Goal: Task Accomplishment & Management: Use online tool/utility

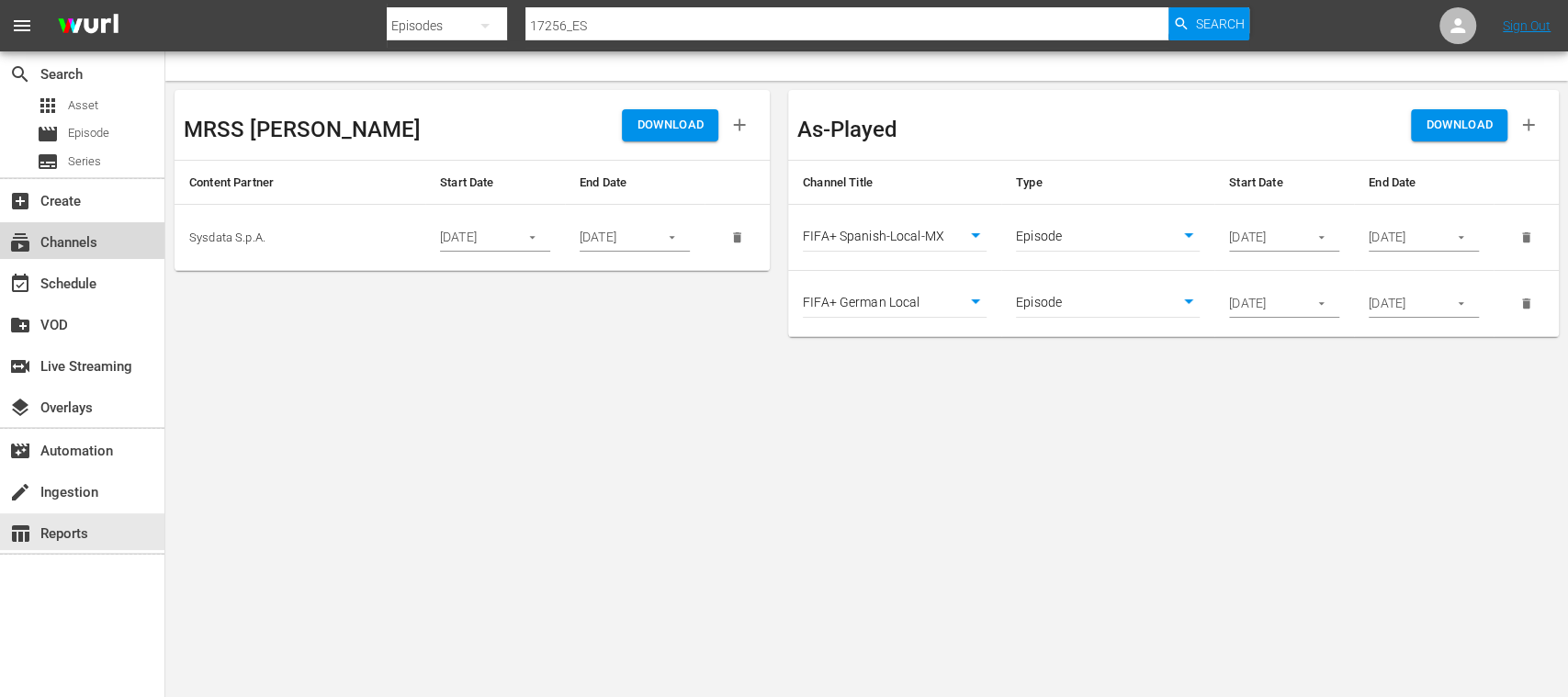
click at [73, 240] on div "subscriptions Channels" at bounding box center [51, 240] width 103 height 17
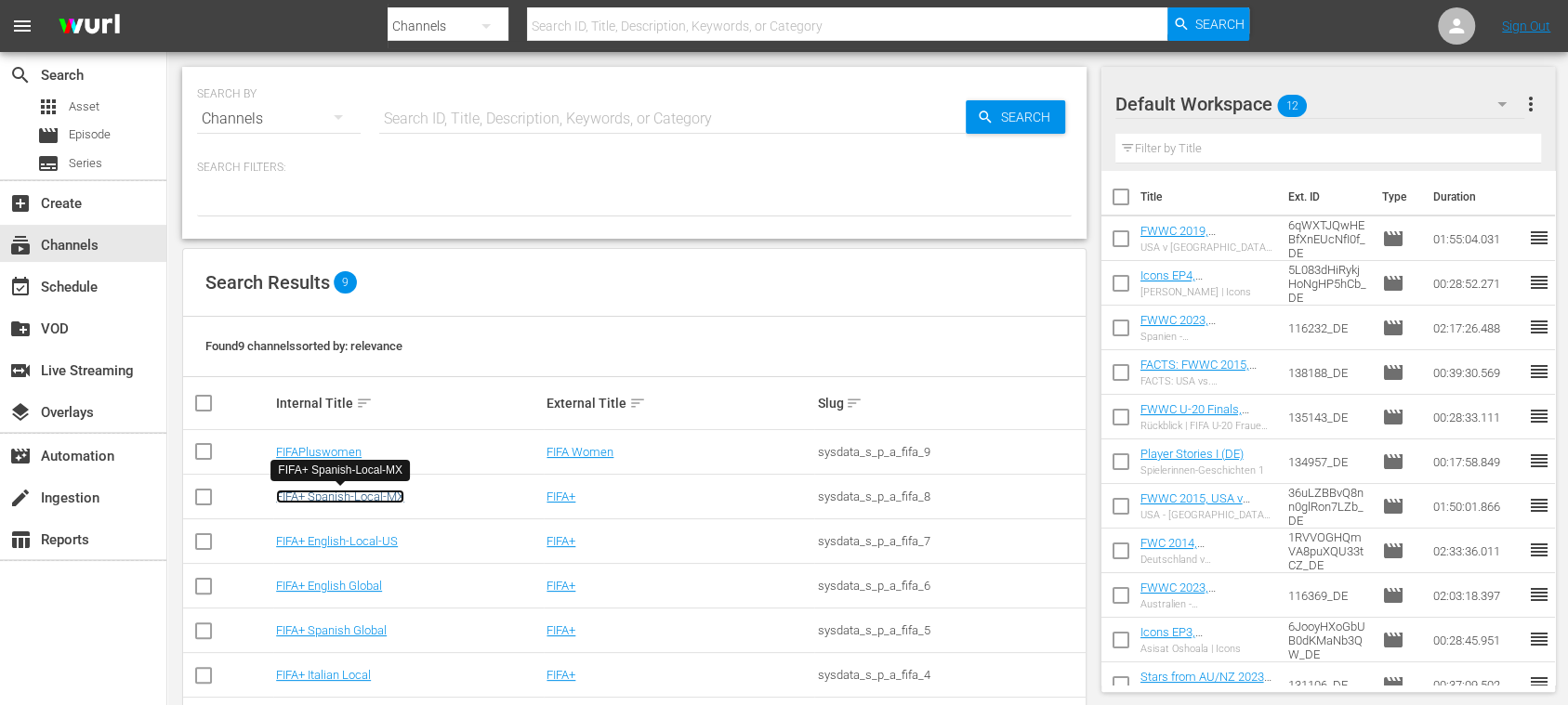
click at [359, 490] on link "FIFA+ Spanish-Local-MX" at bounding box center [340, 496] width 128 height 14
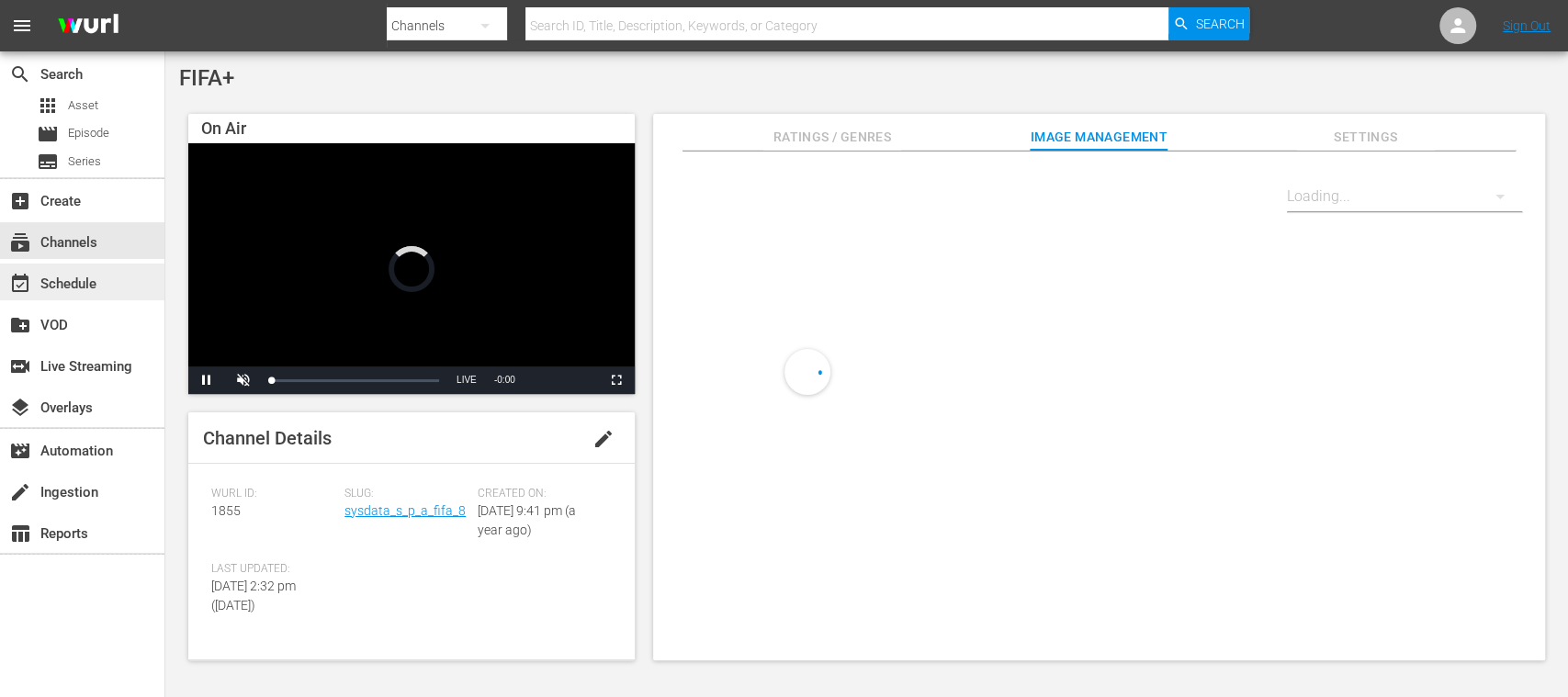
click at [105, 272] on div "event_available Schedule" at bounding box center [82, 281] width 165 height 36
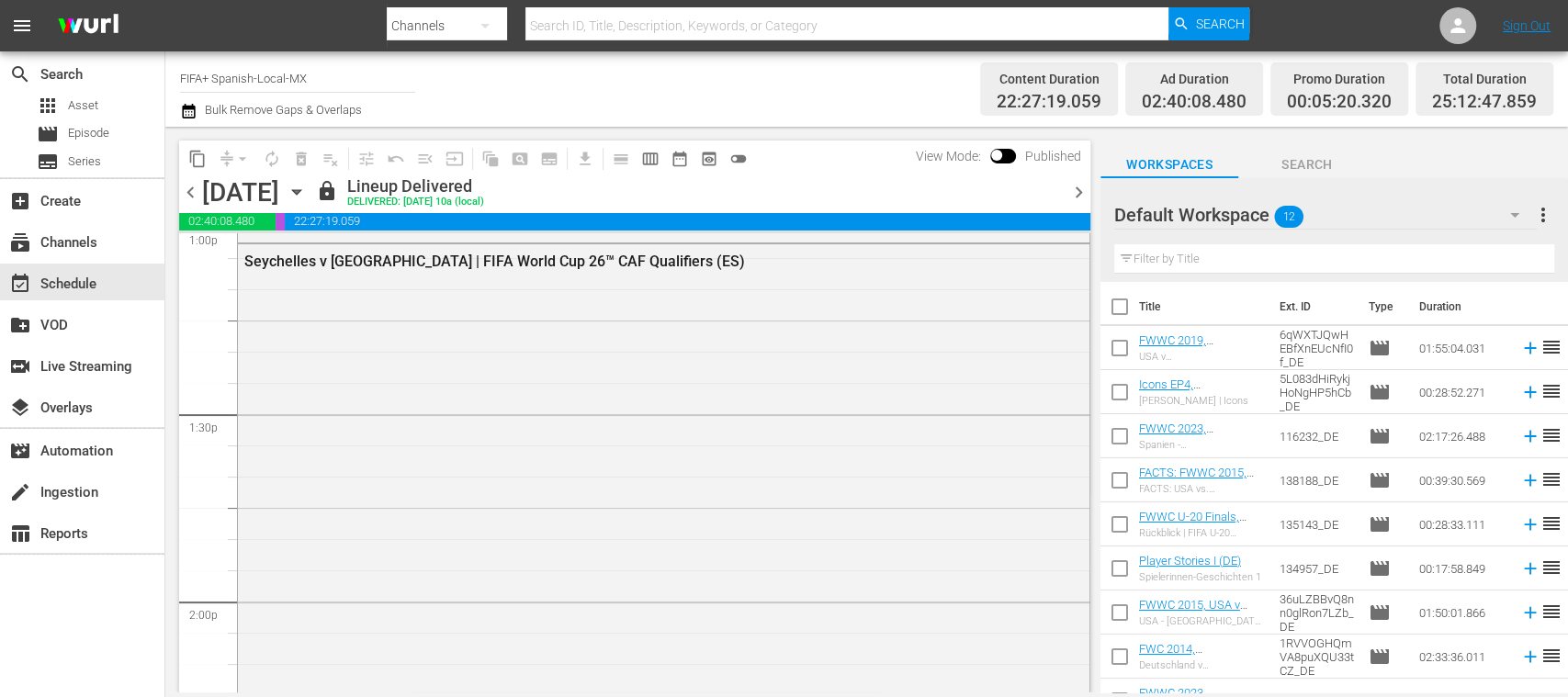
scroll to position [4849, 0]
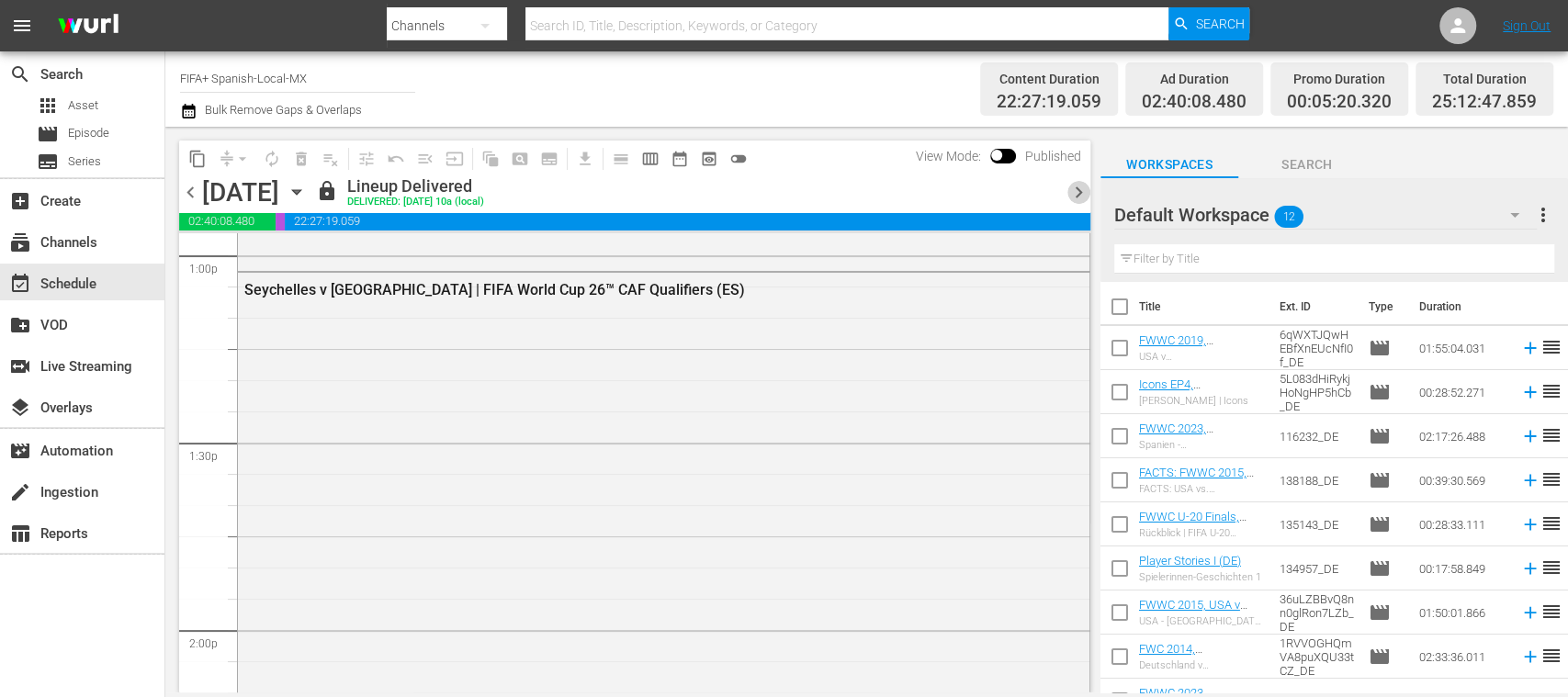
click at [1075, 187] on span "chevron_right" at bounding box center [1079, 192] width 23 height 23
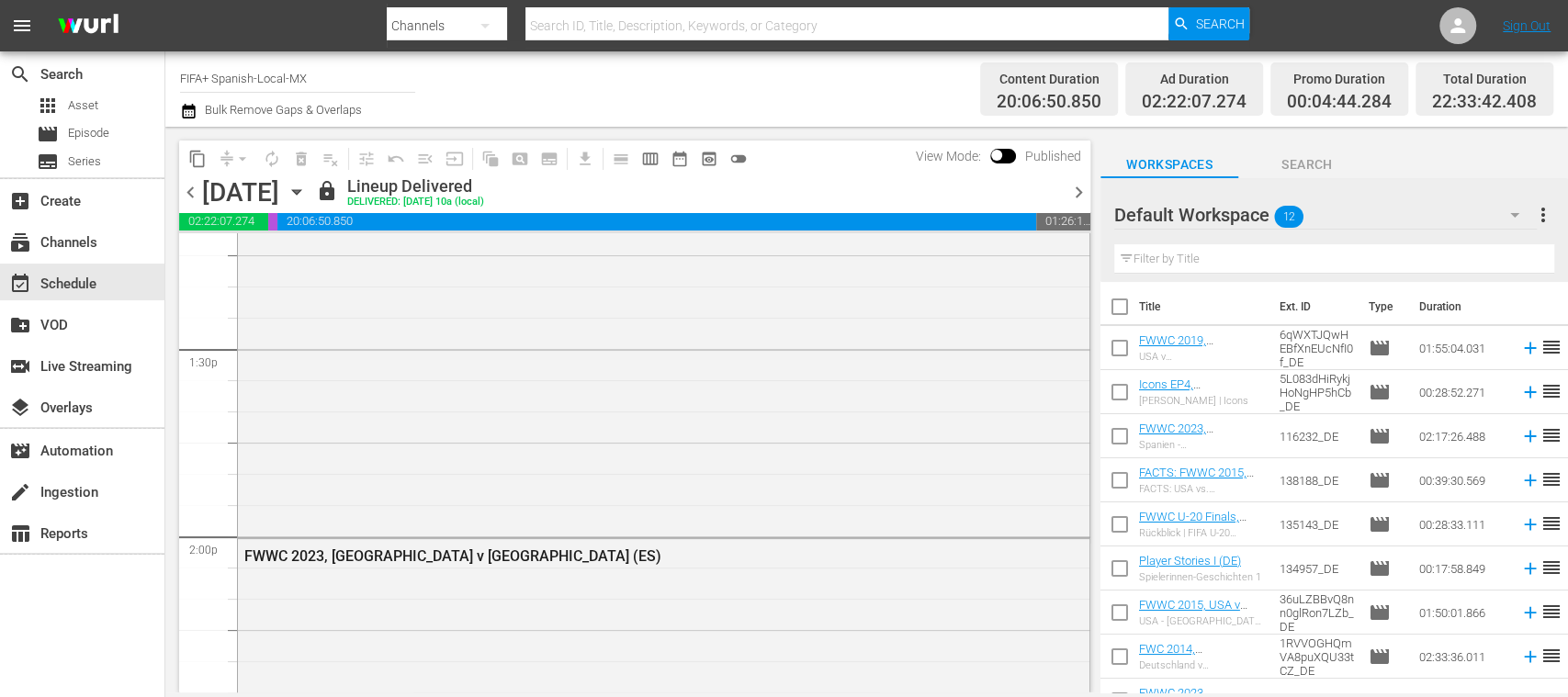
scroll to position [4693, 0]
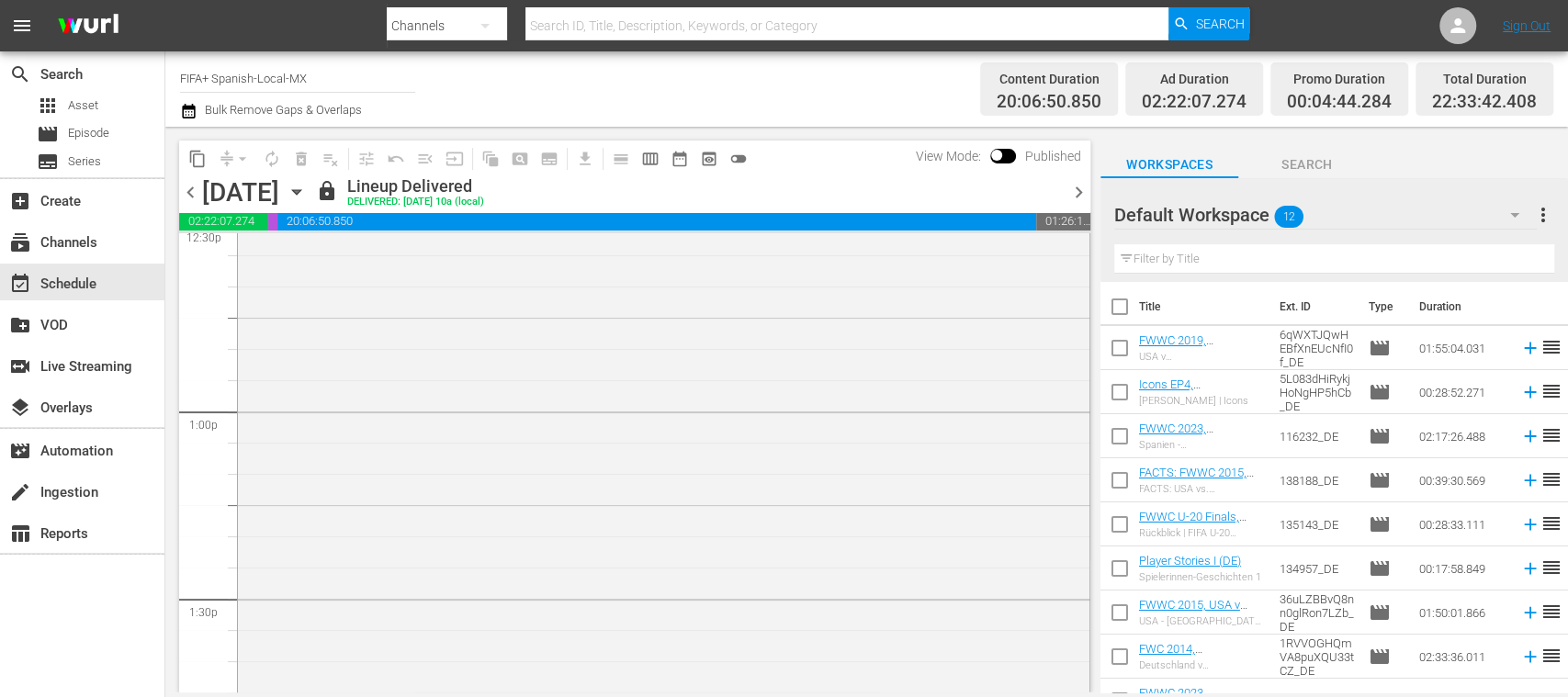
click at [359, 74] on input "FIFA+ Spanish-Local-MX" at bounding box center [297, 77] width 235 height 44
drag, startPoint x: 359, startPoint y: 74, endPoint x: 233, endPoint y: 72, distance: 126.0
click at [233, 72] on input "FIFA+ Spanish-Local-MX" at bounding box center [297, 77] width 235 height 44
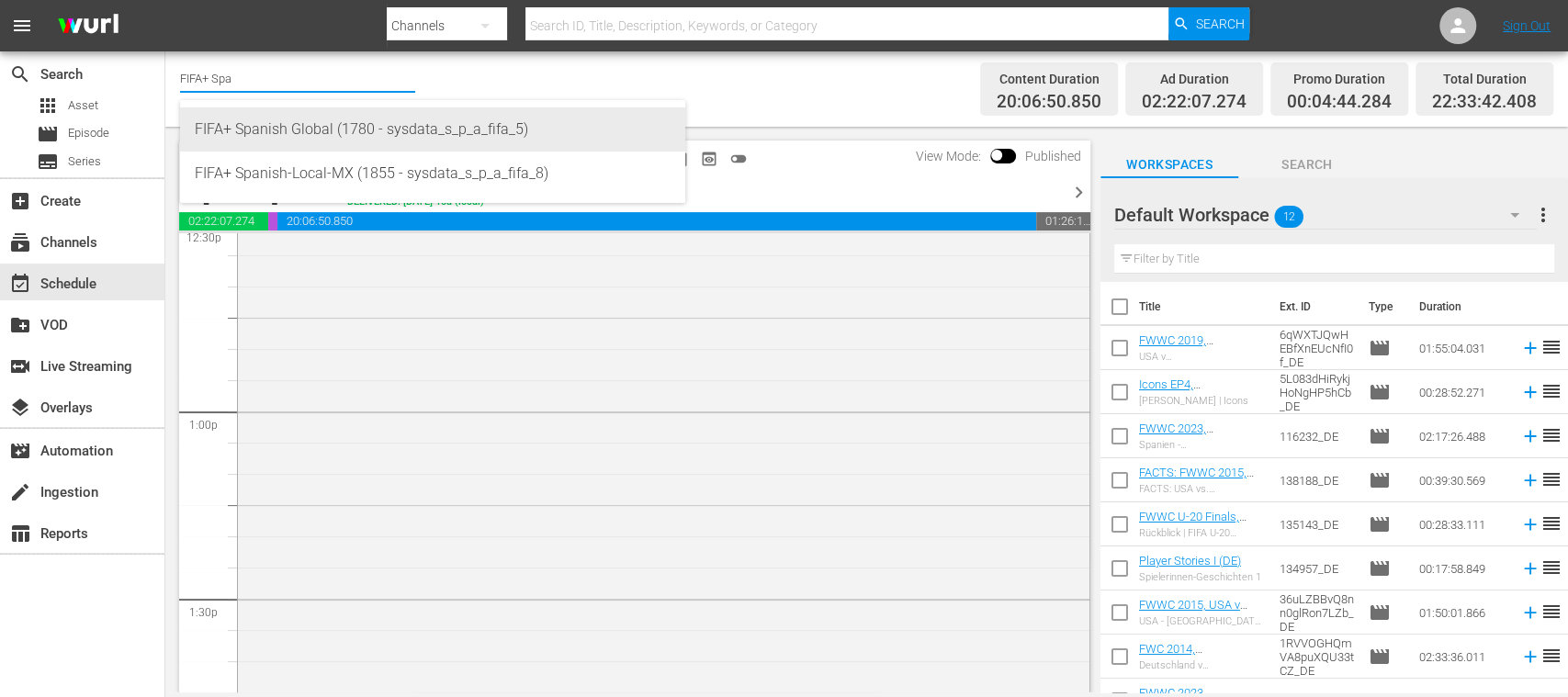
click at [328, 129] on div "FIFA+ Spanish Global (1780 - sysdata_s_p_a_fifa_5)" at bounding box center [432, 128] width 476 height 44
type input "FIFA+ Spanish Global (1780 - sysdata_s_p_a_fifa_5)"
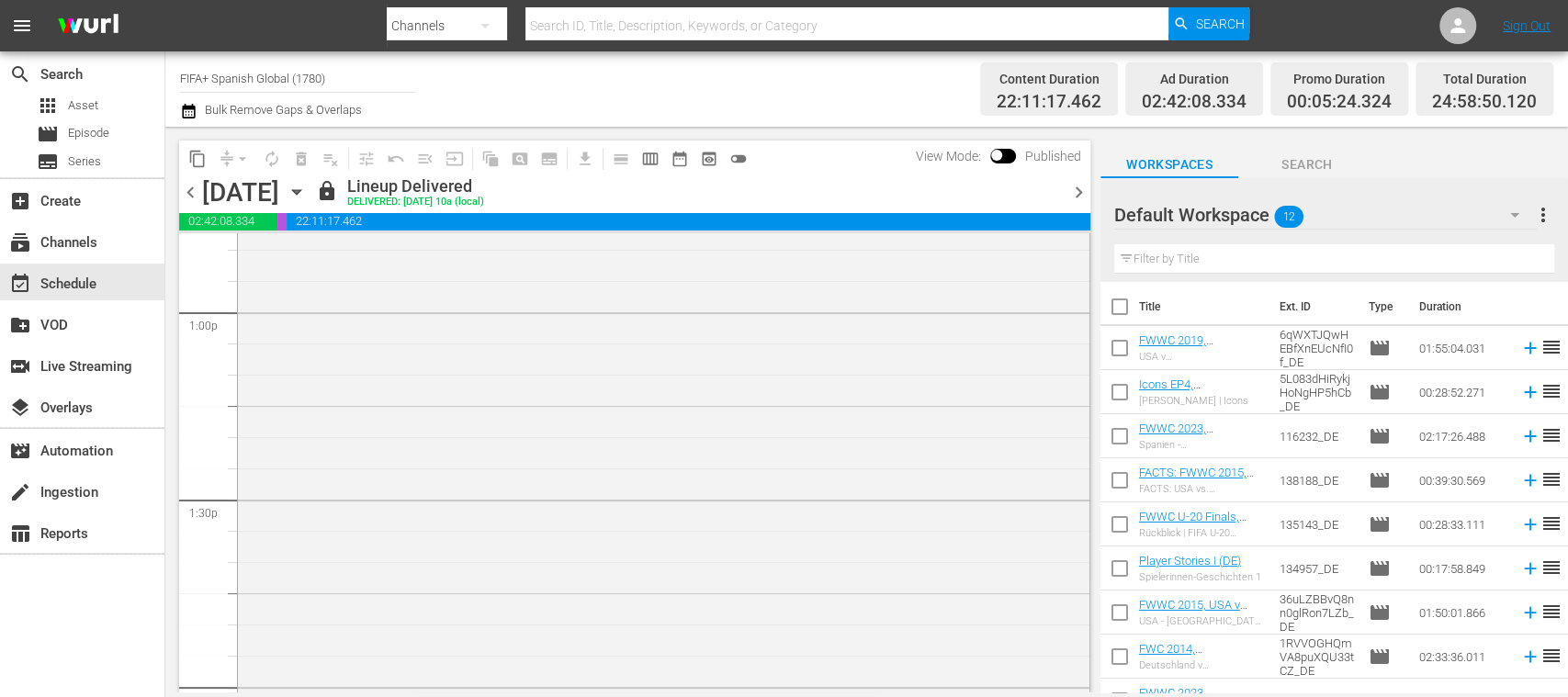
scroll to position [4736, 0]
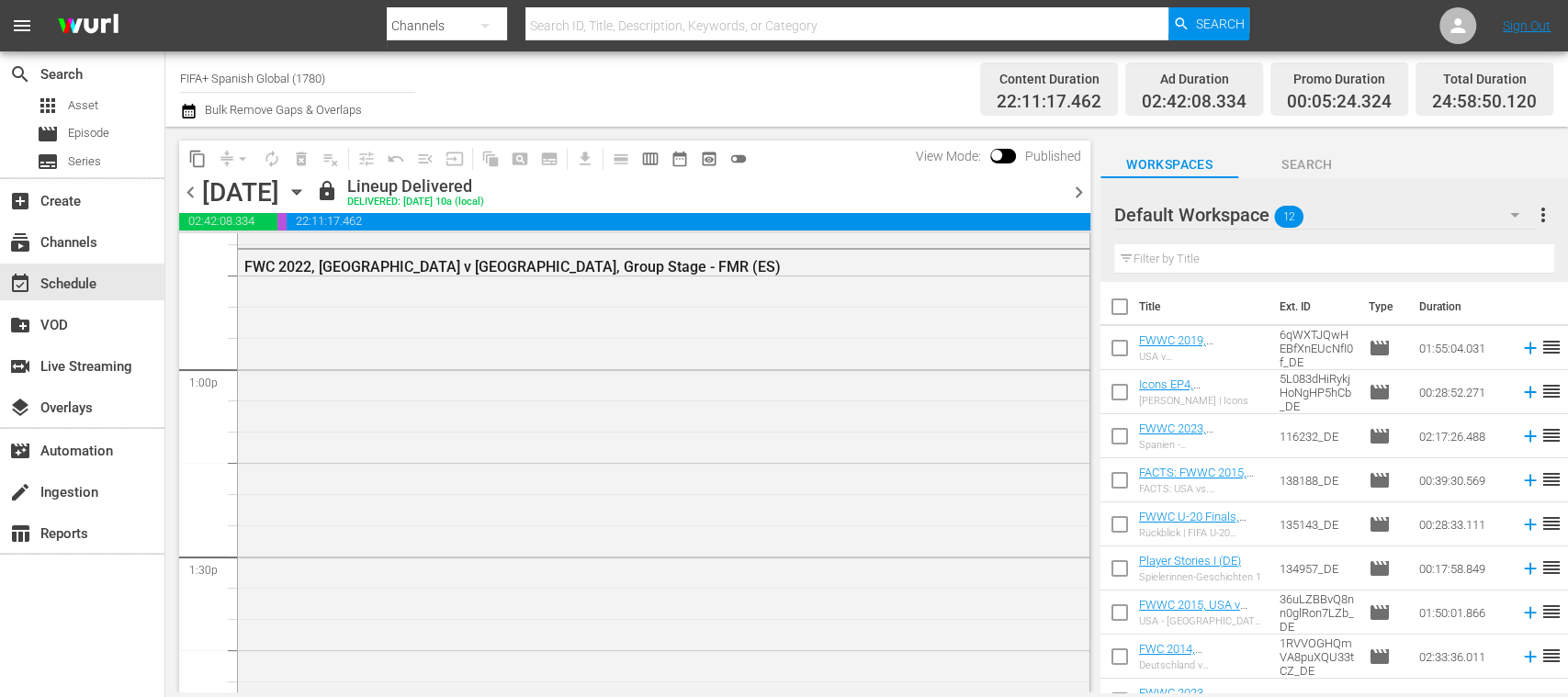
click at [183, 186] on span "chevron_left" at bounding box center [190, 192] width 23 height 23
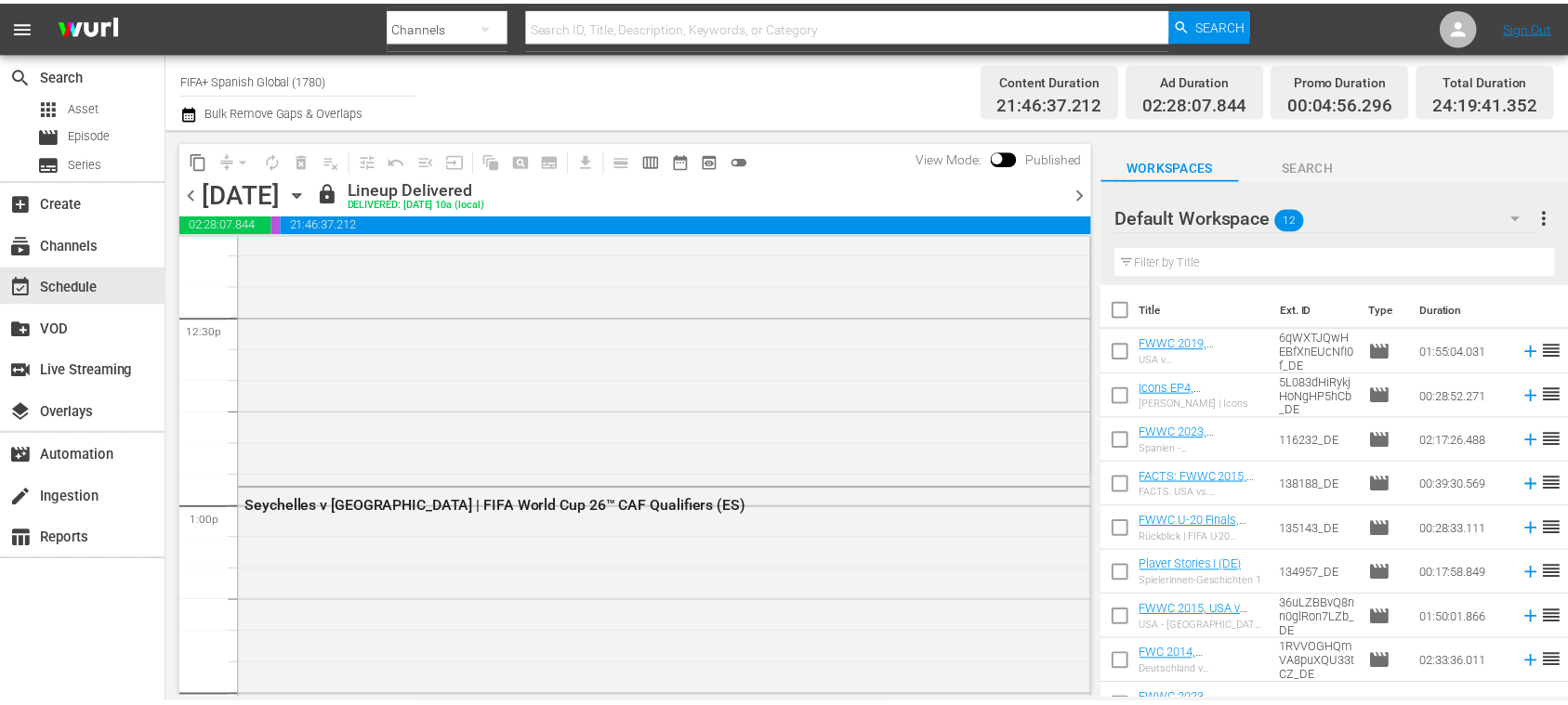
scroll to position [4752, 0]
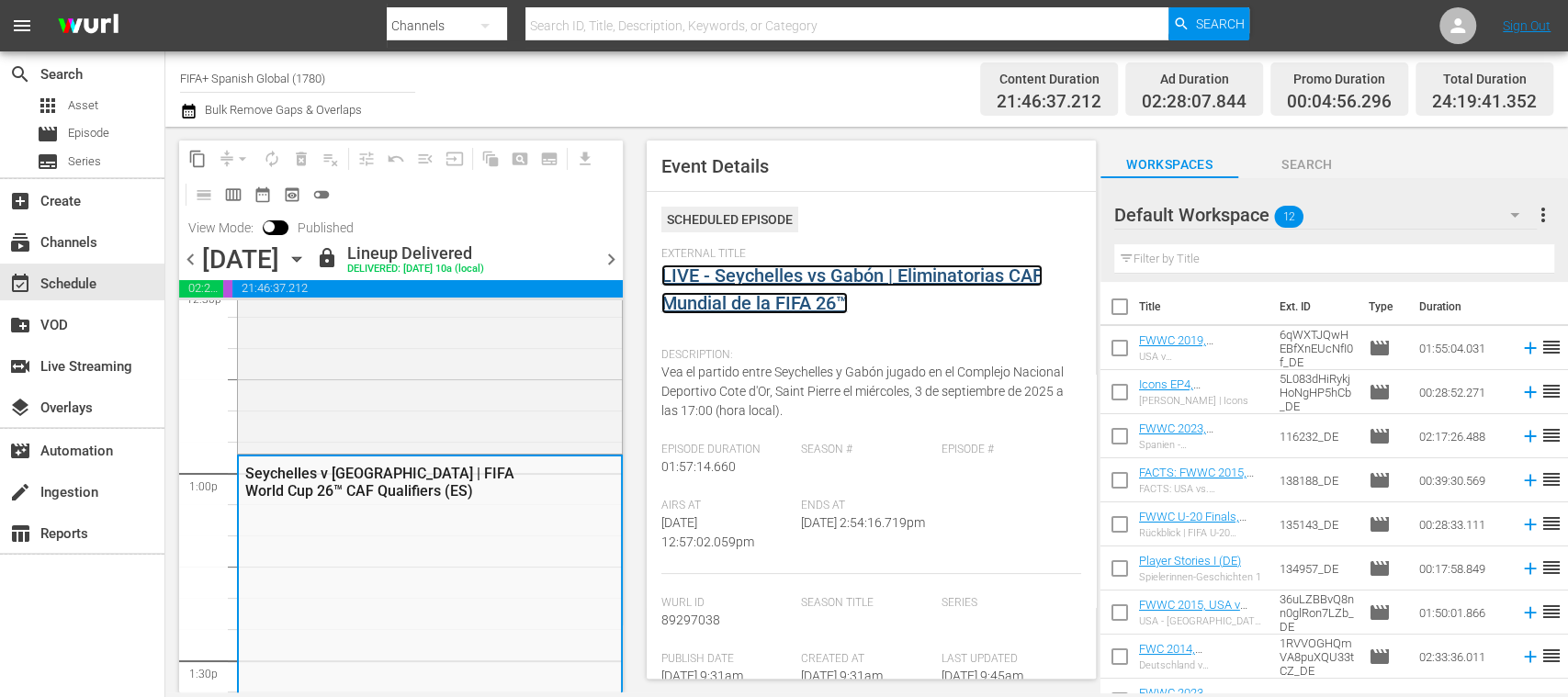
click at [826, 272] on link "LIVE - Seychelles vs Gabón | Eliminatorias CAF Mundial de la FIFA 26™" at bounding box center [852, 288] width 382 height 49
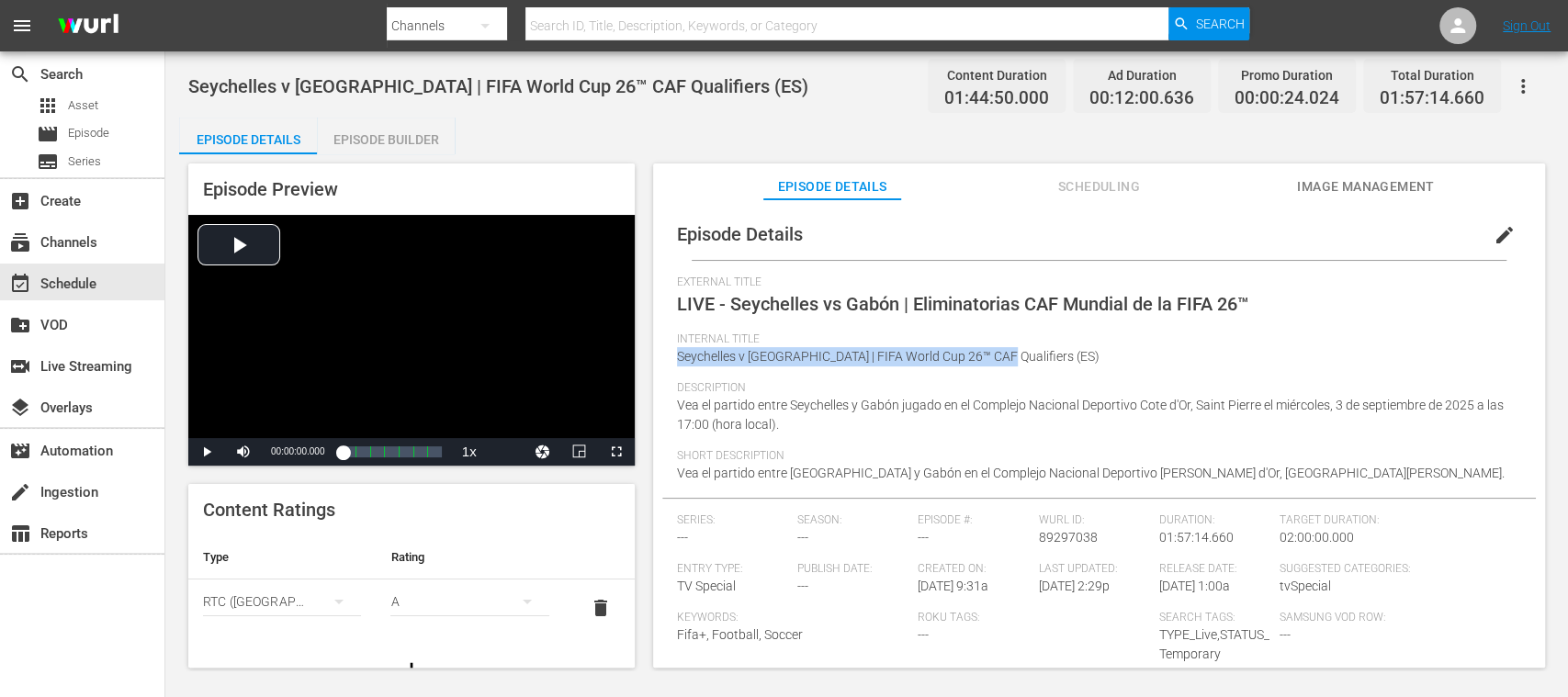
drag, startPoint x: 676, startPoint y: 358, endPoint x: 994, endPoint y: 359, distance: 318.0
click at [994, 359] on span "Seychelles v Gabon | FIFA World Cup 26™ CAF Qualifiers (ES)" at bounding box center [888, 356] width 422 height 15
copy span "Seychelles v Gabon | FIFA World Cup 26™ CAF Qualifiers"
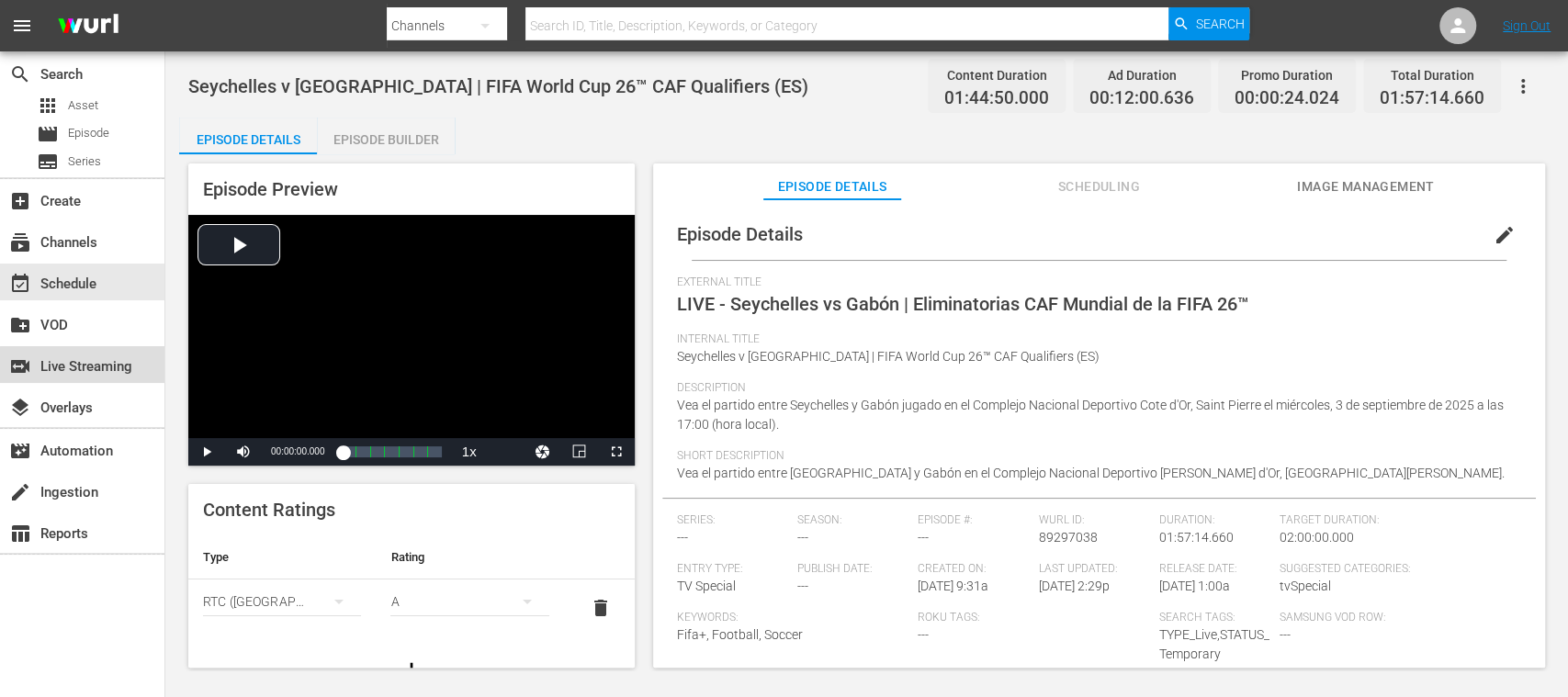
click at [90, 369] on div "switch_video Live Streaming" at bounding box center [51, 364] width 103 height 17
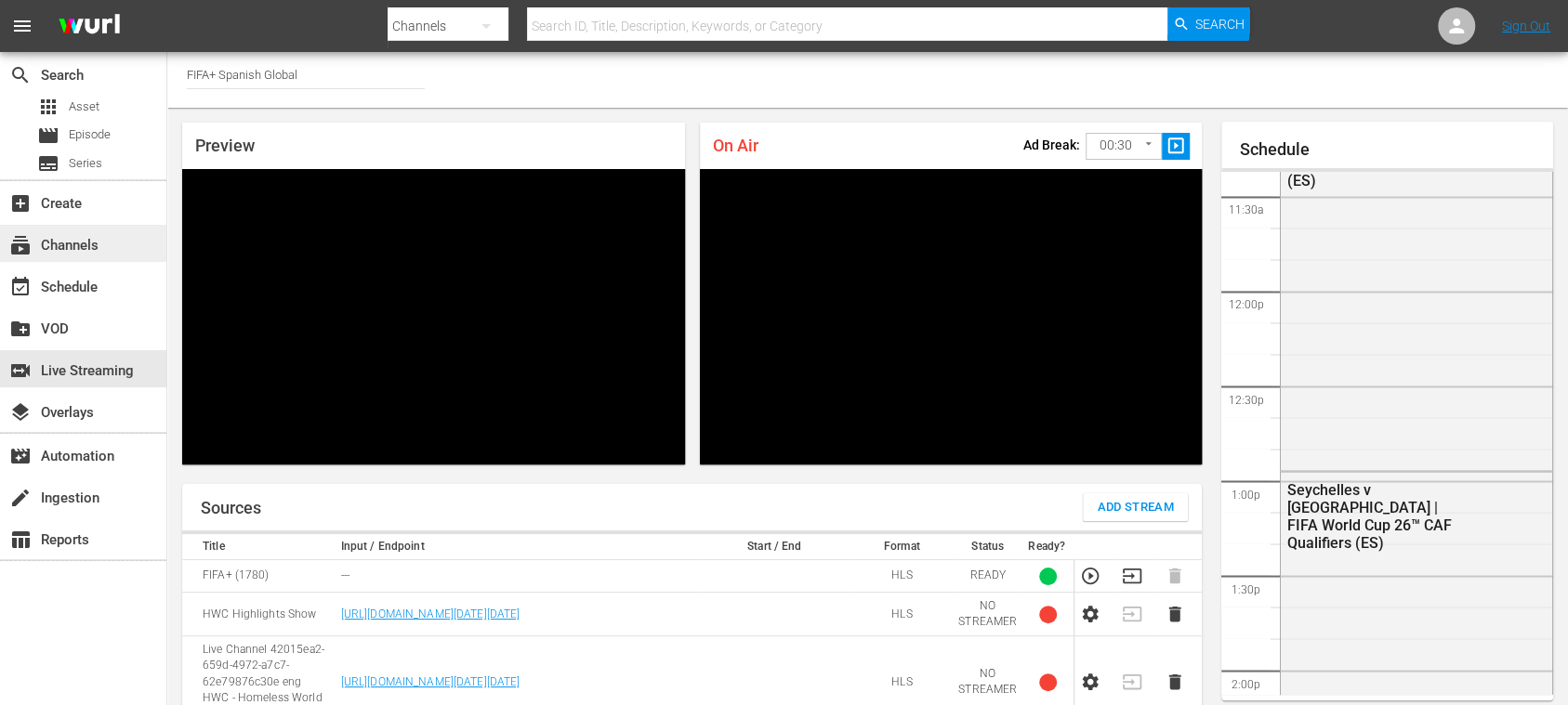
click at [105, 244] on div "subscriptions Channels" at bounding box center [83, 243] width 167 height 37
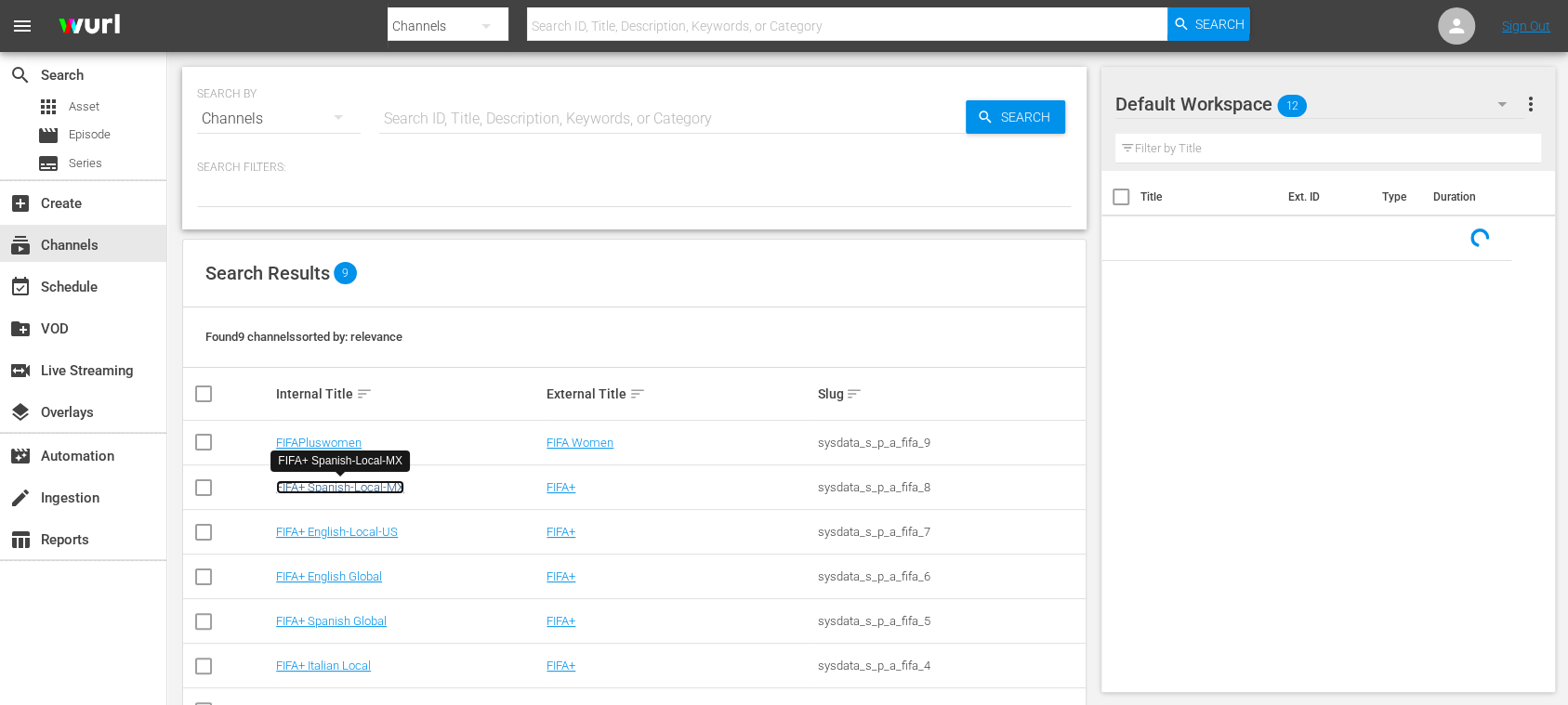
click at [380, 488] on link "FIFA+ Spanish-Local-MX" at bounding box center [340, 487] width 128 height 14
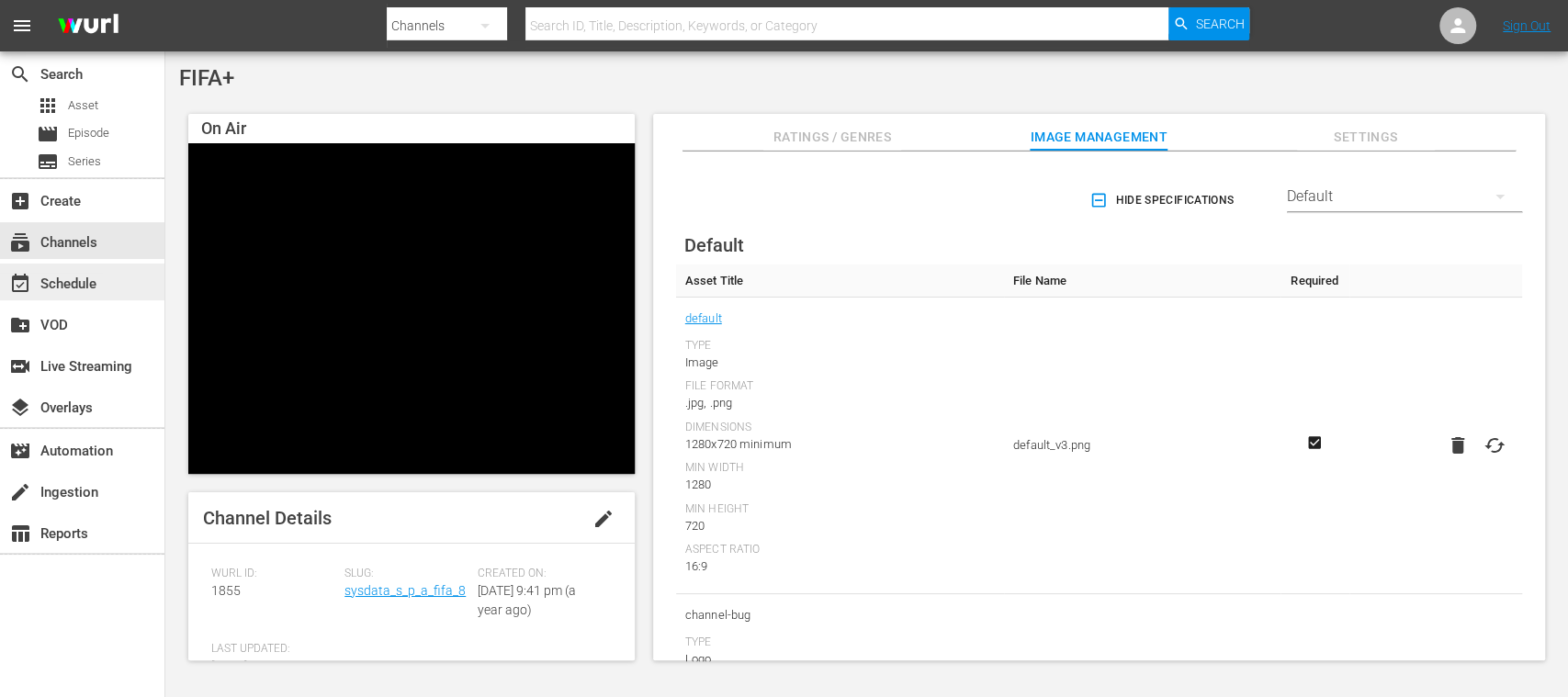
click at [101, 275] on div "event_available Schedule" at bounding box center [51, 281] width 103 height 17
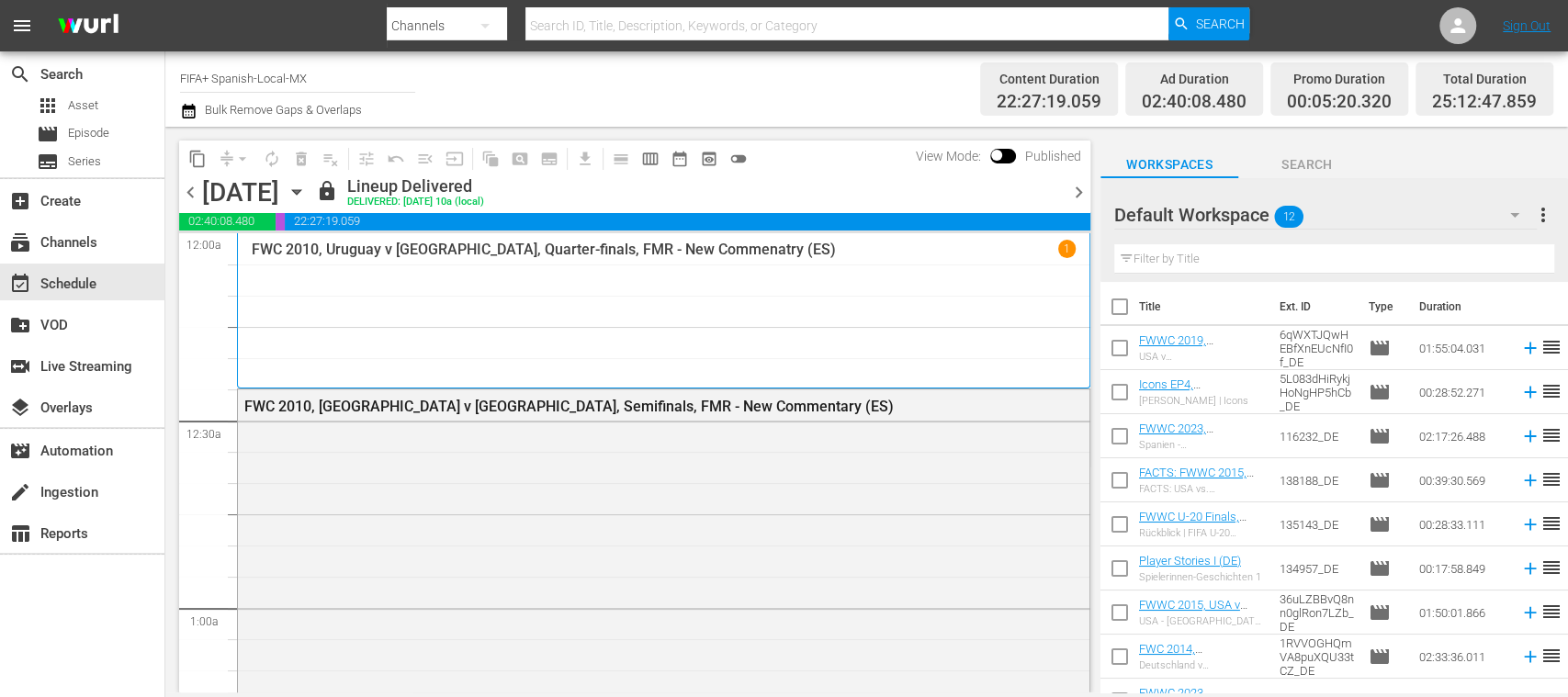
click at [330, 75] on input "FIFA+ Spanish-Local-MX" at bounding box center [297, 77] width 235 height 44
drag, startPoint x: 330, startPoint y: 75, endPoint x: 215, endPoint y: 81, distance: 115.2
click at [215, 81] on input "FIFA+ Spanish-Local-MX" at bounding box center [297, 77] width 235 height 44
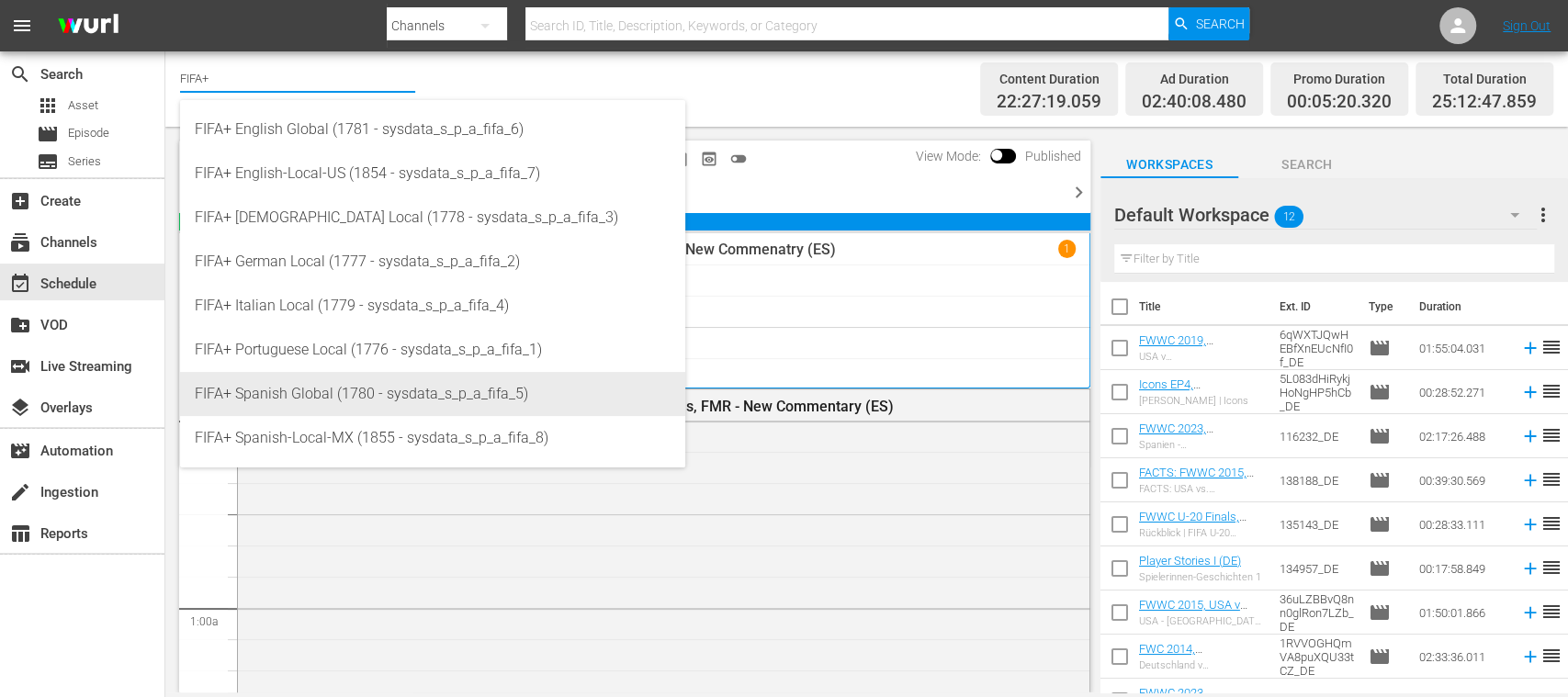
click at [328, 393] on div "FIFA+ Spanish Global (1780 - sysdata_s_p_a_fifa_5)" at bounding box center [432, 394] width 476 height 44
type input "FIFA+ Spanish Global (1780 - sysdata_s_p_a_fifa_5)"
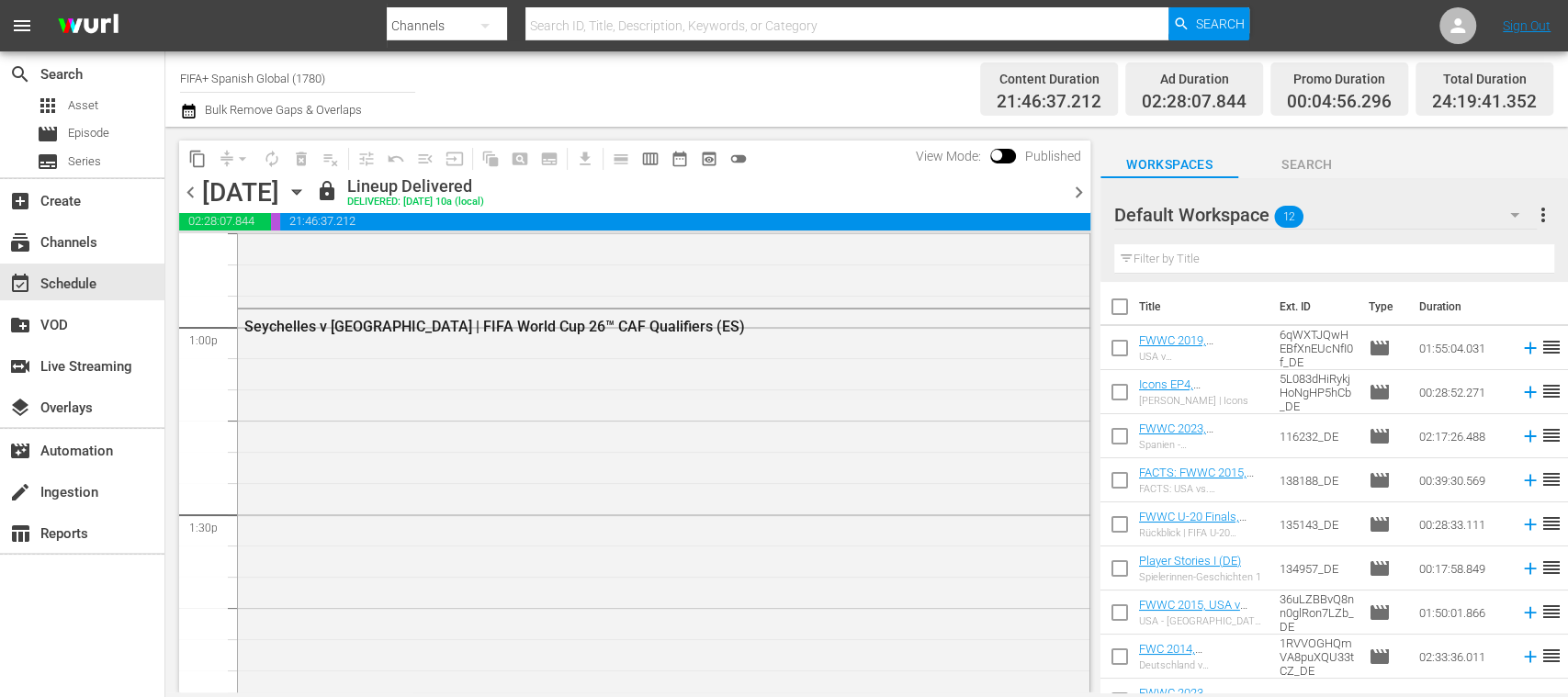
scroll to position [4709, 0]
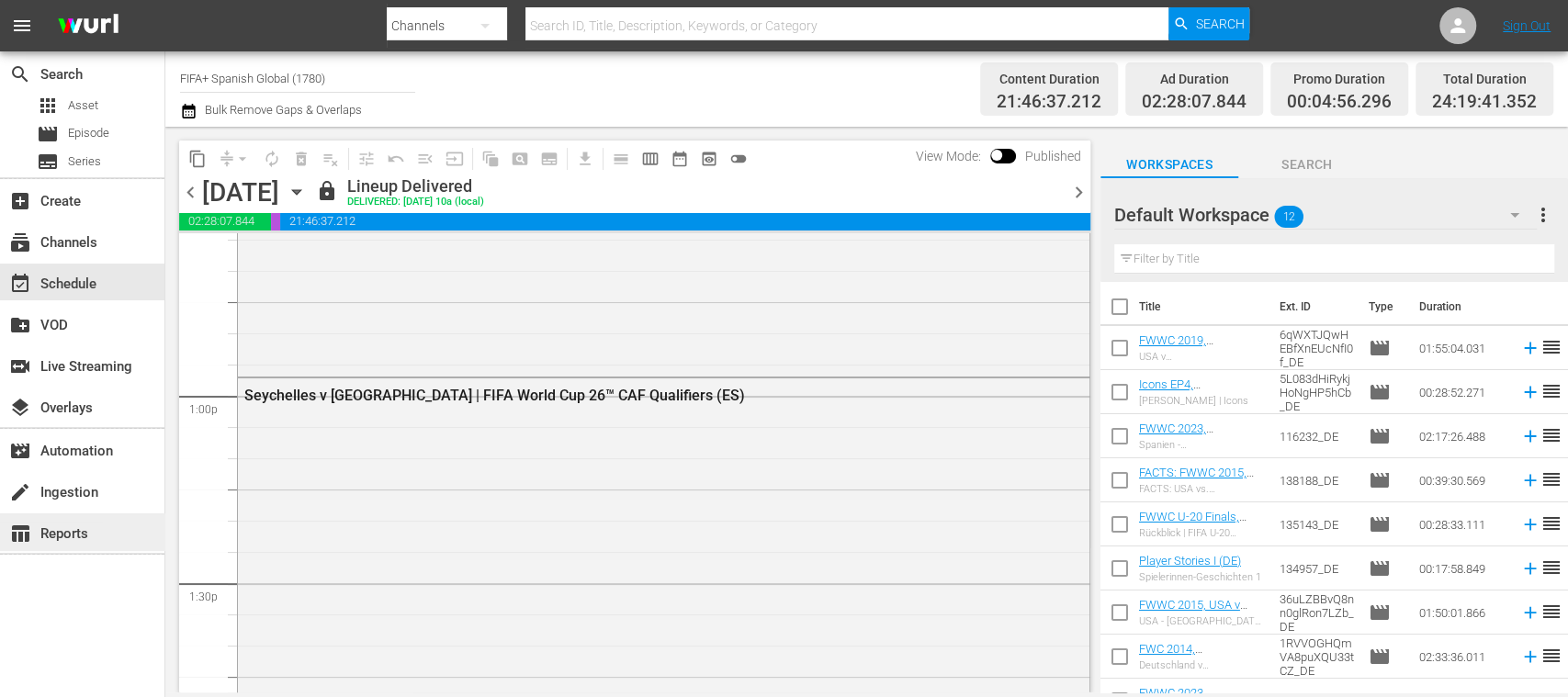
click at [94, 525] on div "table_chart Reports" at bounding box center [51, 531] width 103 height 17
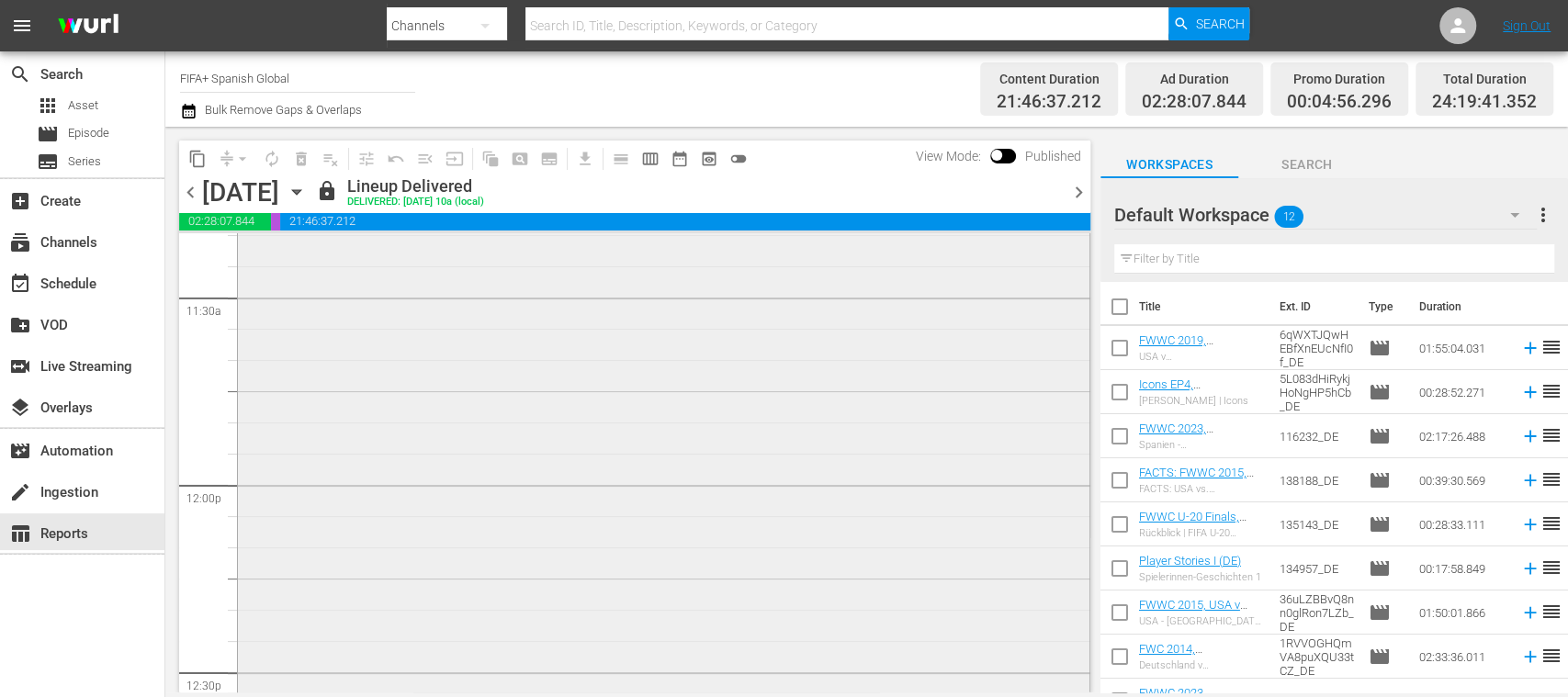
scroll to position [4572, 0]
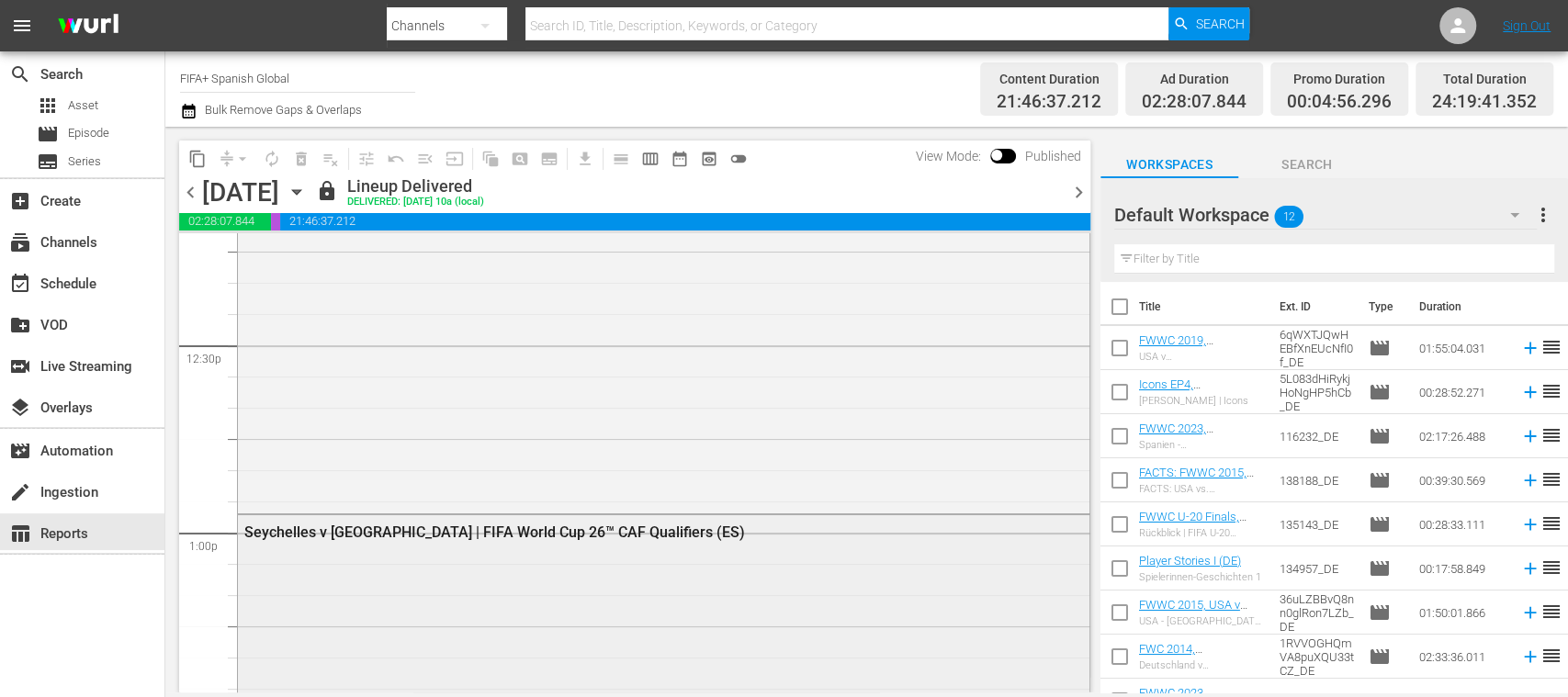
click at [556, 530] on div "Seychelles v Gabon | FIFA World Cup 26™ CAF Qualifiers (ES)" at bounding box center [614, 532] width 739 height 18
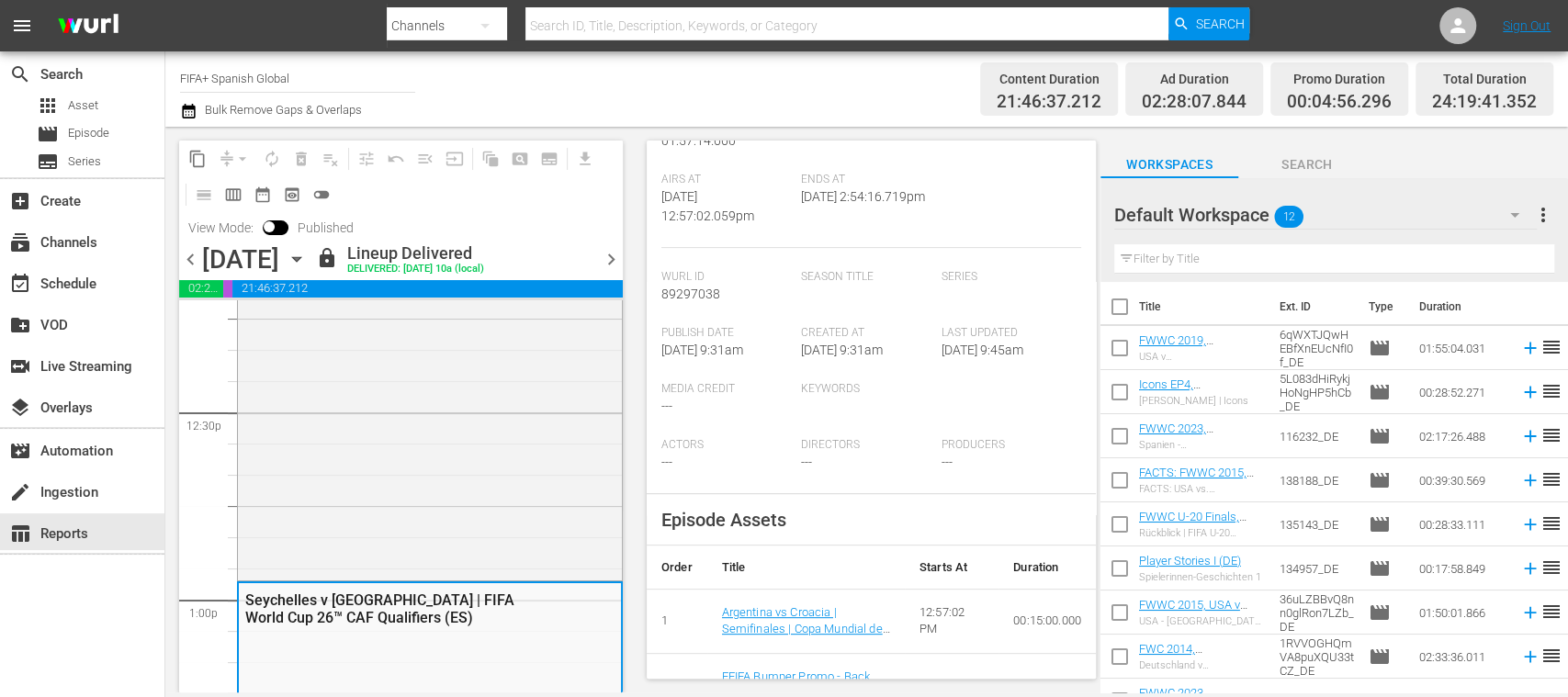
scroll to position [0, 0]
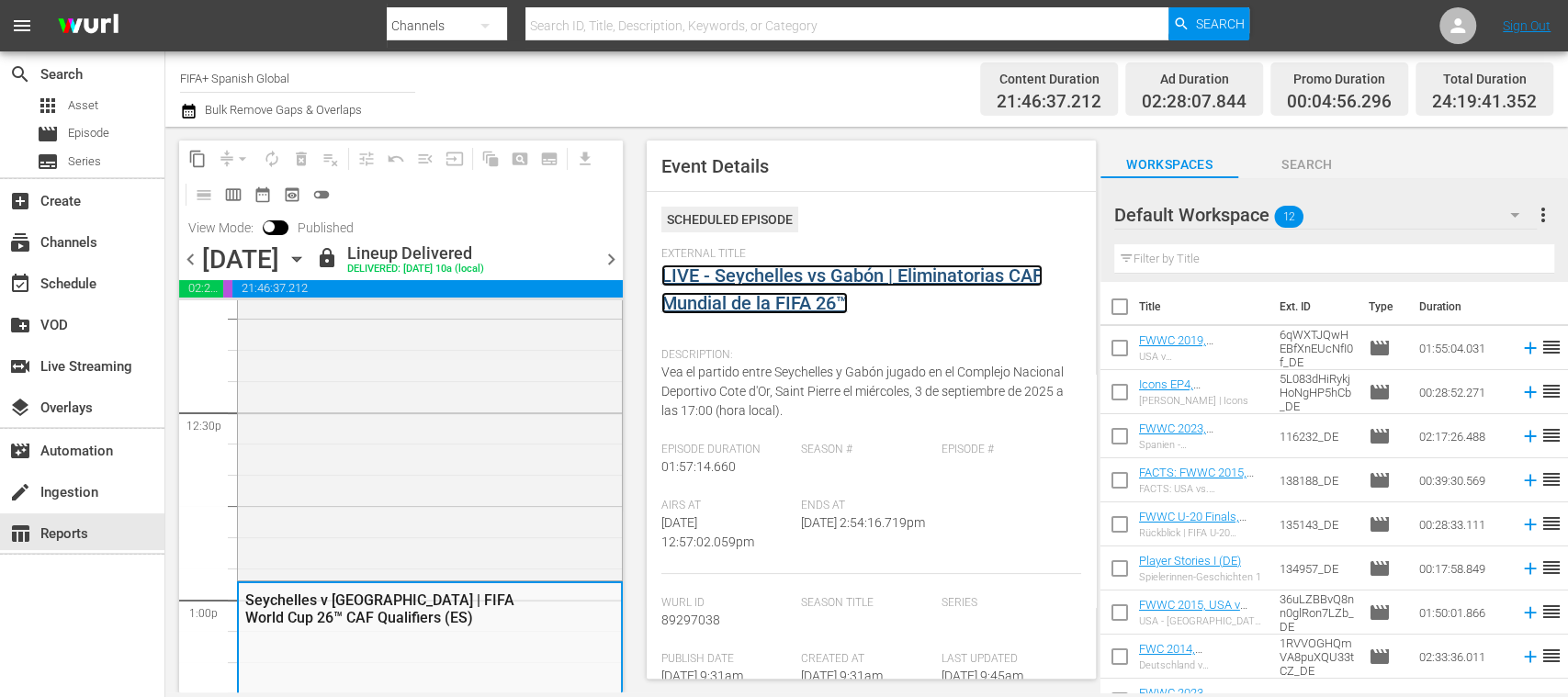
click at [860, 276] on link "LIVE - Seychelles vs Gabón | Eliminatorias CAF Mundial de la FIFA 26™" at bounding box center [852, 288] width 382 height 49
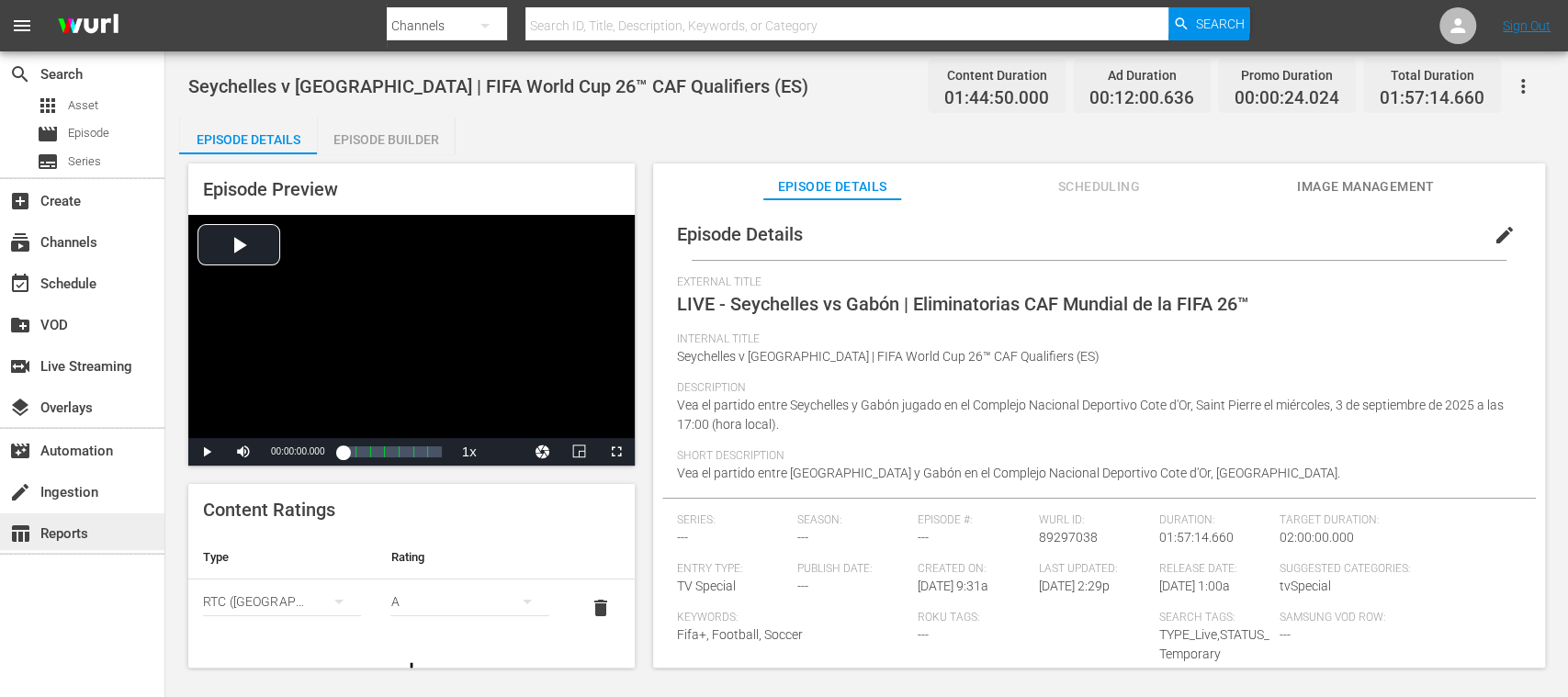
click at [86, 523] on div "table_chart Reports" at bounding box center [51, 531] width 103 height 17
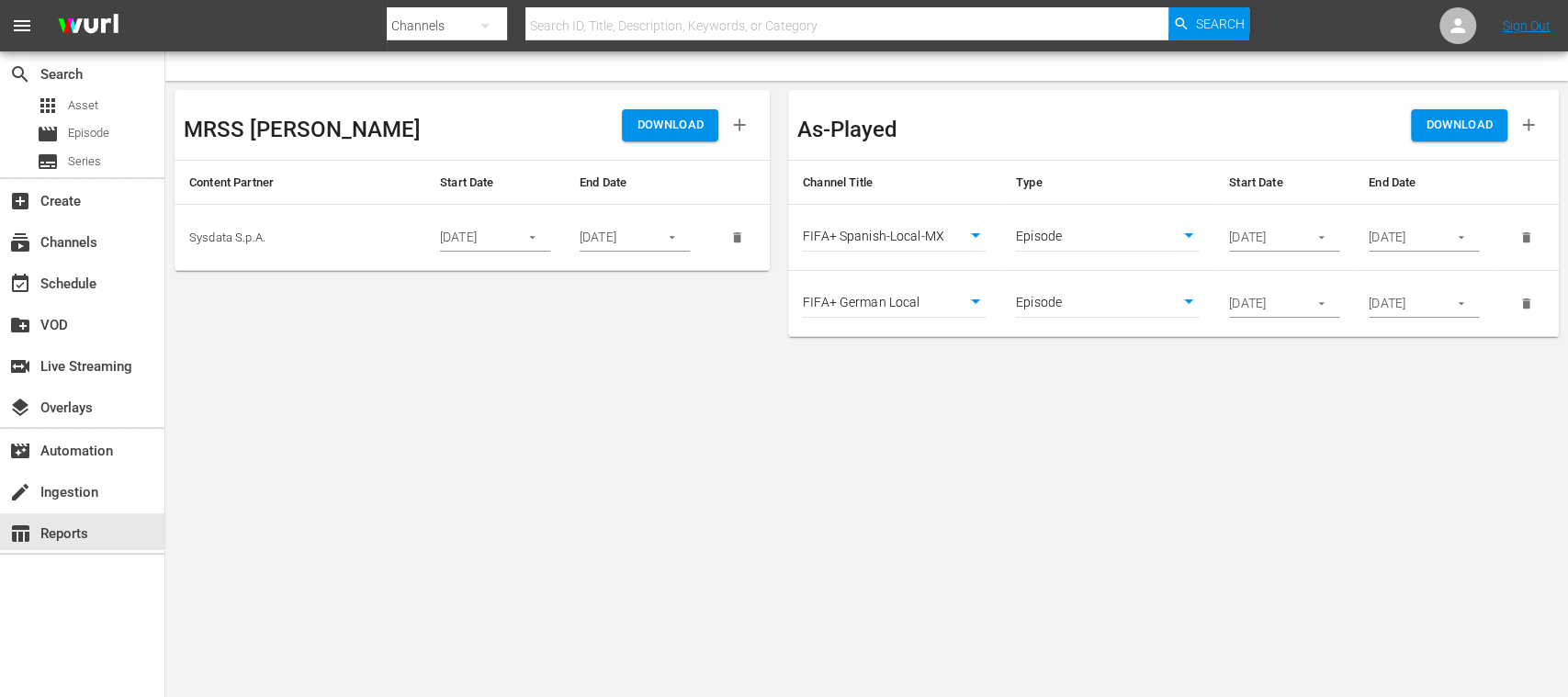
click at [1528, 127] on icon "button" at bounding box center [1528, 125] width 12 height 12
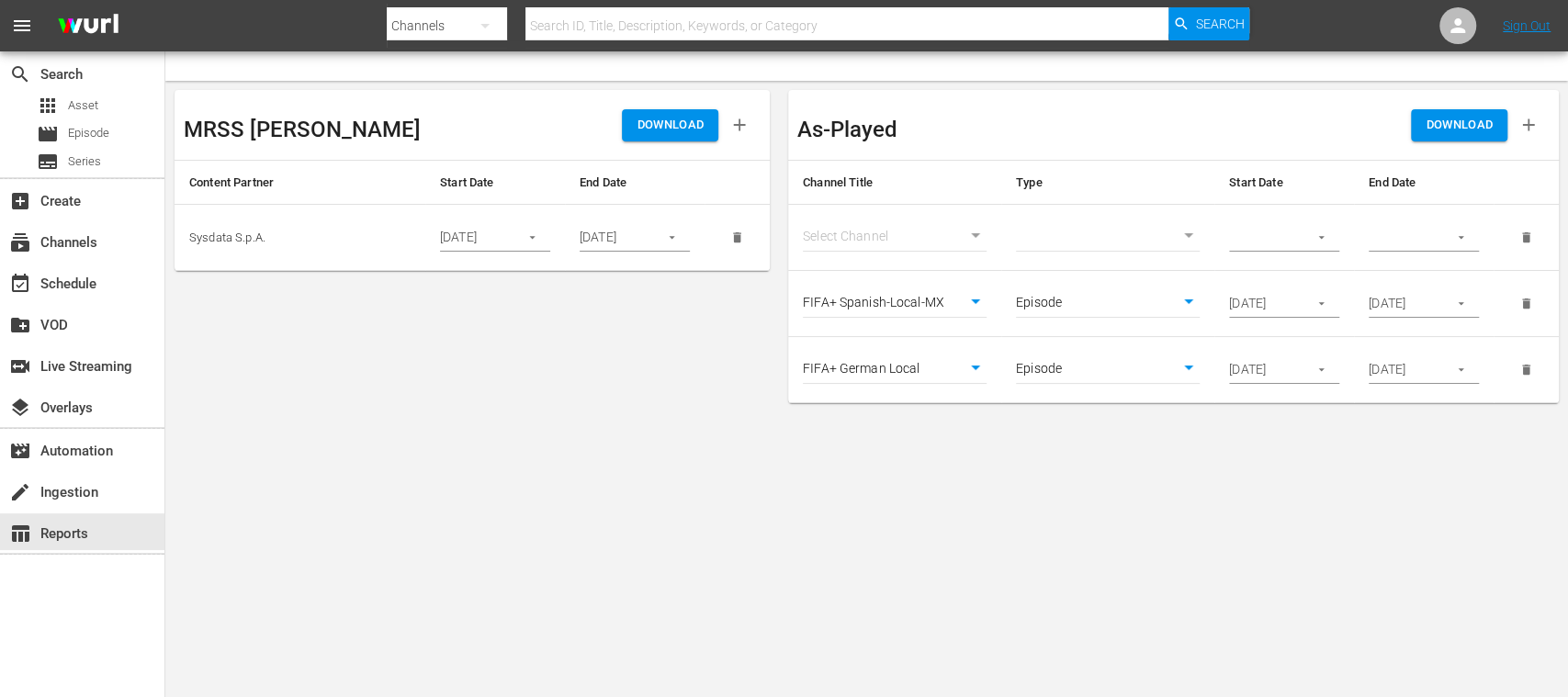
click at [973, 232] on body "menu Search By Channels Search ID, Title, Description, Keywords, or Category Se…" at bounding box center [784, 348] width 1568 height 697
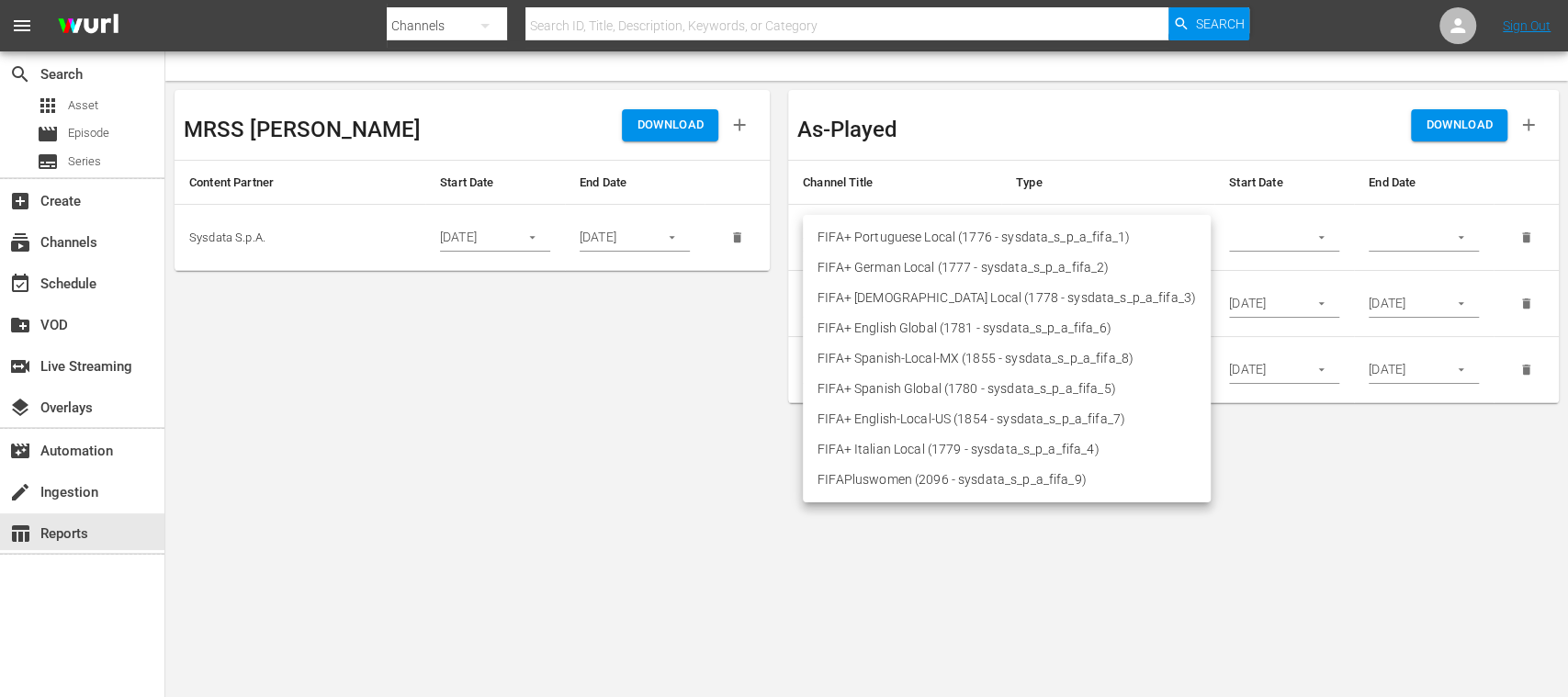
click at [936, 386] on li "FIFA+ Spanish Global (1780 - sysdata_s_p_a_fifa_5)" at bounding box center [1007, 389] width 408 height 31
type input "1780"
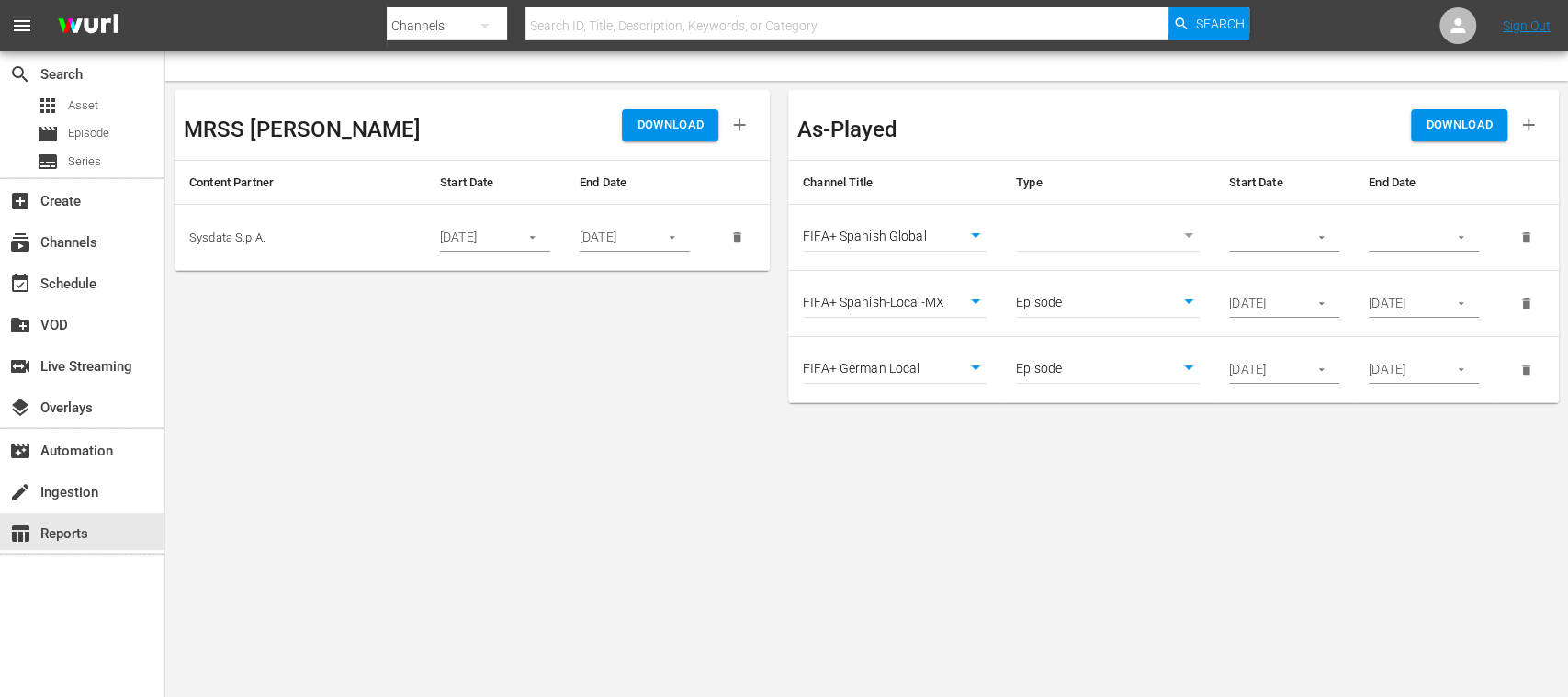
click at [1186, 234] on body "menu Search By Channels Search ID, Title, Description, Keywords, or Category Se…" at bounding box center [784, 348] width 1568 height 697
click at [1083, 266] on li "Episode" at bounding box center [1107, 267] width 183 height 31
type input "episode"
click at [1322, 239] on icon "button" at bounding box center [1320, 237] width 14 height 14
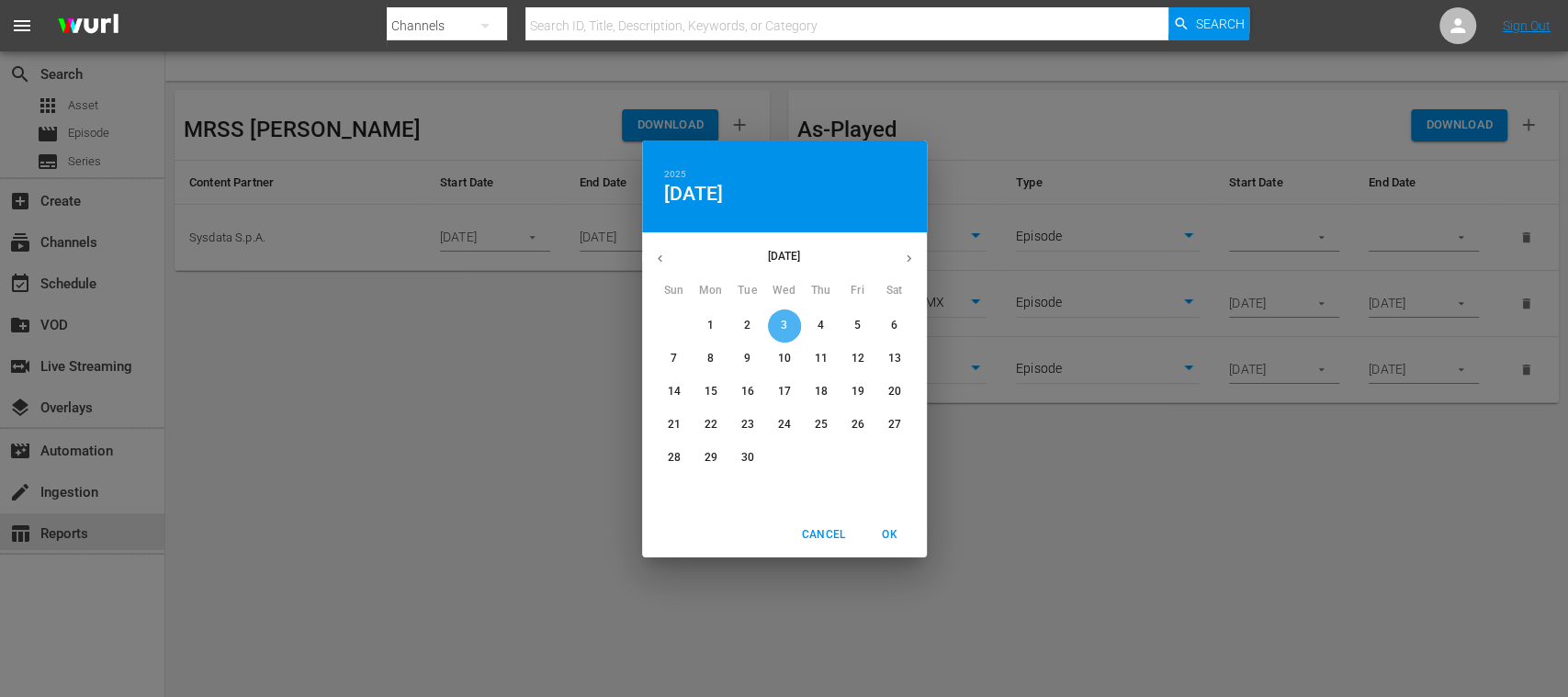
click at [787, 327] on span "3" at bounding box center [784, 325] width 34 height 16
drag, startPoint x: 888, startPoint y: 527, endPoint x: 972, endPoint y: 477, distance: 97.8
click at [888, 527] on span "OK" at bounding box center [890, 535] width 44 height 20
type input "09/03/2025"
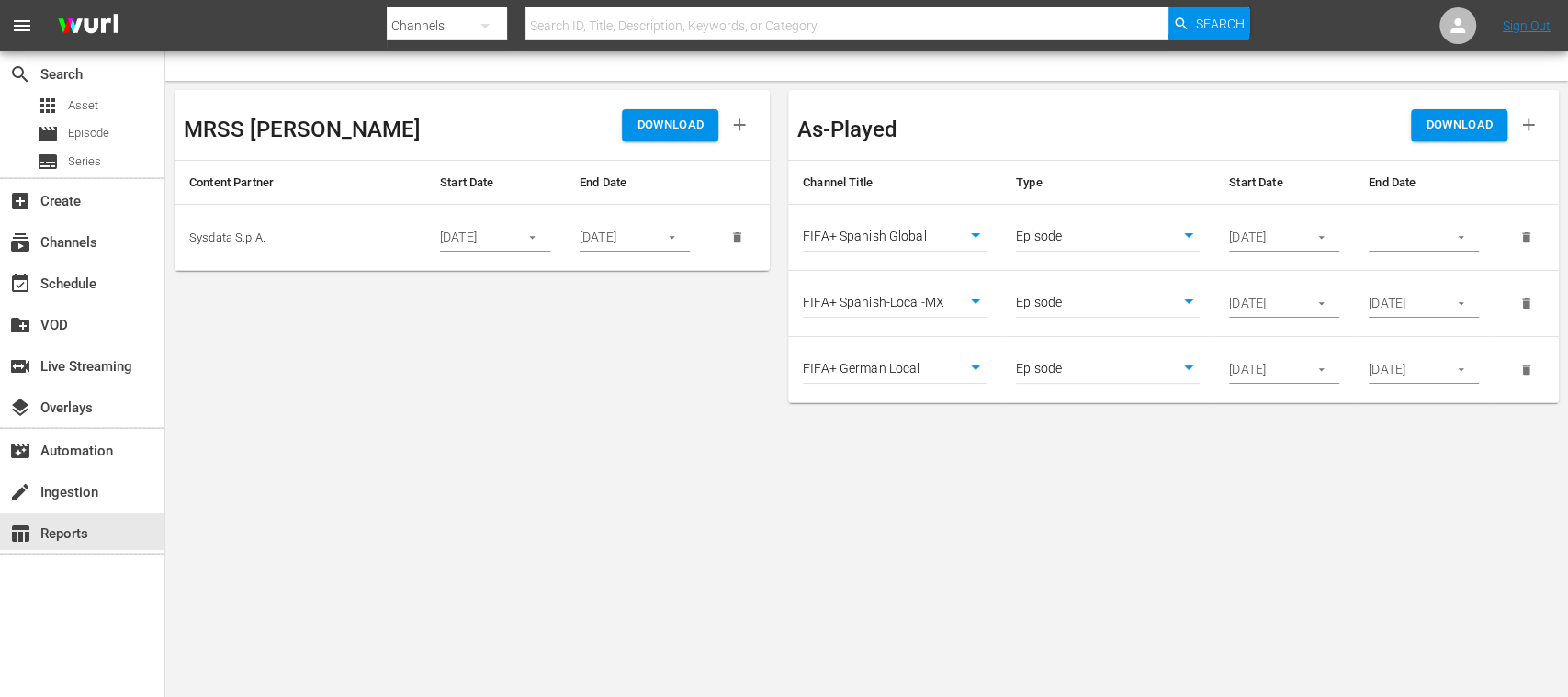
click at [1327, 300] on icon "button" at bounding box center [1320, 303] width 14 height 14
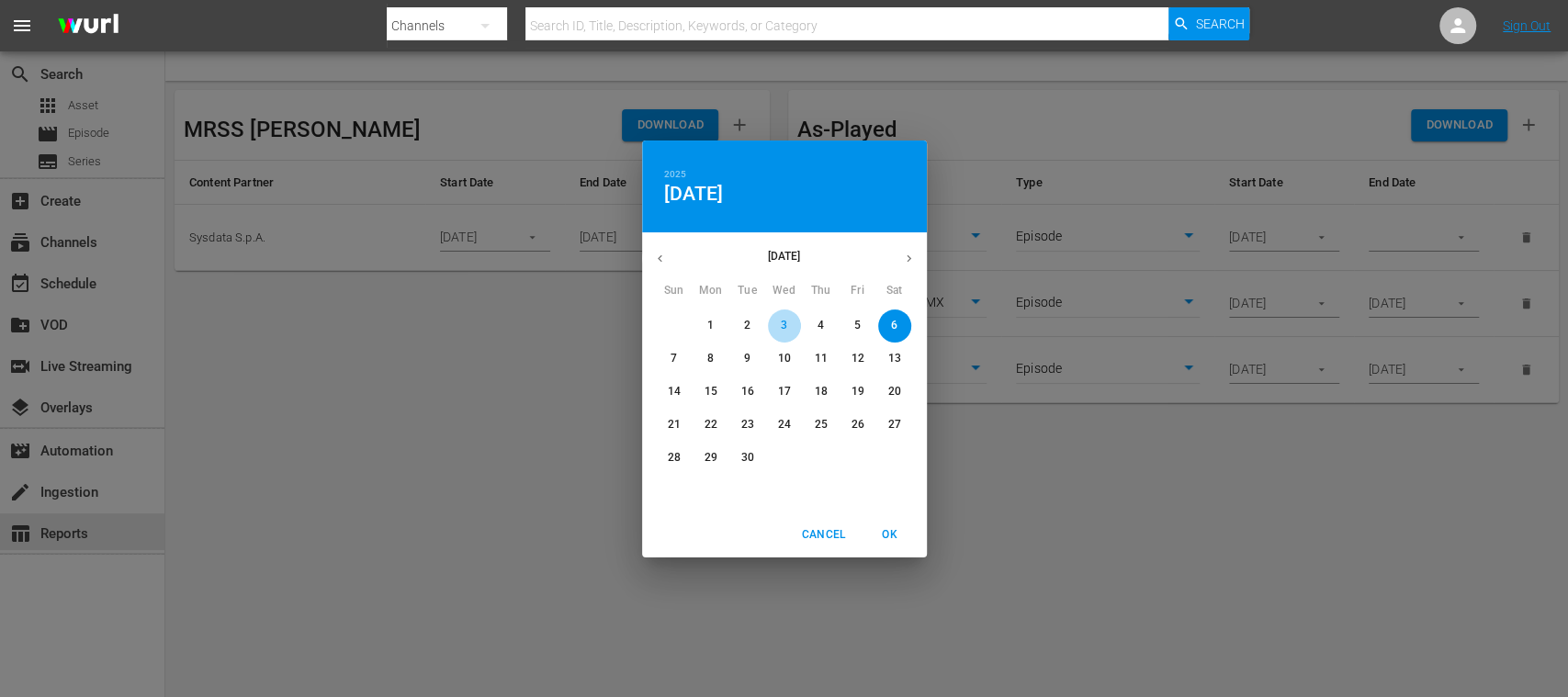
click at [790, 323] on span "3" at bounding box center [784, 325] width 34 height 16
click at [883, 529] on span "OK" at bounding box center [890, 535] width 44 height 20
type input "09/03/2025"
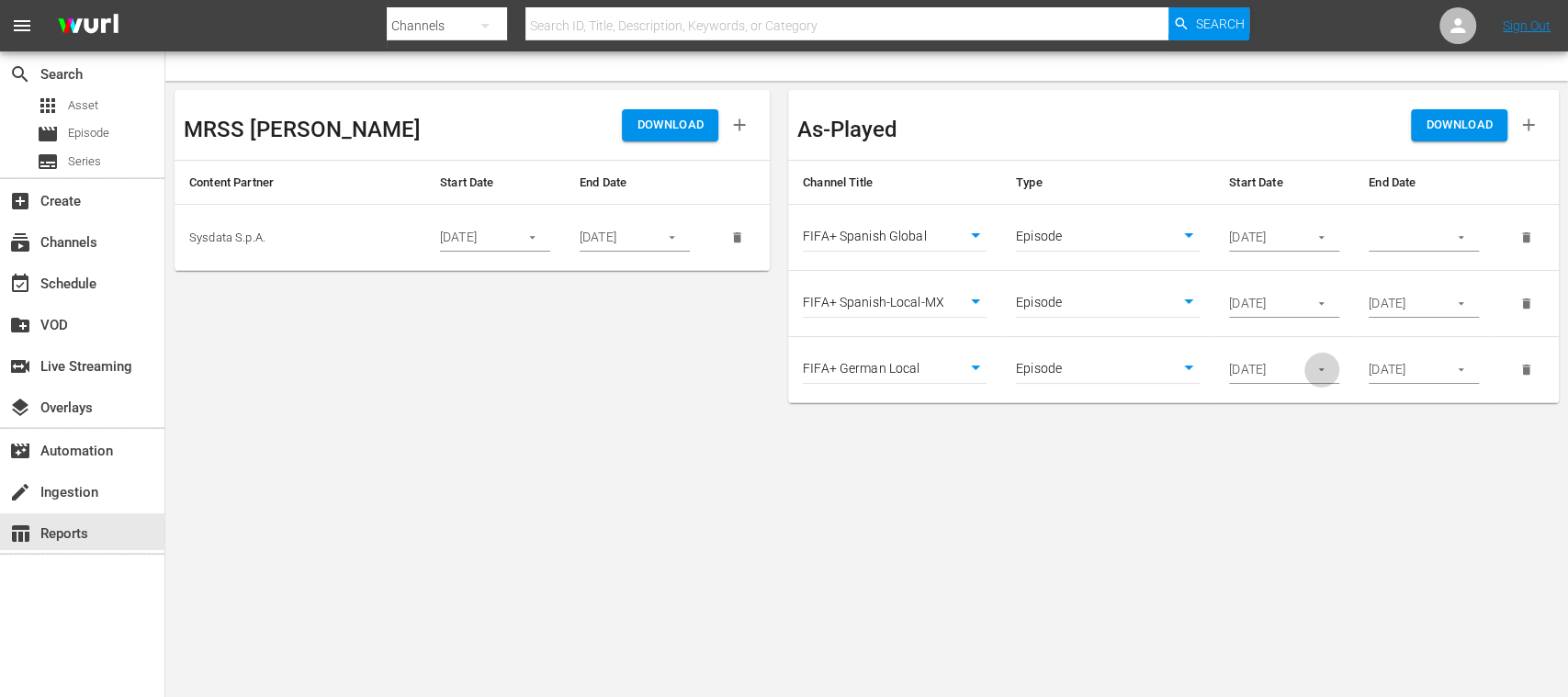
click at [1319, 373] on icon "button" at bounding box center [1320, 369] width 14 height 14
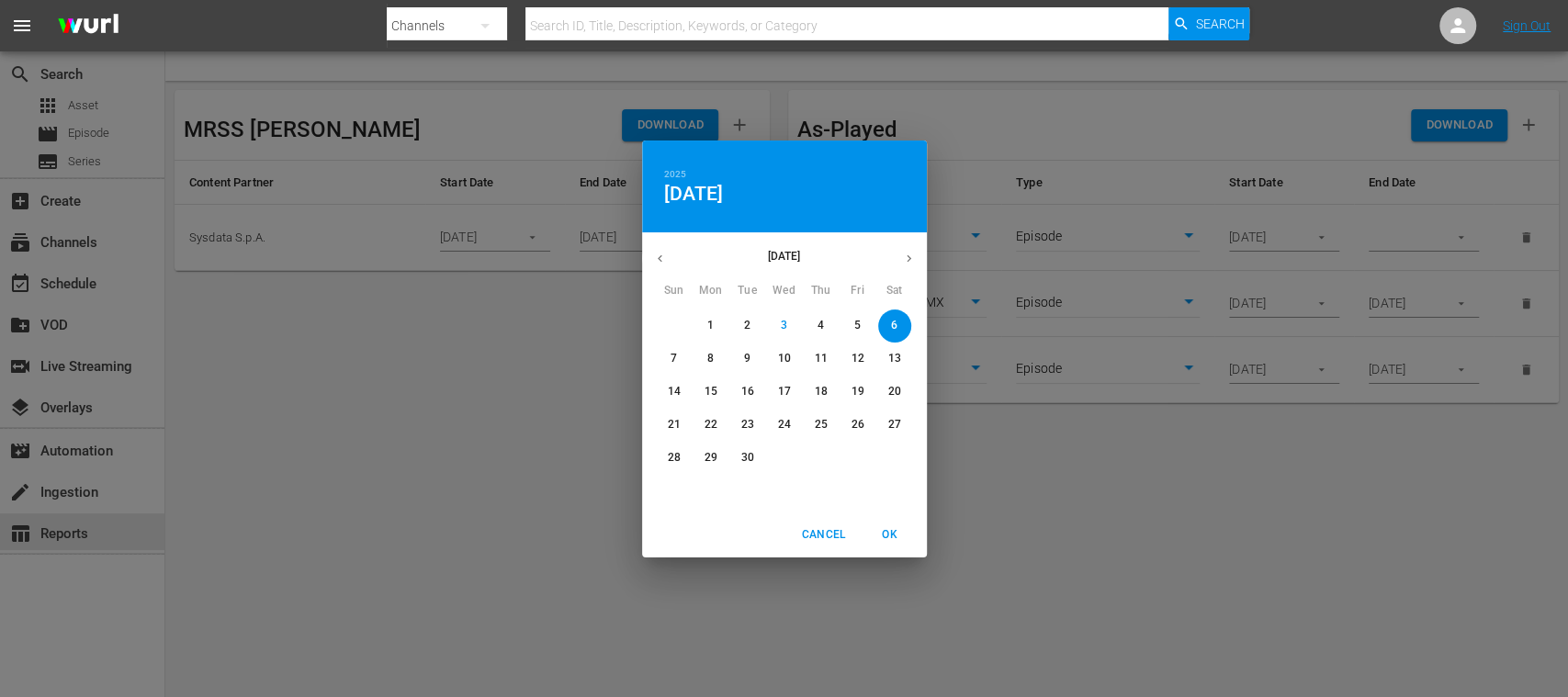
click at [783, 320] on p "3" at bounding box center [784, 325] width 7 height 16
click at [889, 531] on span "OK" at bounding box center [890, 535] width 44 height 20
type input "09/03/2025"
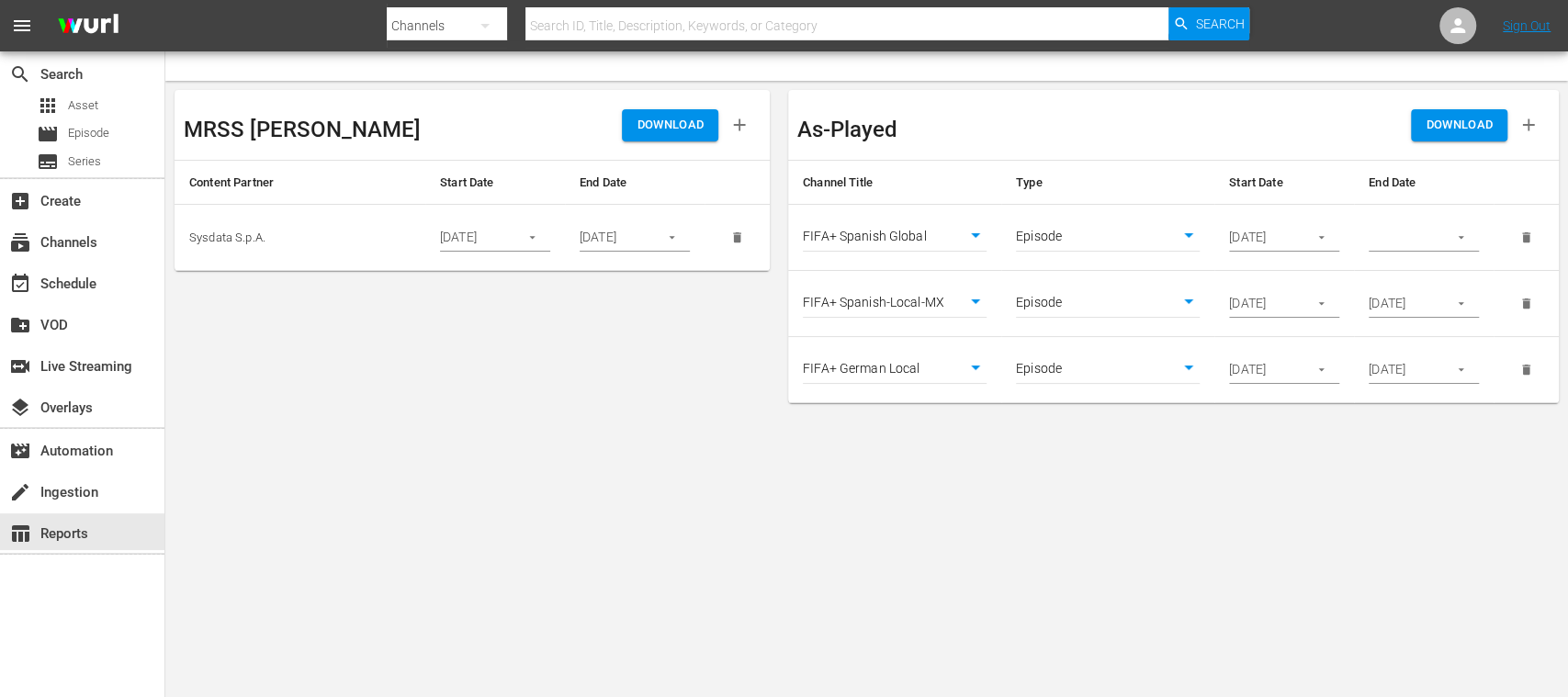
click at [1462, 234] on icon "button" at bounding box center [1460, 237] width 14 height 14
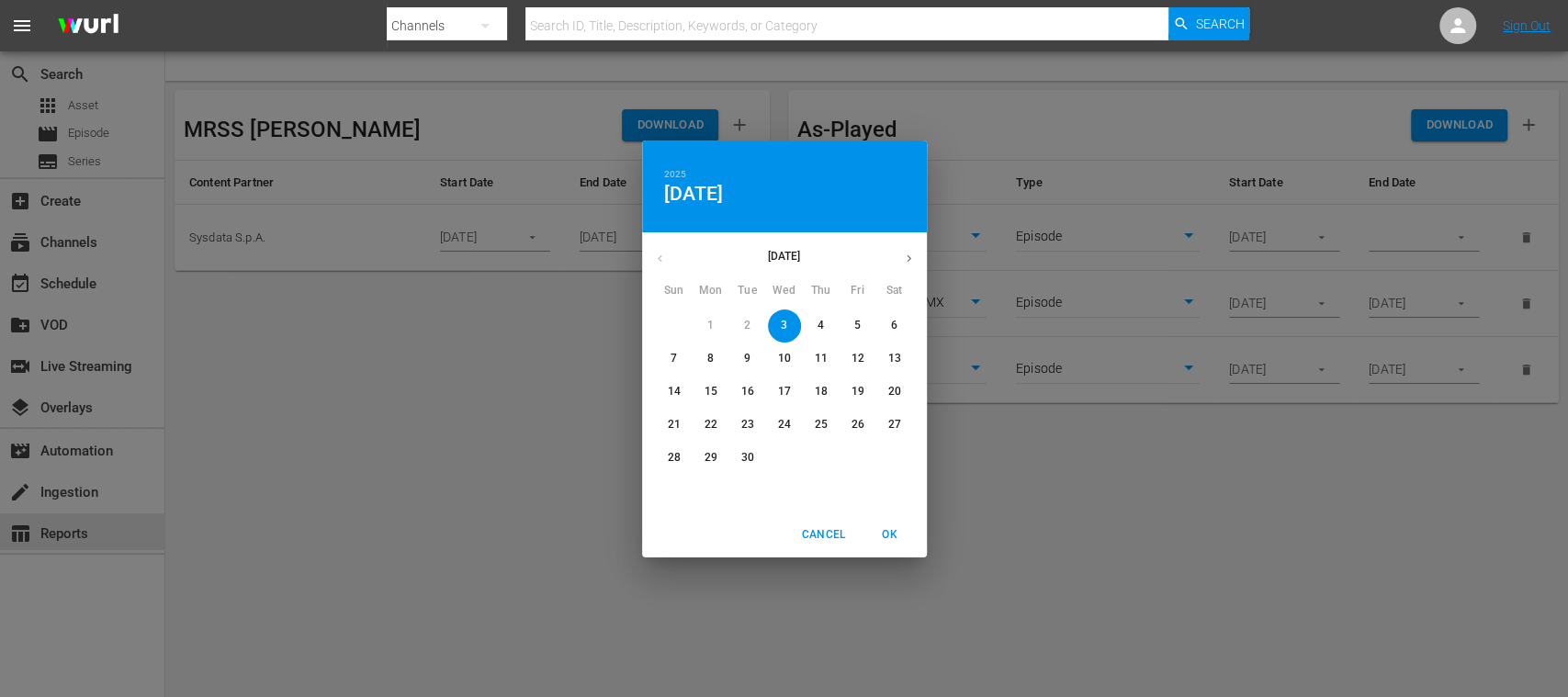
click at [665, 355] on span "7" at bounding box center [675, 358] width 34 height 16
click at [882, 533] on span "OK" at bounding box center [890, 535] width 44 height 20
type input "09/07/2025"
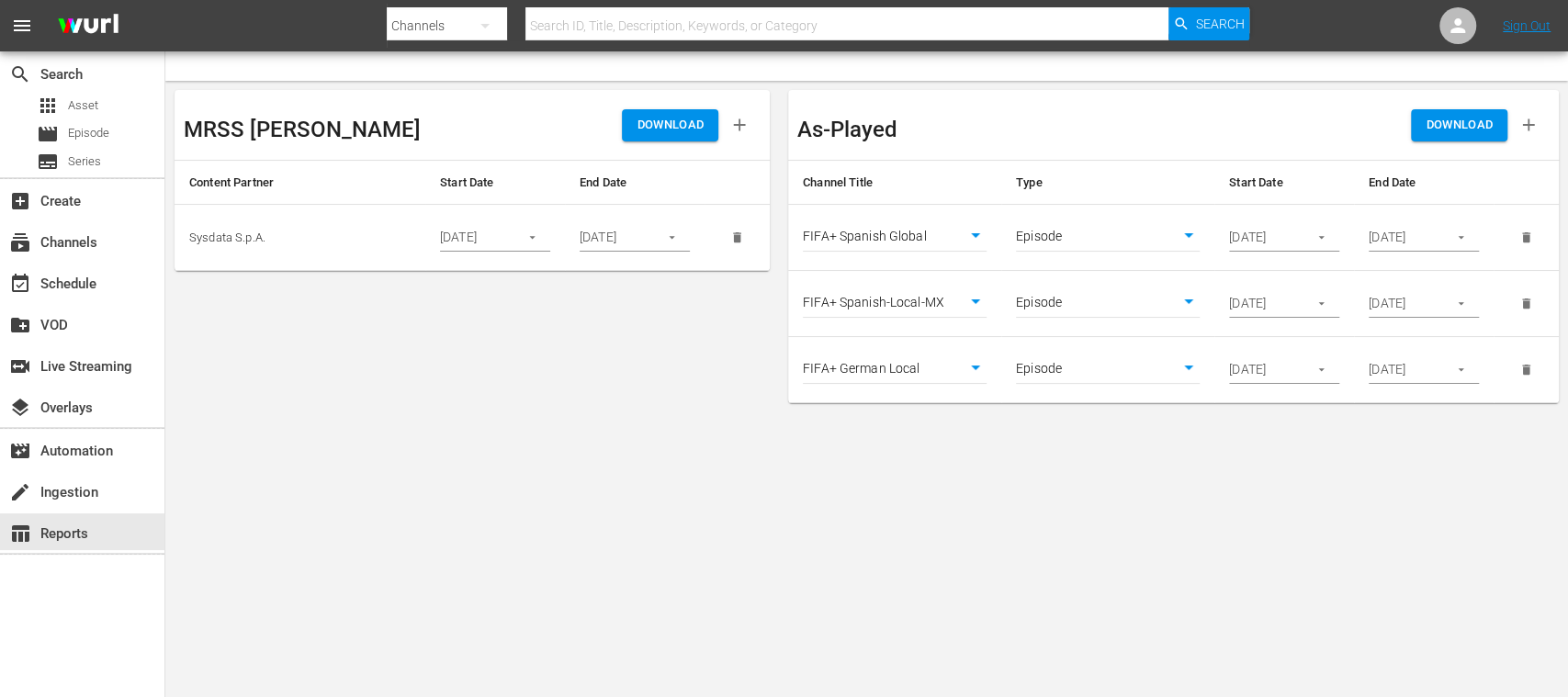
click at [1479, 128] on span "DOWNLOAD" at bounding box center [1459, 125] width 67 height 21
click at [103, 369] on div "switch_video Live Streaming" at bounding box center [51, 364] width 103 height 17
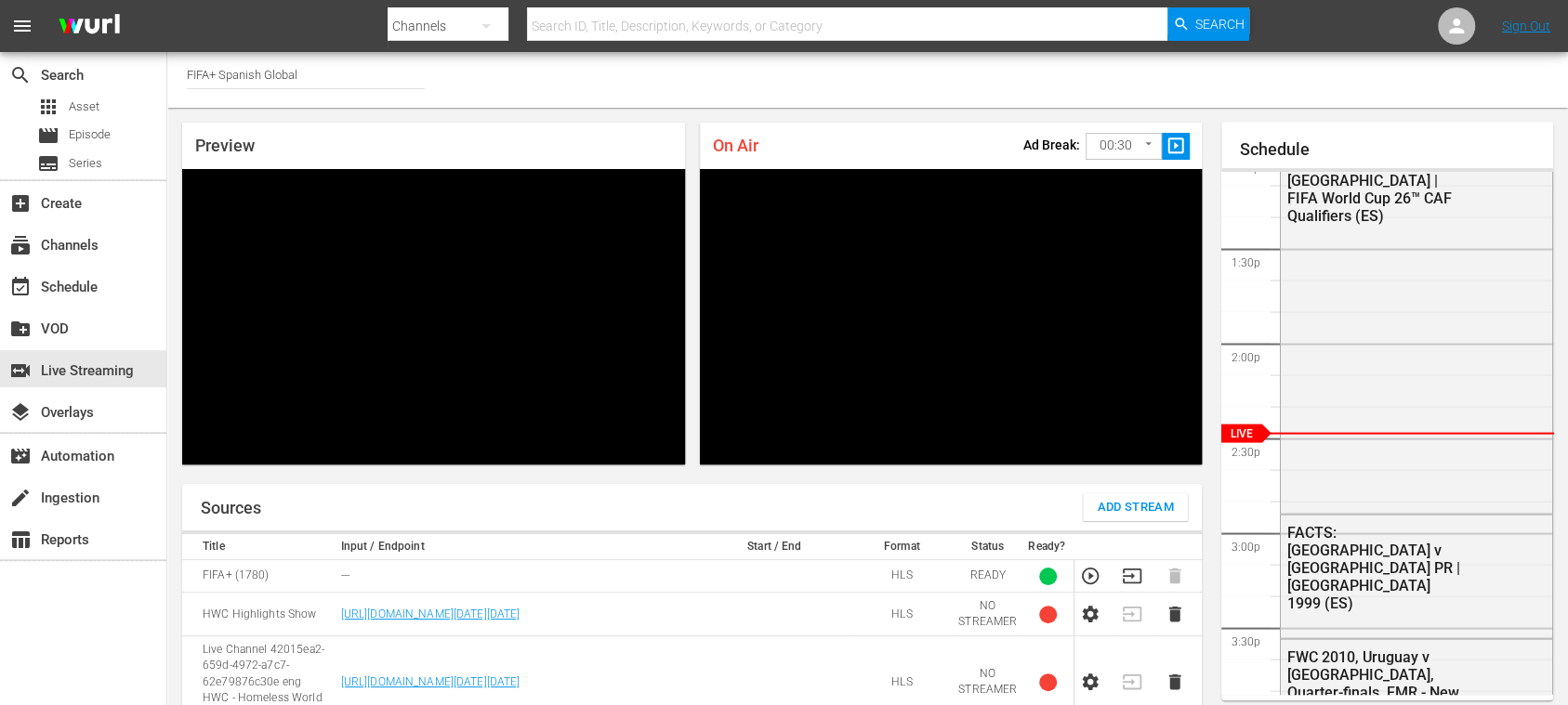
click at [315, 72] on input "FIFA+ Spanish Global" at bounding box center [305, 73] width 238 height 44
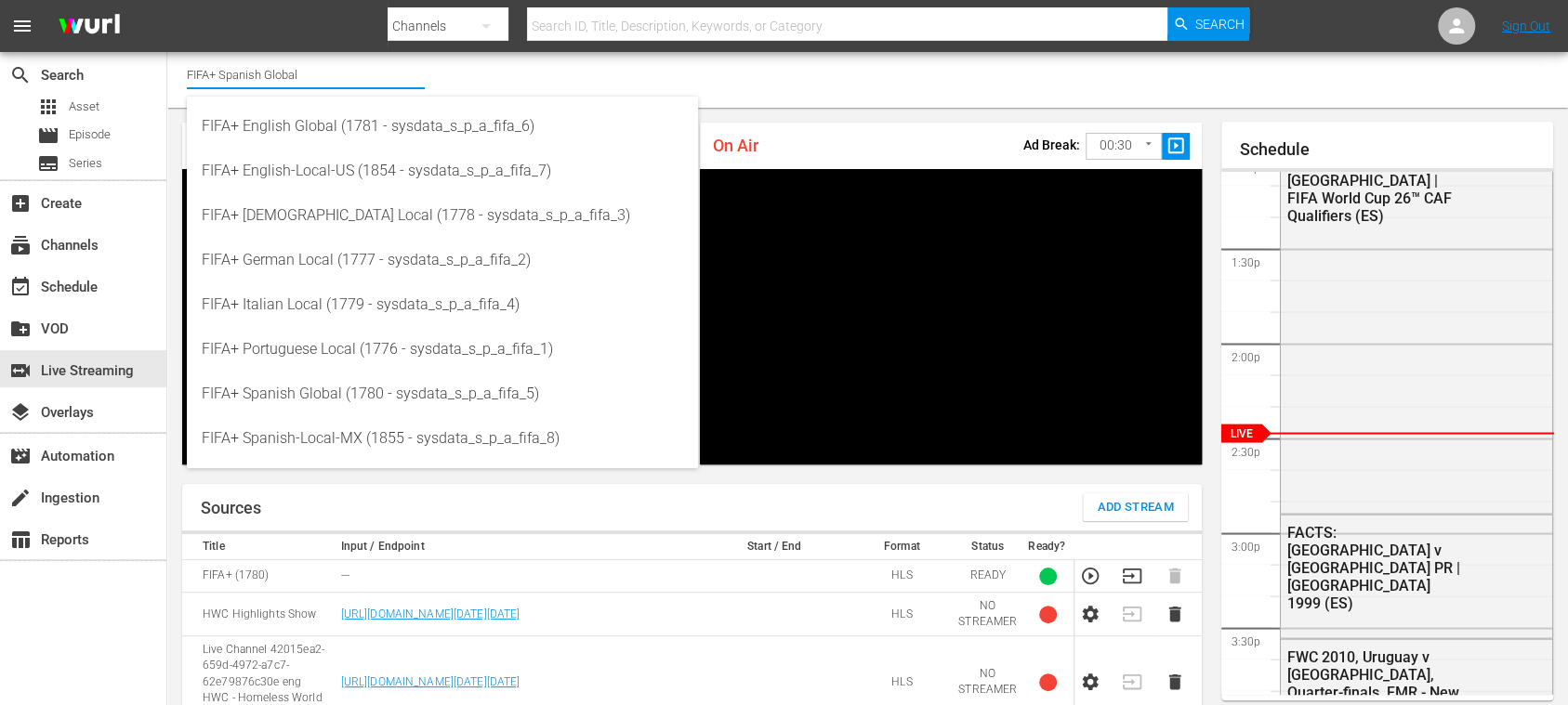
drag, startPoint x: 256, startPoint y: 77, endPoint x: 219, endPoint y: 76, distance: 37.0
click at [219, 76] on input "FIFA+ Spanish Global" at bounding box center [305, 73] width 238 height 44
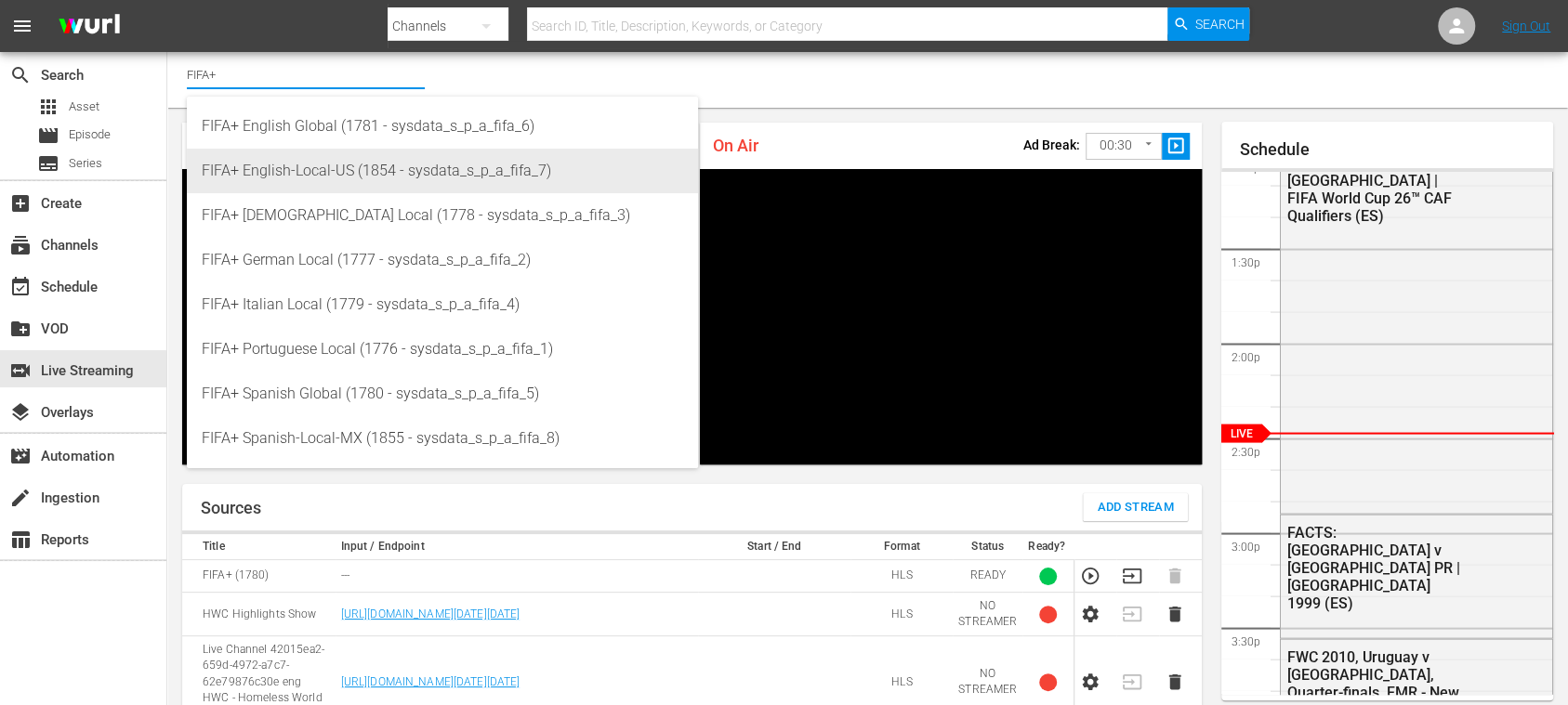
click at [392, 160] on div "FIFA+ English-Local-US (1854 - sysdata_s_p_a_fifa_7)" at bounding box center [442, 170] width 481 height 44
type input "FIFA+ English-Local-US (1854 - sysdata_s_p_a_fifa_7)"
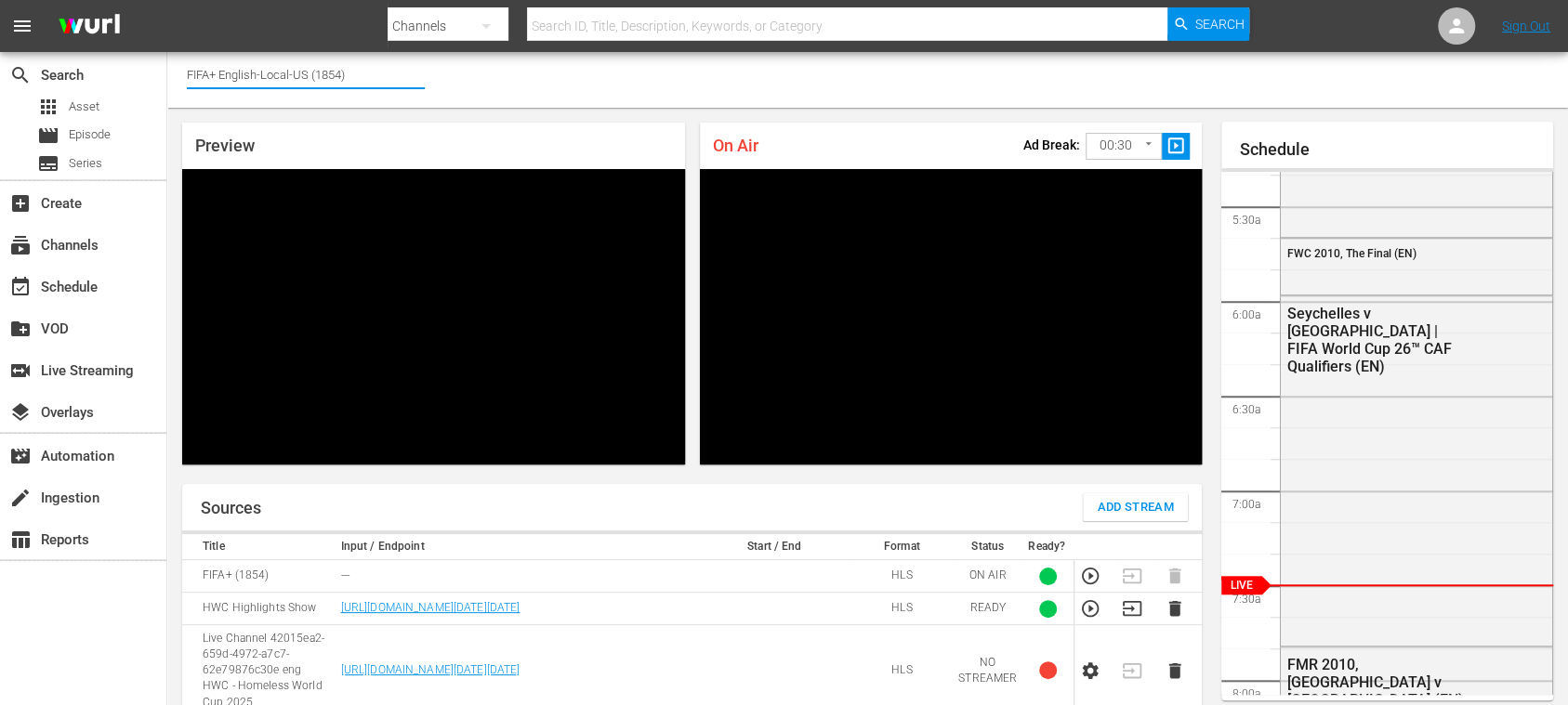
click at [433, 73] on div "Channel Title FIFA+ English-Local-US (1854)" at bounding box center [867, 79] width 1400 height 56
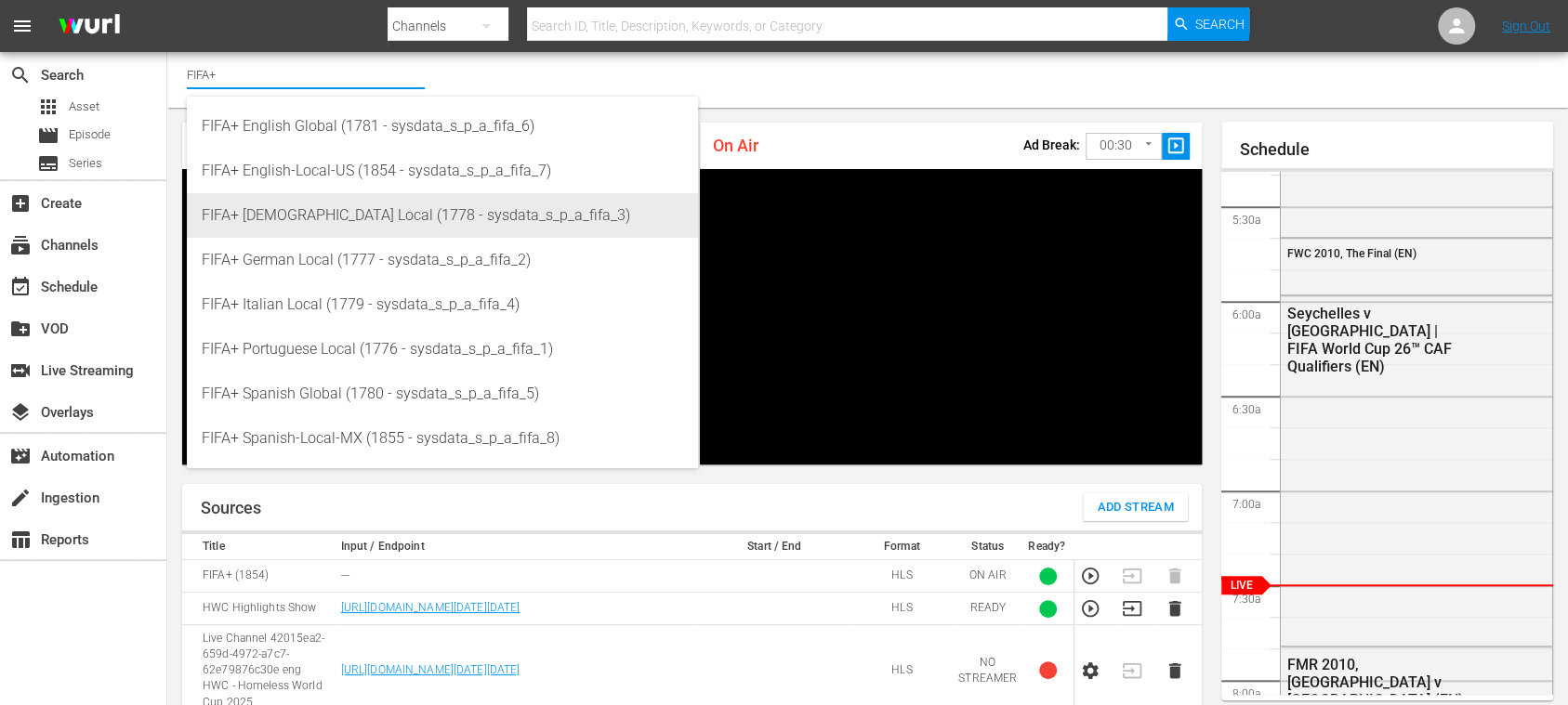
click at [376, 209] on div "FIFA+ French Local (1778 - sysdata_s_p_a_fifa_3)" at bounding box center [442, 215] width 481 height 44
type input "FIFA+ French Local (1778 - sysdata_s_p_a_fifa_3)"
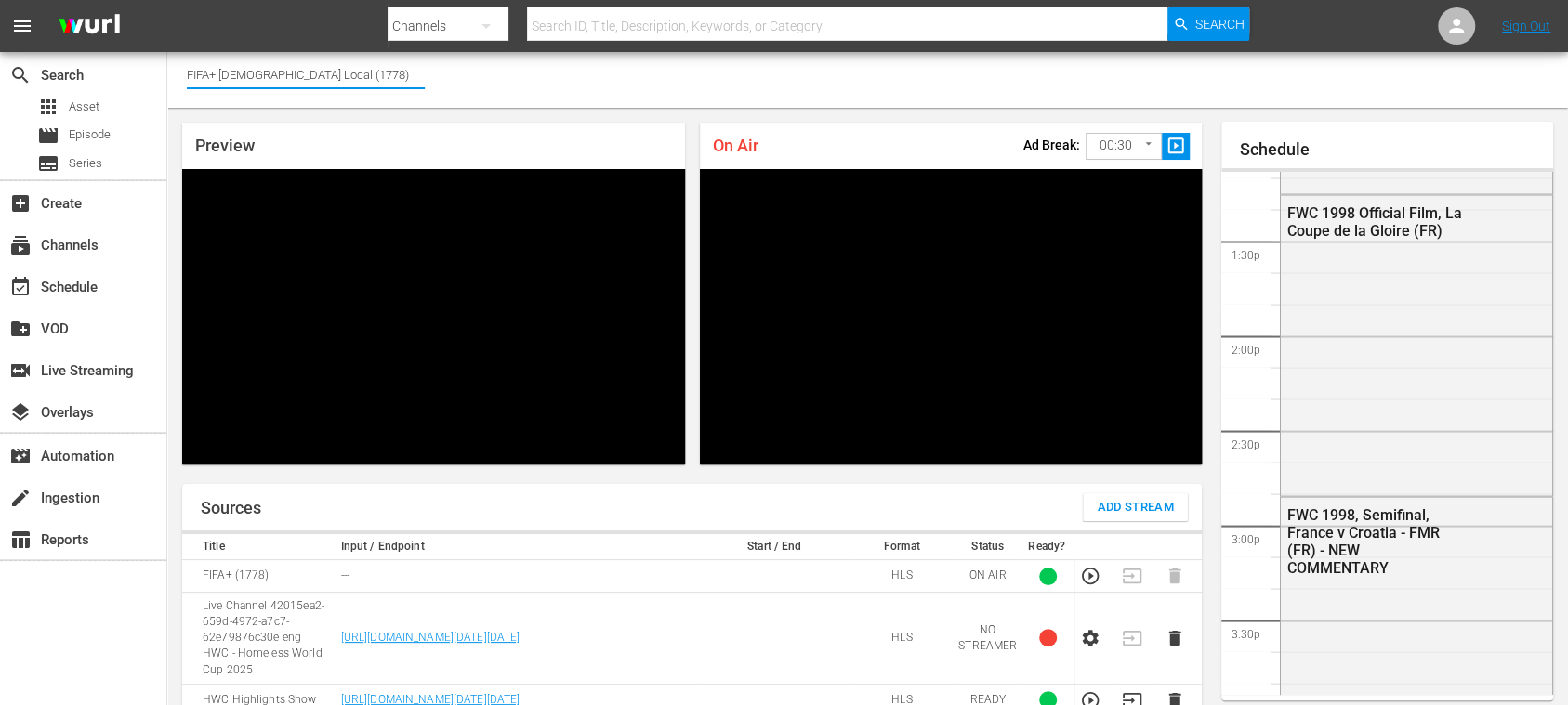
drag, startPoint x: 218, startPoint y: 71, endPoint x: 347, endPoint y: 75, distance: 129.1
click at [347, 75] on input "FIFA+ French Local (1778)" at bounding box center [305, 73] width 238 height 44
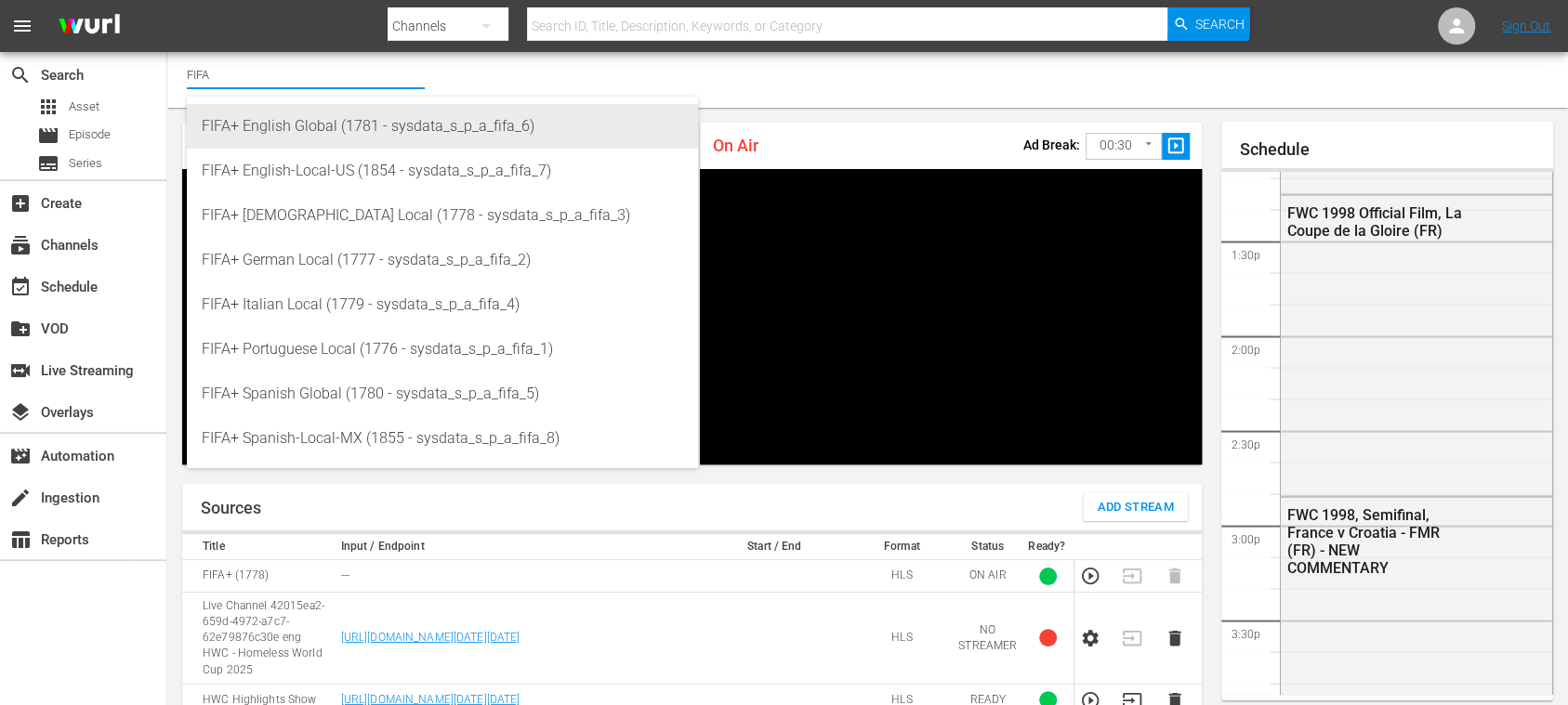
click at [329, 126] on div "FIFA+ English Global (1781 - sysdata_s_p_a_fifa_6)" at bounding box center [442, 126] width 481 height 44
type input "FIFA+ English Global (1781 - sysdata_s_p_a_fifa_6)"
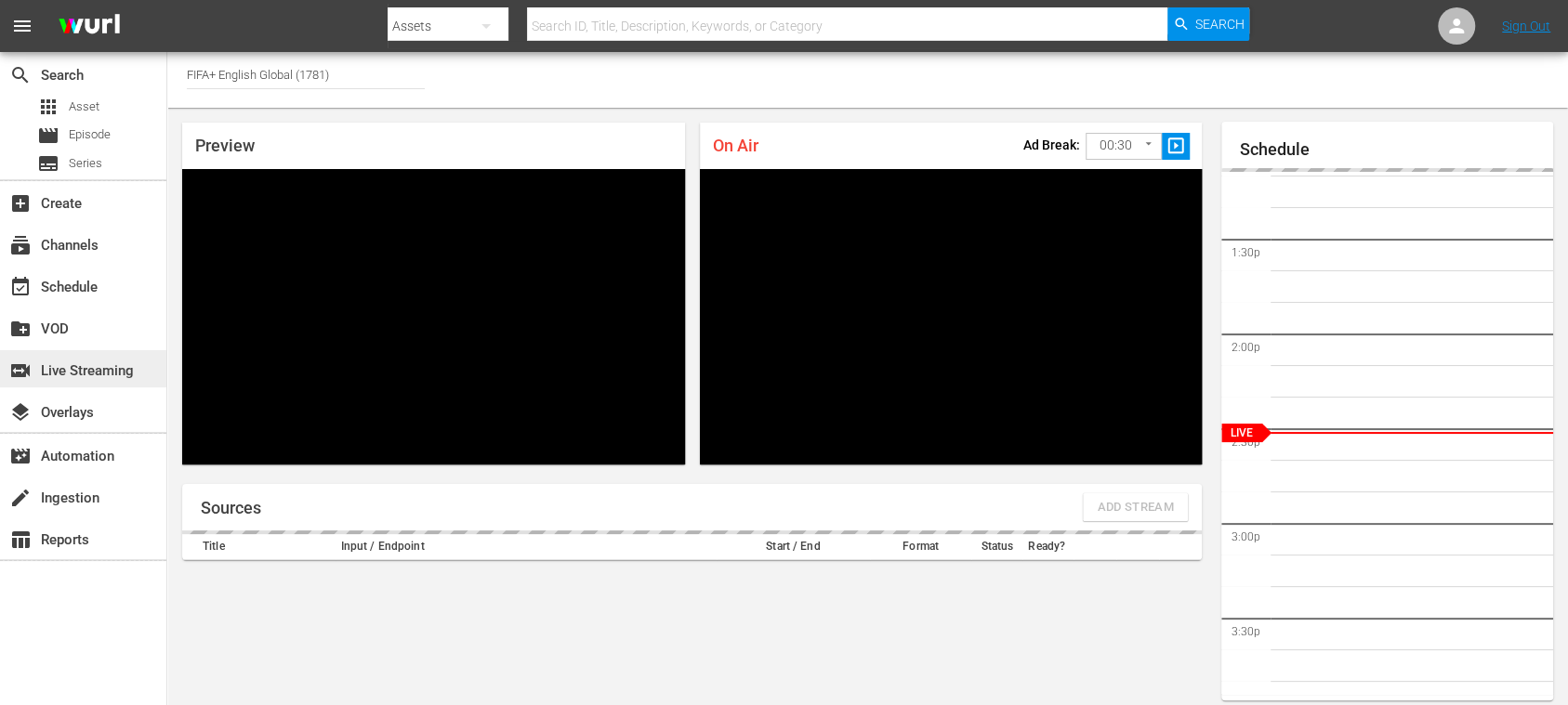
click at [88, 370] on div "switch_video Live Streaming" at bounding box center [52, 368] width 105 height 17
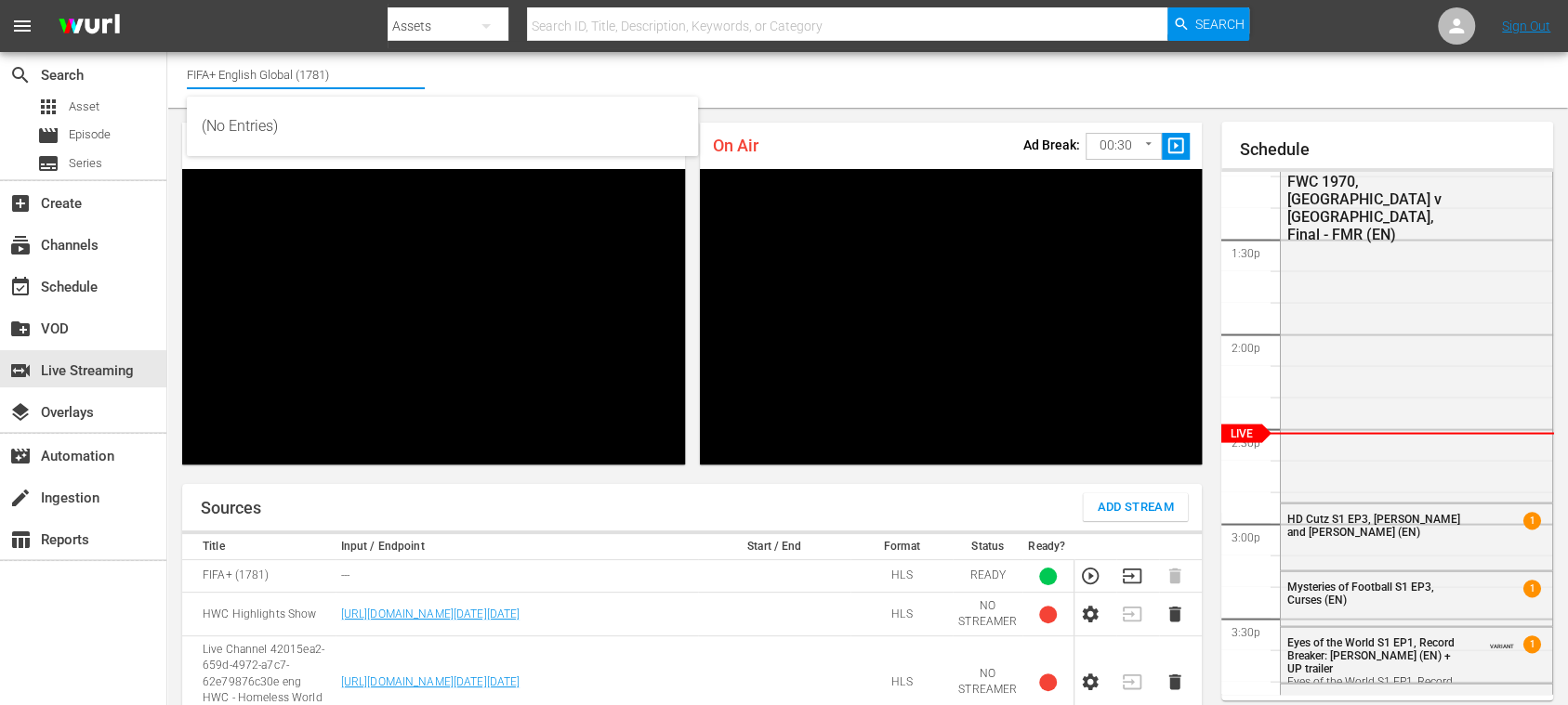
drag, startPoint x: 216, startPoint y: 79, endPoint x: 369, endPoint y: 86, distance: 153.2
click at [369, 86] on input "FIFA+ English Global (1781)" at bounding box center [305, 73] width 238 height 44
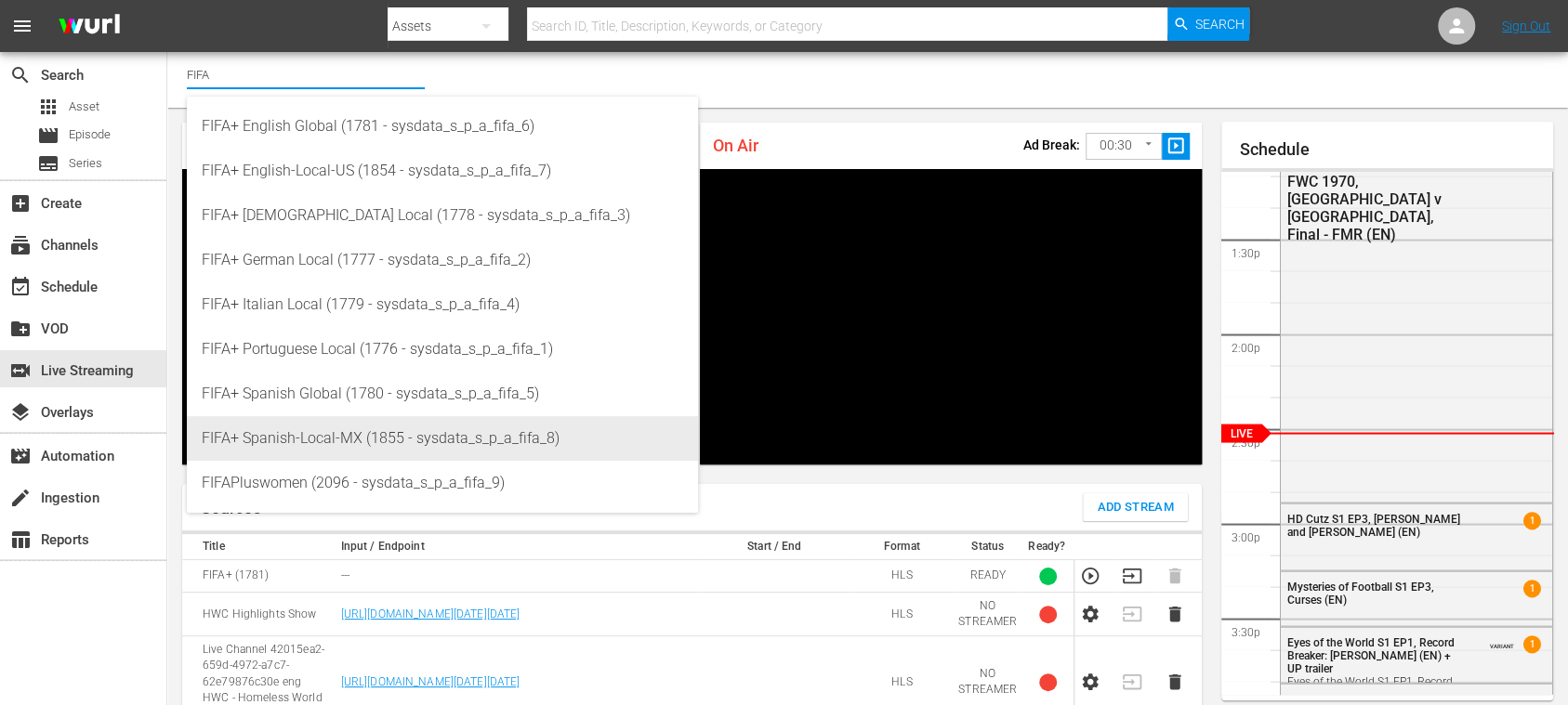
click at [346, 441] on div "FIFA+ Spanish-Local-MX (1855 - sysdata_s_p_a_fifa_8)" at bounding box center [442, 438] width 481 height 44
type input "FIFA+ Spanish-Local-MX (1855 - sysdata_s_p_a_fifa_8)"
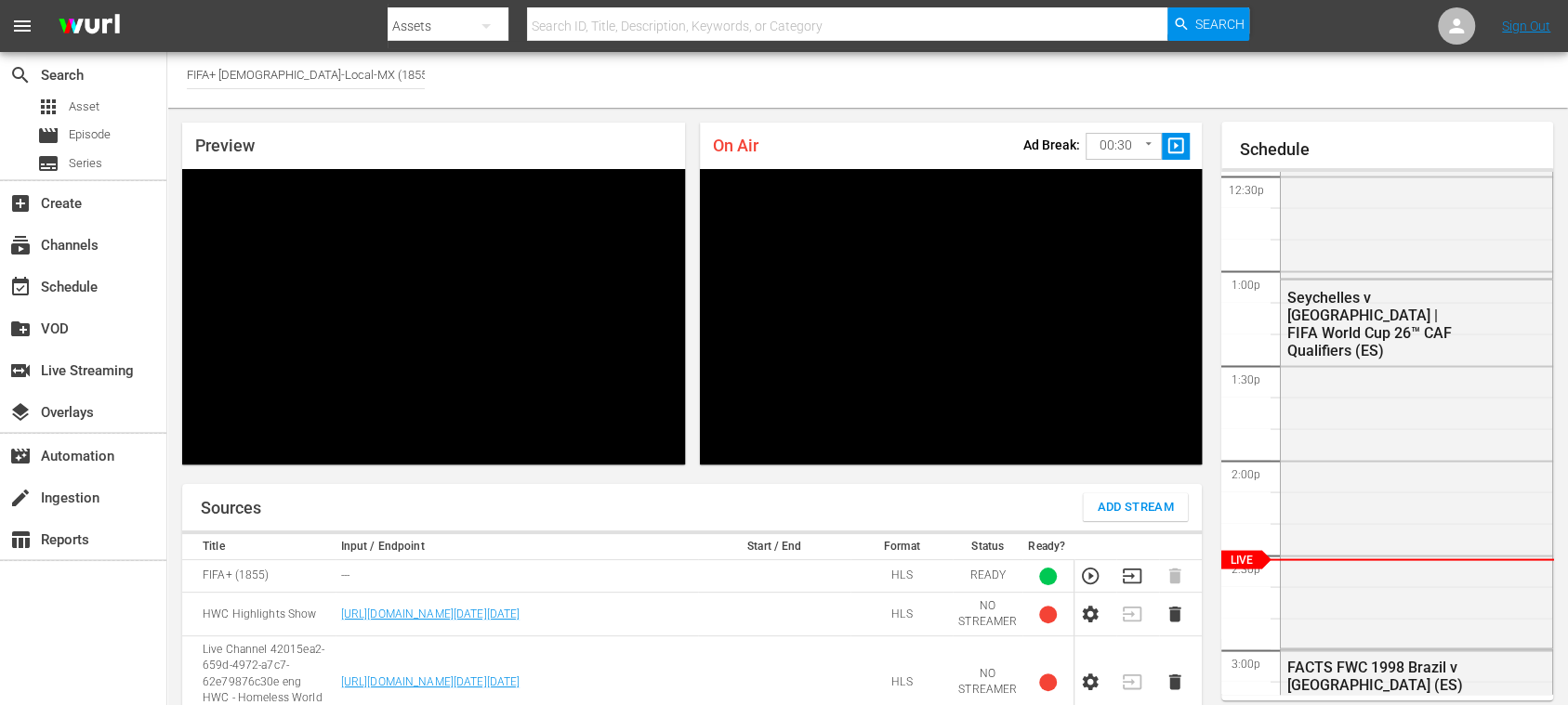
scroll to position [2353, 0]
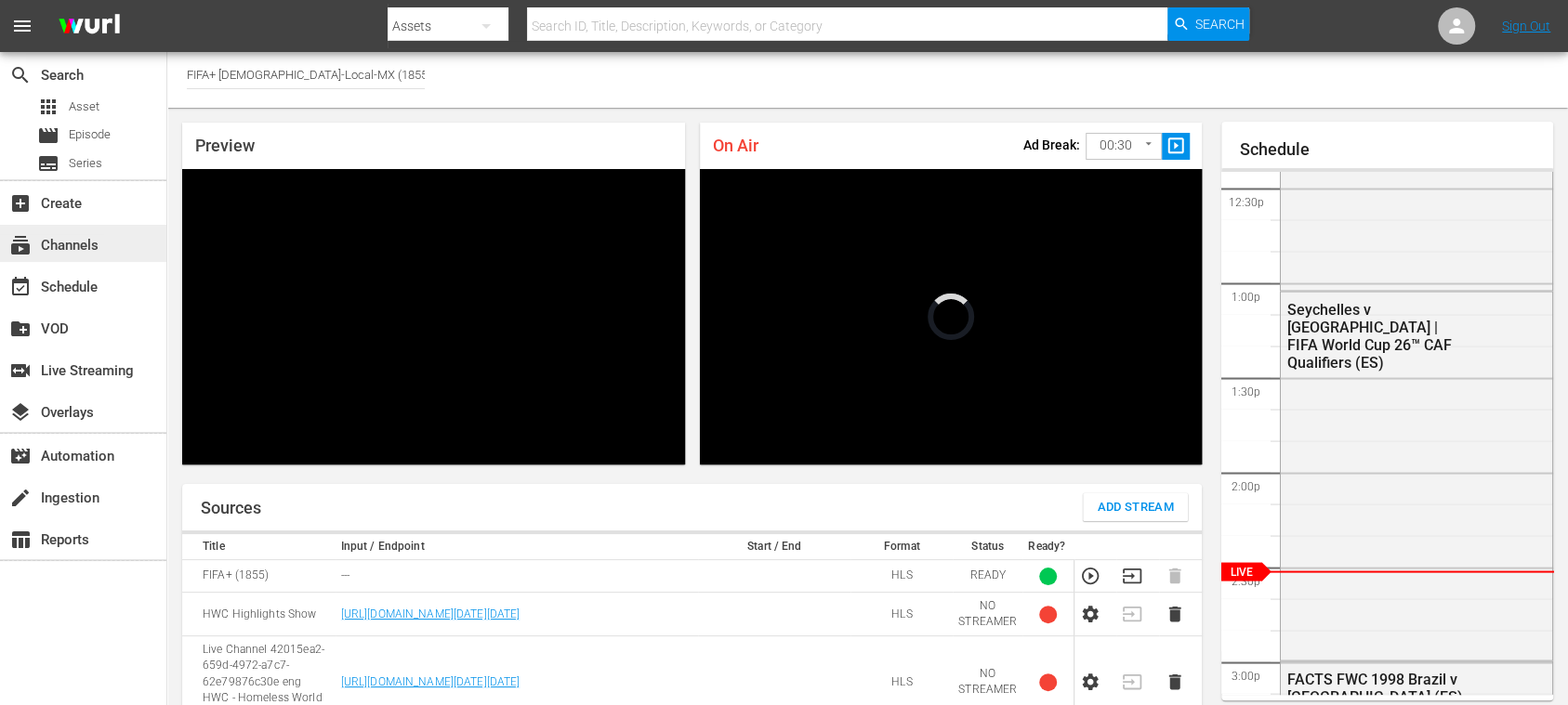
click at [80, 234] on div "subscriptions Channels" at bounding box center [52, 243] width 105 height 17
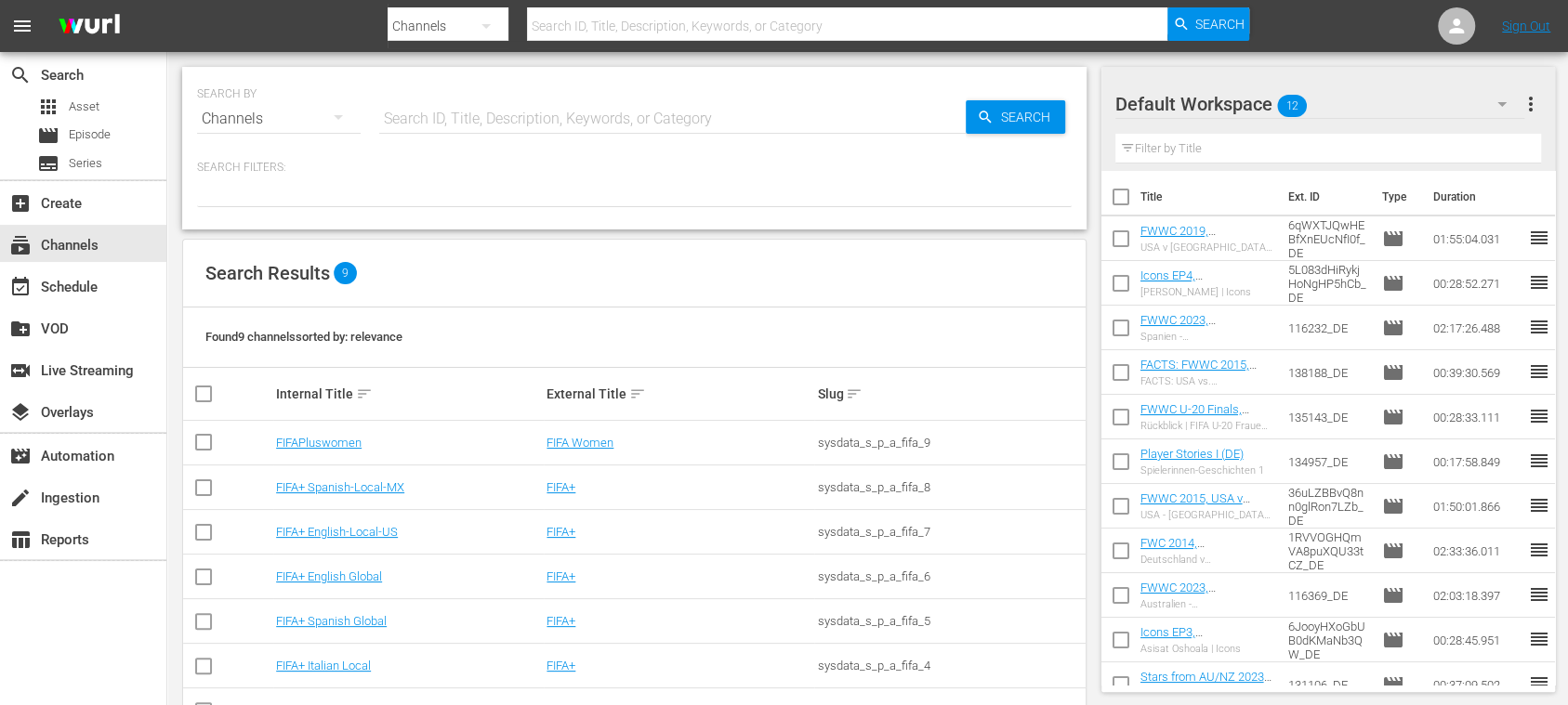
scroll to position [151, 0]
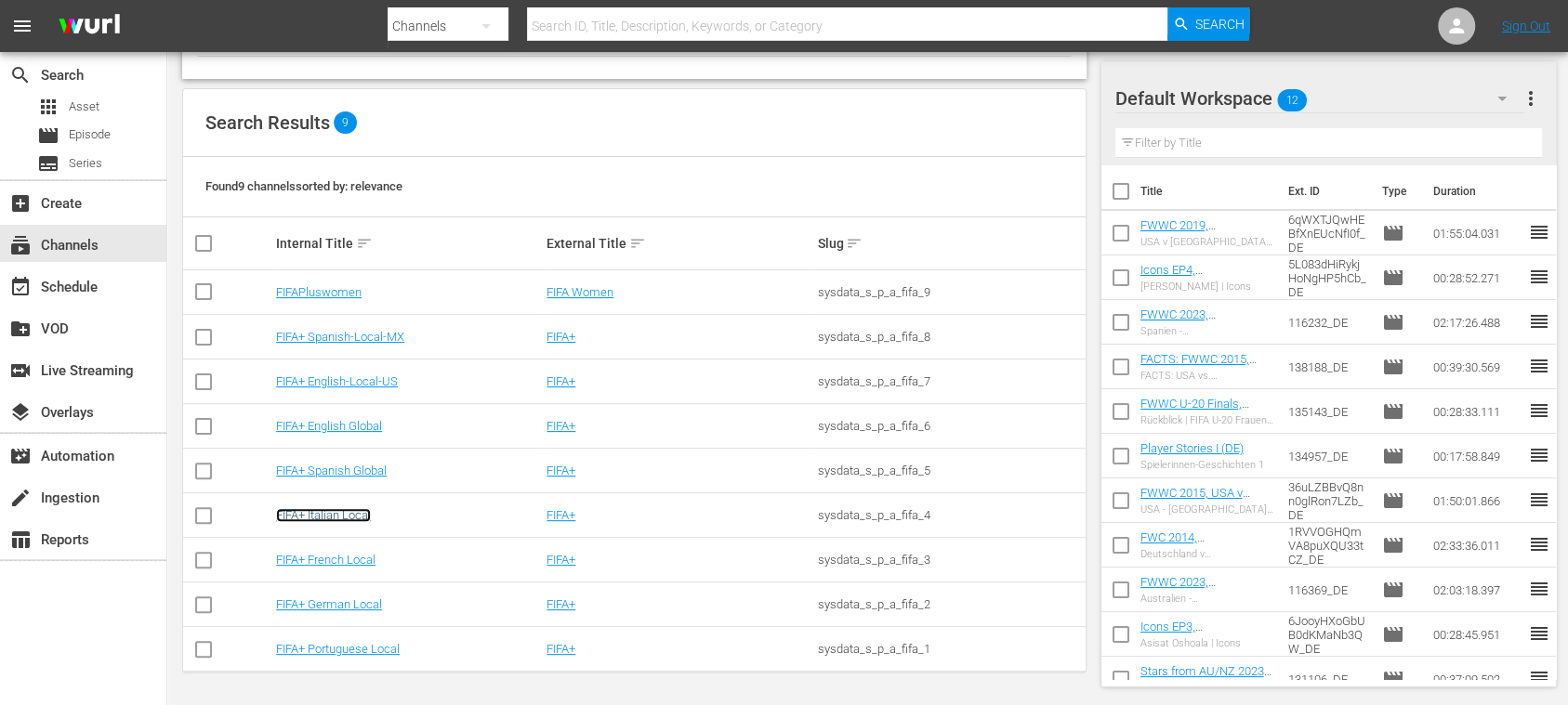
click at [358, 515] on link "FIFA+ Italian Local" at bounding box center [323, 515] width 95 height 14
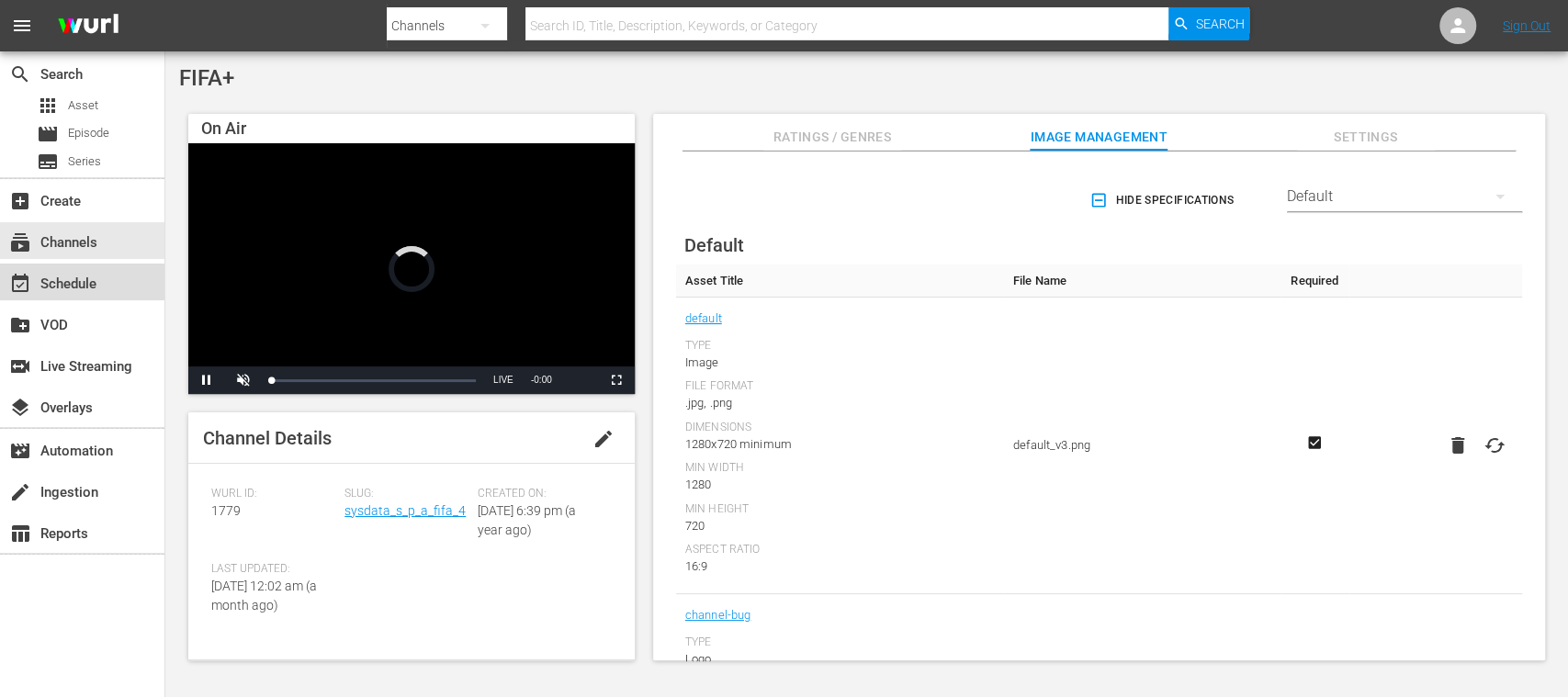
click at [79, 287] on div "event_available Schedule" at bounding box center [51, 281] width 103 height 17
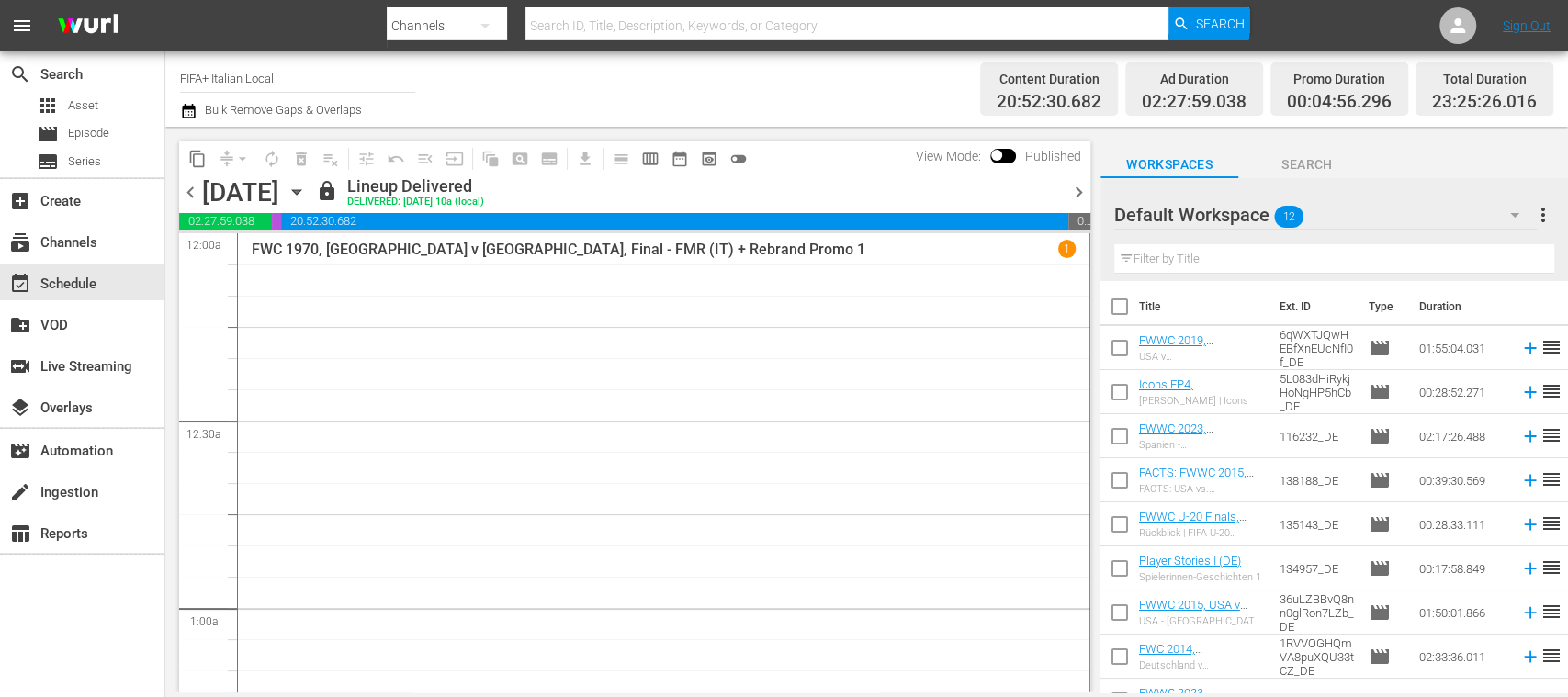
click at [1071, 189] on span "chevron_right" at bounding box center [1079, 192] width 23 height 23
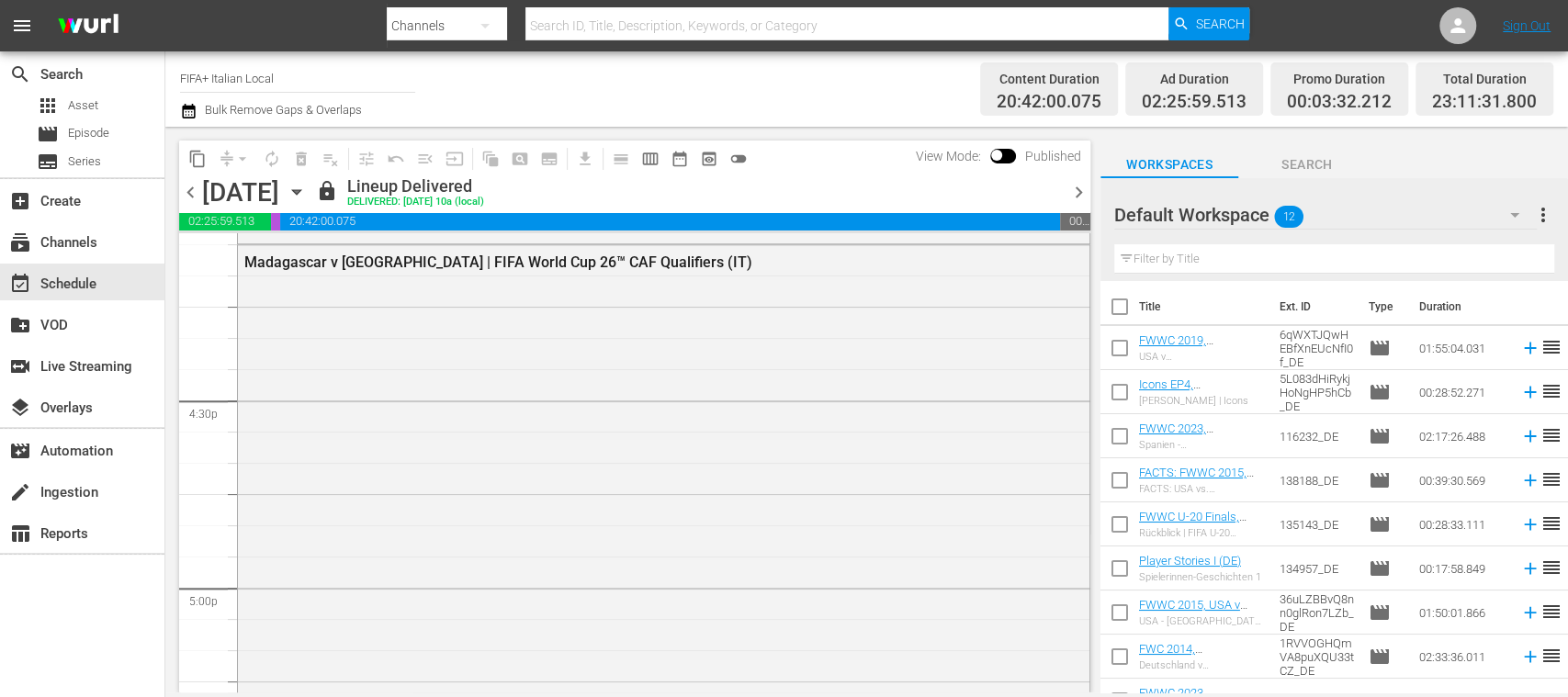
scroll to position [5922, 0]
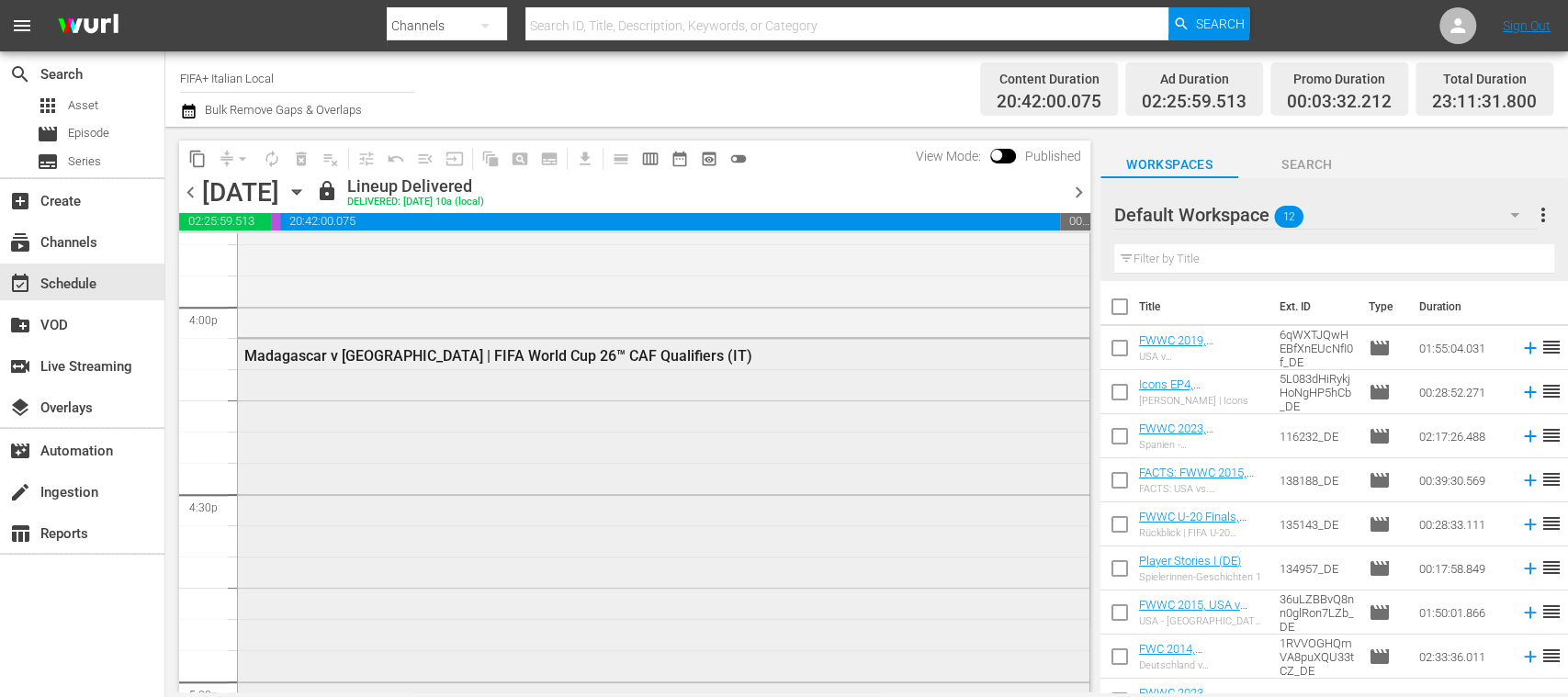
click at [509, 355] on div "Madagascar v Chad | FIFA World Cup 26™ CAF Qualifiers (IT)" at bounding box center [614, 355] width 739 height 18
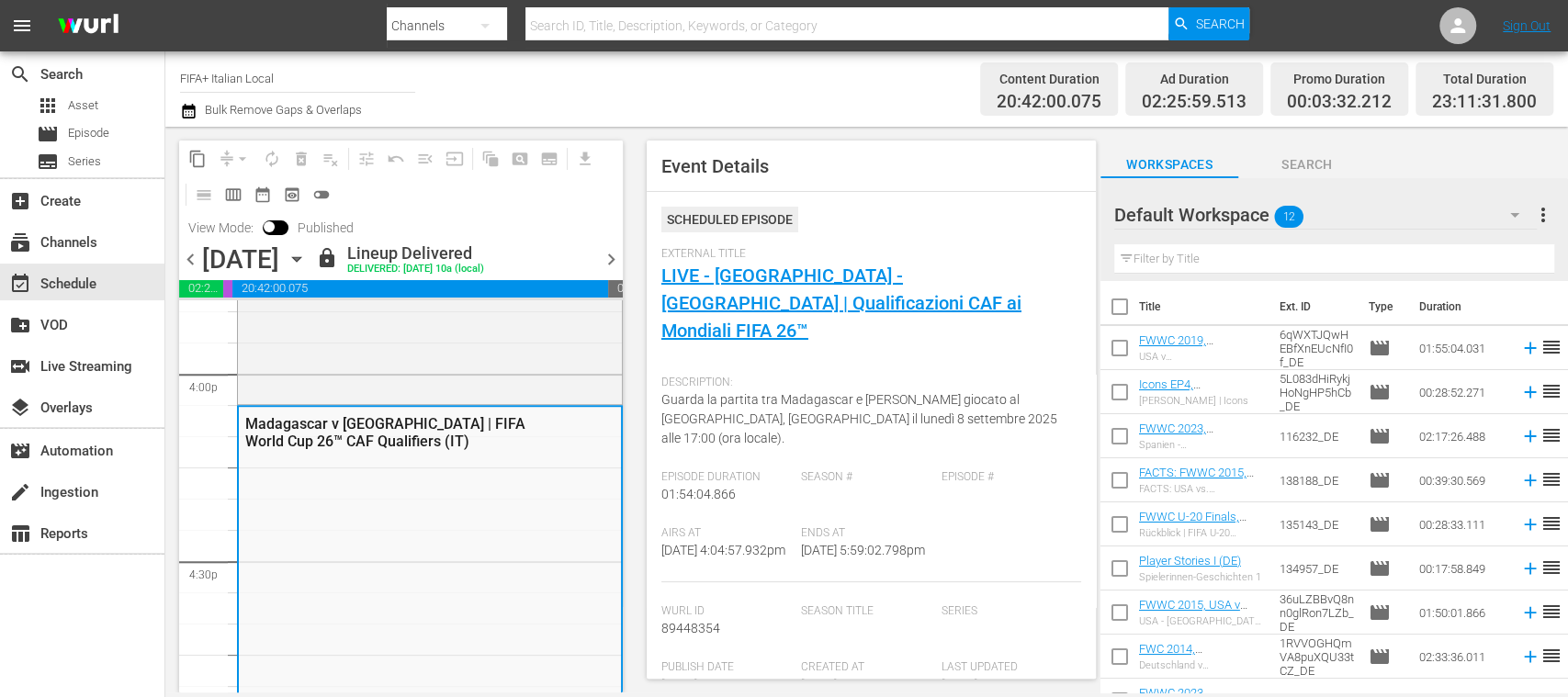
click at [183, 263] on span "chevron_left" at bounding box center [190, 259] width 23 height 23
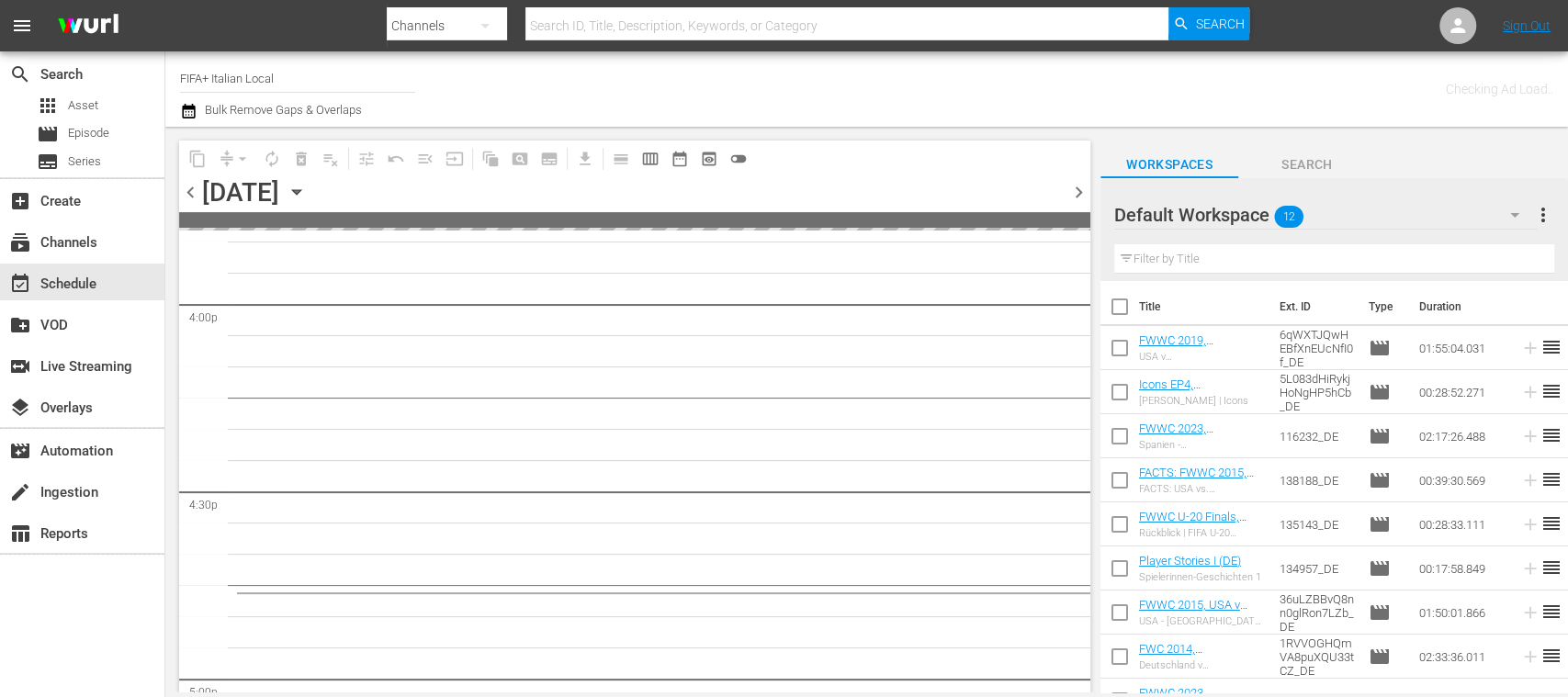
scroll to position [6172, 0]
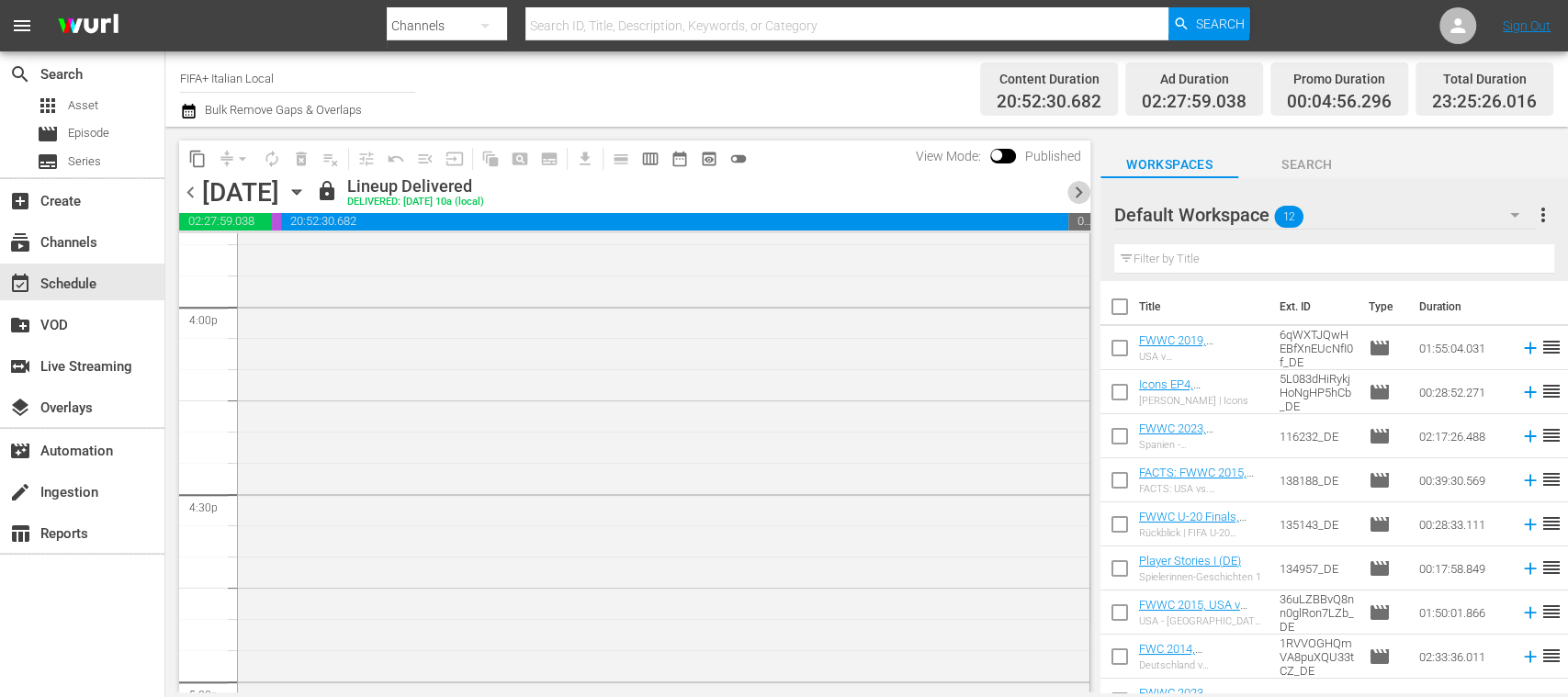
click at [1071, 191] on span "chevron_right" at bounding box center [1079, 192] width 23 height 23
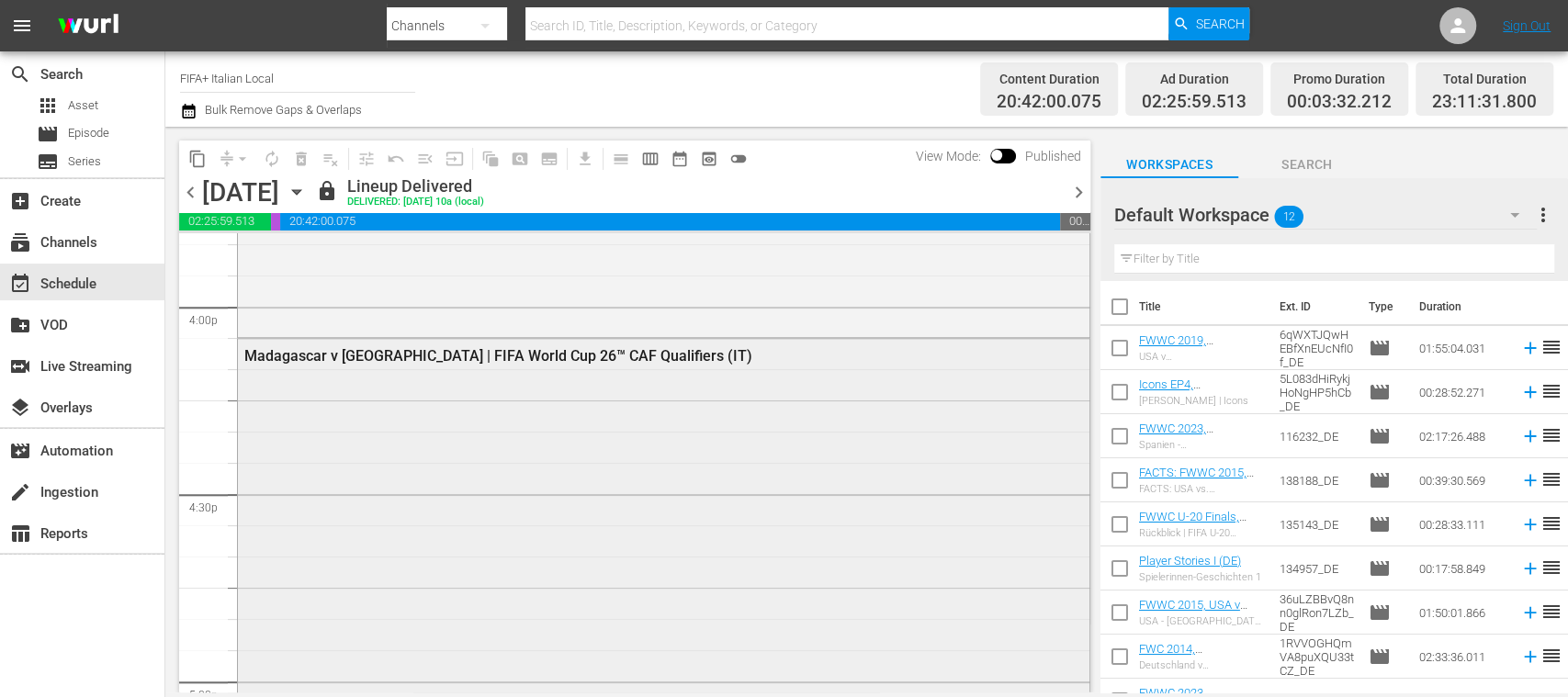
click at [506, 353] on div "Madagascar v Chad | FIFA World Cup 26™ CAF Qualifiers (IT)" at bounding box center [614, 355] width 739 height 18
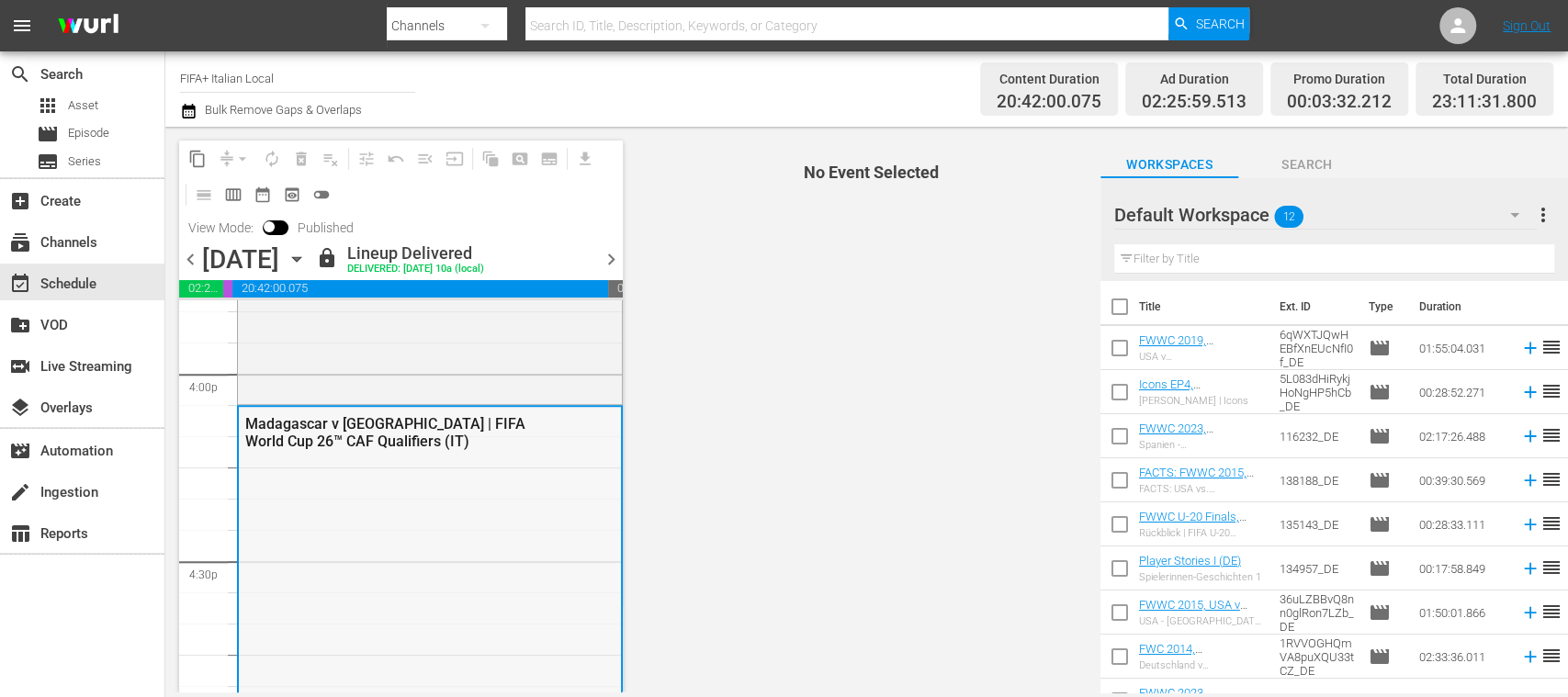
click at [459, 409] on div "Madagascar v Chad | FIFA World Cup 26™ CAF Qualifiers (IT)" at bounding box center [430, 431] width 382 height 49
click at [369, 426] on div "Madagascar v Chad | FIFA World Cup 26™ CAF Qualifiers (IT)" at bounding box center [386, 433] width 282 height 35
click at [356, 439] on div "Madagascar v Chad | FIFA World Cup 26™ CAF Qualifiers (IT)" at bounding box center [386, 433] width 282 height 35
click at [194, 257] on span "chevron_left" at bounding box center [190, 259] width 23 height 23
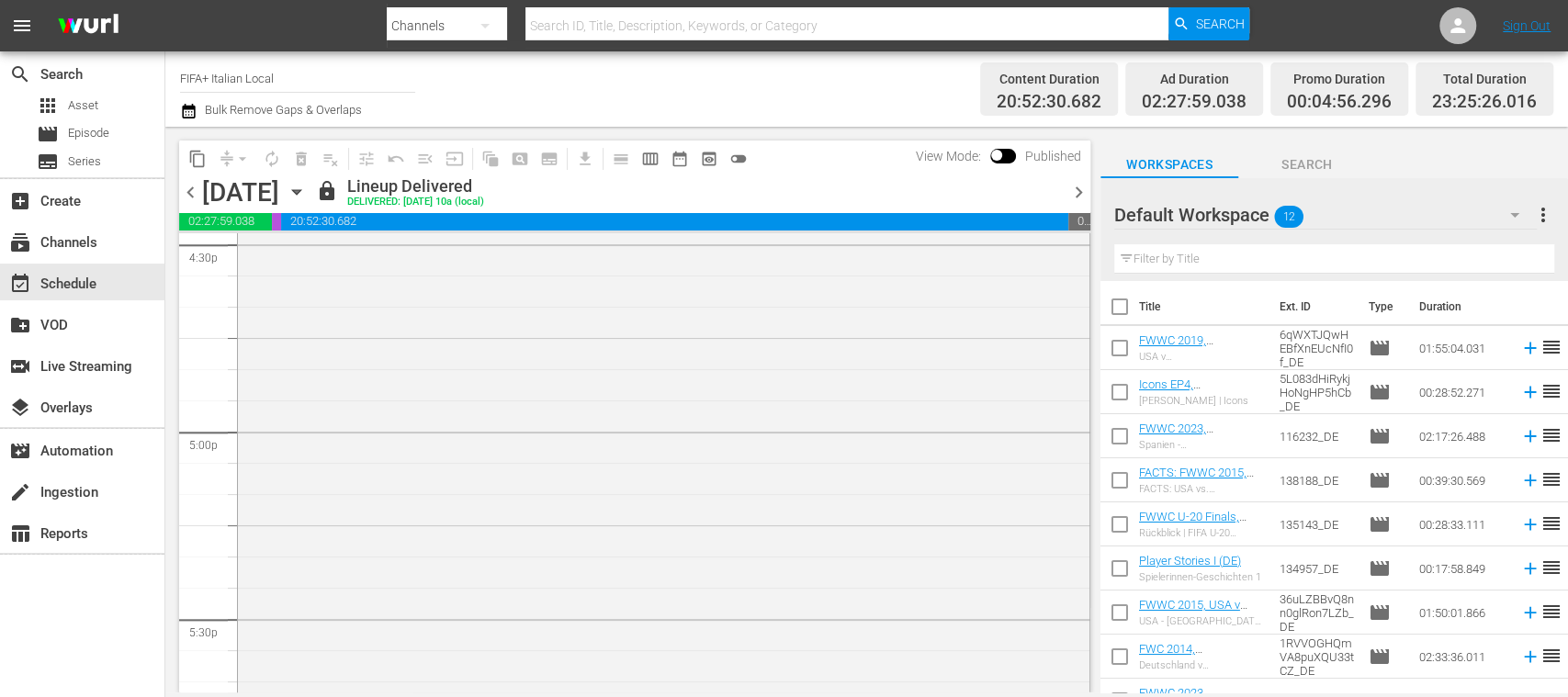
scroll to position [5922, 0]
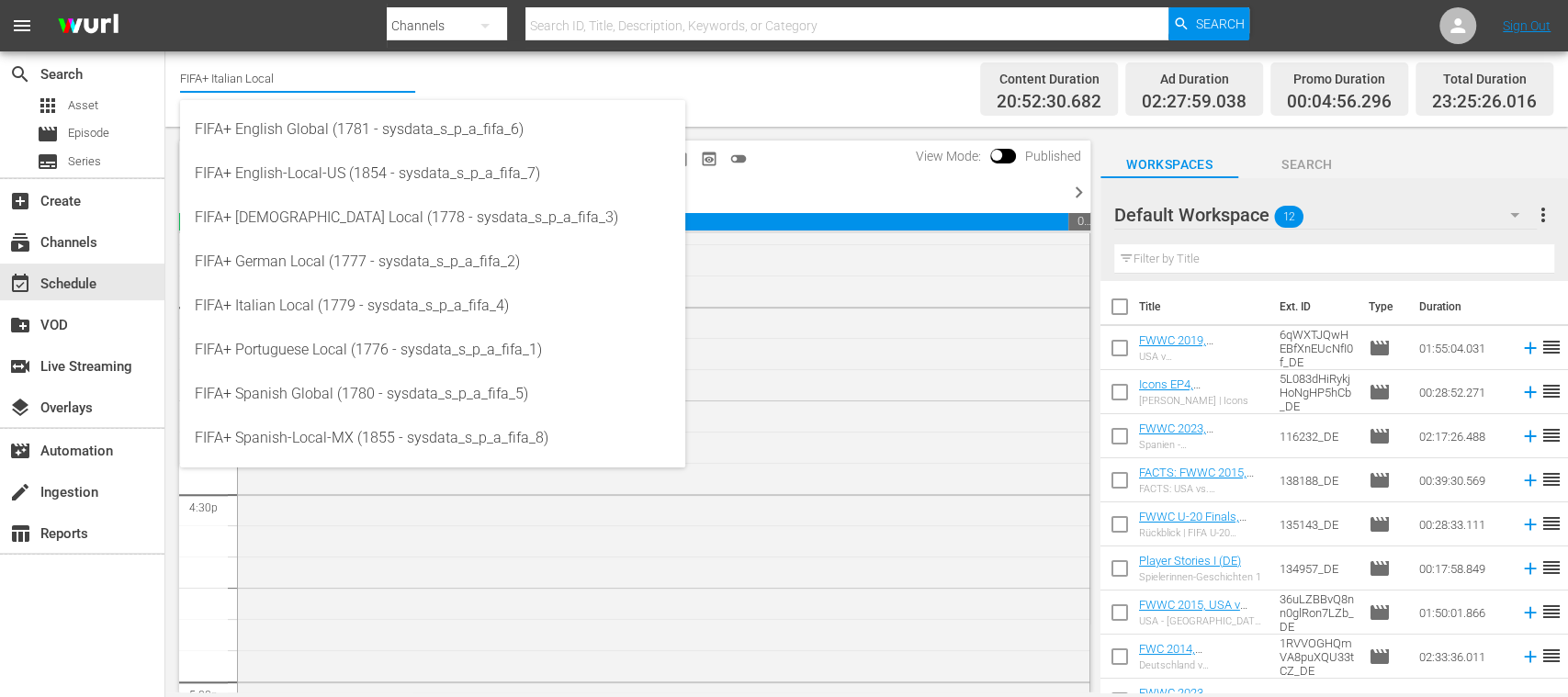
click at [313, 79] on input "FIFA+ Italian Local" at bounding box center [297, 77] width 235 height 44
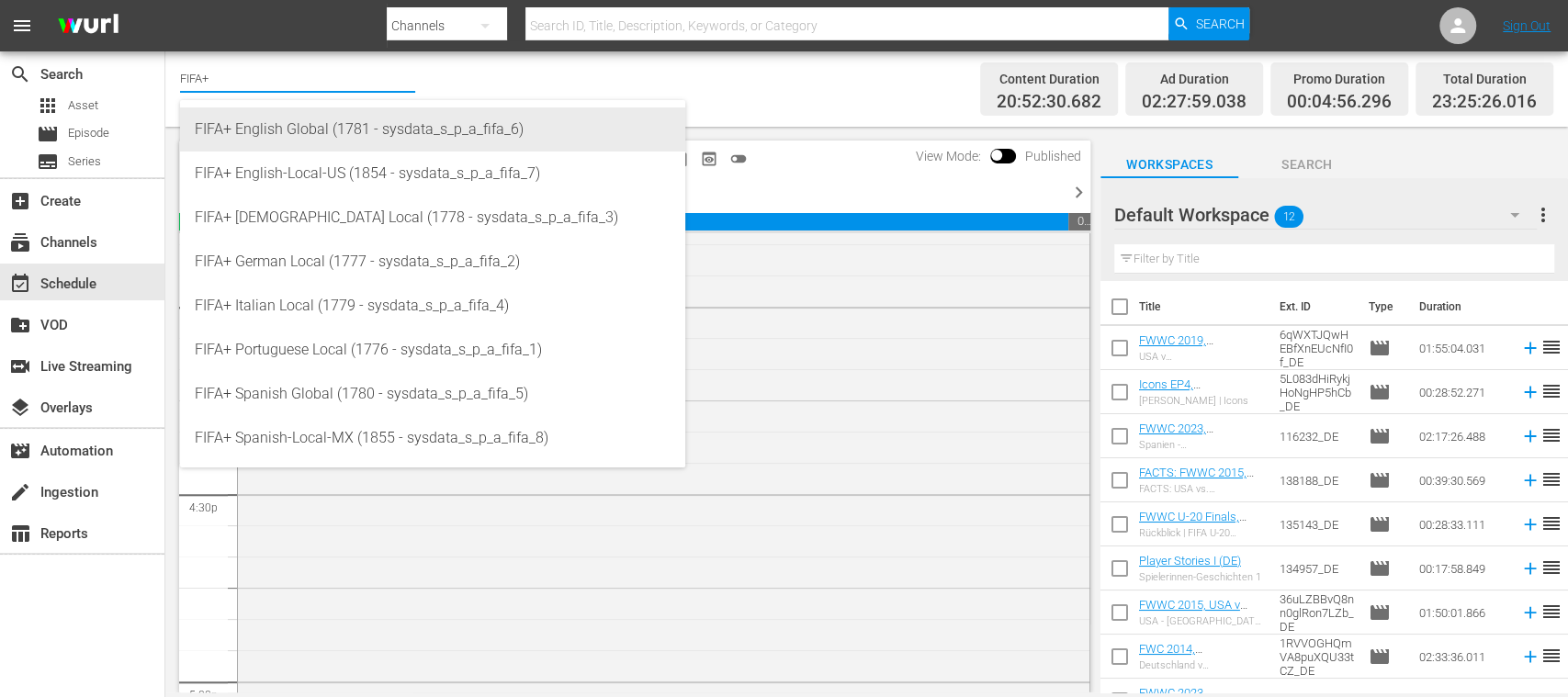
click at [301, 136] on div "FIFA+ English Global (1781 - sysdata_s_p_a_fifa_6)" at bounding box center [432, 128] width 476 height 44
type input "FIFA+ English Global (1781 - sysdata_s_p_a_fifa_6)"
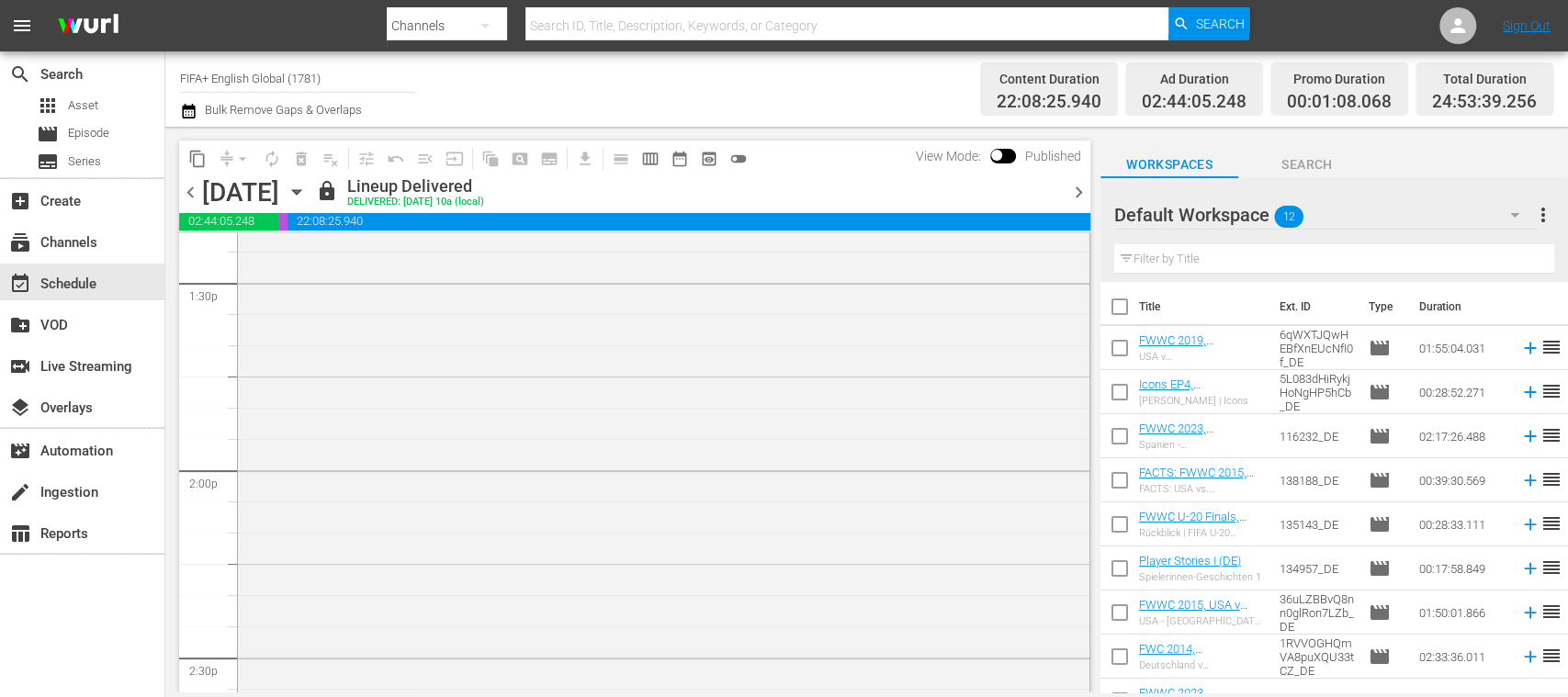
scroll to position [4825, 0]
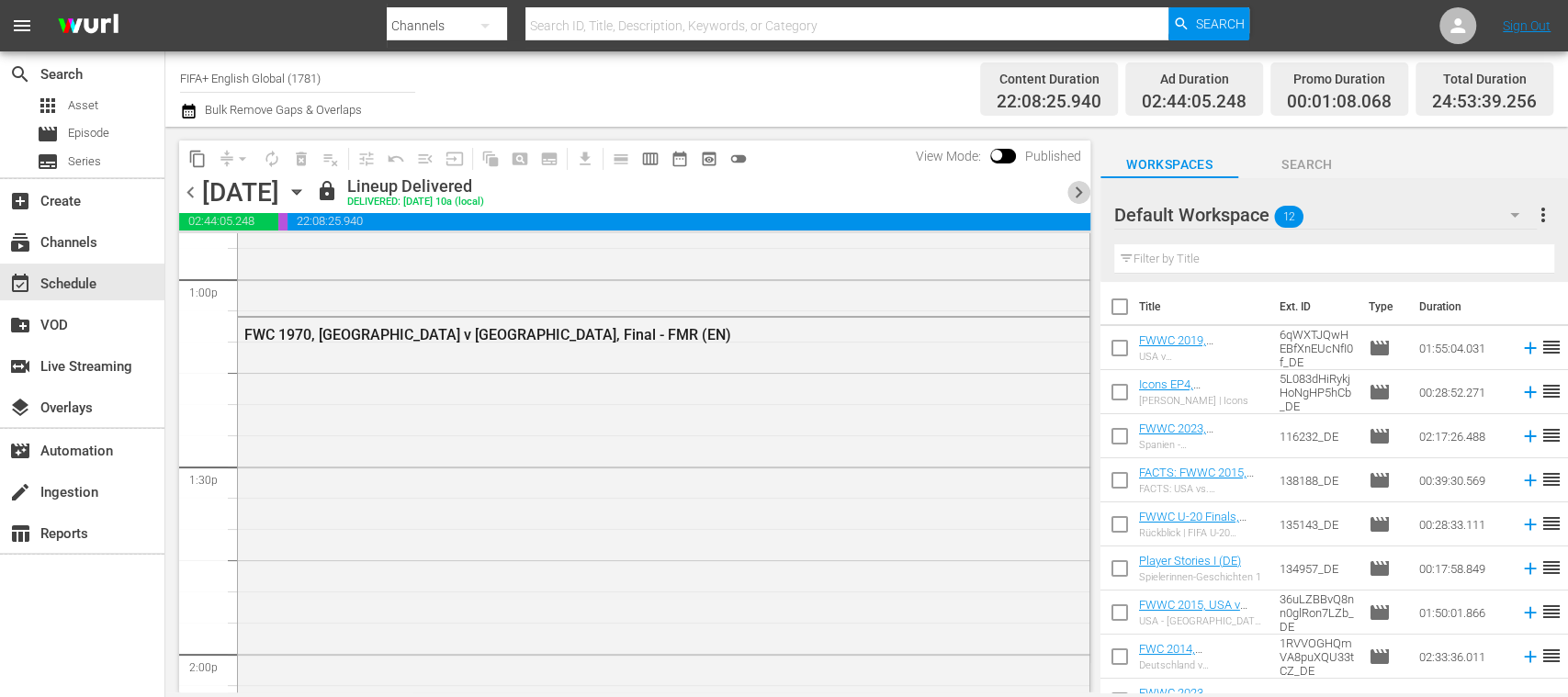
click at [1075, 192] on span "chevron_right" at bounding box center [1079, 192] width 23 height 23
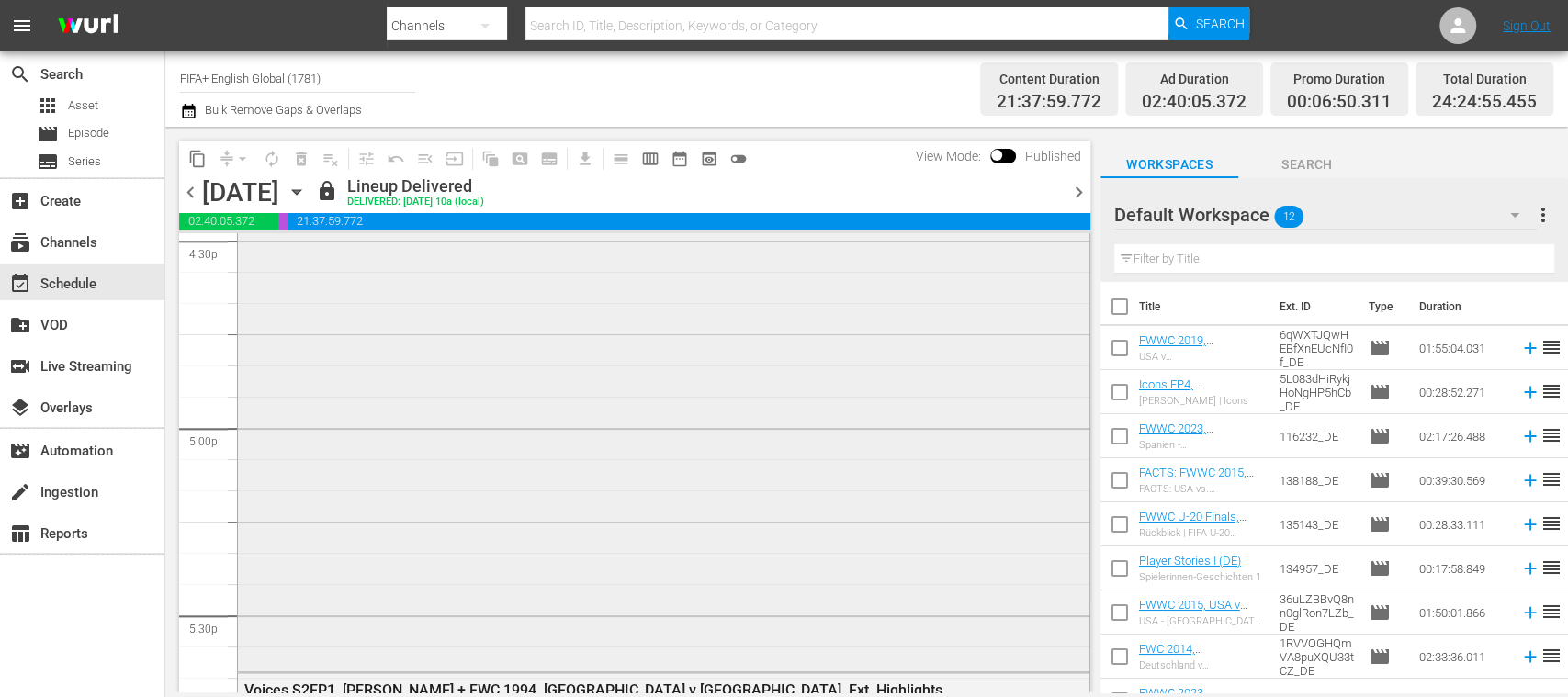
scroll to position [6160, 0]
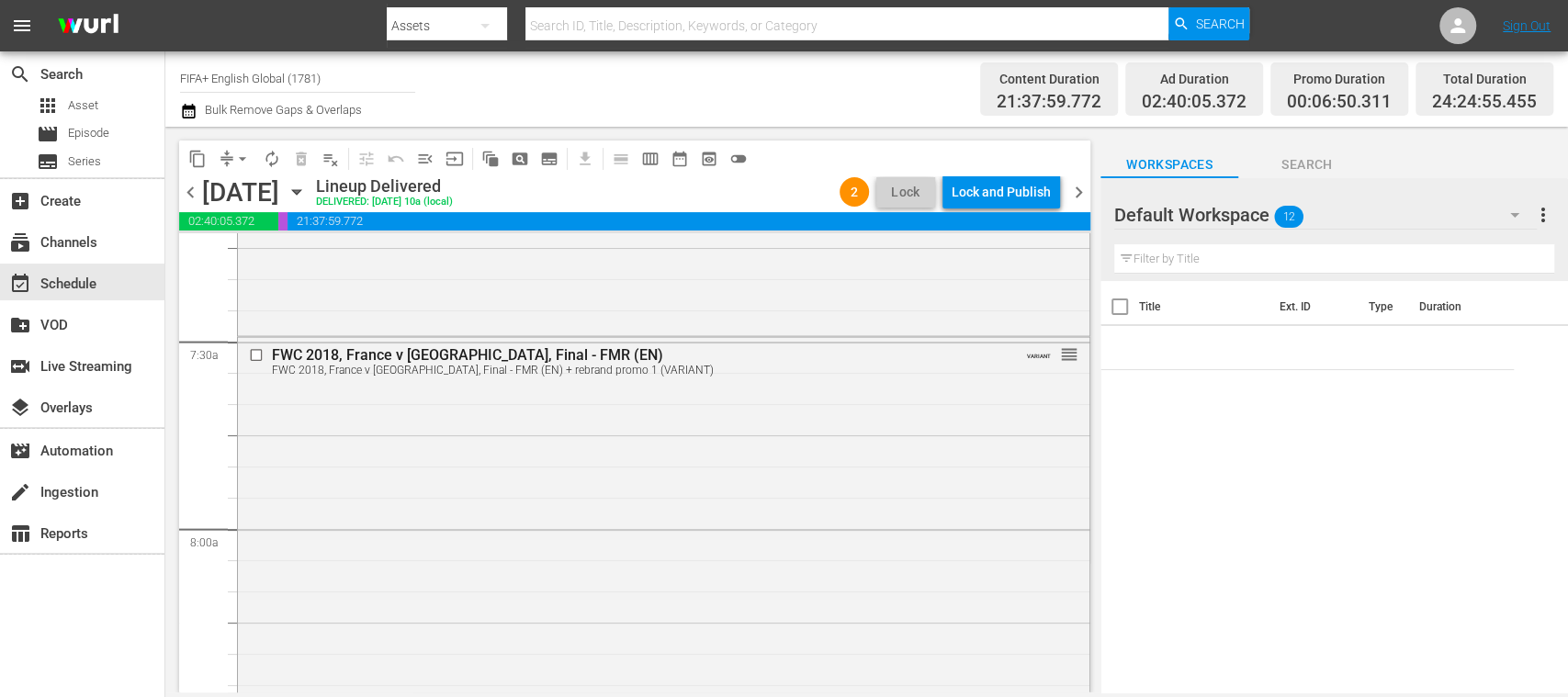
scroll to position [2716, 0]
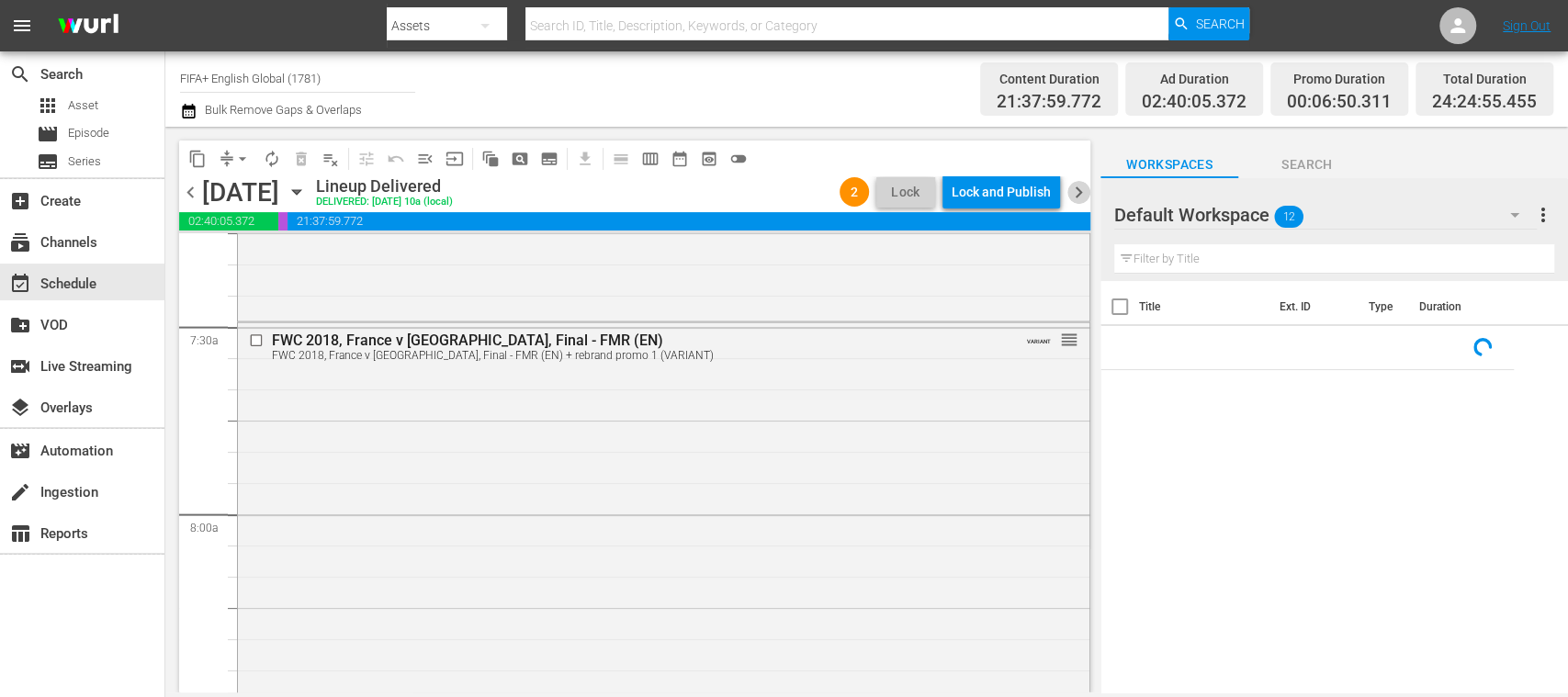
click at [1083, 192] on span "chevron_right" at bounding box center [1079, 192] width 23 height 23
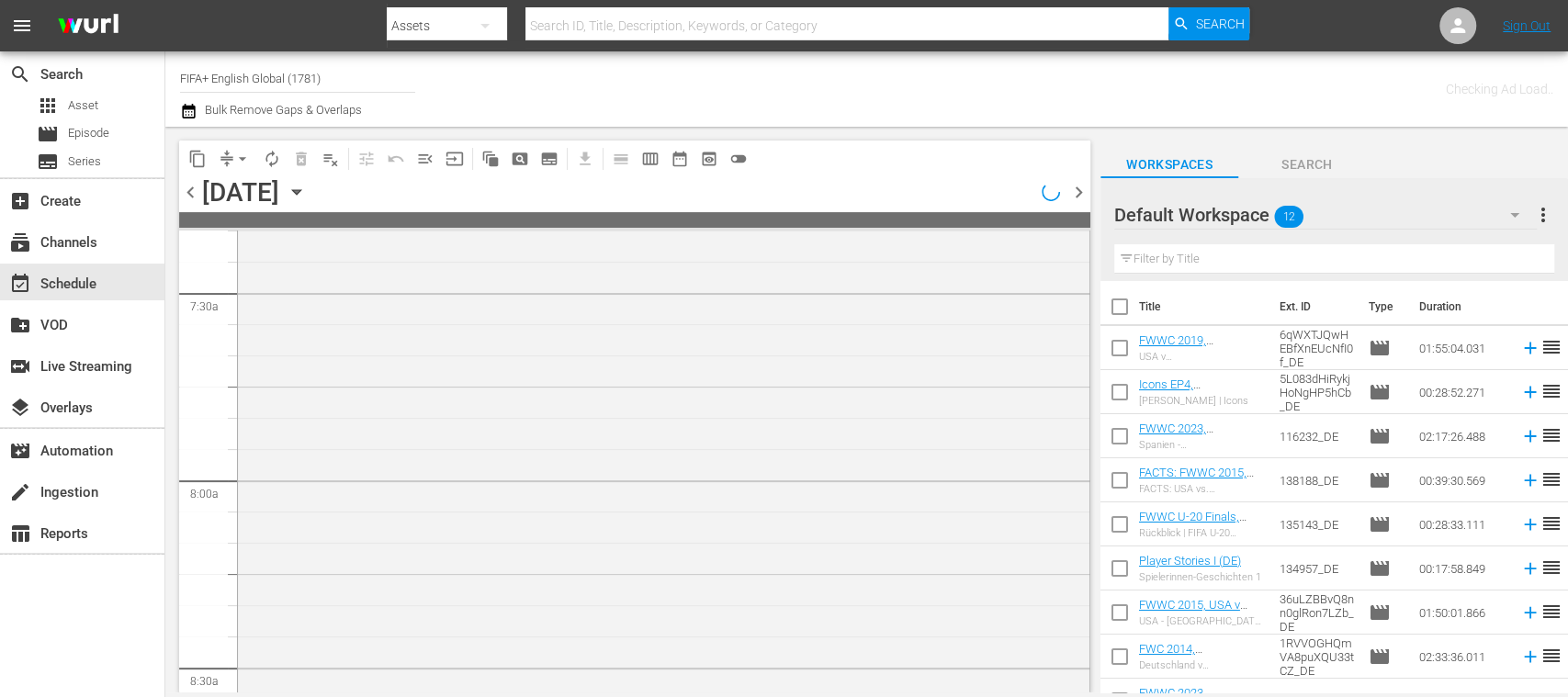
scroll to position [2716, 0]
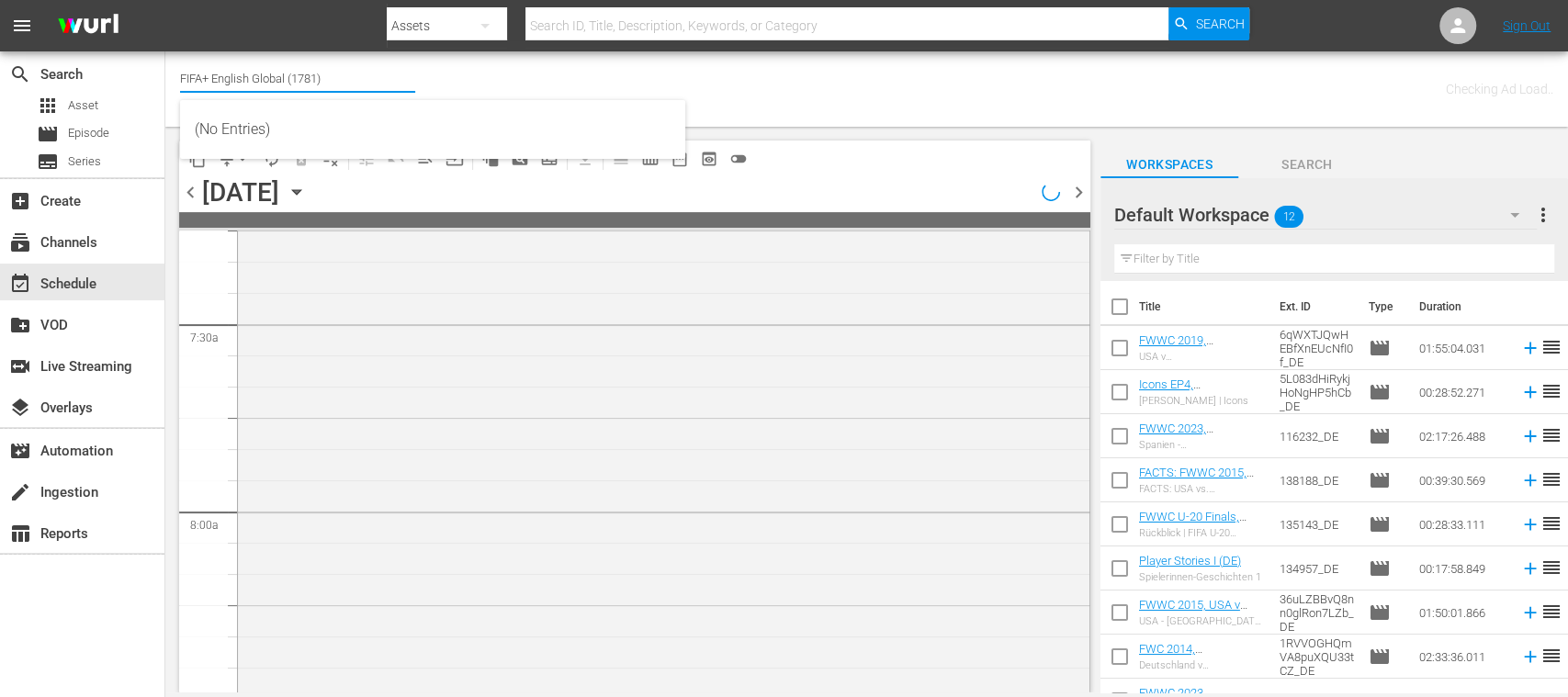
drag, startPoint x: 288, startPoint y: 77, endPoint x: 355, endPoint y: 75, distance: 67.0
click at [355, 75] on input "FIFA+ English Global (1781)" at bounding box center [297, 77] width 235 height 44
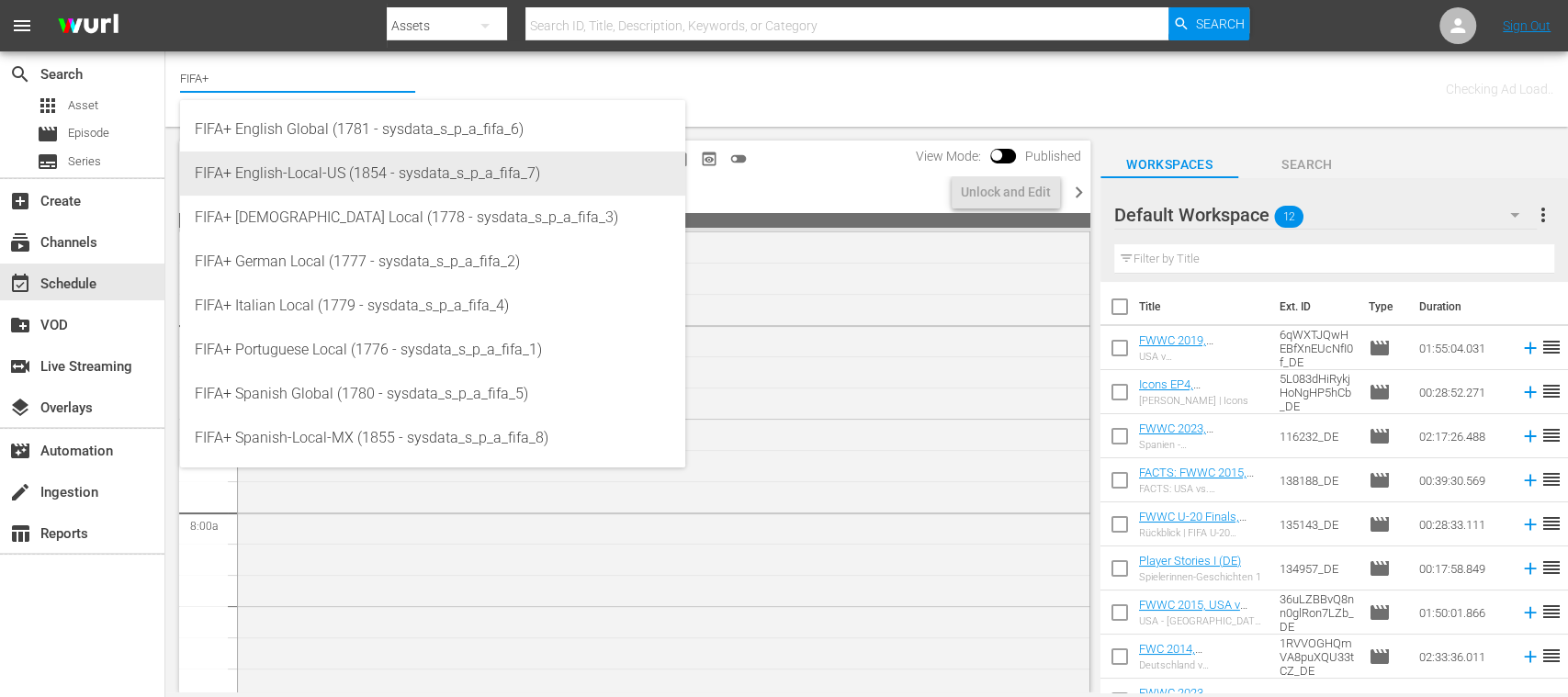
click at [360, 162] on div "FIFA+ English-Local-US (1854 - sysdata_s_p_a_fifa_7)" at bounding box center [432, 173] width 476 height 44
type input "FIFA+ English-Local-US (1854 - sysdata_s_p_a_fifa_7)"
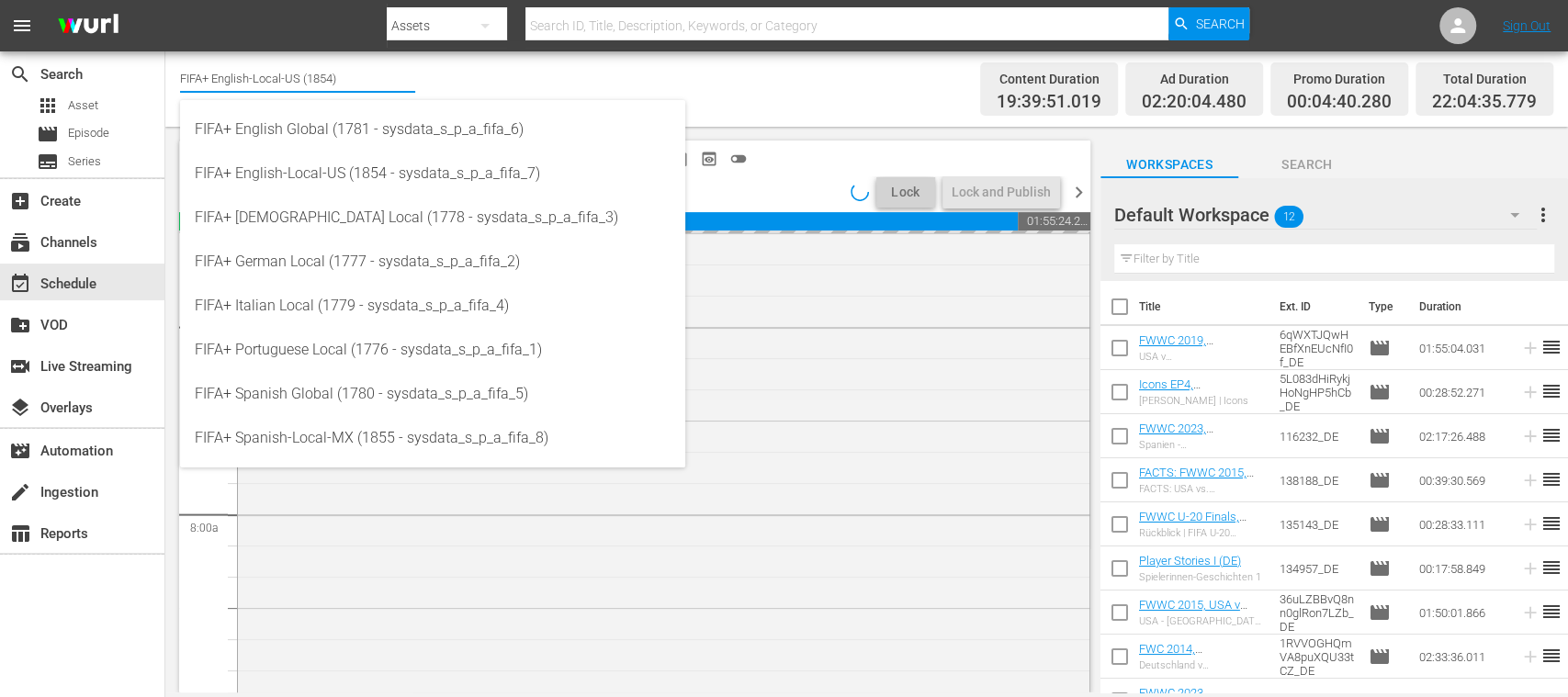
drag, startPoint x: 219, startPoint y: 74, endPoint x: 364, endPoint y: 79, distance: 145.1
click at [364, 79] on input "FIFA+ English-Local-US (1854)" at bounding box center [297, 77] width 235 height 44
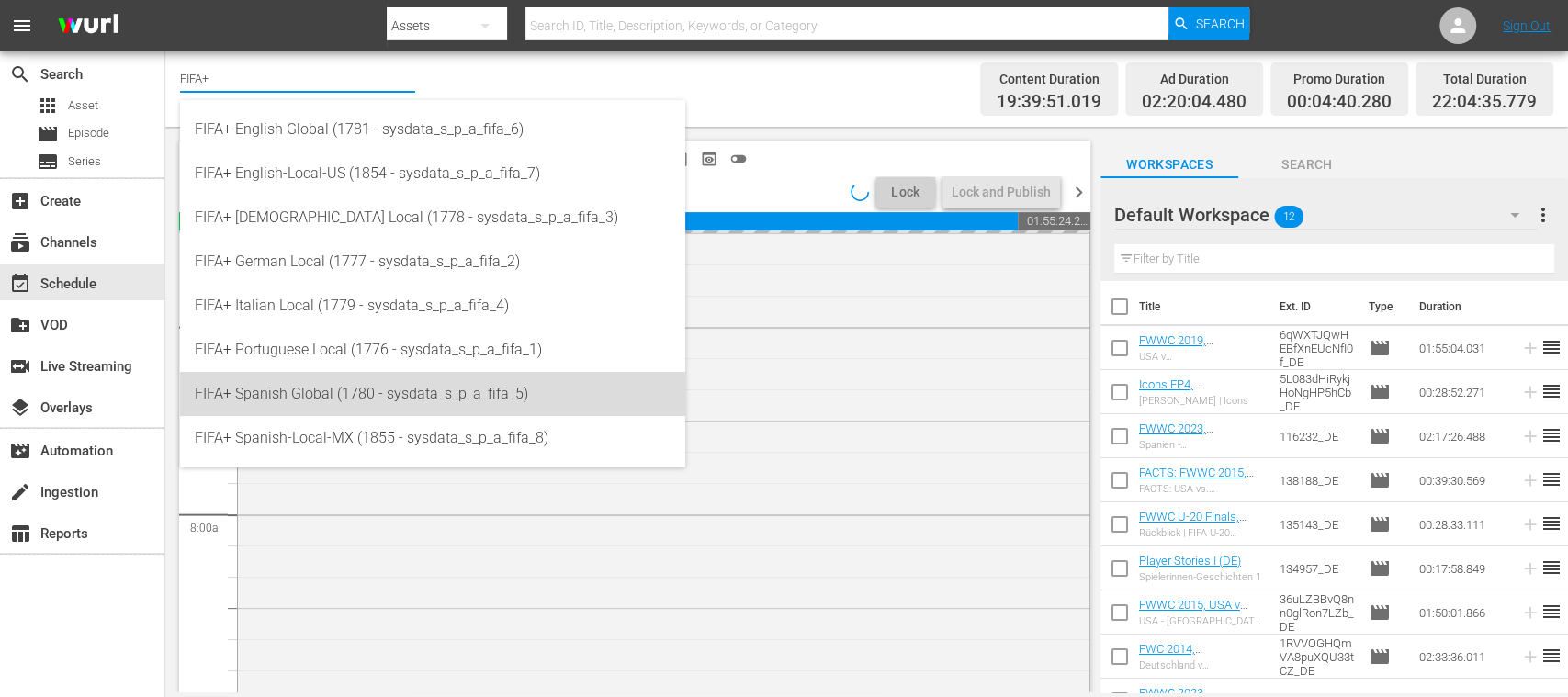
click at [341, 387] on div "FIFA+ Spanish Global (1780 - sysdata_s_p_a_fifa_5)" at bounding box center [432, 394] width 476 height 44
type input "FIFA+ Spanish Global (1780 - sysdata_s_p_a_fifa_5)"
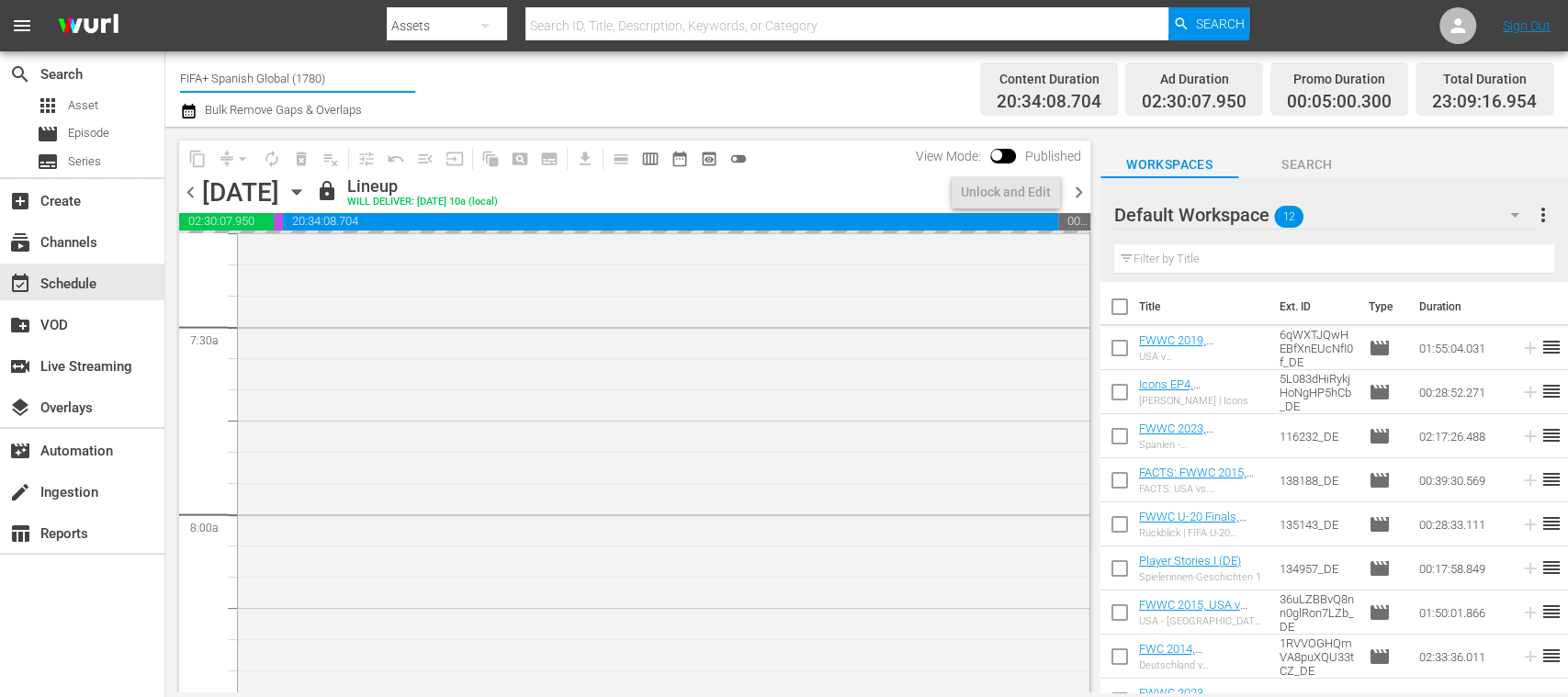
drag, startPoint x: 214, startPoint y: 80, endPoint x: 372, endPoint y: 81, distance: 158.0
click at [372, 81] on input "FIFA+ Spanish Global (1780)" at bounding box center [297, 77] width 235 height 44
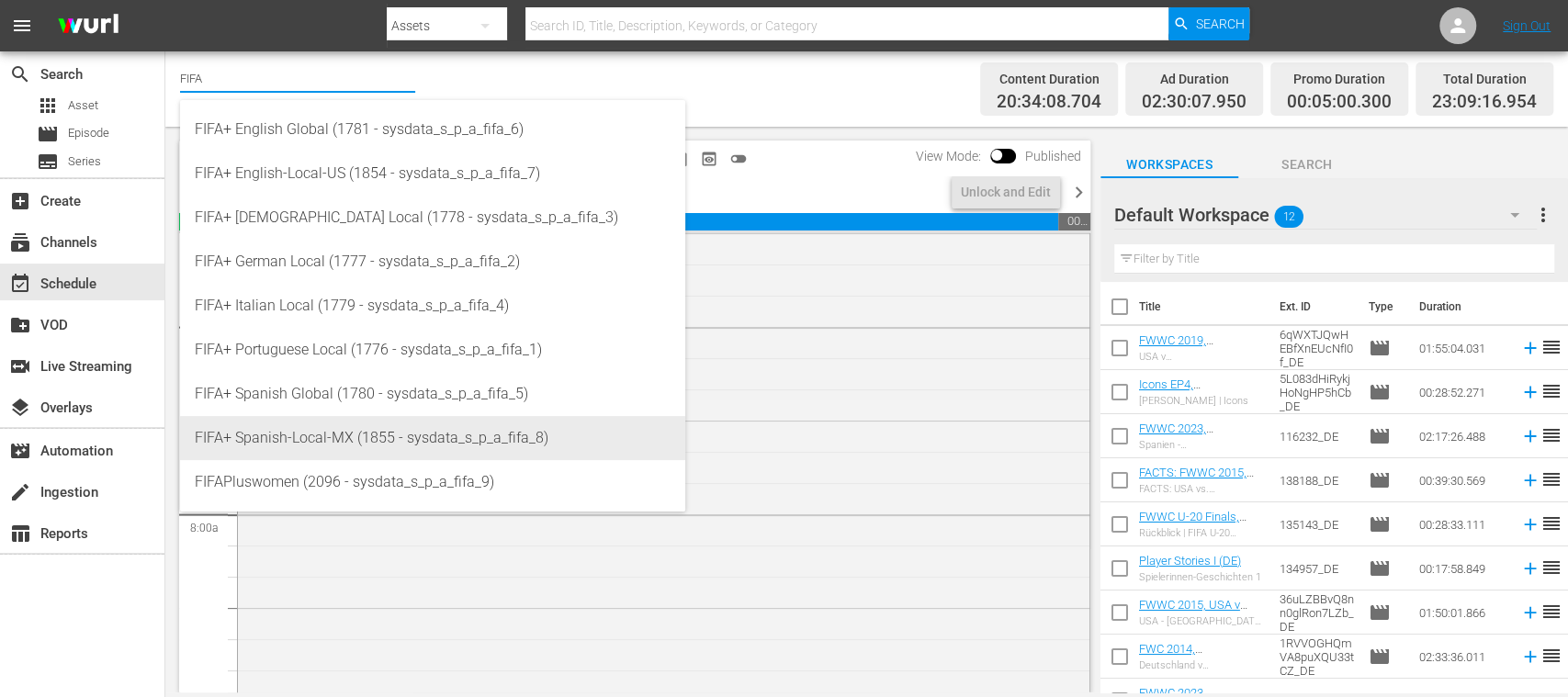
click at [394, 441] on div "FIFA+ Spanish-Local-MX (1855 - sysdata_s_p_a_fifa_8)" at bounding box center [432, 437] width 476 height 44
type input "FIFA+ Spanish-Local-MX (1855 - sysdata_s_p_a_fifa_8)"
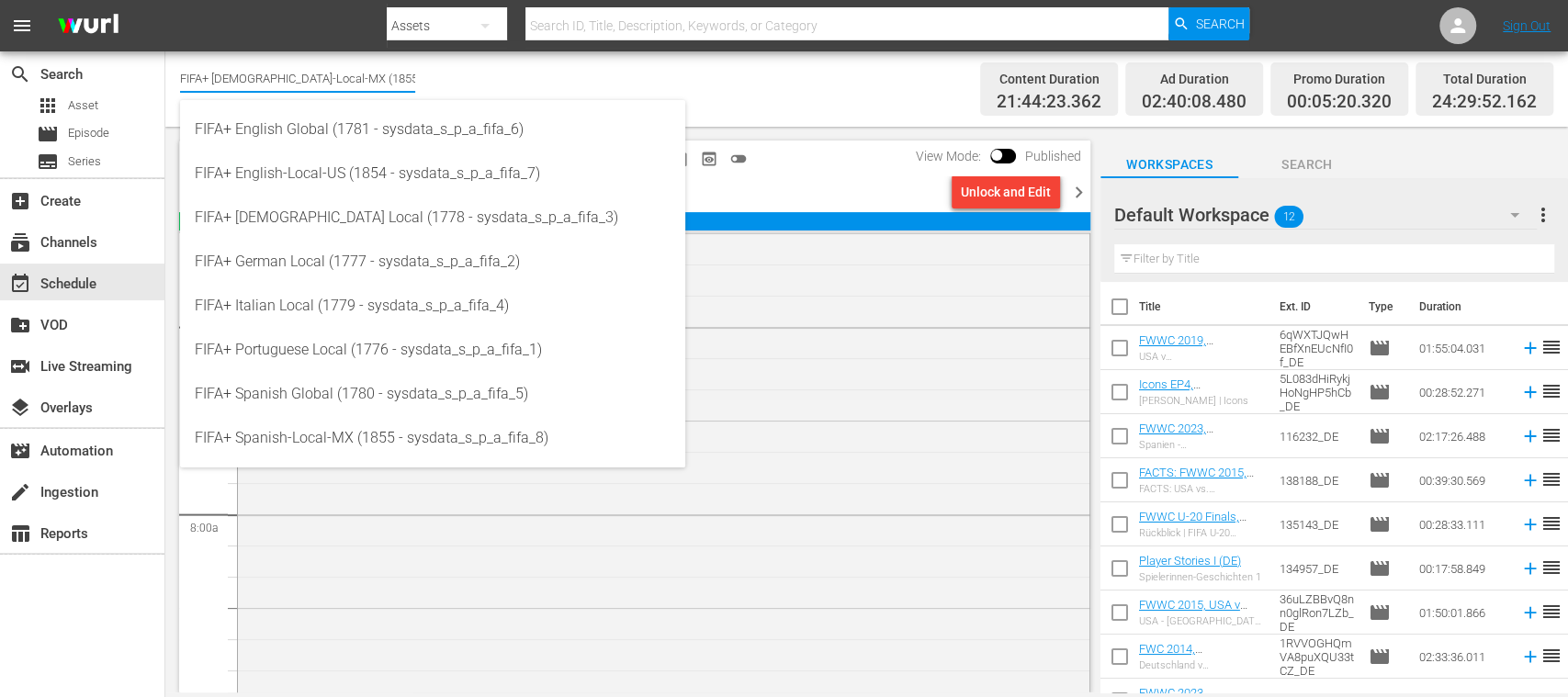
drag, startPoint x: 215, startPoint y: 71, endPoint x: 382, endPoint y: 72, distance: 167.0
click at [382, 72] on input "FIFA+ Spanish-Local-MX (1855)" at bounding box center [297, 77] width 235 height 44
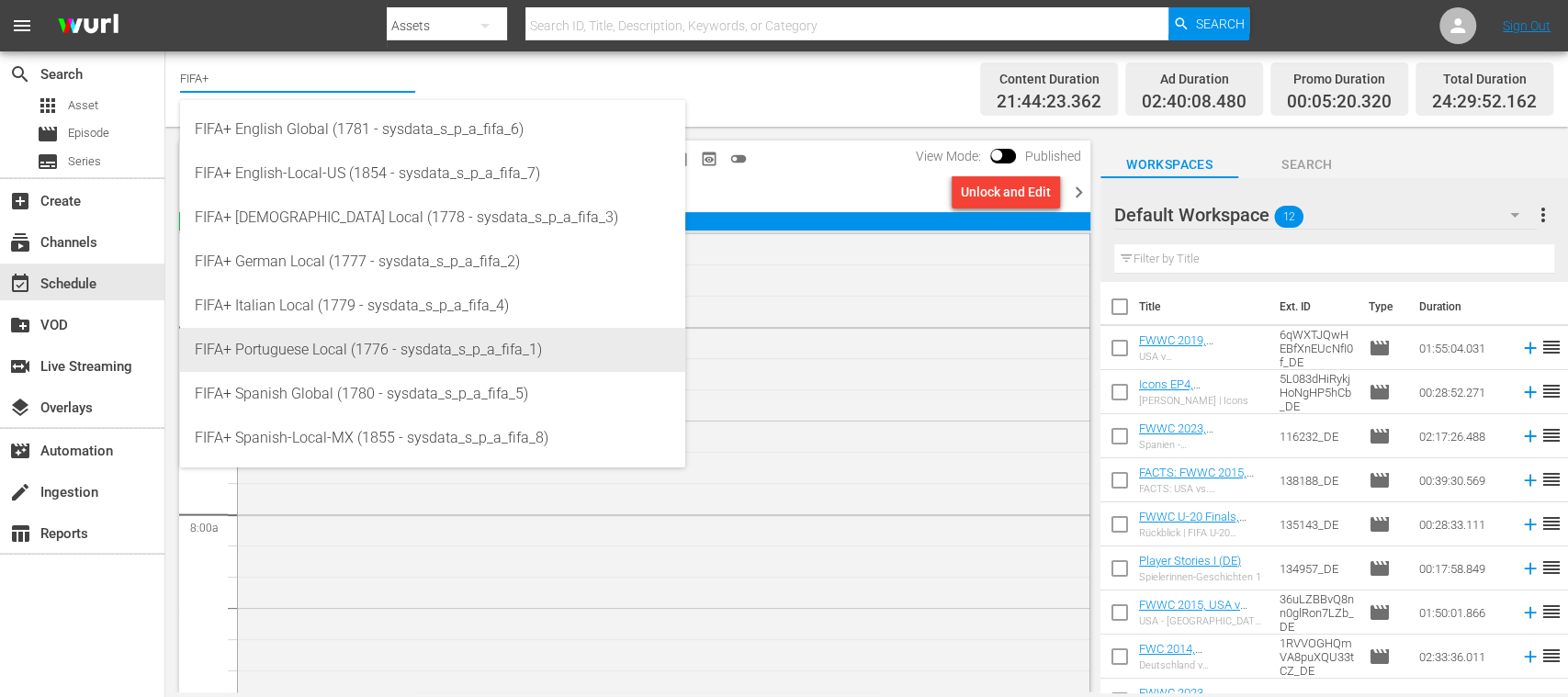
click at [377, 337] on div "FIFA+ Portuguese Local (1776 - sysdata_s_p_a_fifa_1)" at bounding box center [432, 349] width 476 height 44
type input "FIFA+ Portuguese Local (1776 - sysdata_s_p_a_fifa_1)"
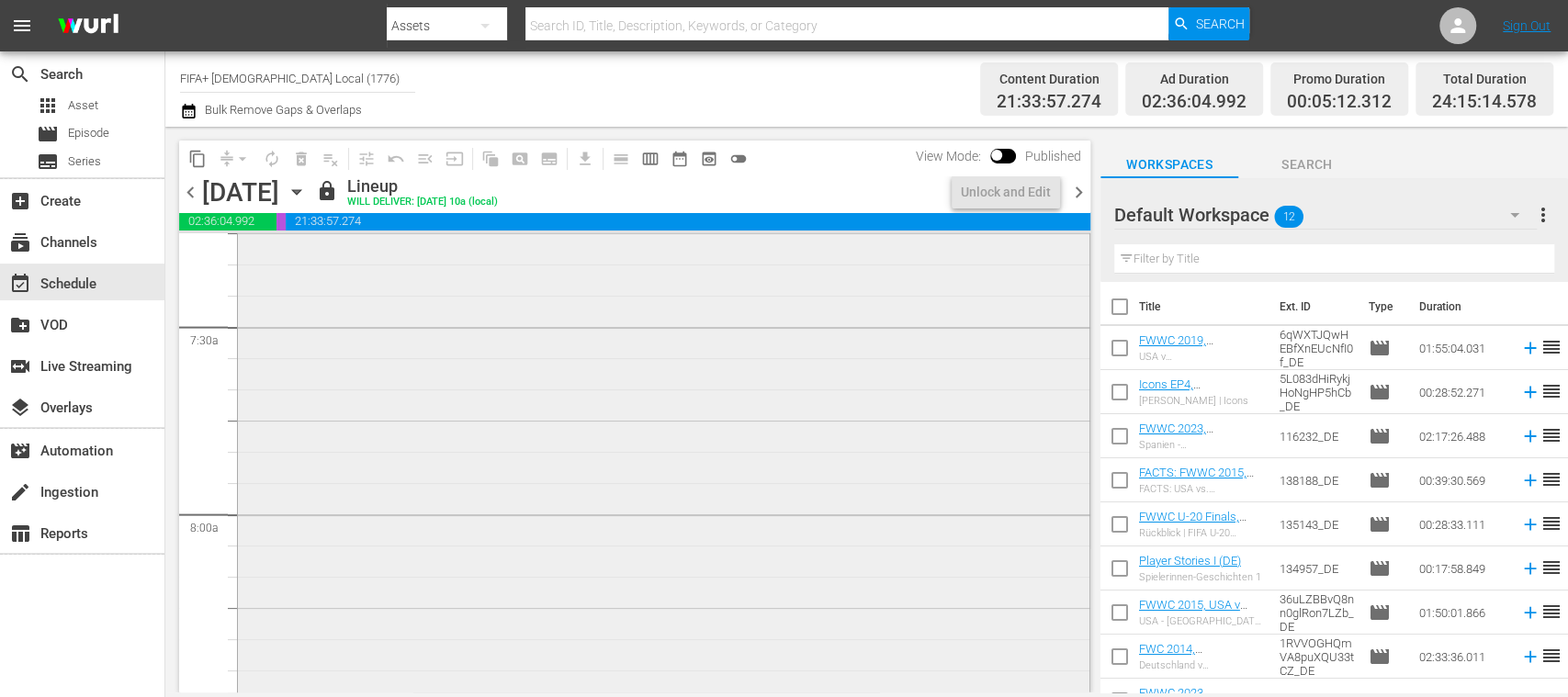
scroll to position [2779, 0]
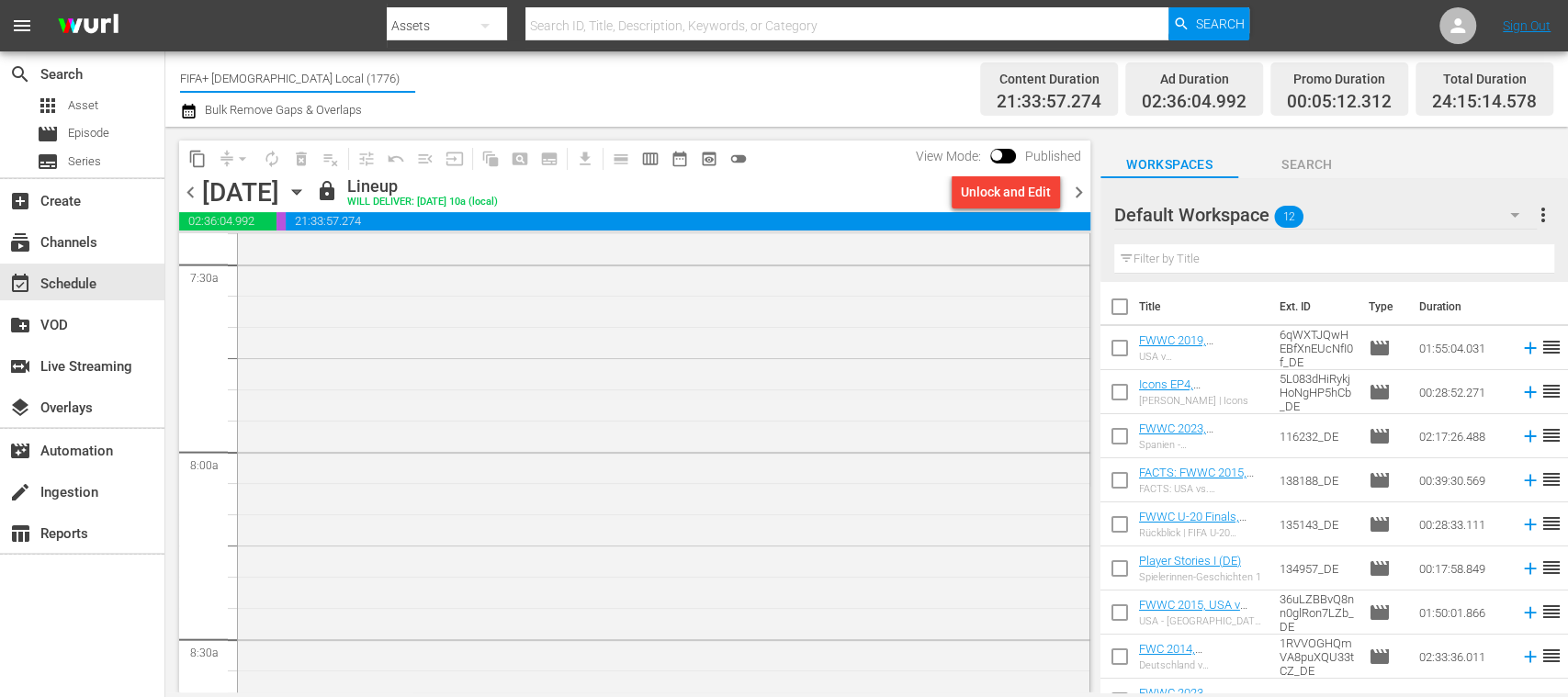
drag, startPoint x: 354, startPoint y: 78, endPoint x: 381, endPoint y: 78, distance: 27.0
click at [381, 78] on input "FIFA+ Portuguese Local (1776)" at bounding box center [297, 77] width 235 height 44
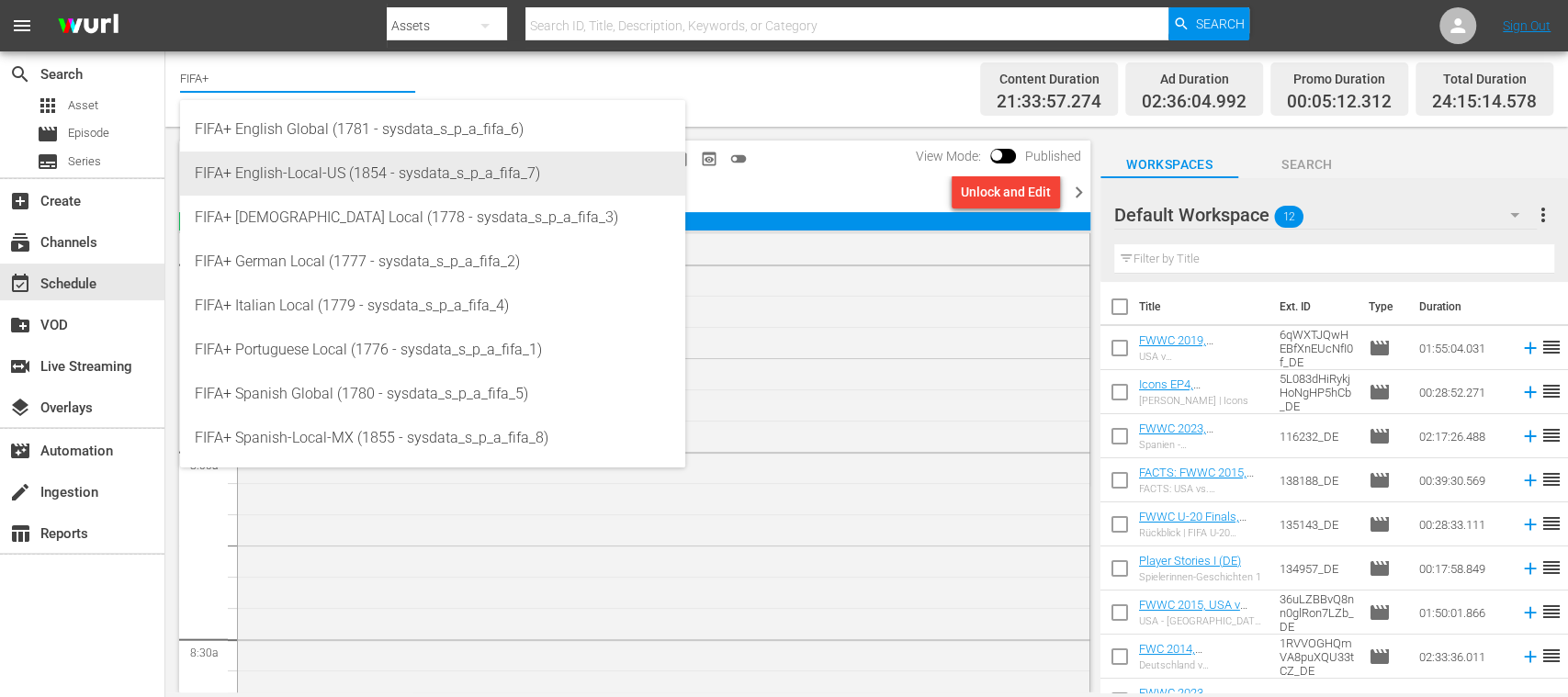
click at [336, 179] on div "FIFA+ English-Local-US (1854 - sysdata_s_p_a_fifa_7)" at bounding box center [432, 173] width 476 height 44
type input "FIFA+ English-Local-US (1854 - sysdata_s_p_a_fifa_7)"
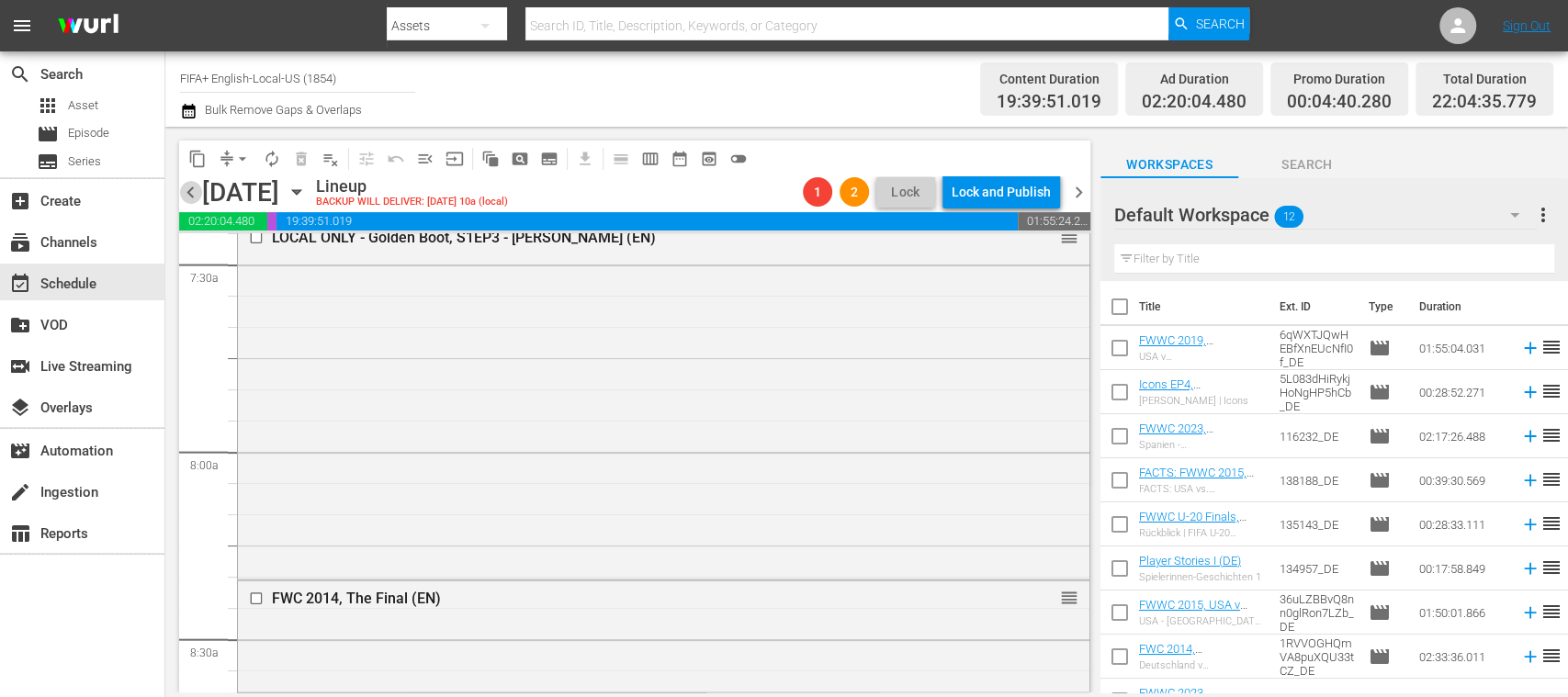
click at [192, 194] on span "chevron_left" at bounding box center [190, 192] width 23 height 23
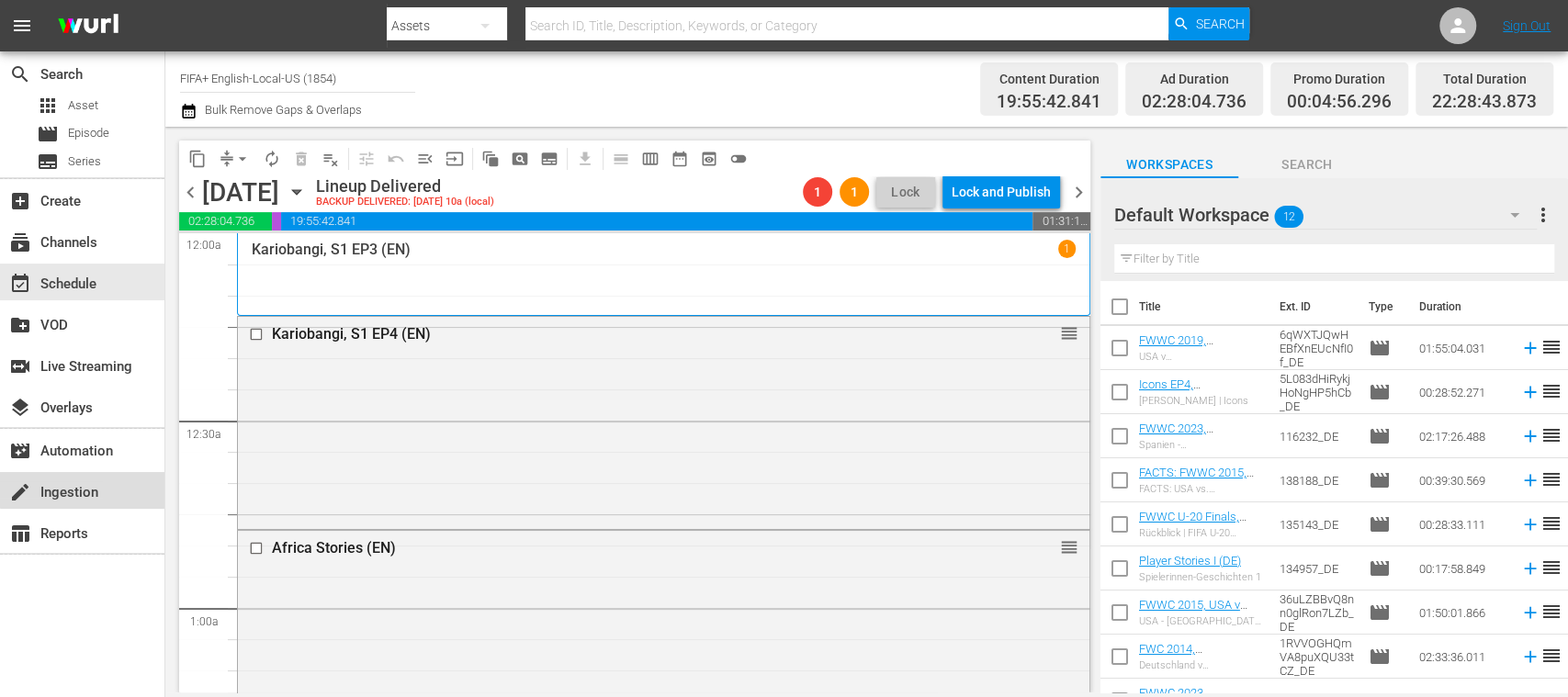
click at [87, 489] on div "create Ingestion" at bounding box center [51, 489] width 103 height 17
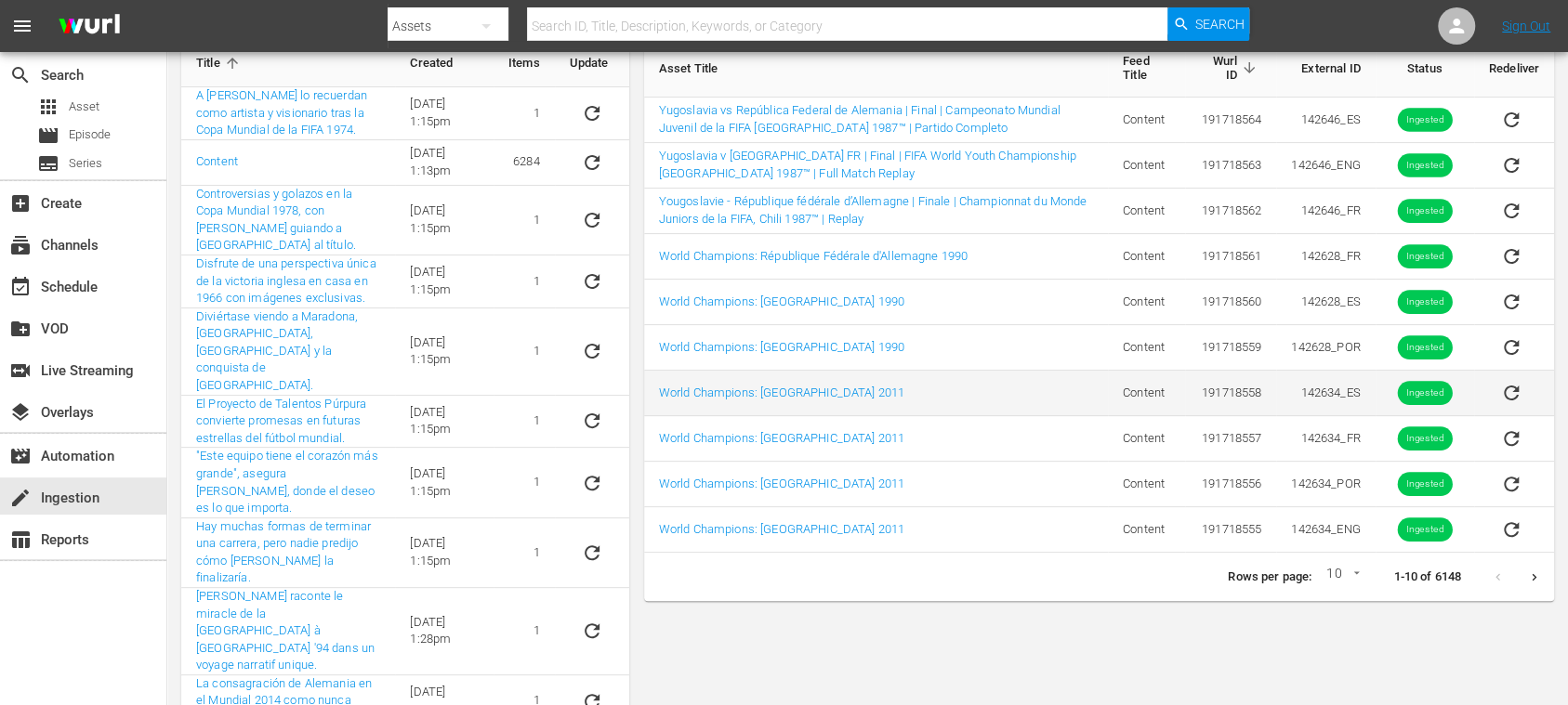
scroll to position [175, 0]
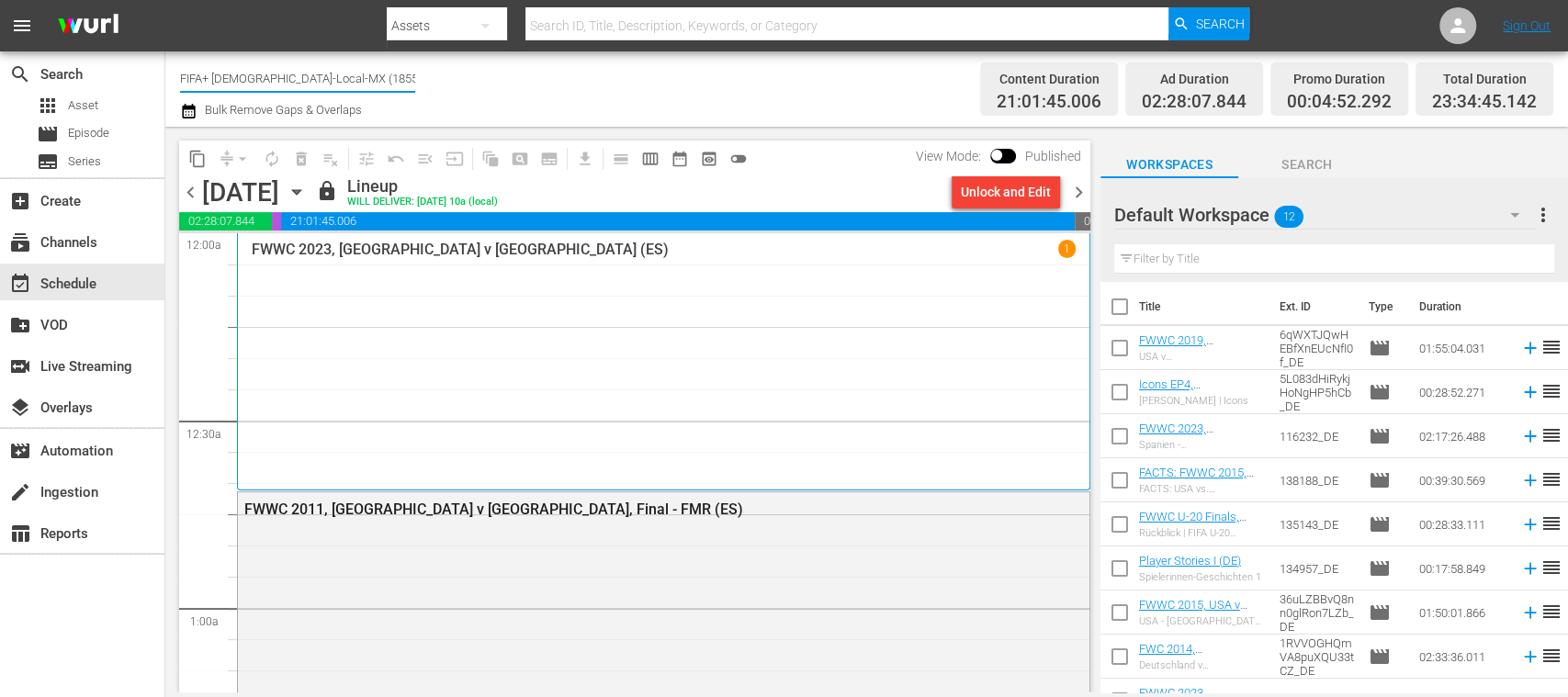
drag, startPoint x: 215, startPoint y: 77, endPoint x: 400, endPoint y: 74, distance: 185.0
click at [400, 74] on input "FIFA+ [DEMOGRAPHIC_DATA]-Local-MX (1855)" at bounding box center [297, 77] width 235 height 44
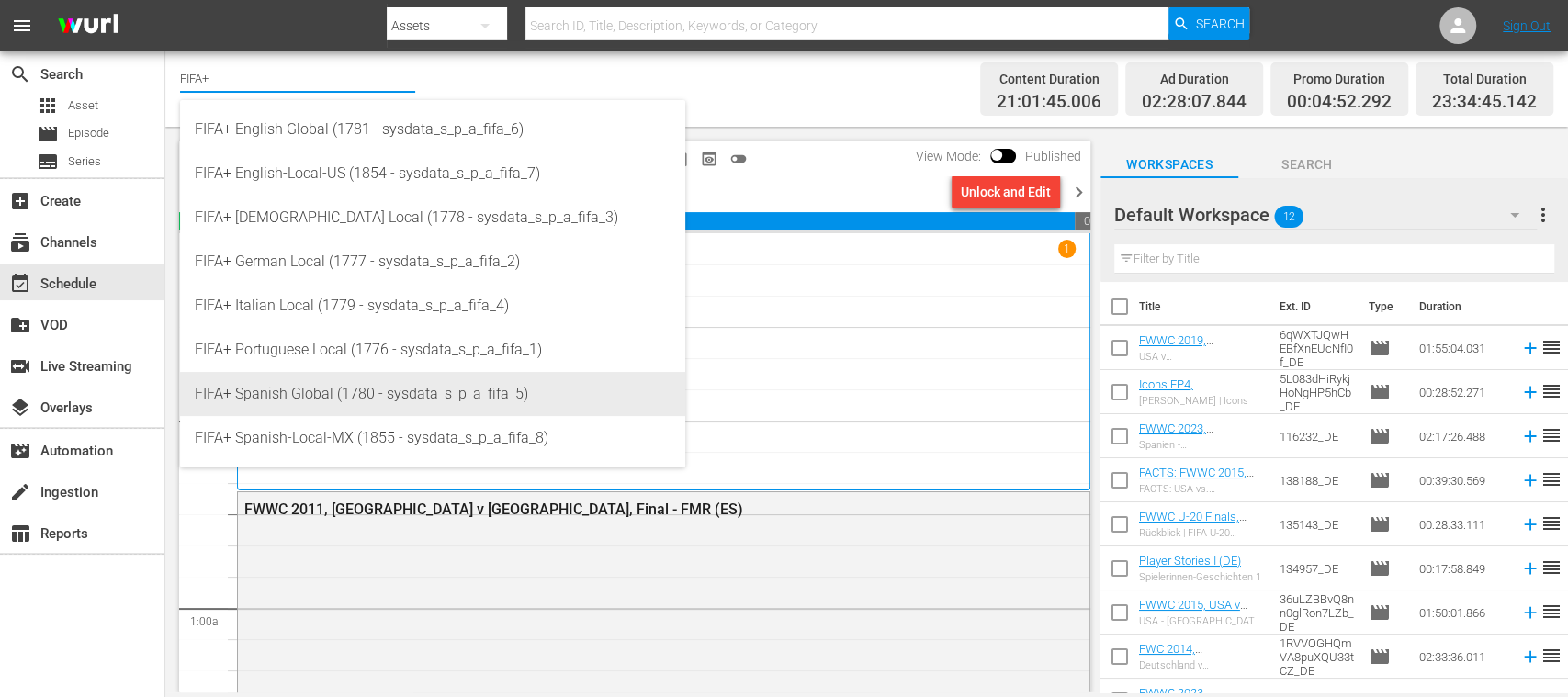
click at [384, 377] on div "FIFA+ Spanish Global (1780 - sysdata_s_p_a_fifa_5)" at bounding box center [432, 394] width 476 height 44
type input "FIFA+ Spanish Global (1780 - sysdata_s_p_a_fifa_5)"
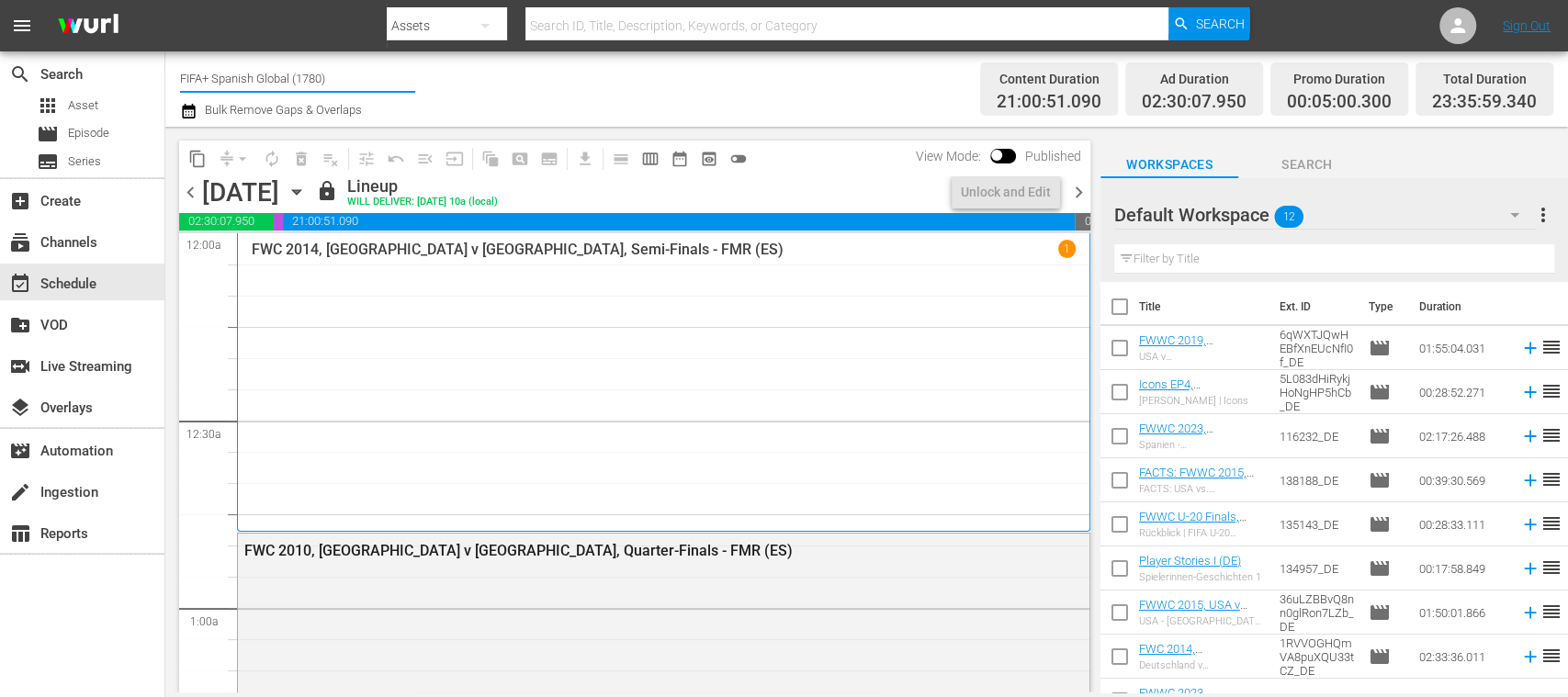
drag, startPoint x: 208, startPoint y: 75, endPoint x: 371, endPoint y: 77, distance: 163.0
click at [371, 77] on input "FIFA+ Spanish Global (1780)" at bounding box center [297, 77] width 235 height 44
click at [198, 185] on span "chevron_left" at bounding box center [190, 192] width 23 height 23
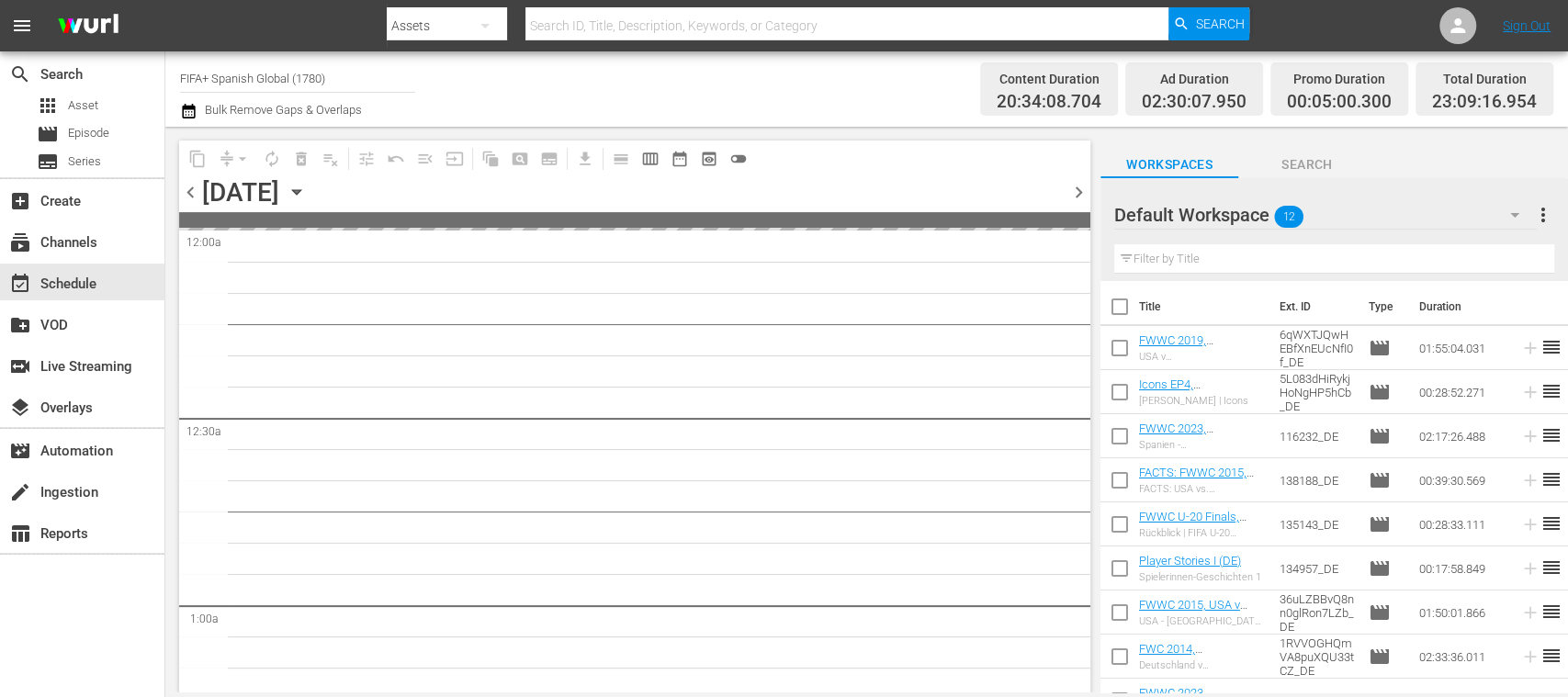
click at [196, 185] on span "chevron_left" at bounding box center [190, 192] width 23 height 23
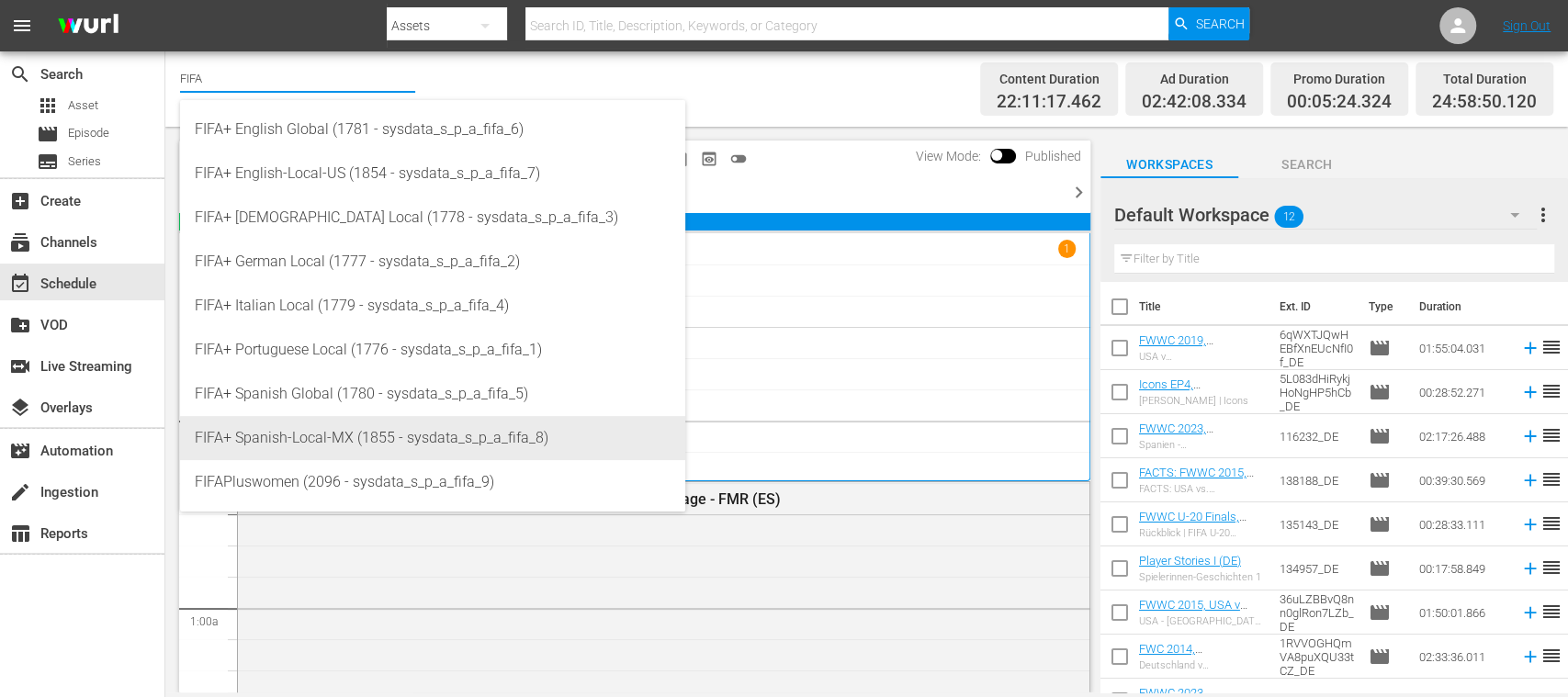
click at [369, 425] on div "FIFA+ Spanish-Local-MX (1855 - sysdata_s_p_a_fifa_8)" at bounding box center [432, 437] width 476 height 44
type input "FIFA+ Spanish-Local-MX (1855 - sysdata_s_p_a_fifa_8)"
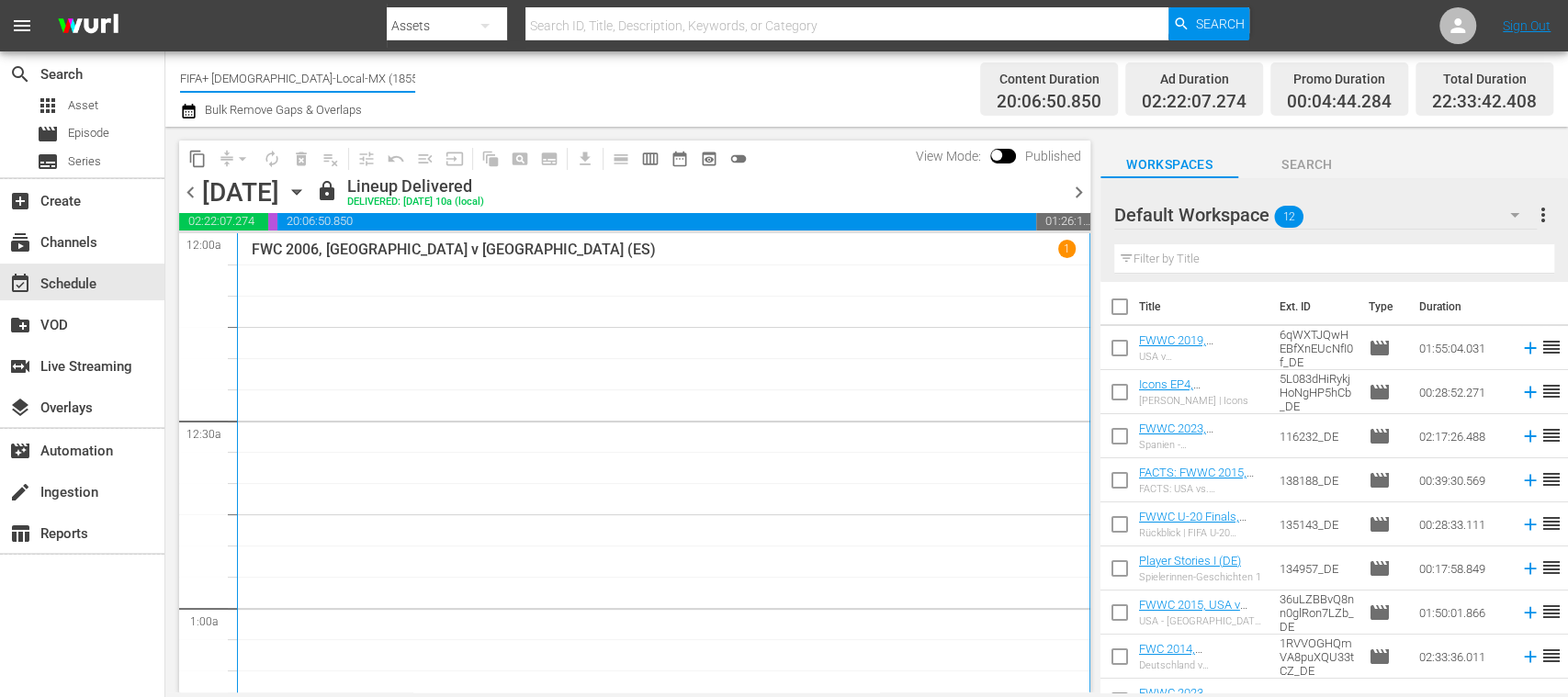
drag, startPoint x: 215, startPoint y: 74, endPoint x: 347, endPoint y: 72, distance: 132.0
click at [347, 72] on input "FIFA+ [DEMOGRAPHIC_DATA]-Local-MX (1855)" at bounding box center [297, 77] width 235 height 44
type input "FIFA+"
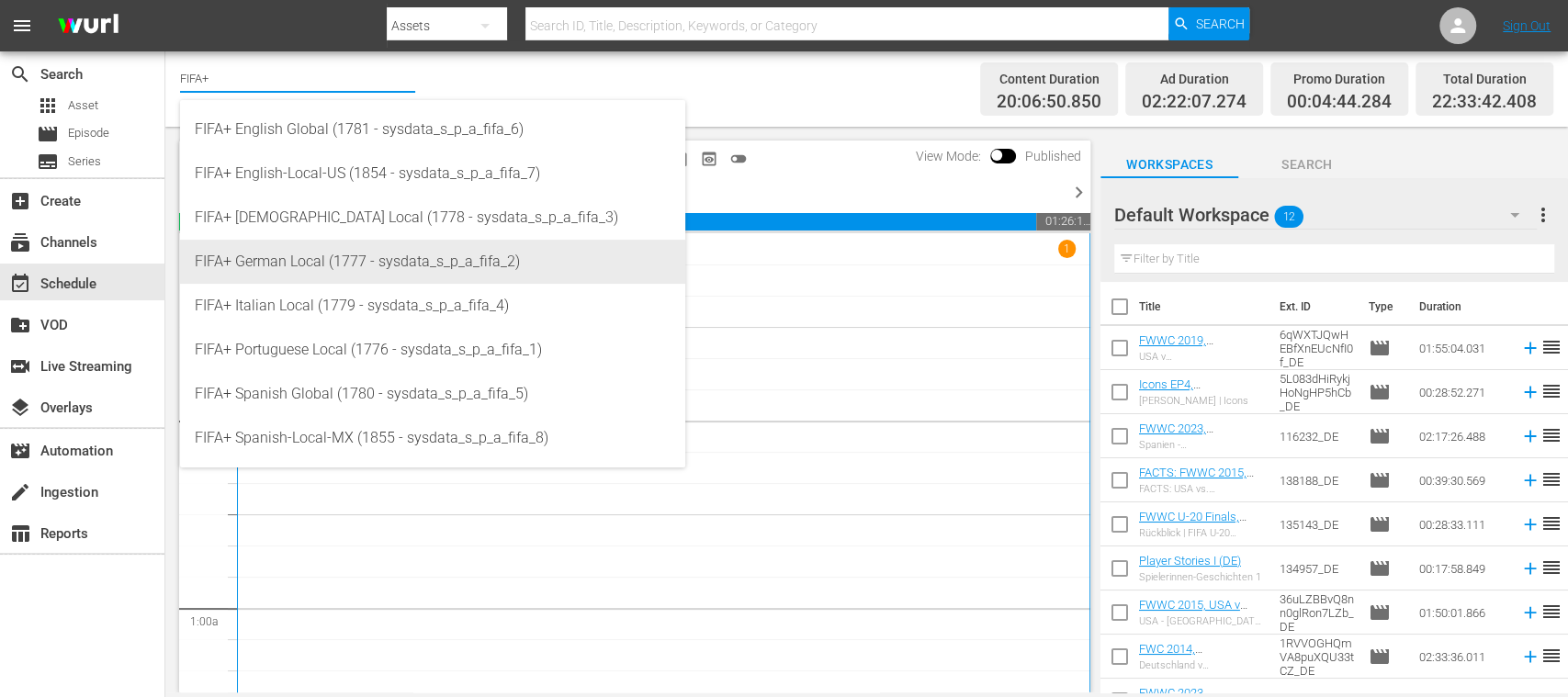
drag, startPoint x: 363, startPoint y: 253, endPoint x: 499, endPoint y: 285, distance: 139.7
click at [362, 253] on div "FIFA+ German Local (1777 - sysdata_s_p_a_fifa_2)" at bounding box center [432, 261] width 476 height 44
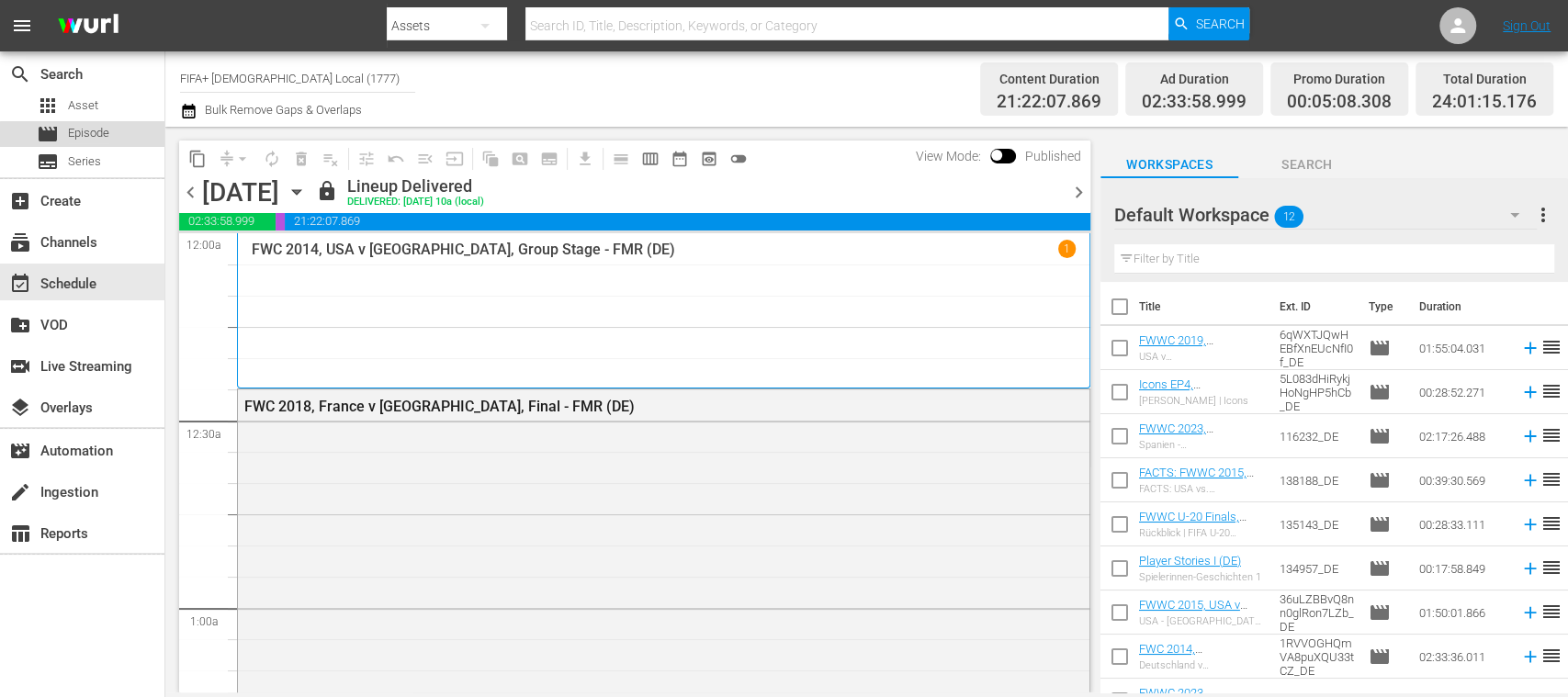
click at [96, 136] on span "Episode" at bounding box center [88, 133] width 41 height 19
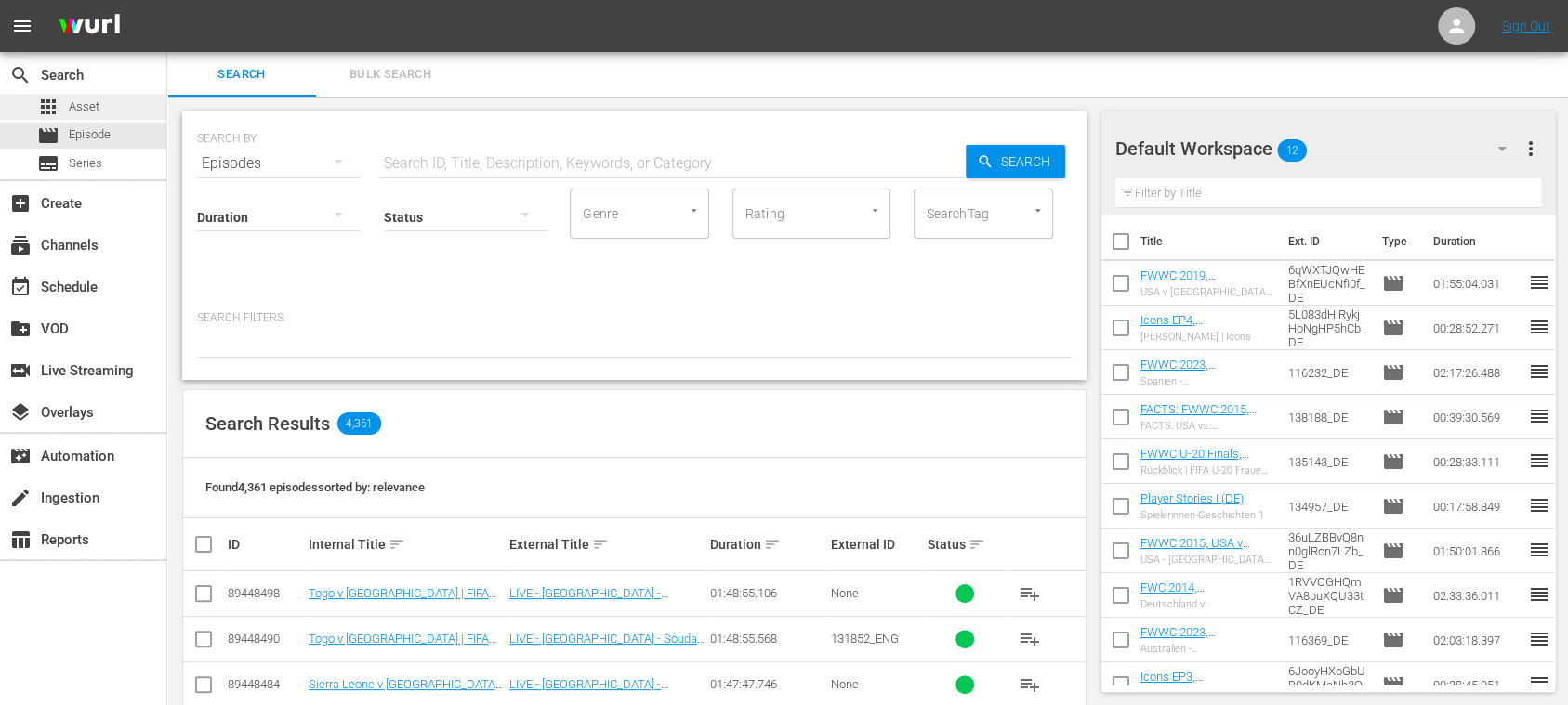
click at [97, 106] on span "Asset" at bounding box center [84, 107] width 31 height 19
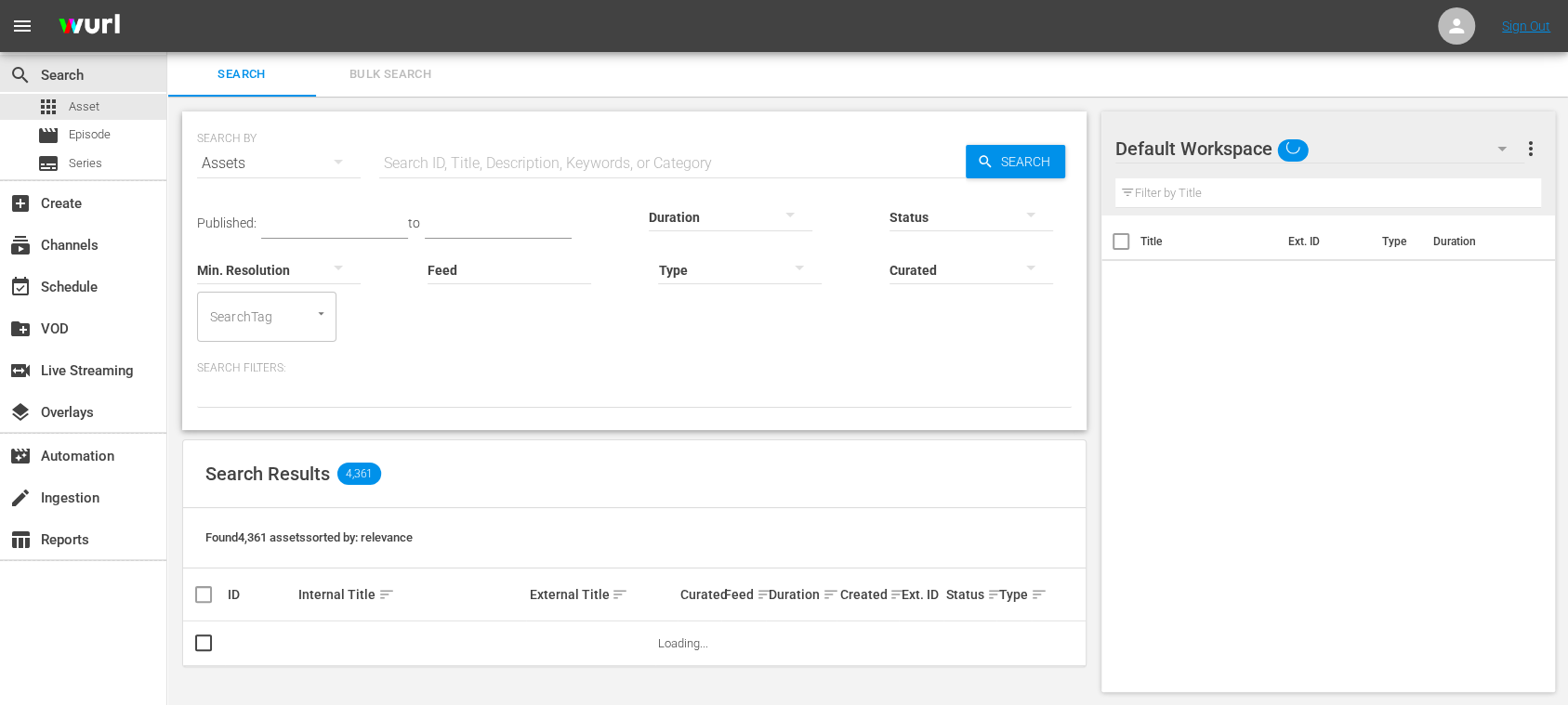
click at [419, 77] on span "Bulk Search" at bounding box center [390, 74] width 126 height 22
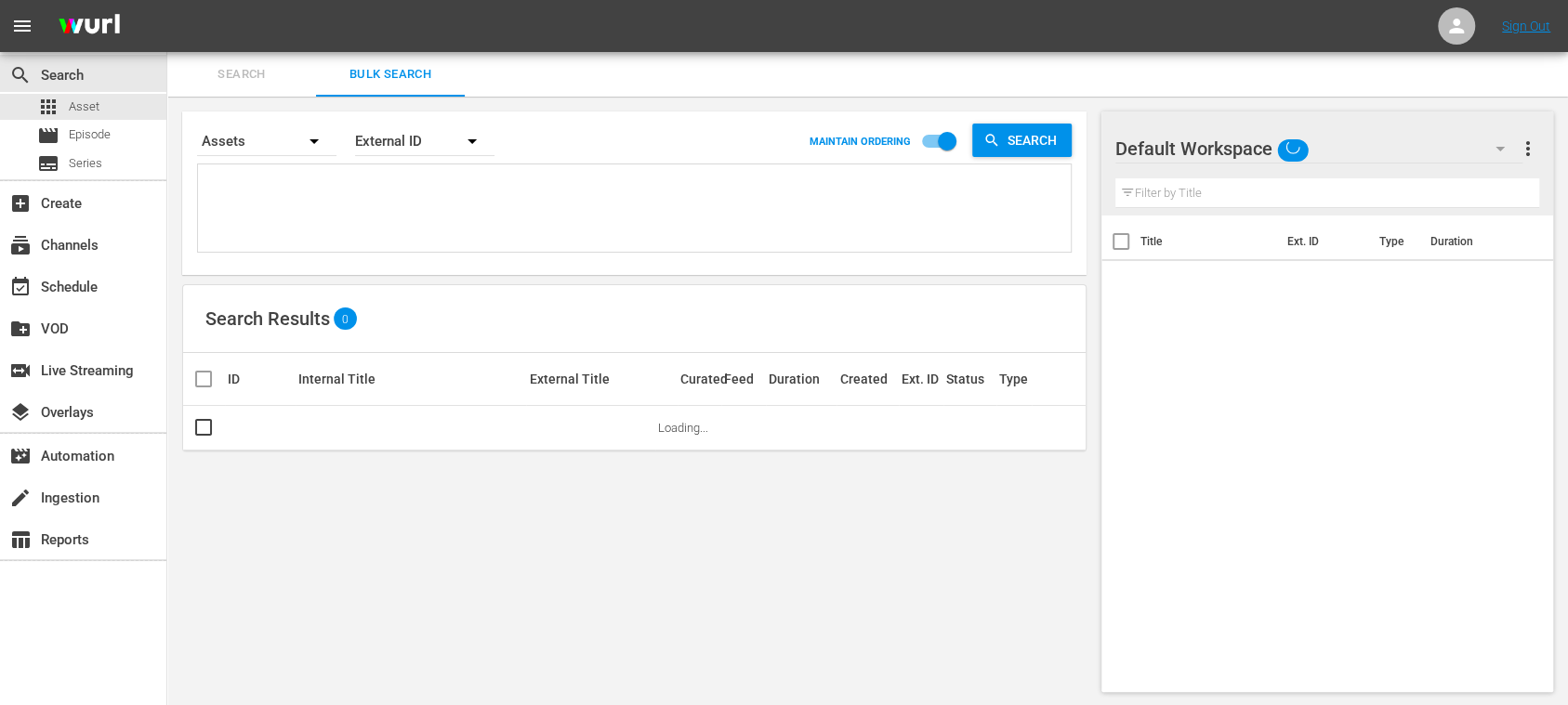
click at [338, 200] on textarea at bounding box center [637, 212] width 868 height 85
paste textarea "142646_ITA 142677_ITA 142658_ITA 142642_ITA 142653_ITA 142670_ITA 142671_ITA 14…"
type textarea "142646_ITA 142677_ITA 142658_ITA 142642_ITA 142653_ITA 142670_ITA 142671_ITA 14…"
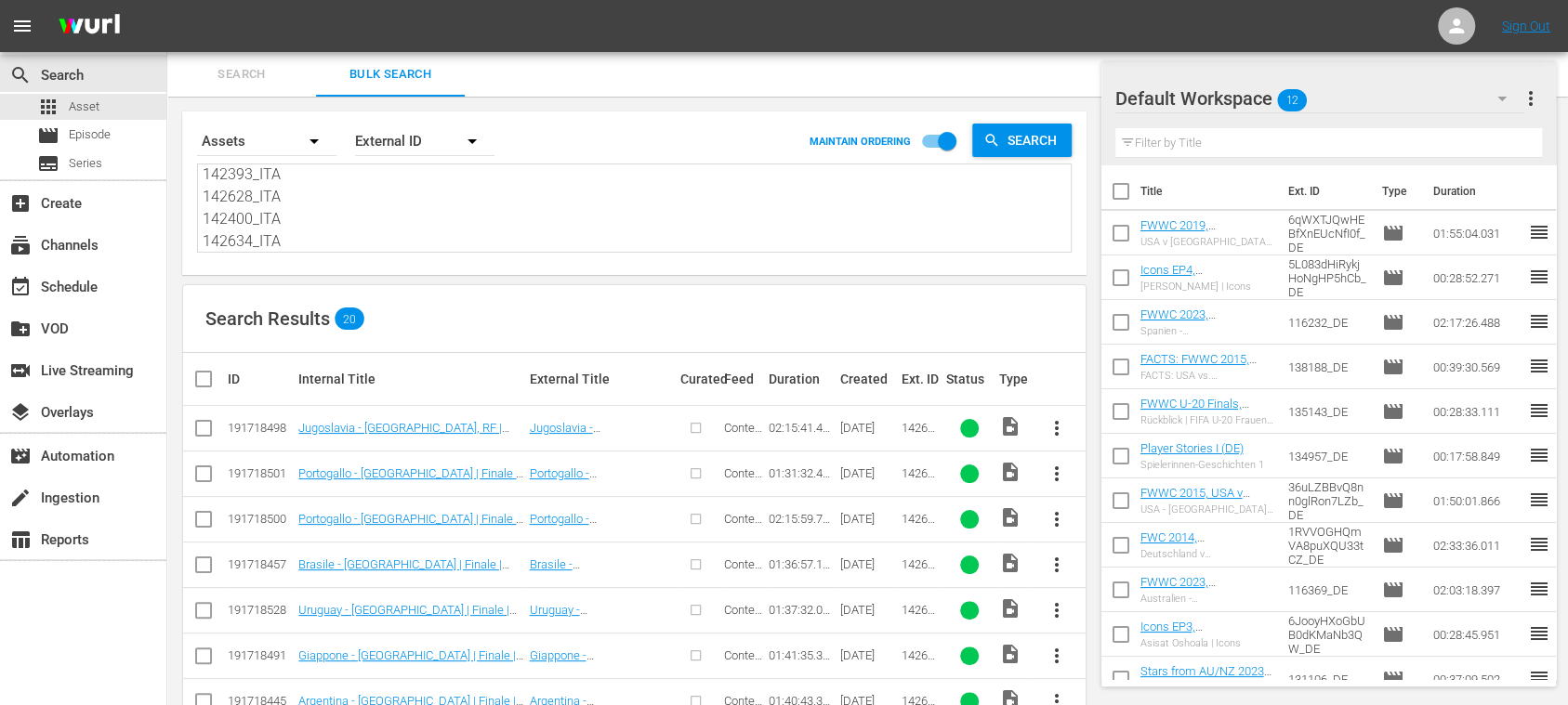
scroll to position [638, 0]
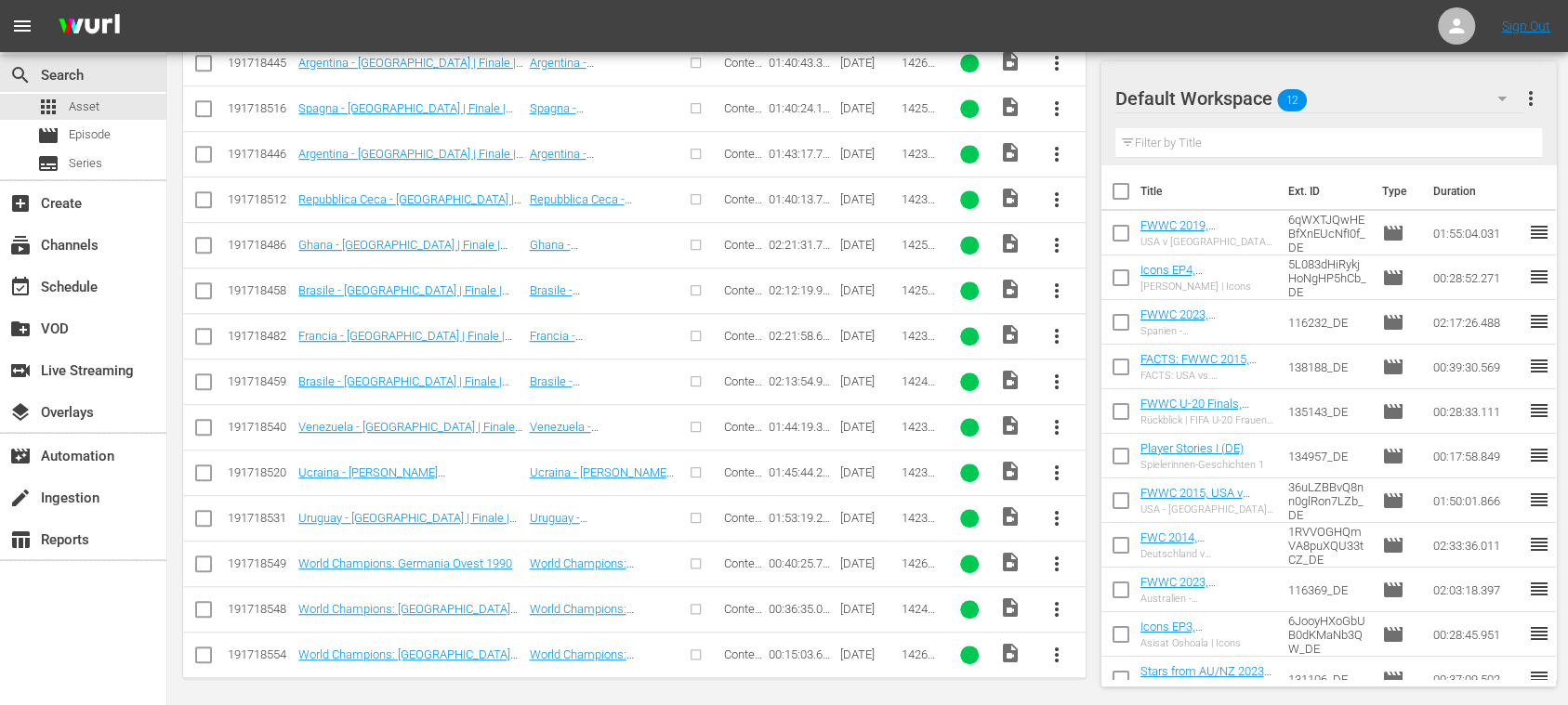
type textarea "142646_ITA 142677_ITA 142658_ITA 142642_ITA 142653_ITA 142670_ITA 142671_ITA 14…"
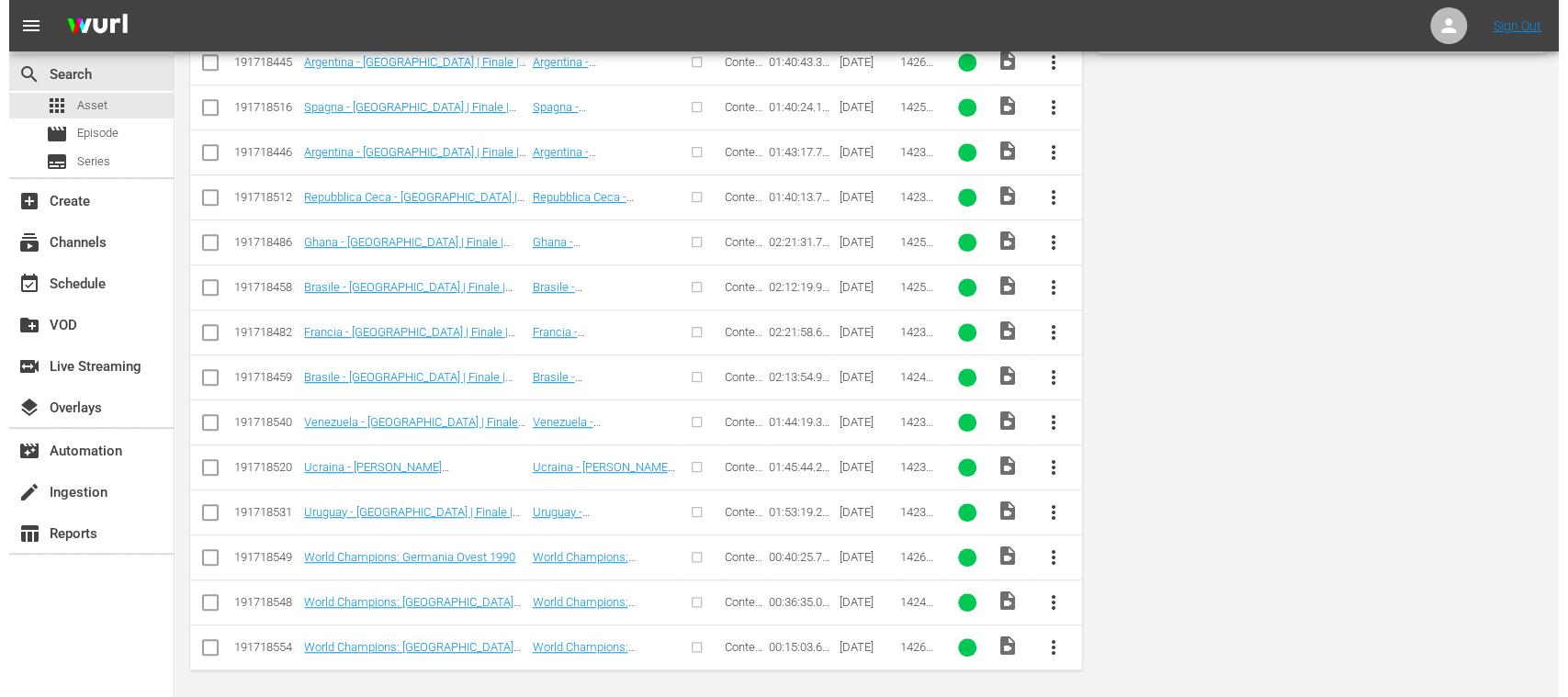
scroll to position [0, 0]
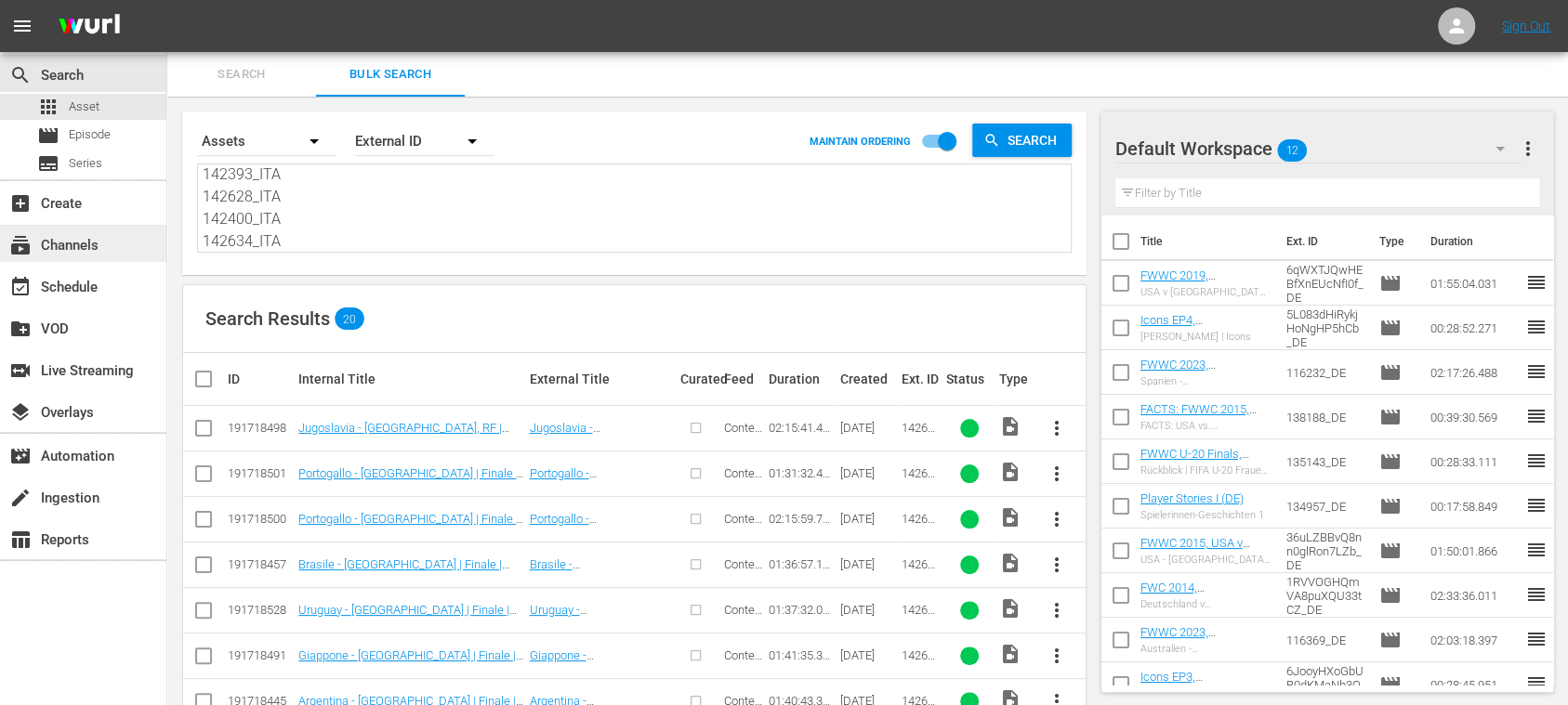
click at [99, 245] on div "subscriptions Channels" at bounding box center [52, 243] width 105 height 17
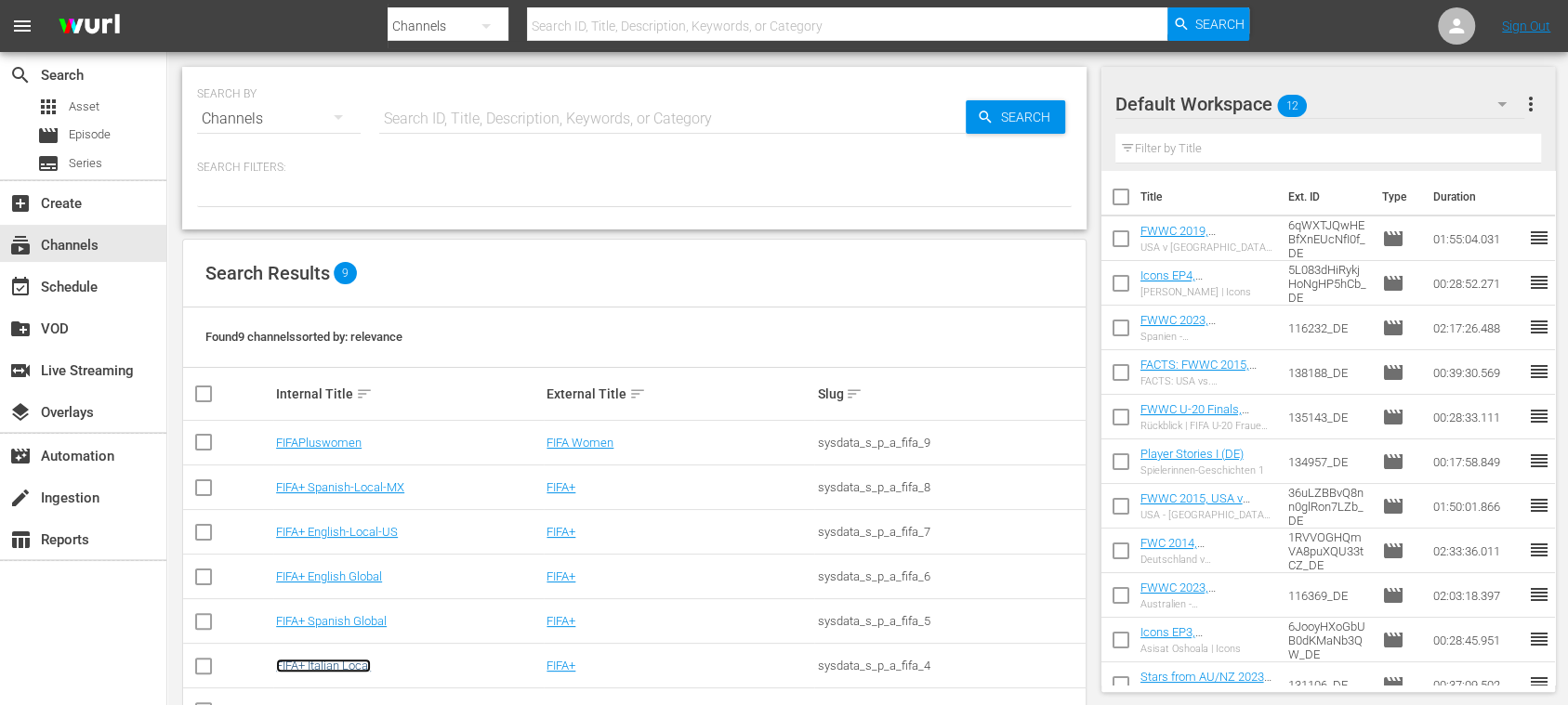
click at [363, 662] on link "FIFA+ Italian Local" at bounding box center [323, 665] width 95 height 14
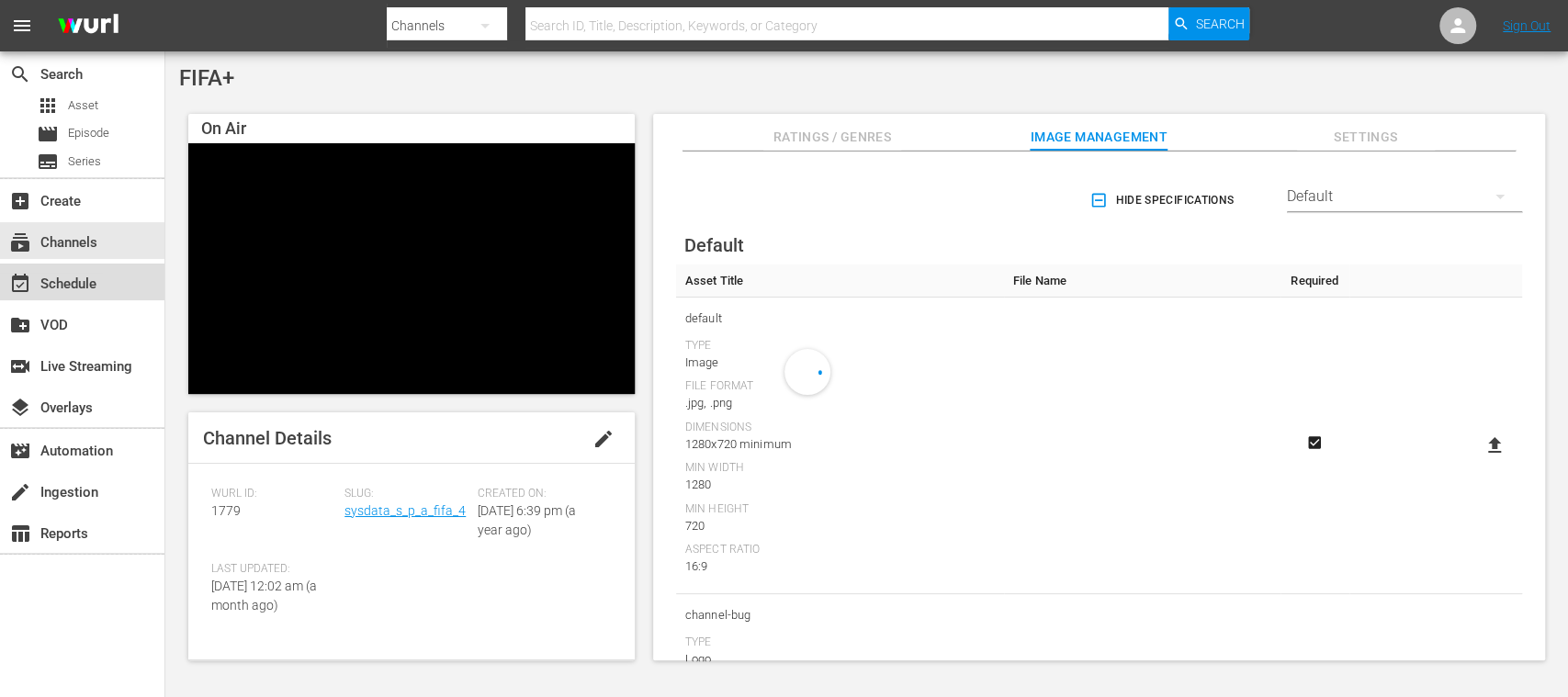
click at [98, 273] on div "event_available Schedule" at bounding box center [51, 281] width 103 height 17
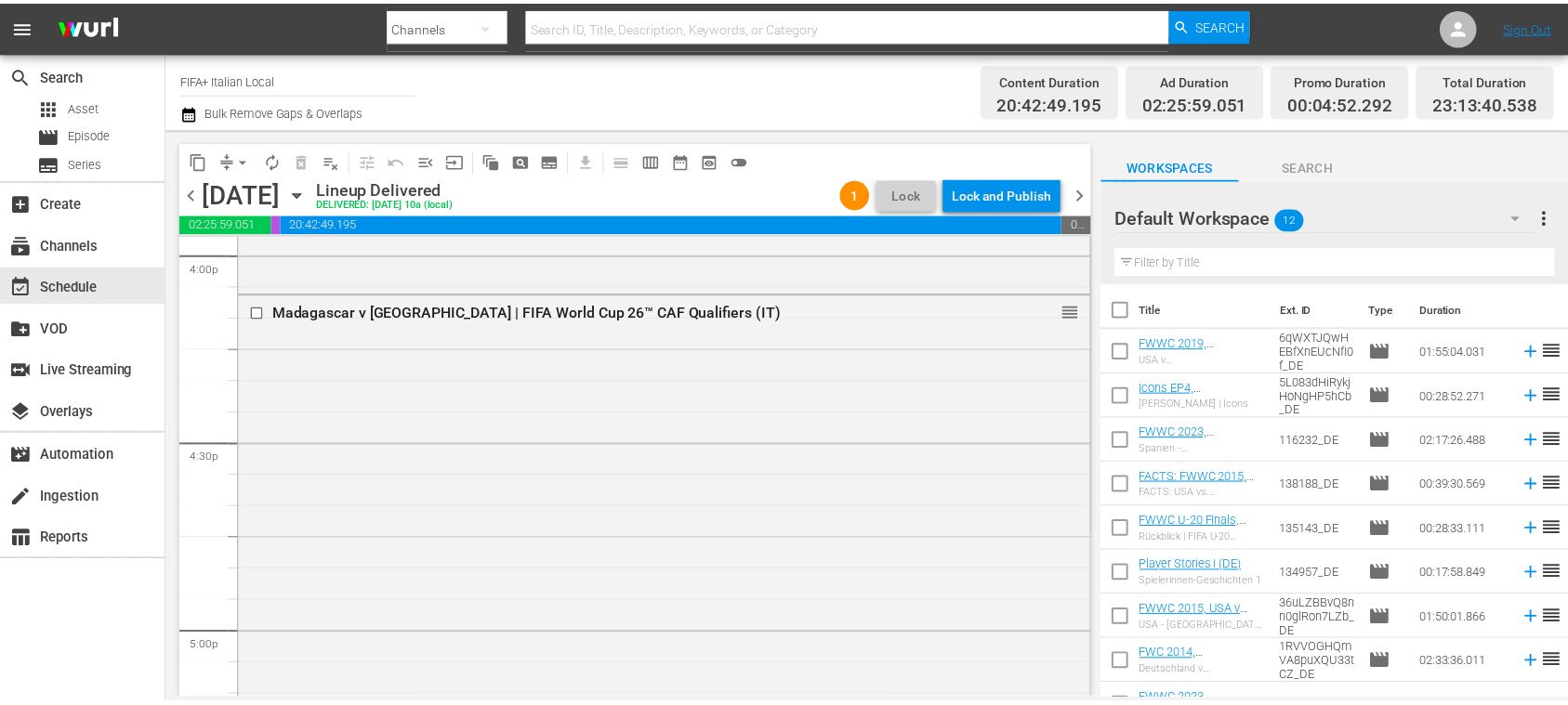
scroll to position [6032, 0]
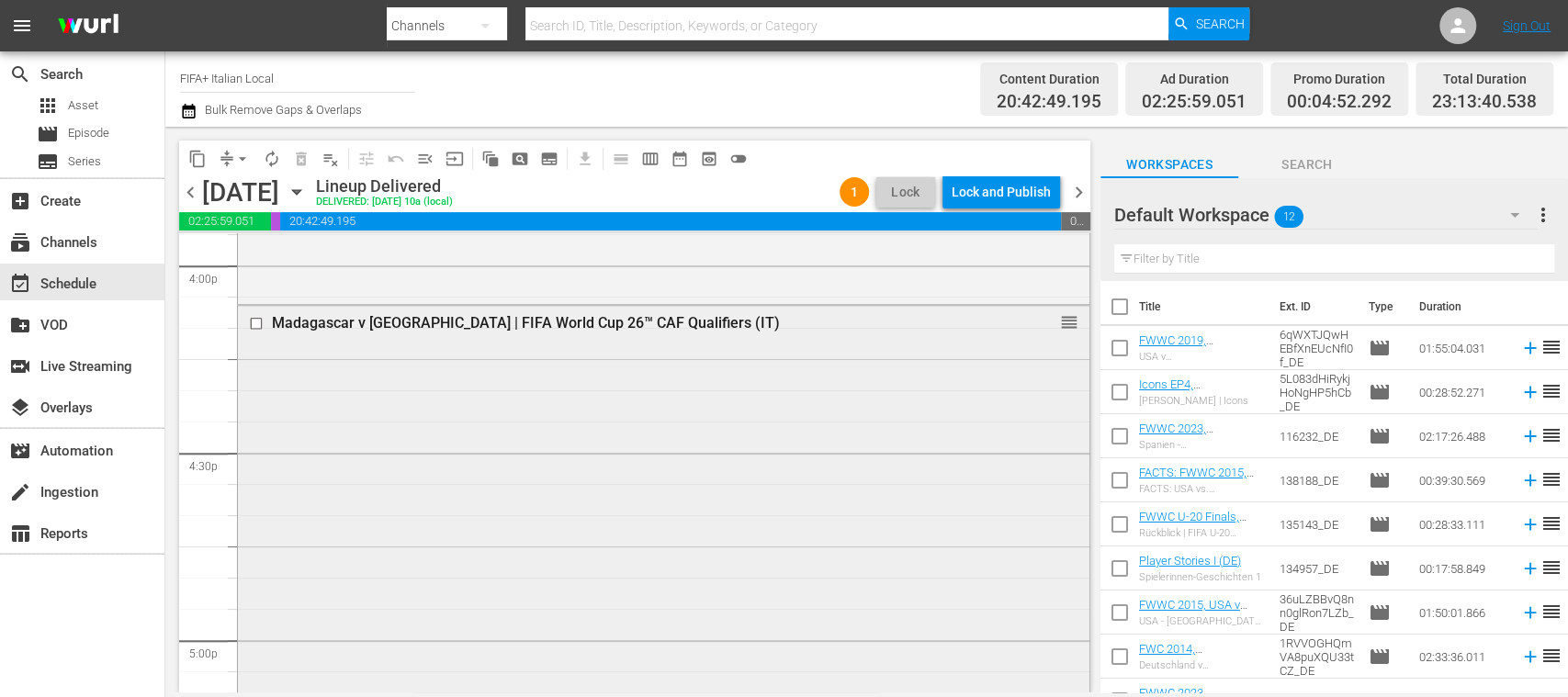
click at [759, 317] on div "Madagascar v Central African Republic | FIFA World Cup 26™ CAF Qualifiers (IT)" at bounding box center [630, 323] width 717 height 18
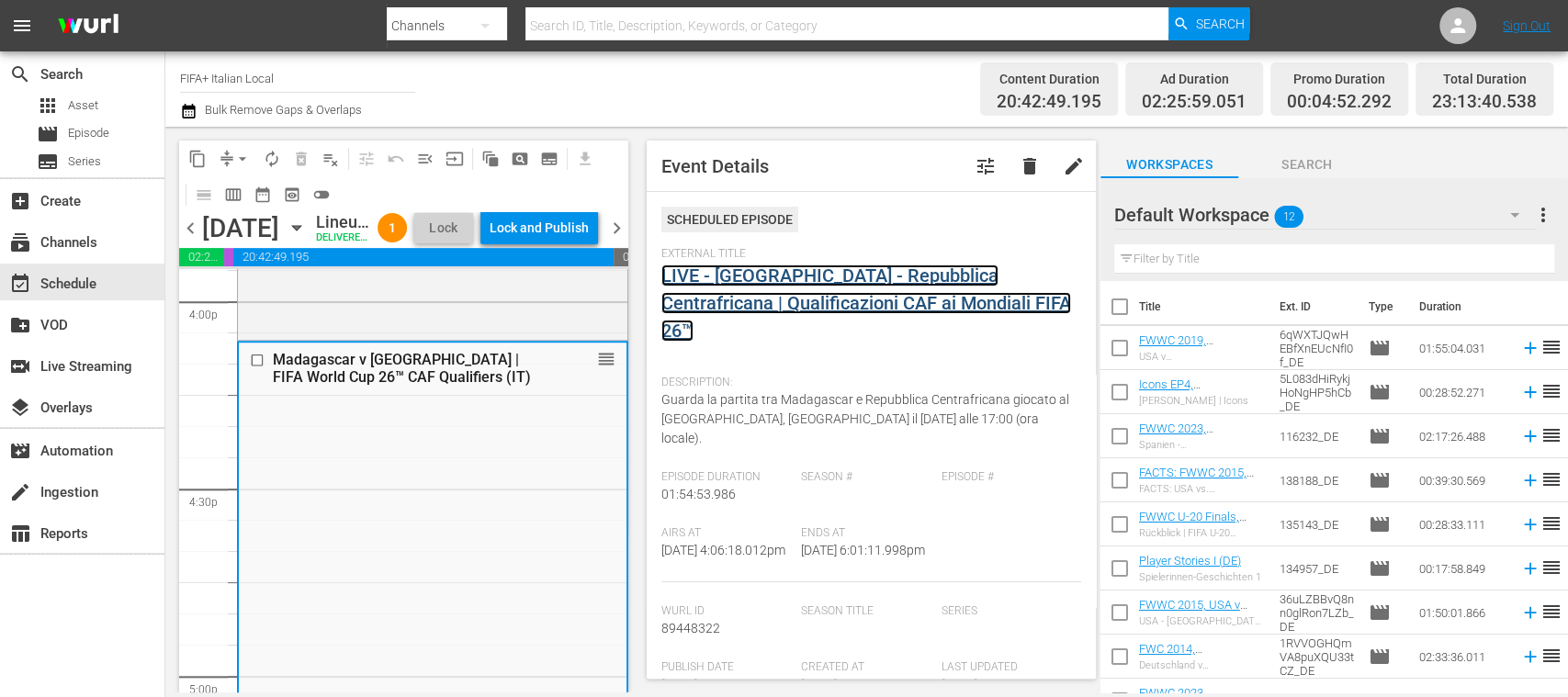
click at [957, 272] on link "LIVE - Madagascar - Repubblica Centrafricana | Qualificazioni CAF ai Mondiali F…" at bounding box center [866, 302] width 409 height 77
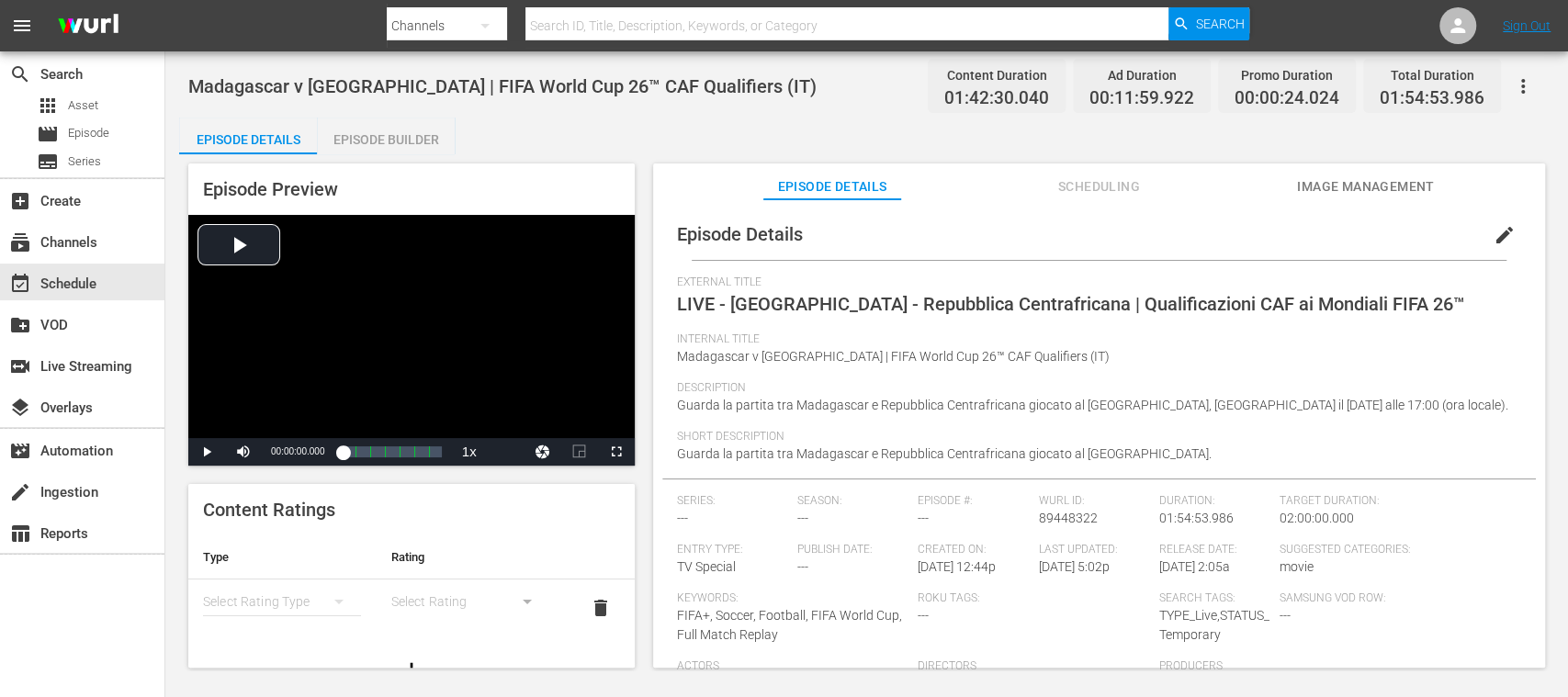
click at [413, 137] on div "Episode Builder" at bounding box center [385, 139] width 138 height 44
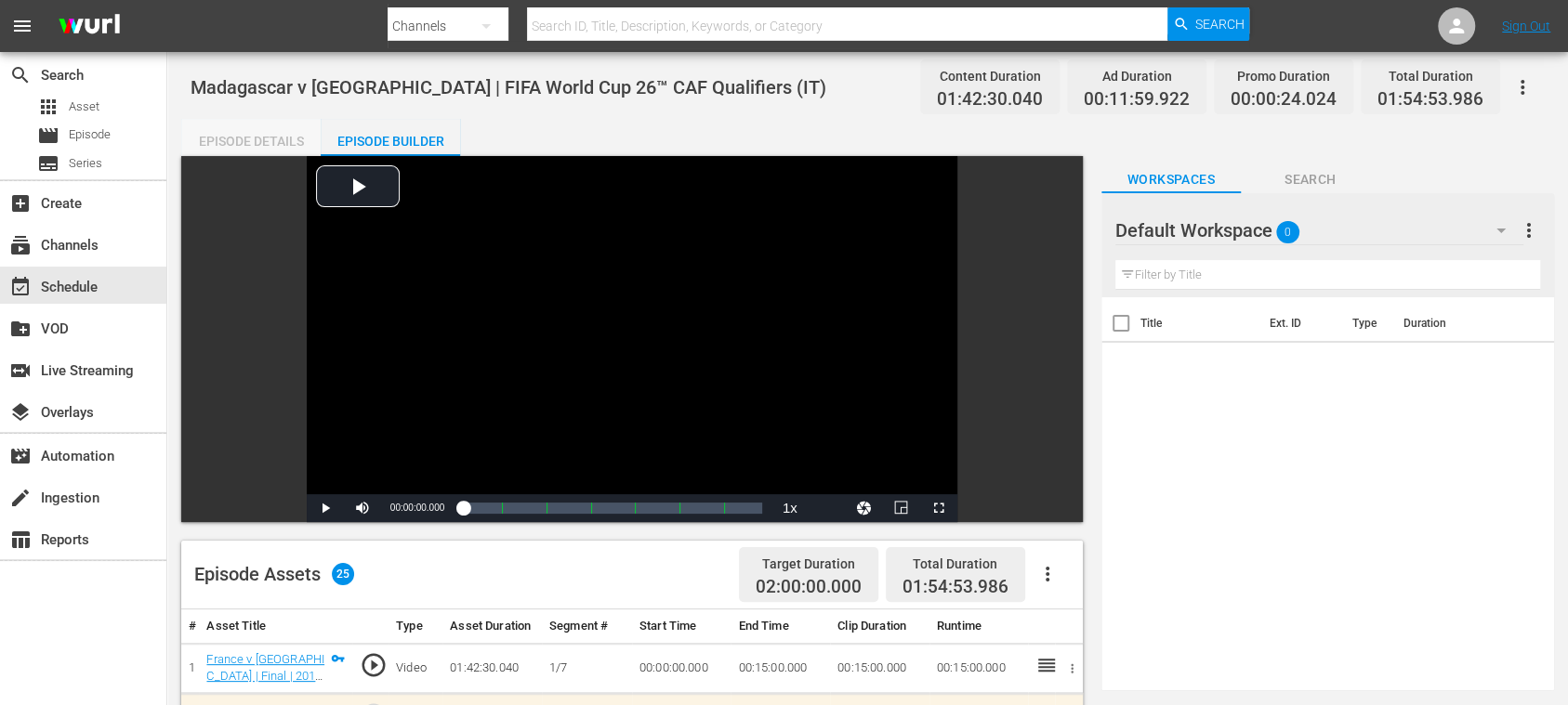
click at [283, 130] on div "Episode Details" at bounding box center [251, 140] width 139 height 44
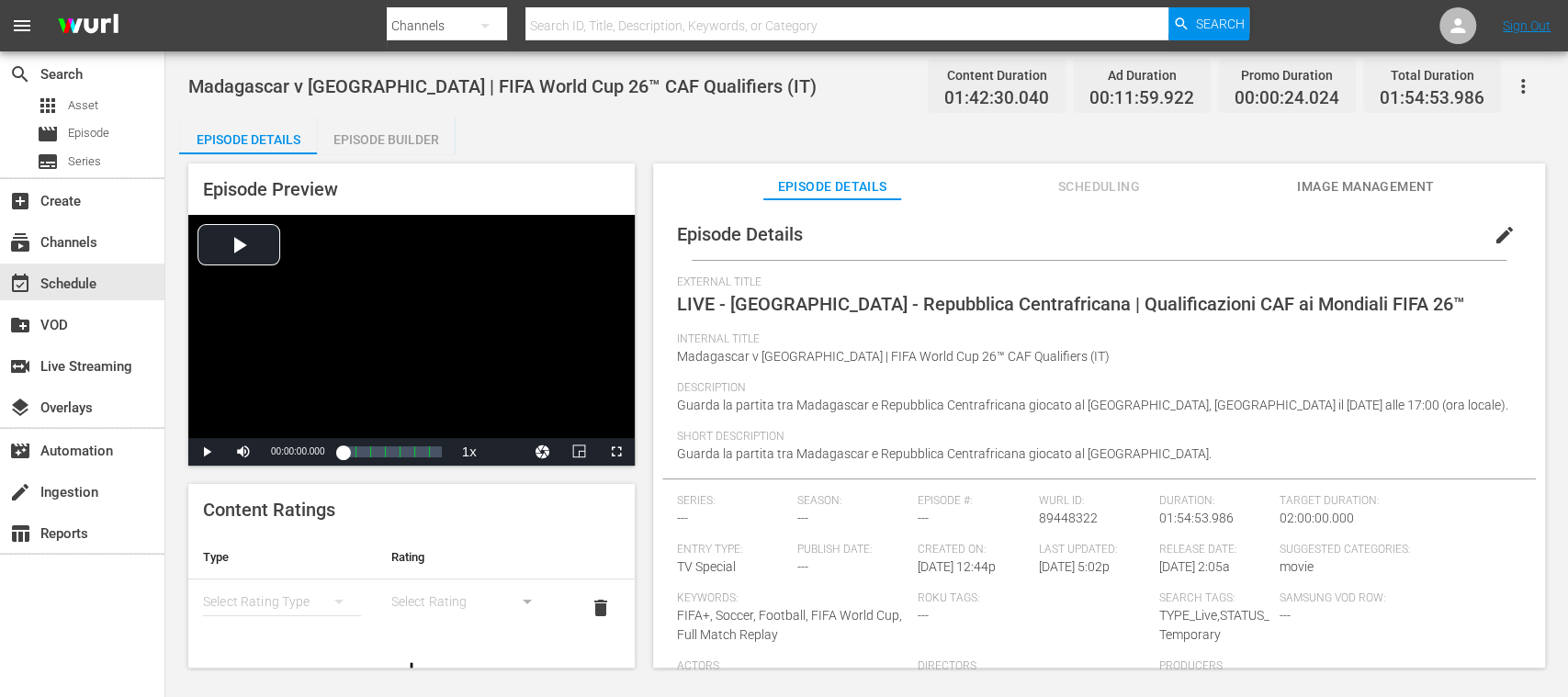
click at [1346, 184] on span "Image Management" at bounding box center [1366, 187] width 138 height 23
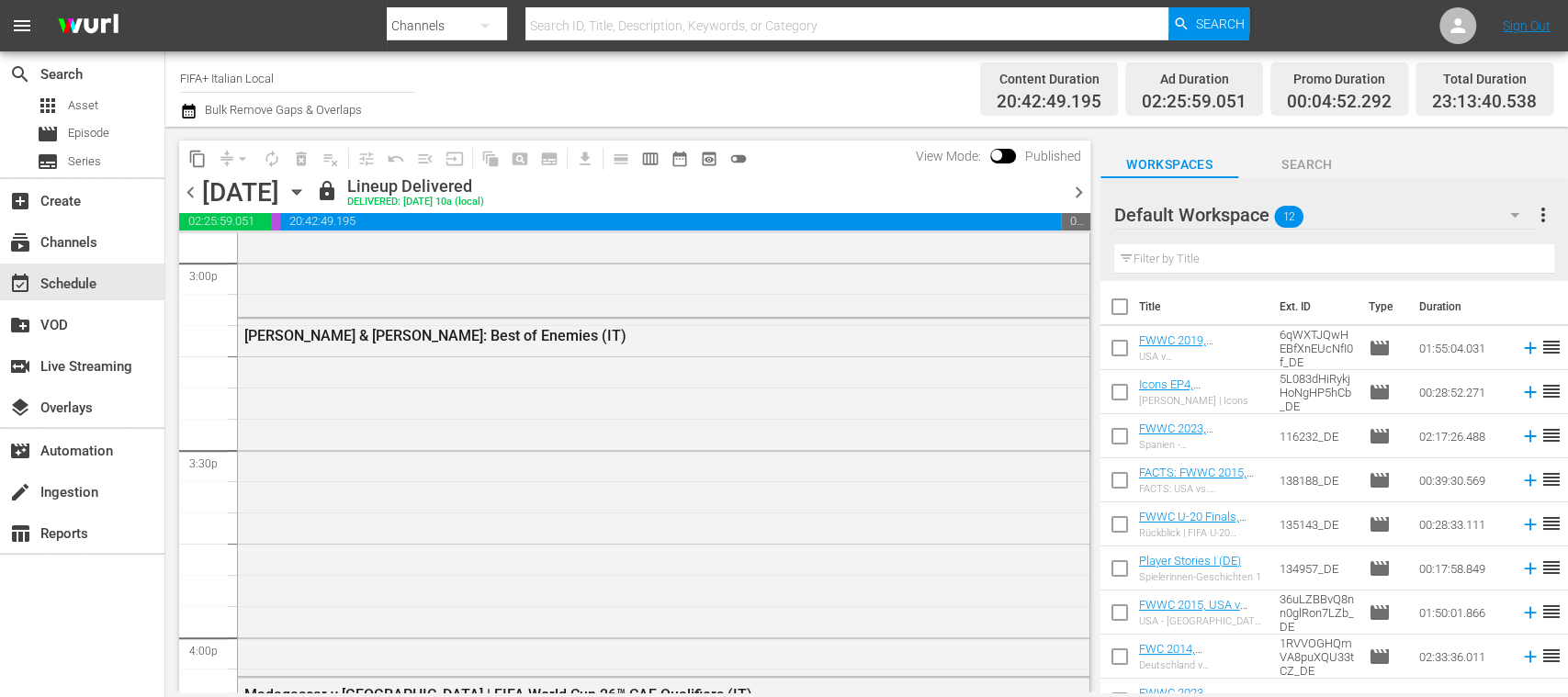
scroll to position [5645, 0]
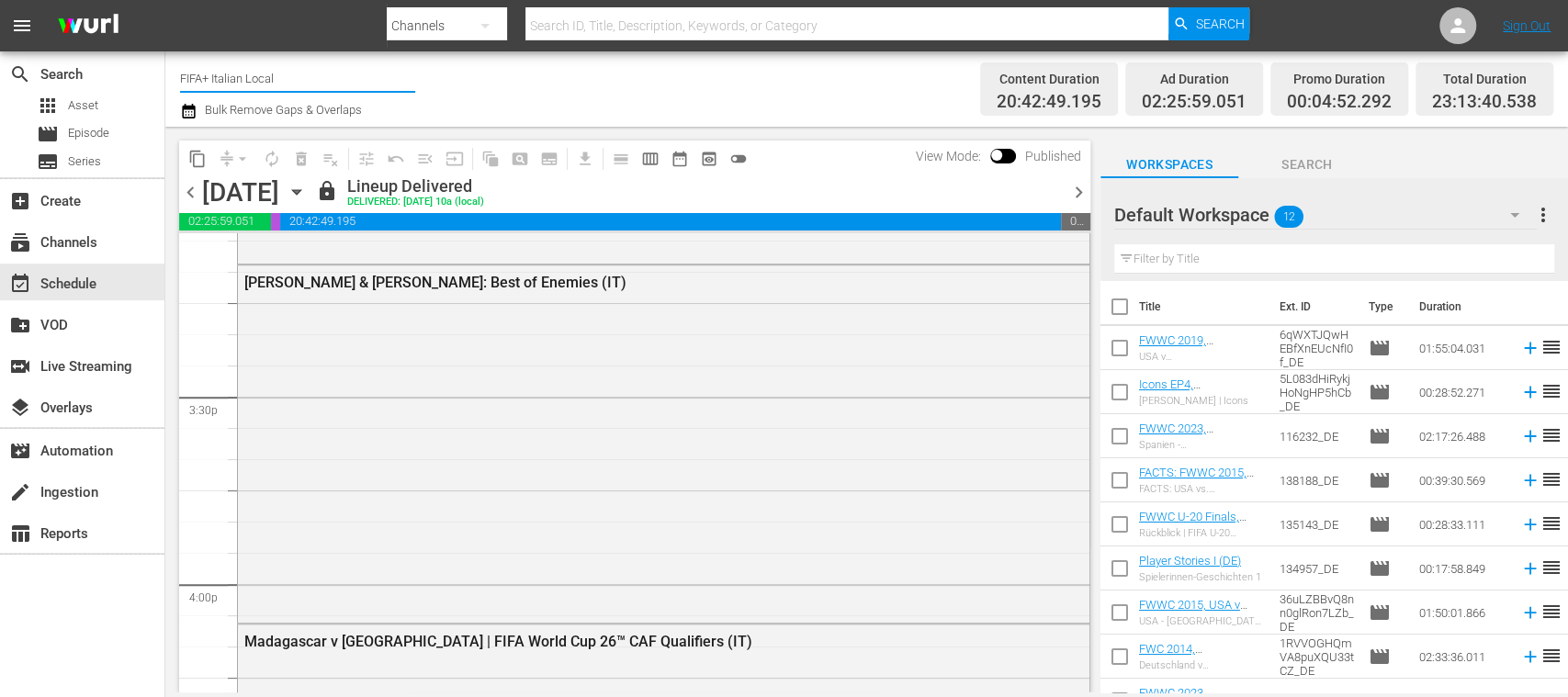
drag, startPoint x: 213, startPoint y: 77, endPoint x: 327, endPoint y: 87, distance: 114.4
click at [327, 87] on input "FIFA+ Italian Local" at bounding box center [297, 77] width 235 height 44
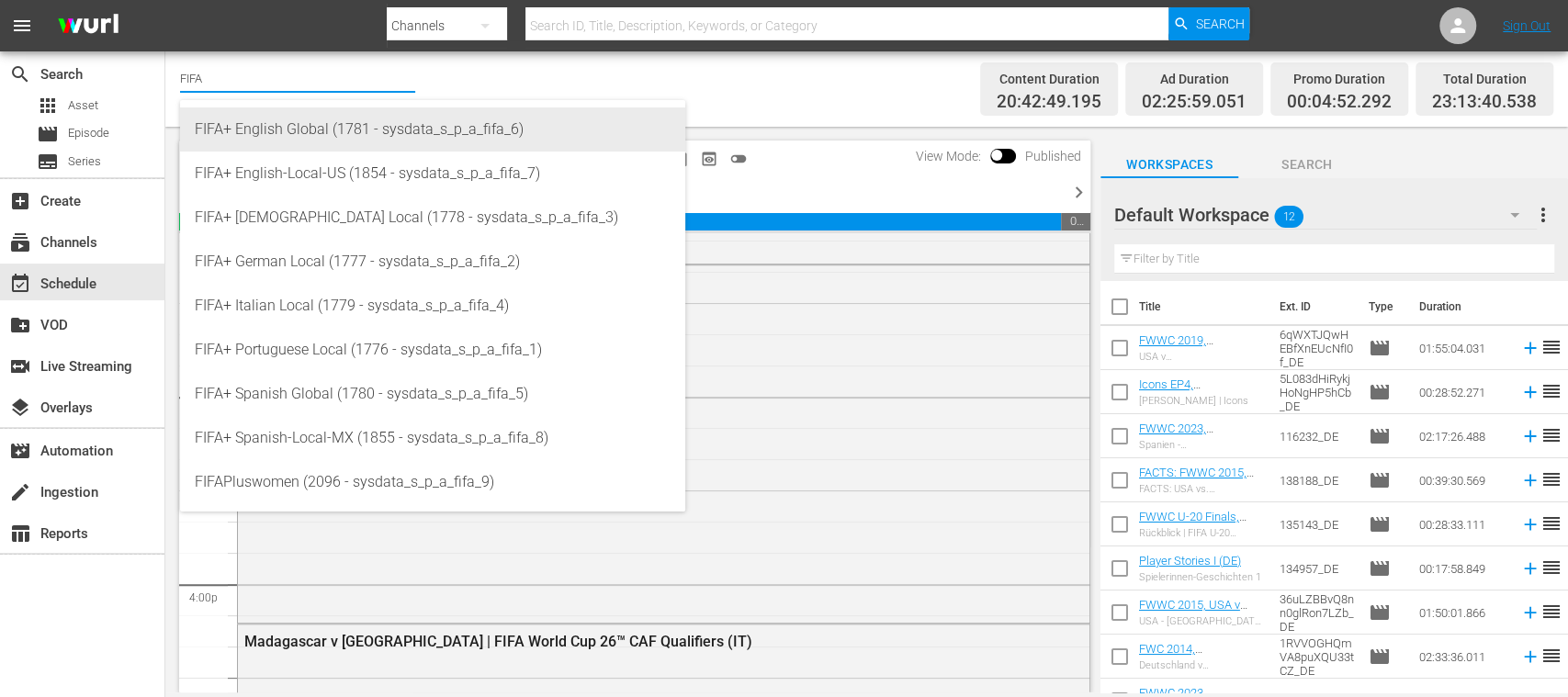
click at [315, 132] on div "FIFA+ English Global (1781 - sysdata_s_p_a_fifa_6)" at bounding box center [432, 128] width 476 height 44
type input "FIFA+ English Global (1781 - sysdata_s_p_a_fifa_6)"
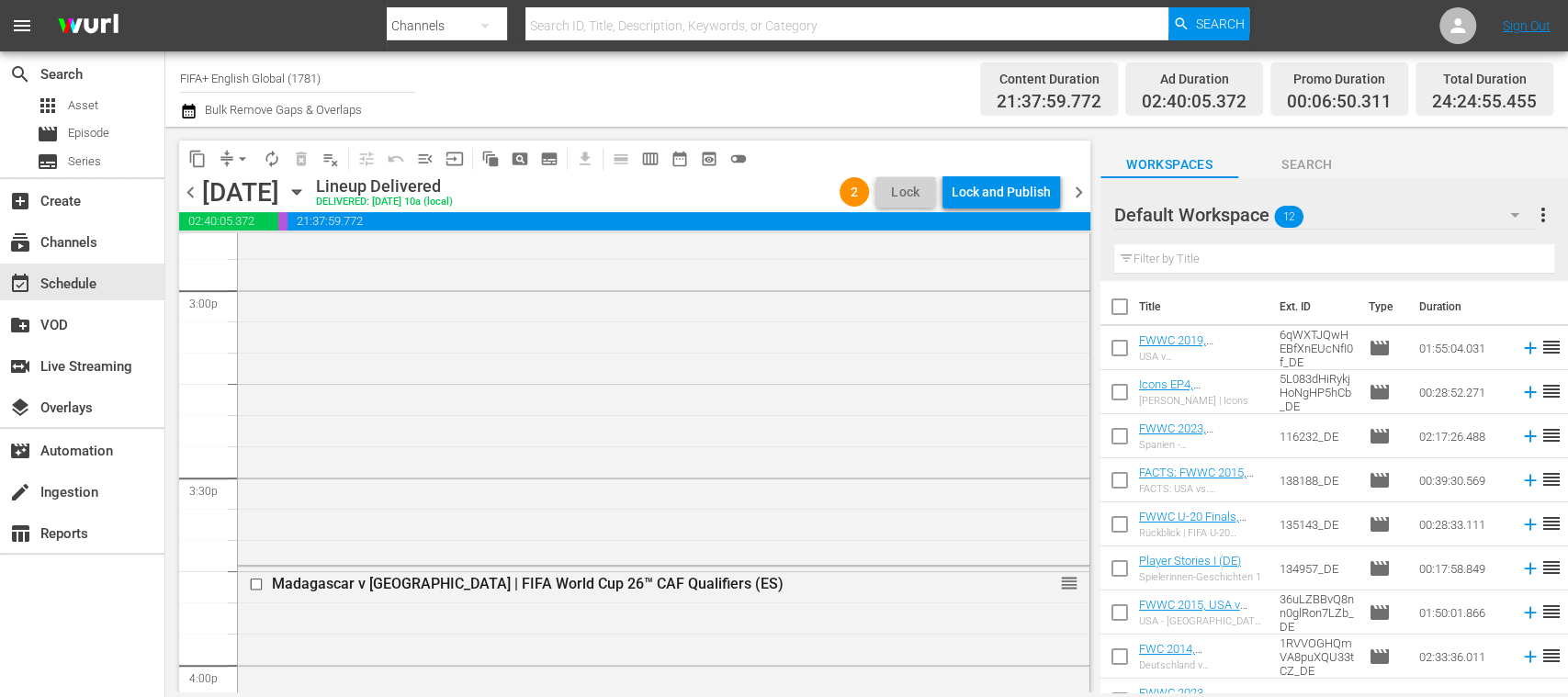
scroll to position [5549, 0]
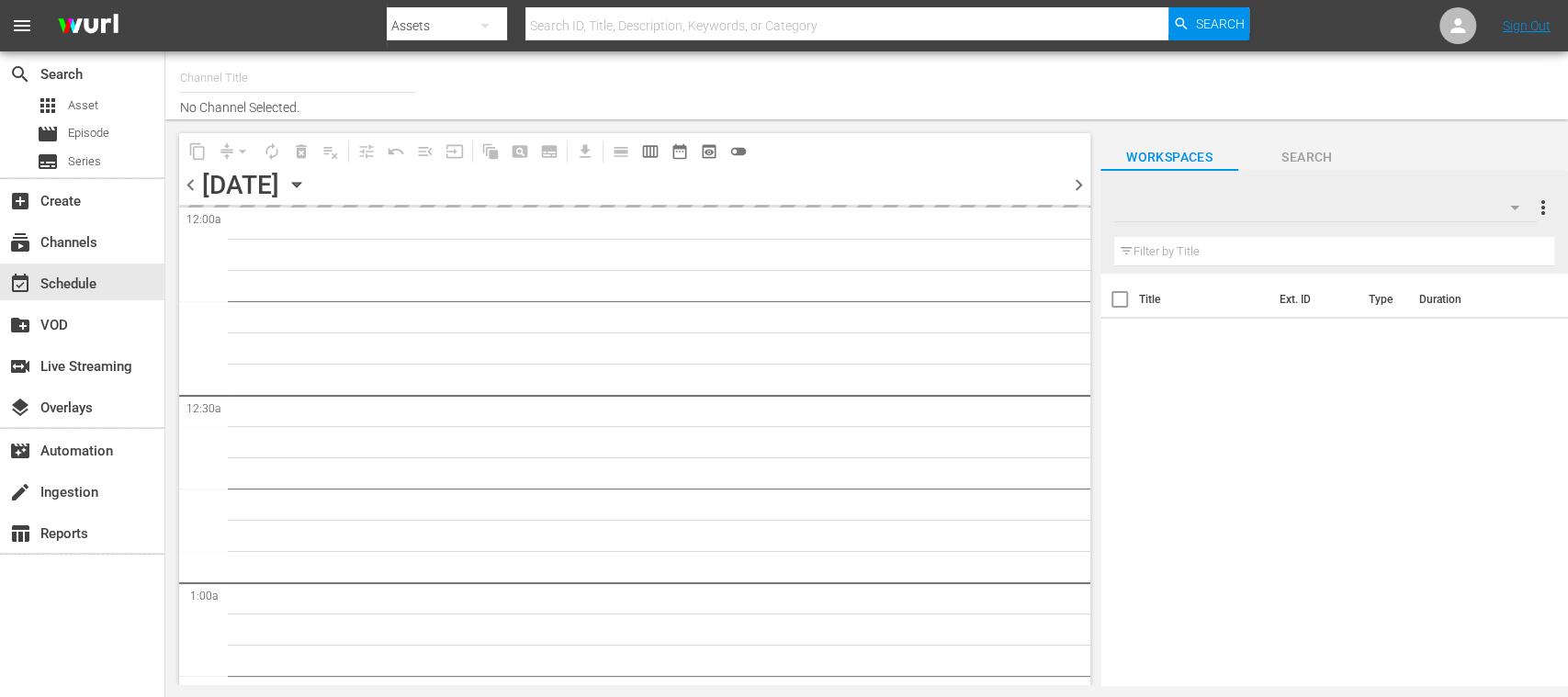
type input "FIFA+ English Global (1781)"
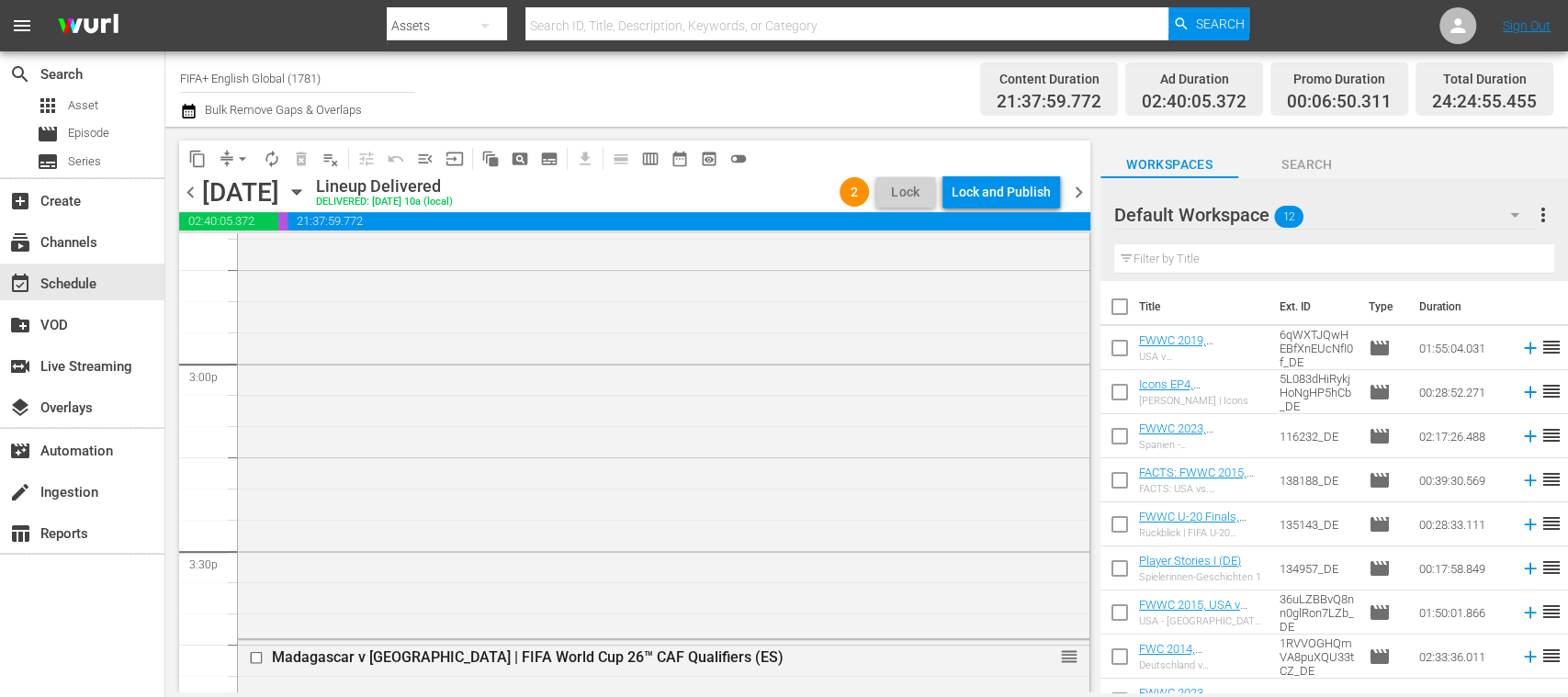
scroll to position [5747, 0]
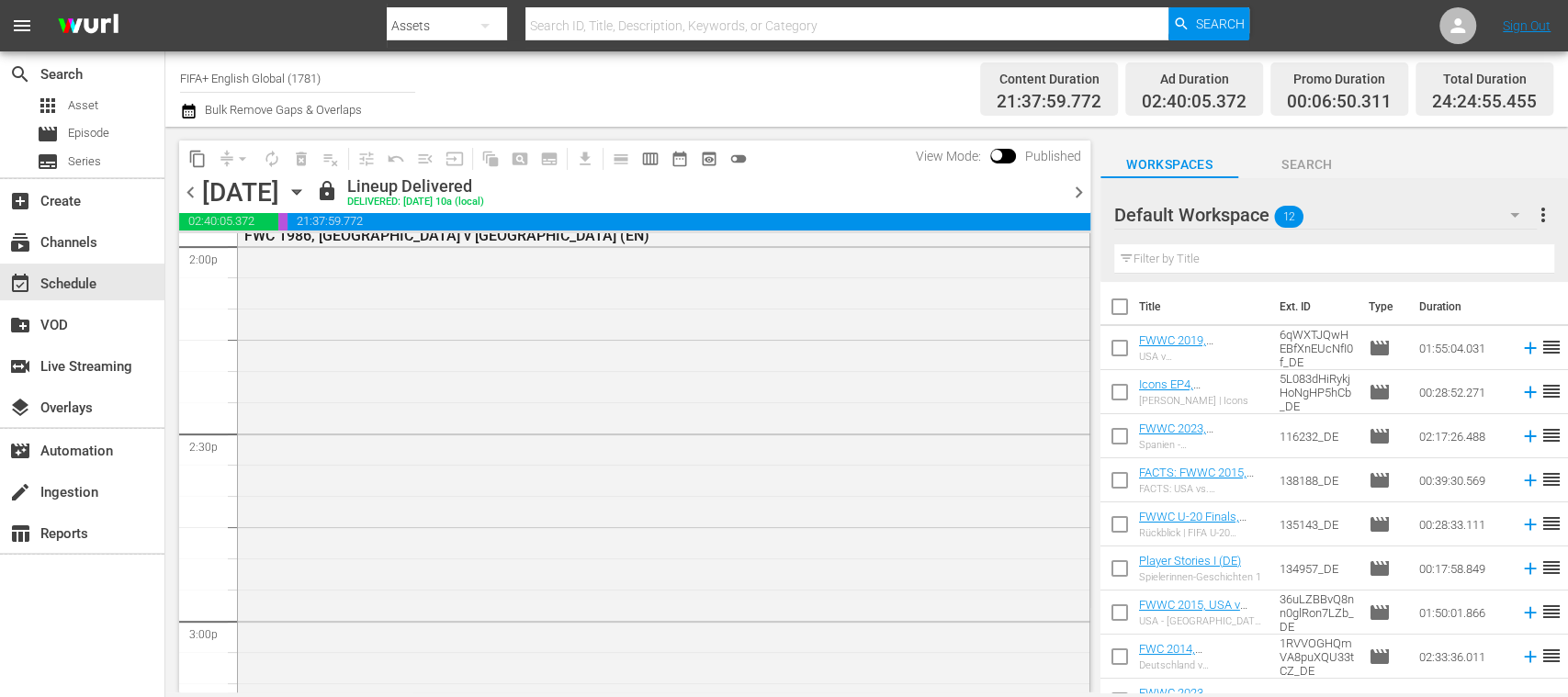
scroll to position [5790, 0]
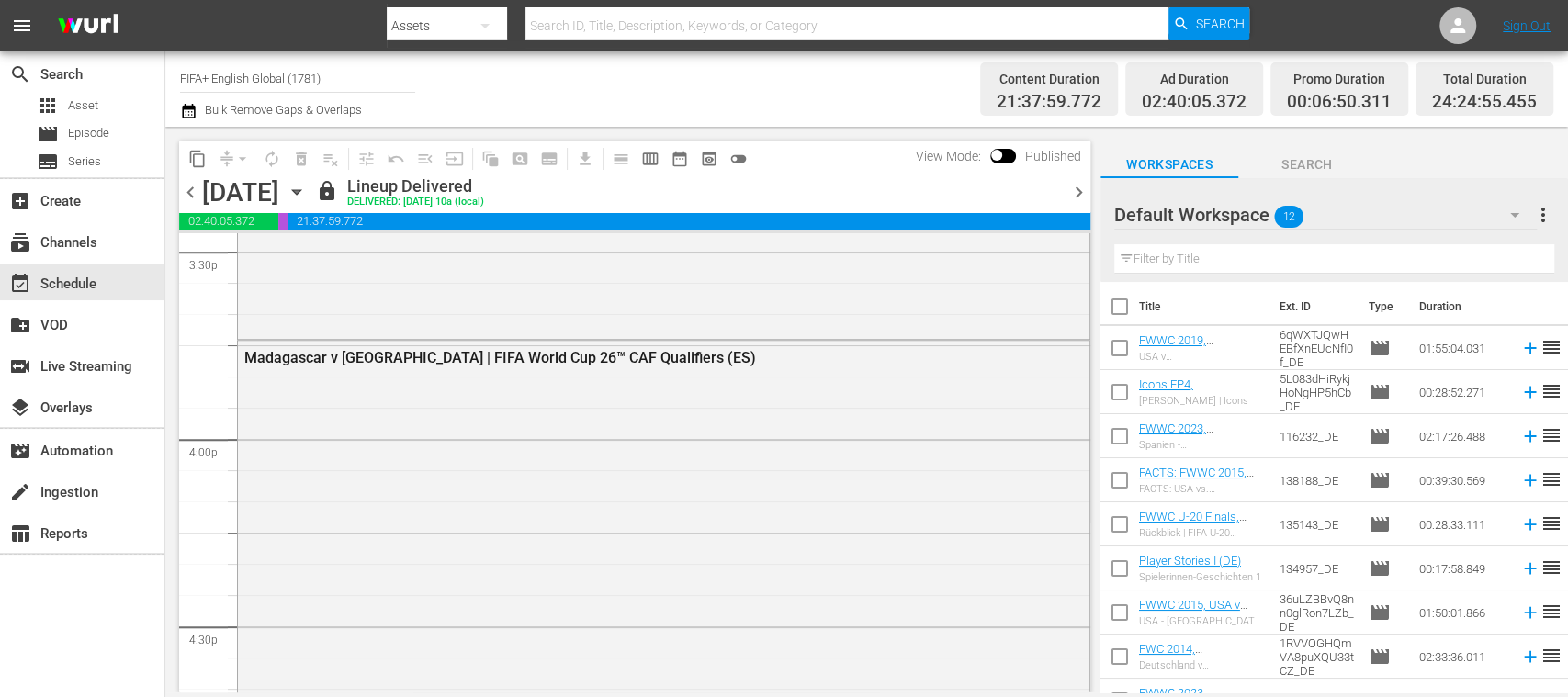
click at [677, 349] on div "Madagascar v [GEOGRAPHIC_DATA] | FIFA World Cup 26™ CAF Qualifiers (ES)" at bounding box center [614, 357] width 739 height 18
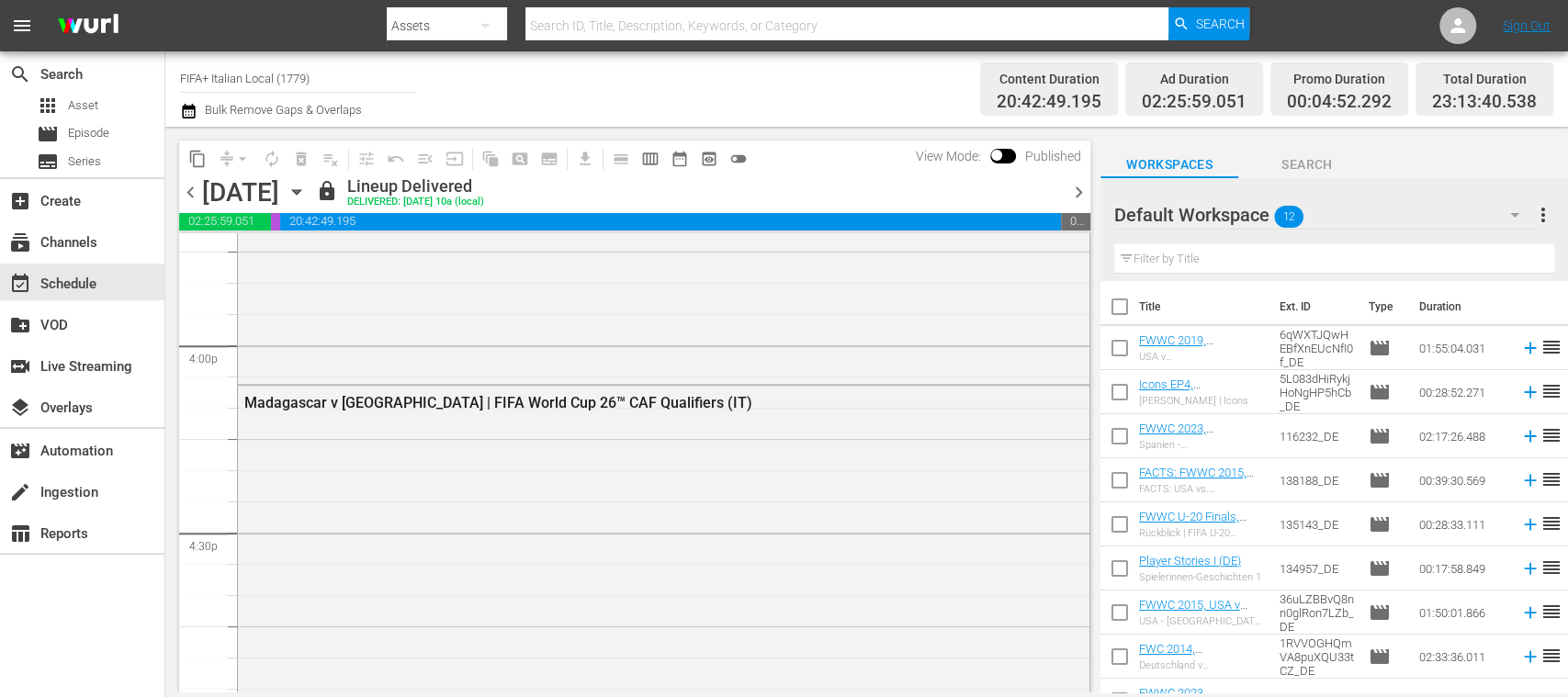
scroll to position [5696, 0]
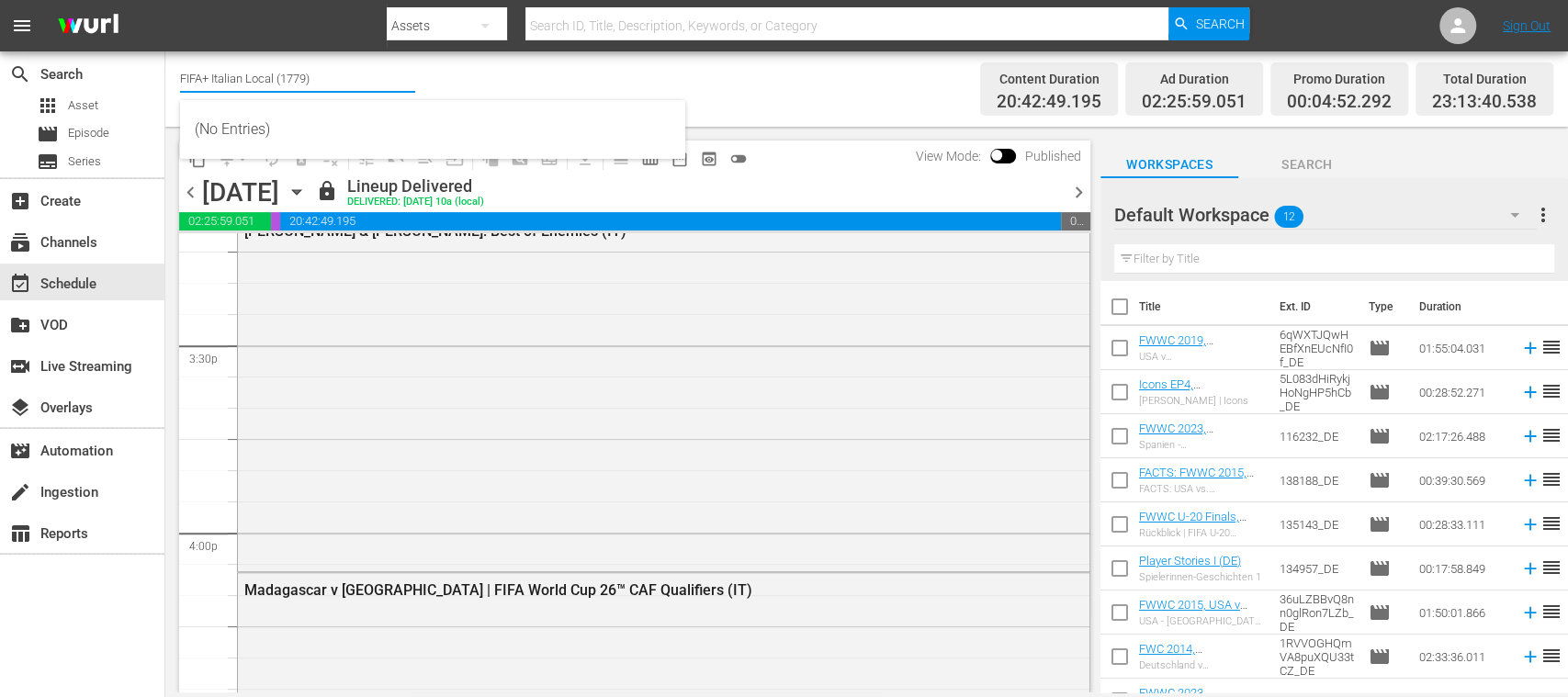
click at [378, 94] on input "FIFA+ Italian Local (1779)" at bounding box center [297, 77] width 235 height 44
type input "FIFA"
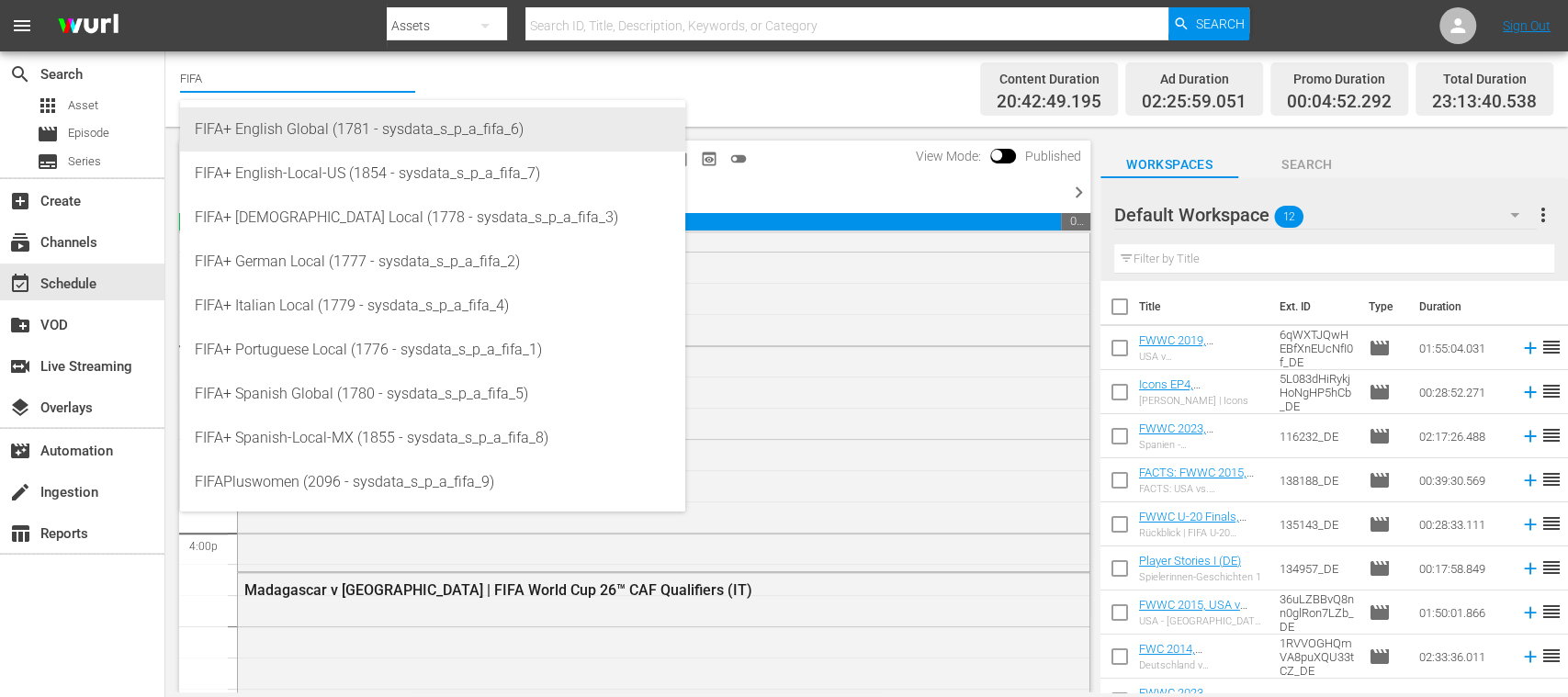
click at [330, 136] on div "FIFA+ English Global (1781 - sysdata_s_p_a_fifa_6)" at bounding box center [432, 128] width 476 height 44
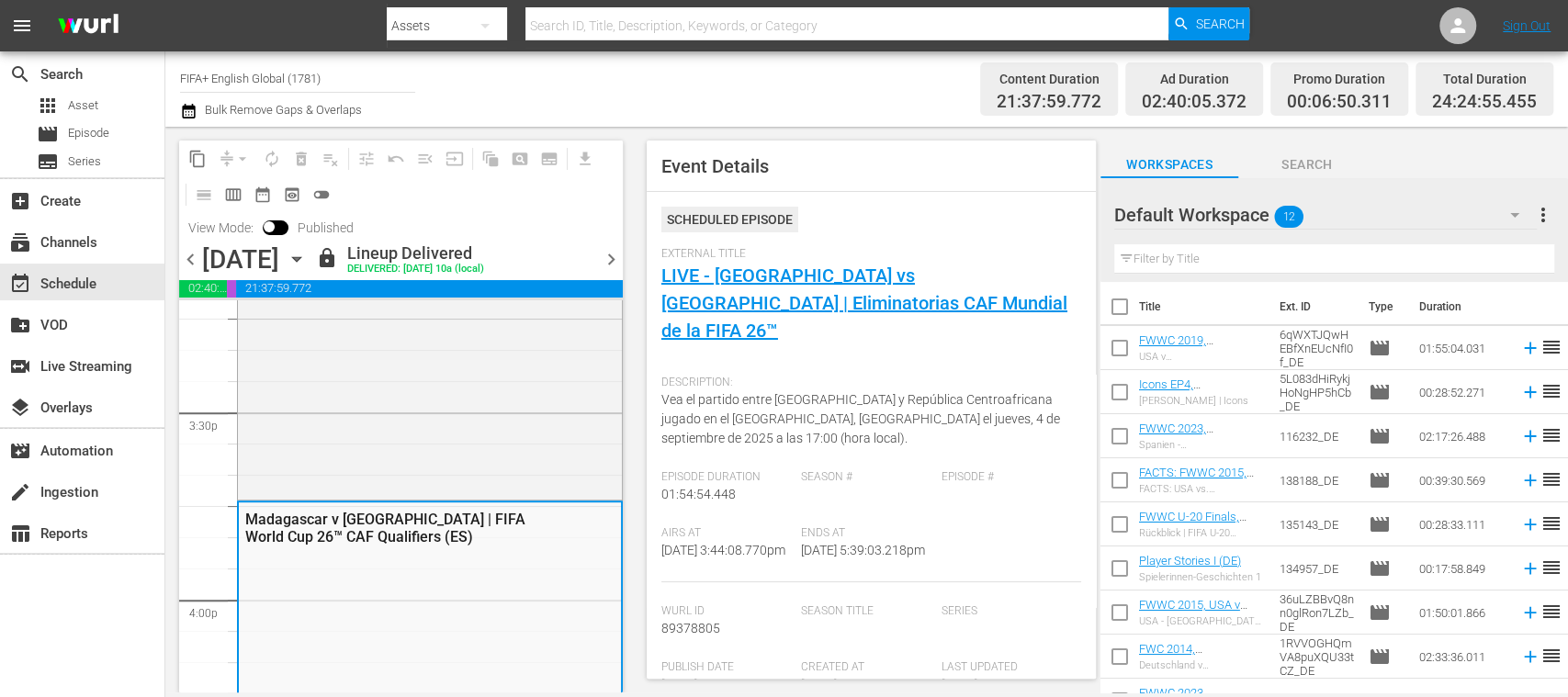
scroll to position [5790, 0]
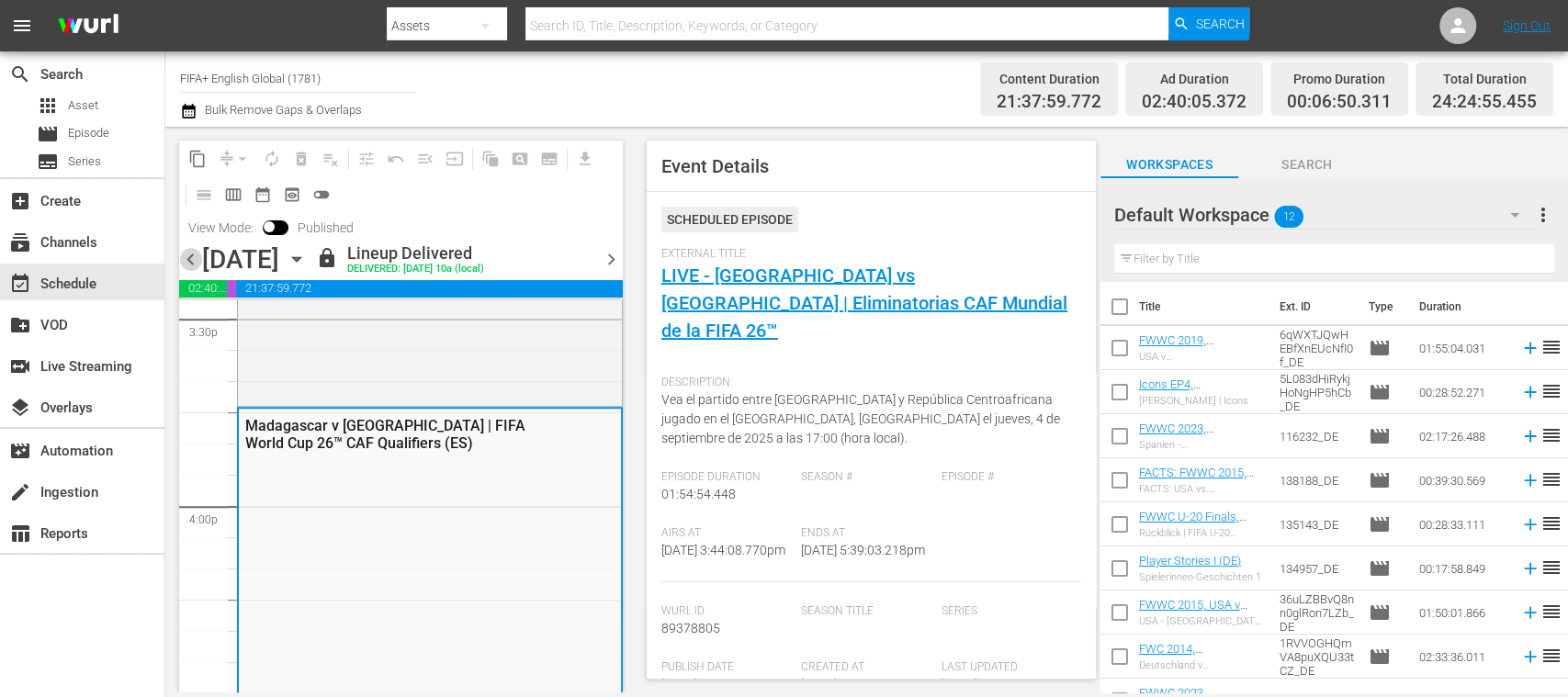
click at [191, 258] on span "chevron_left" at bounding box center [190, 259] width 23 height 23
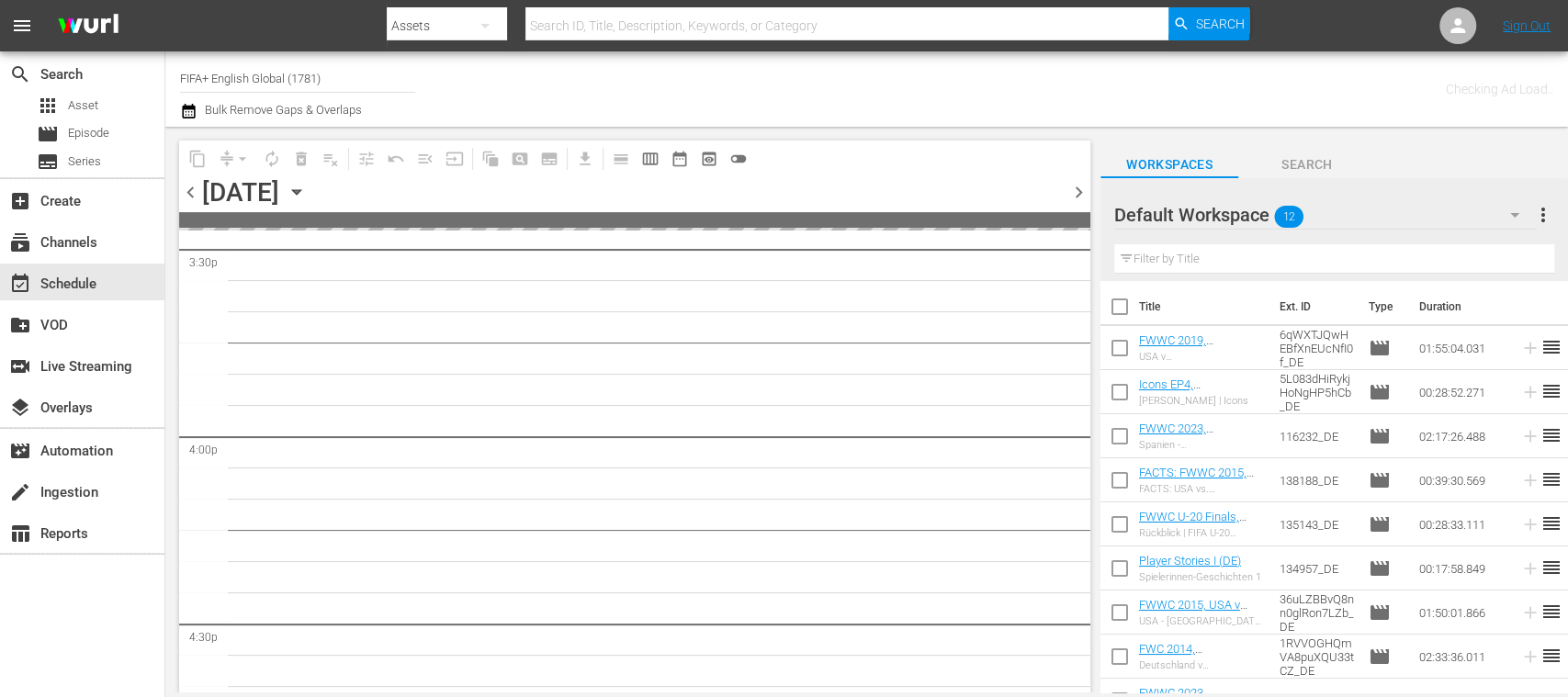
scroll to position [5883, 0]
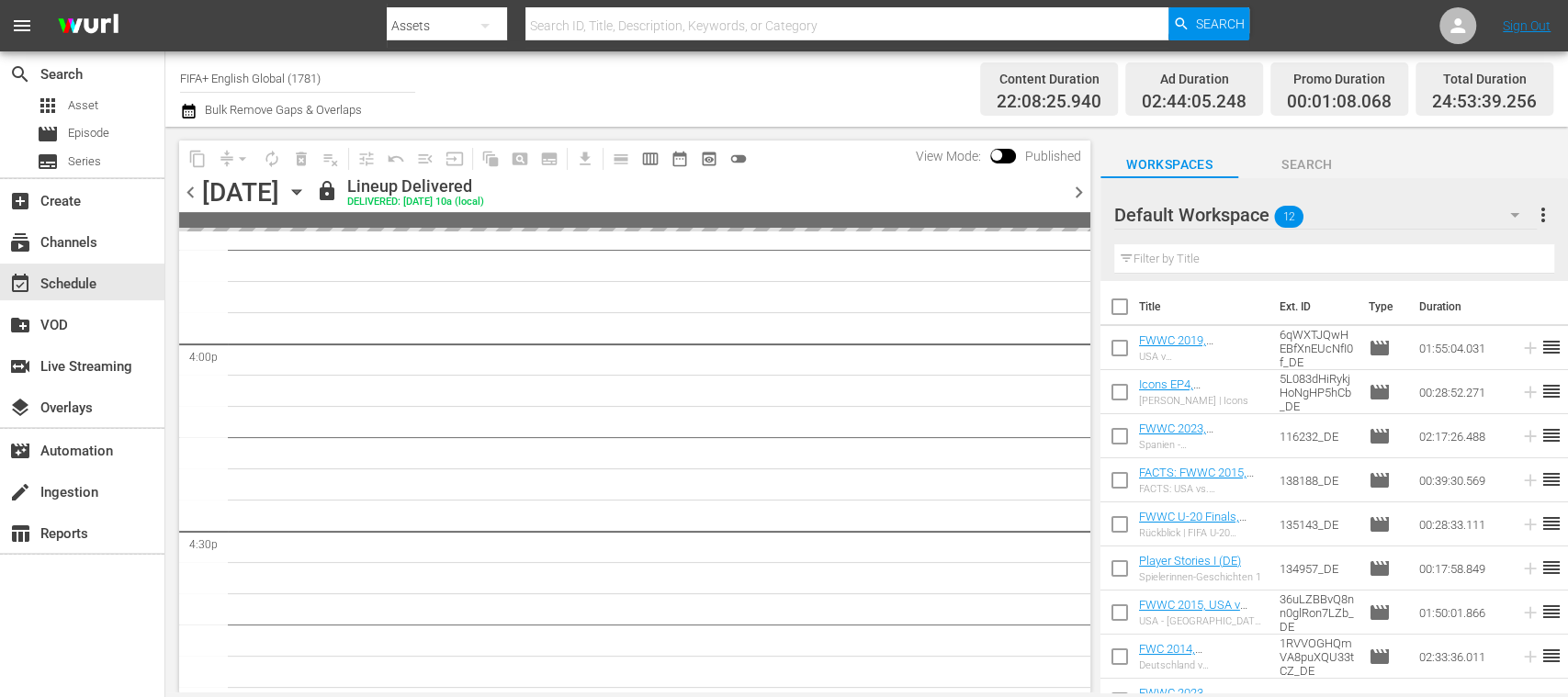
click at [1071, 189] on span "chevron_right" at bounding box center [1079, 192] width 23 height 23
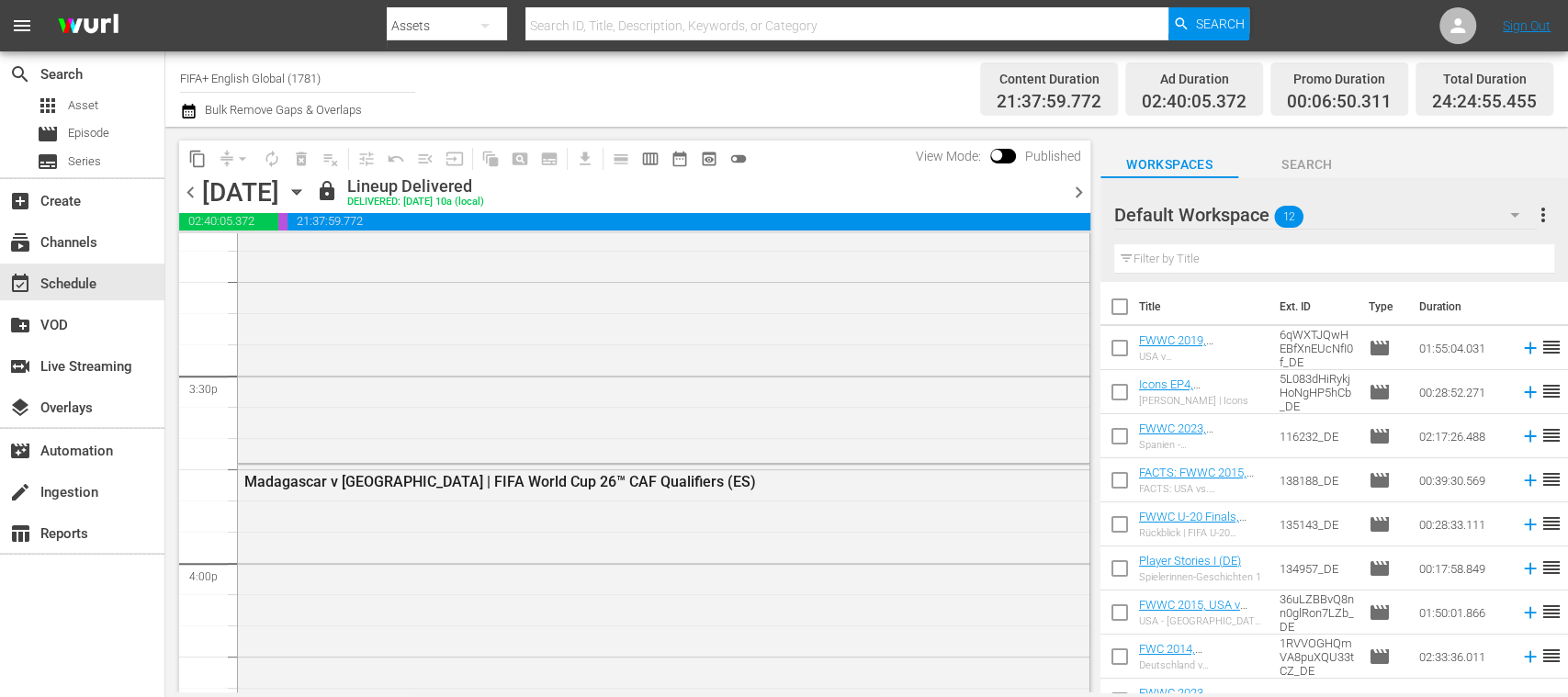
scroll to position [5751, 0]
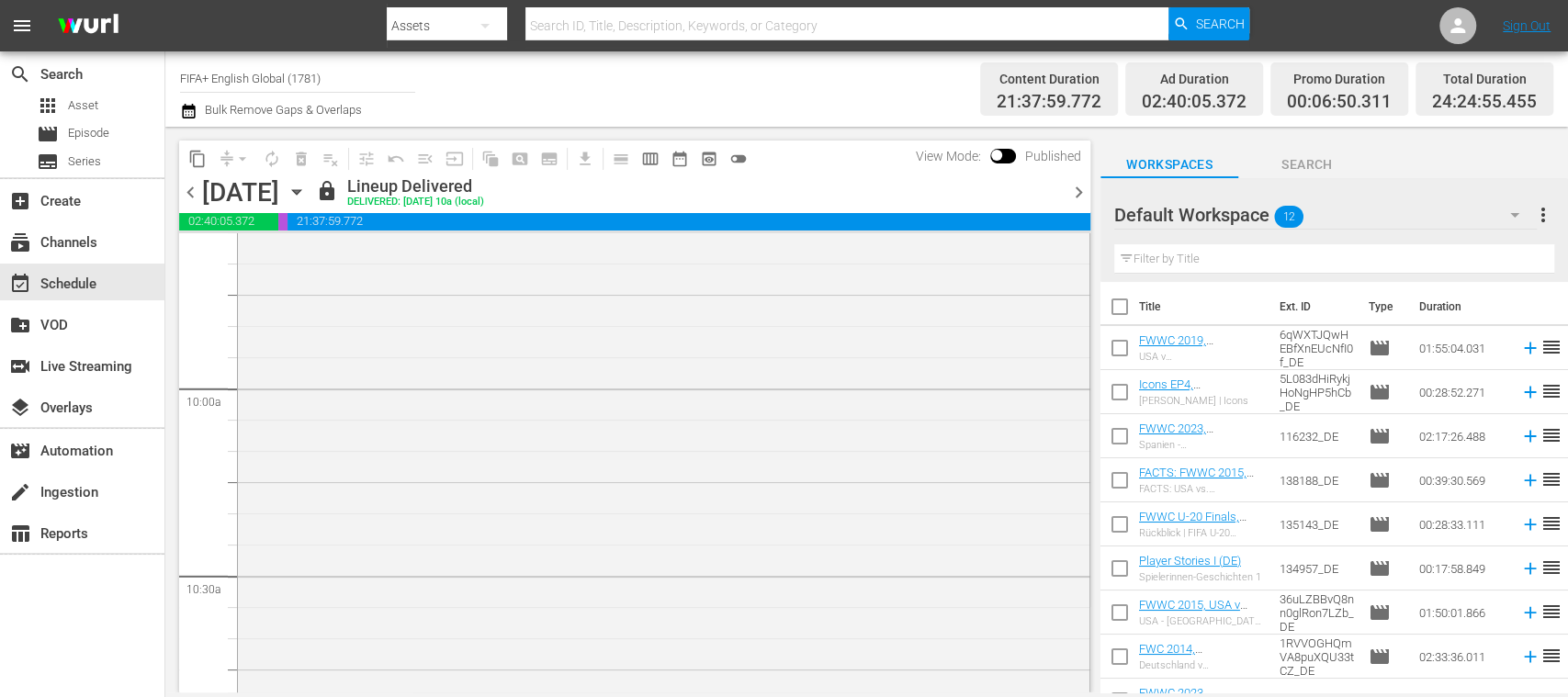
scroll to position [3918, 0]
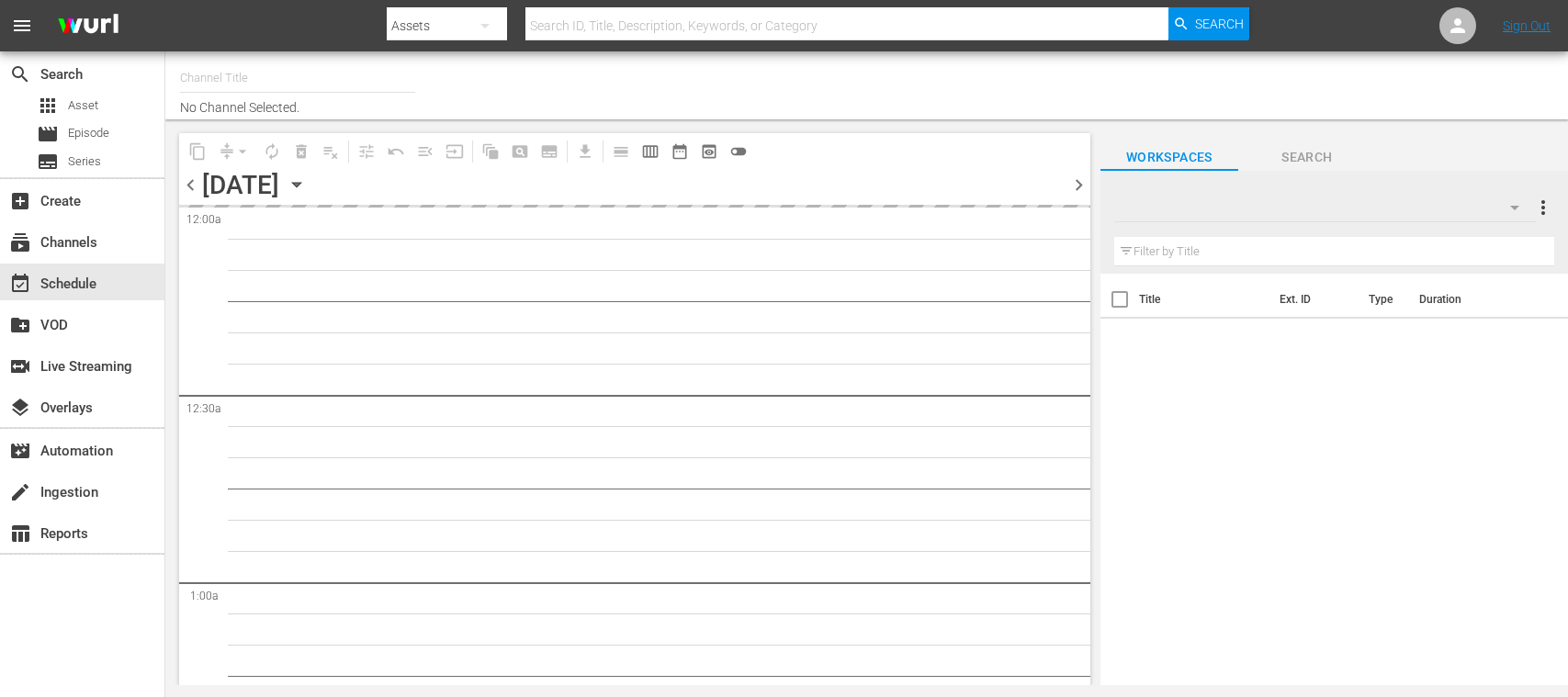
type input "FIFA+ English Global (1781)"
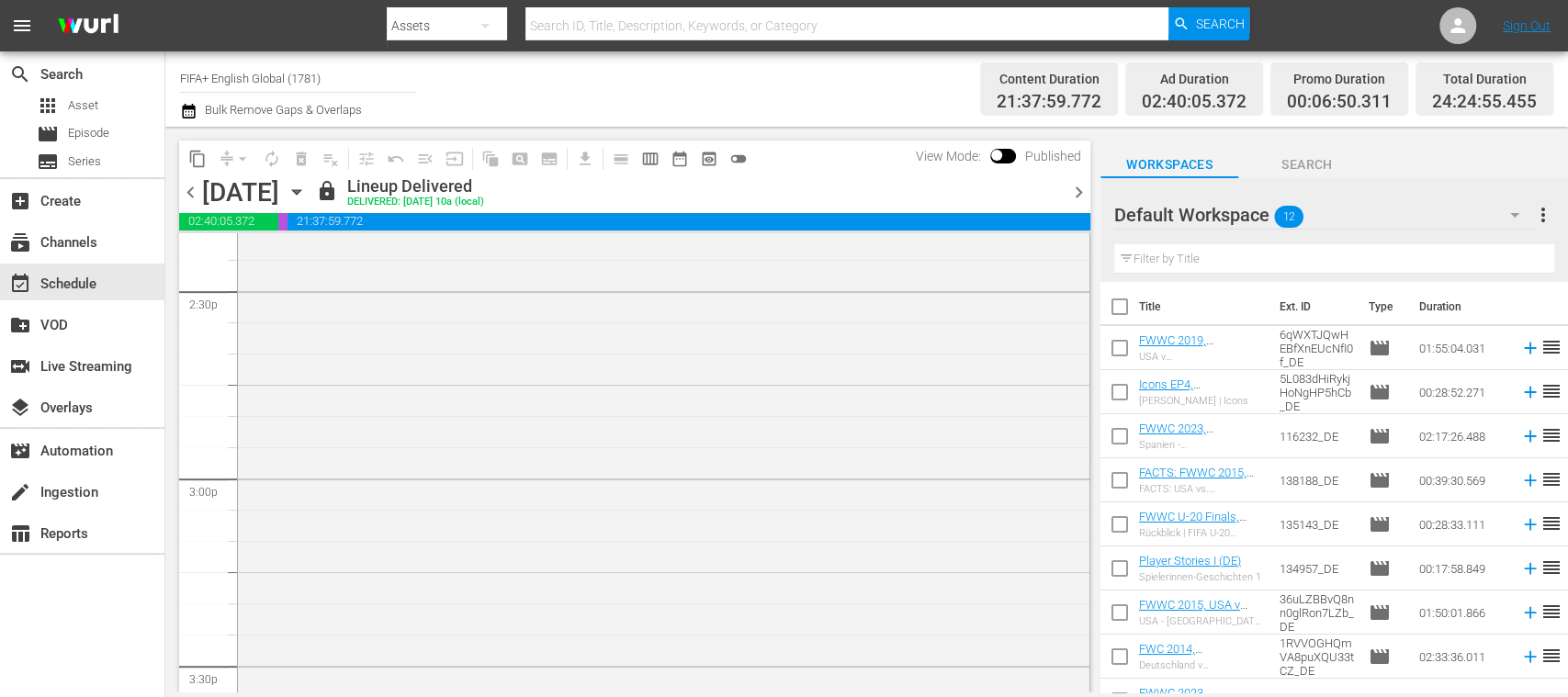
scroll to position [5604, 0]
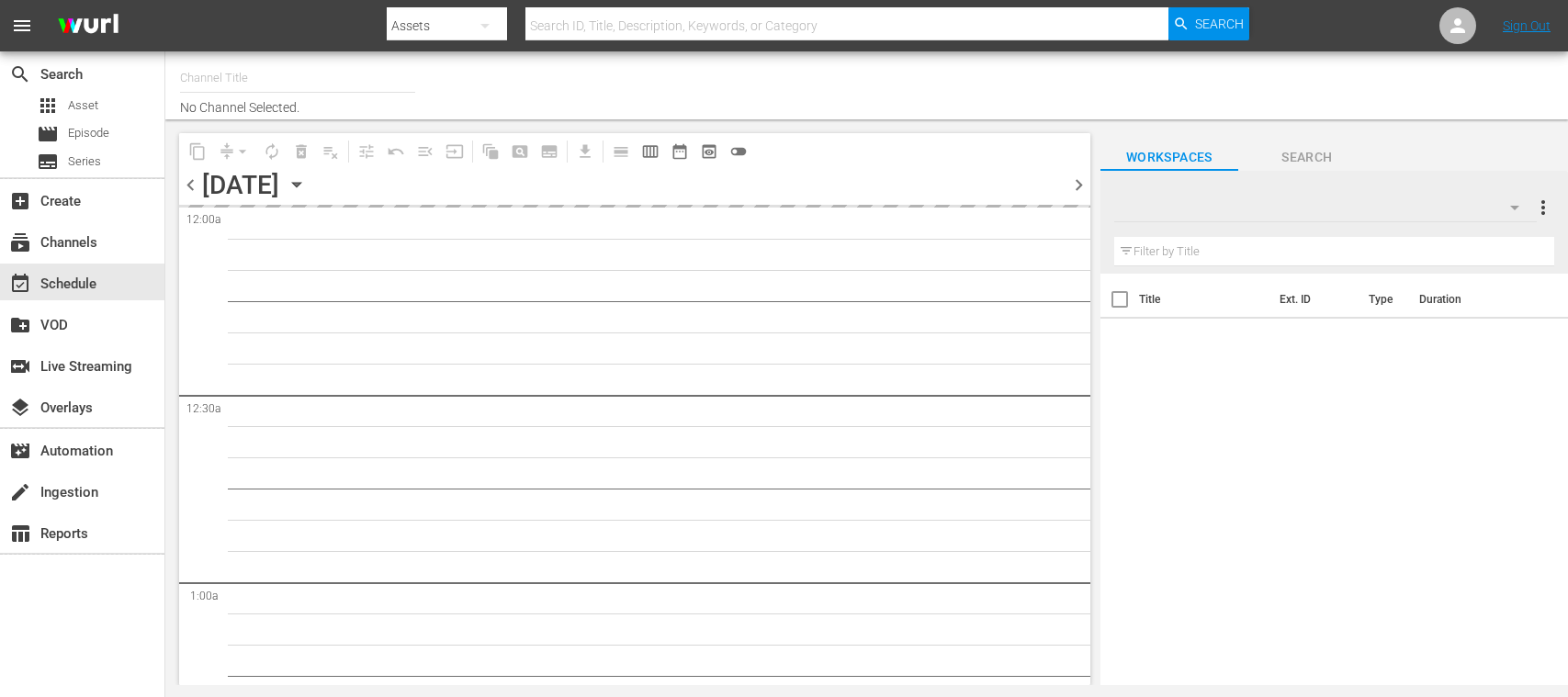
type input "FIFA+ English Global (1781)"
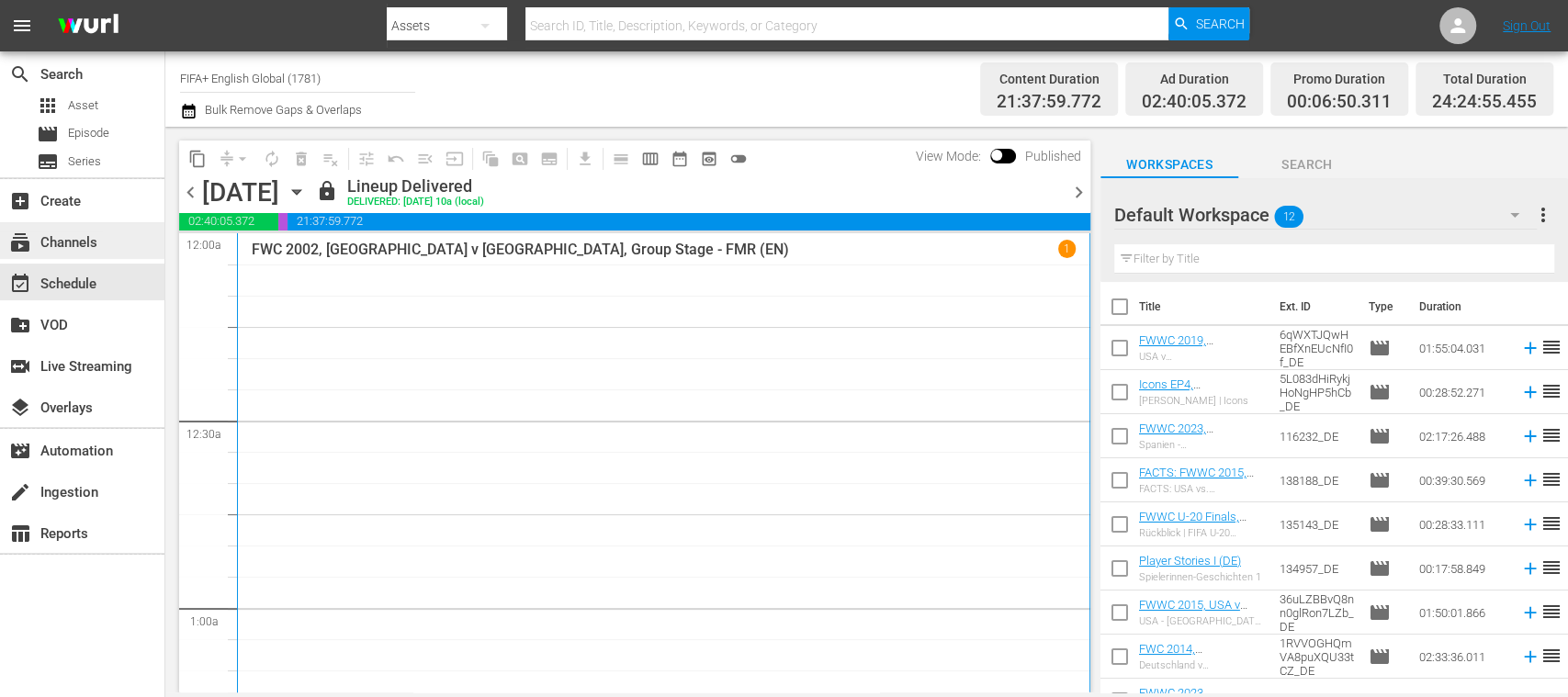
click at [79, 241] on div "subscriptions Channels" at bounding box center [51, 240] width 103 height 17
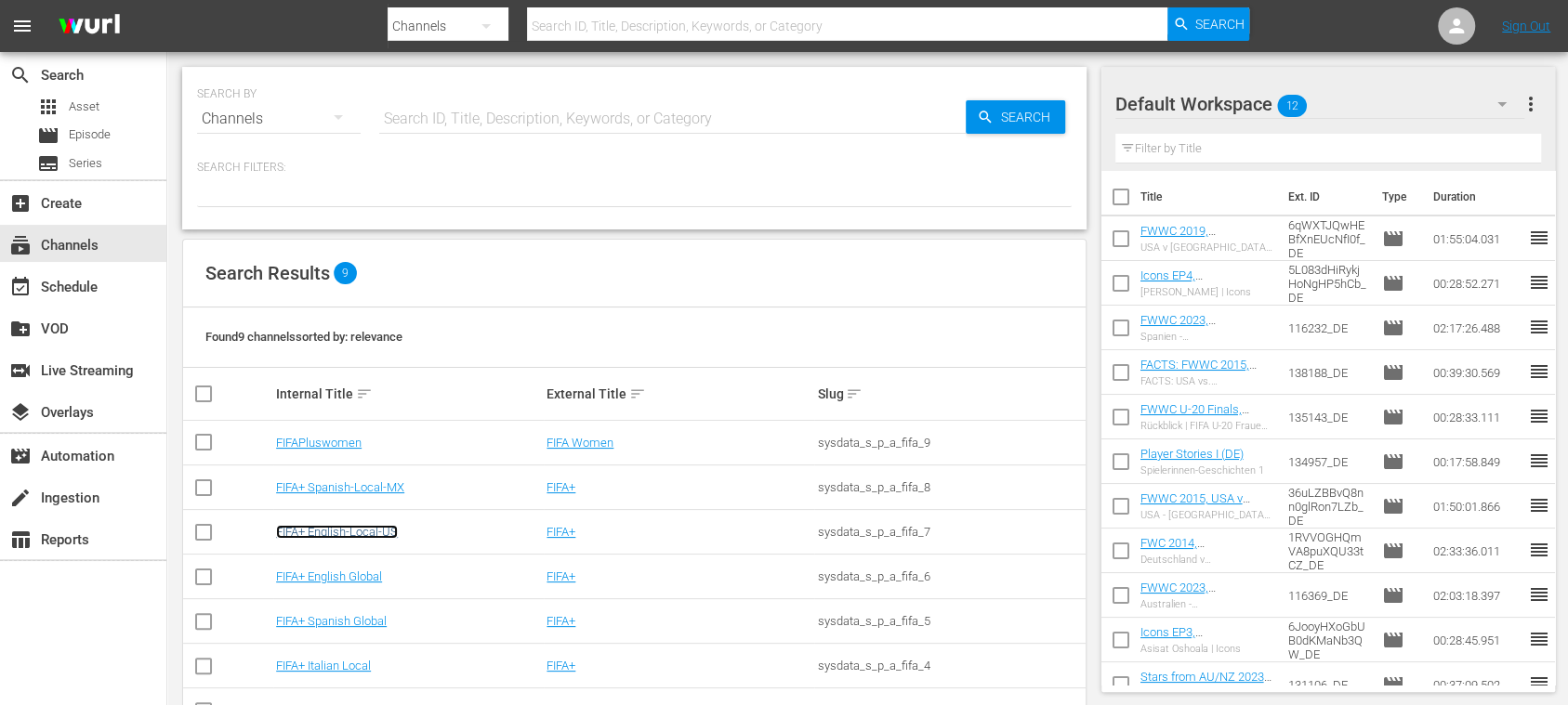
click at [377, 533] on link "FIFA+ English-Local-US" at bounding box center [336, 532] width 121 height 14
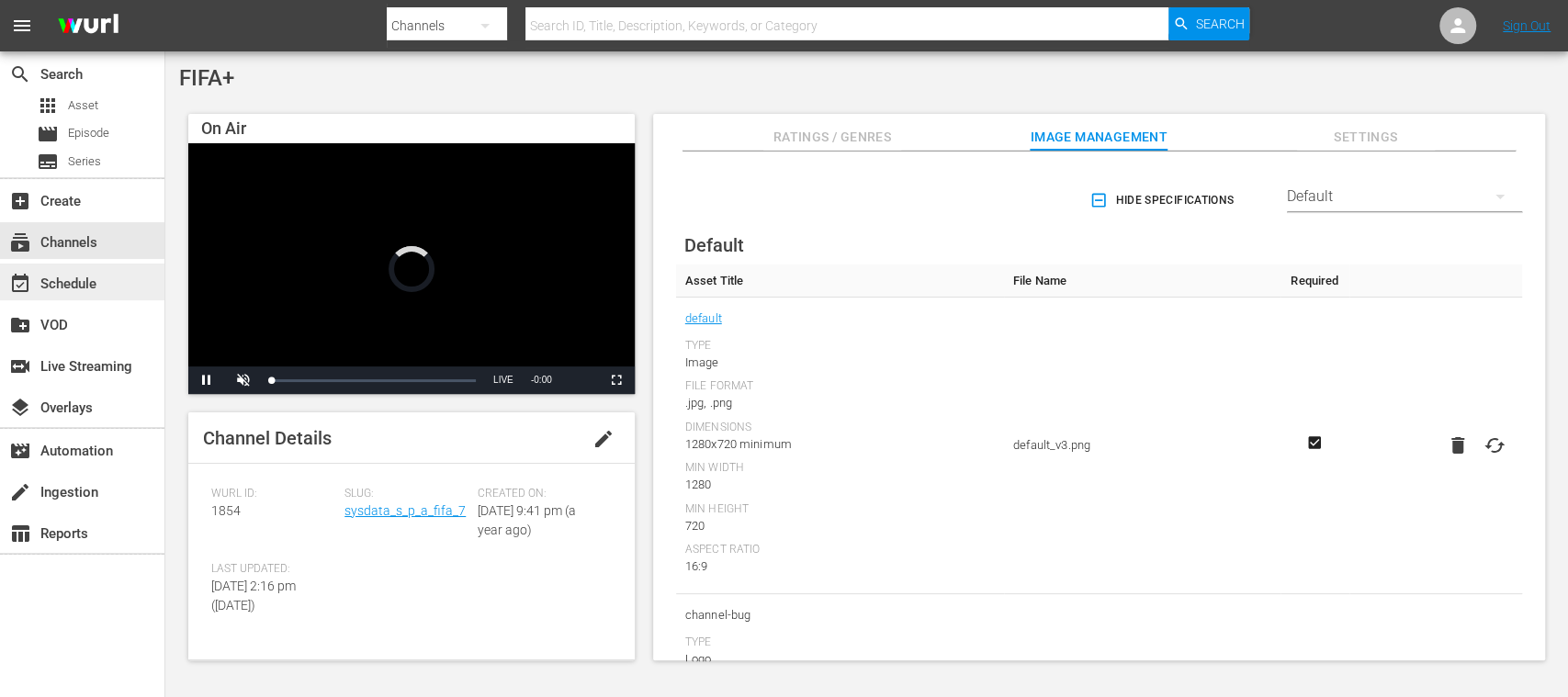
click at [105, 289] on div "event_available Schedule" at bounding box center [82, 281] width 165 height 36
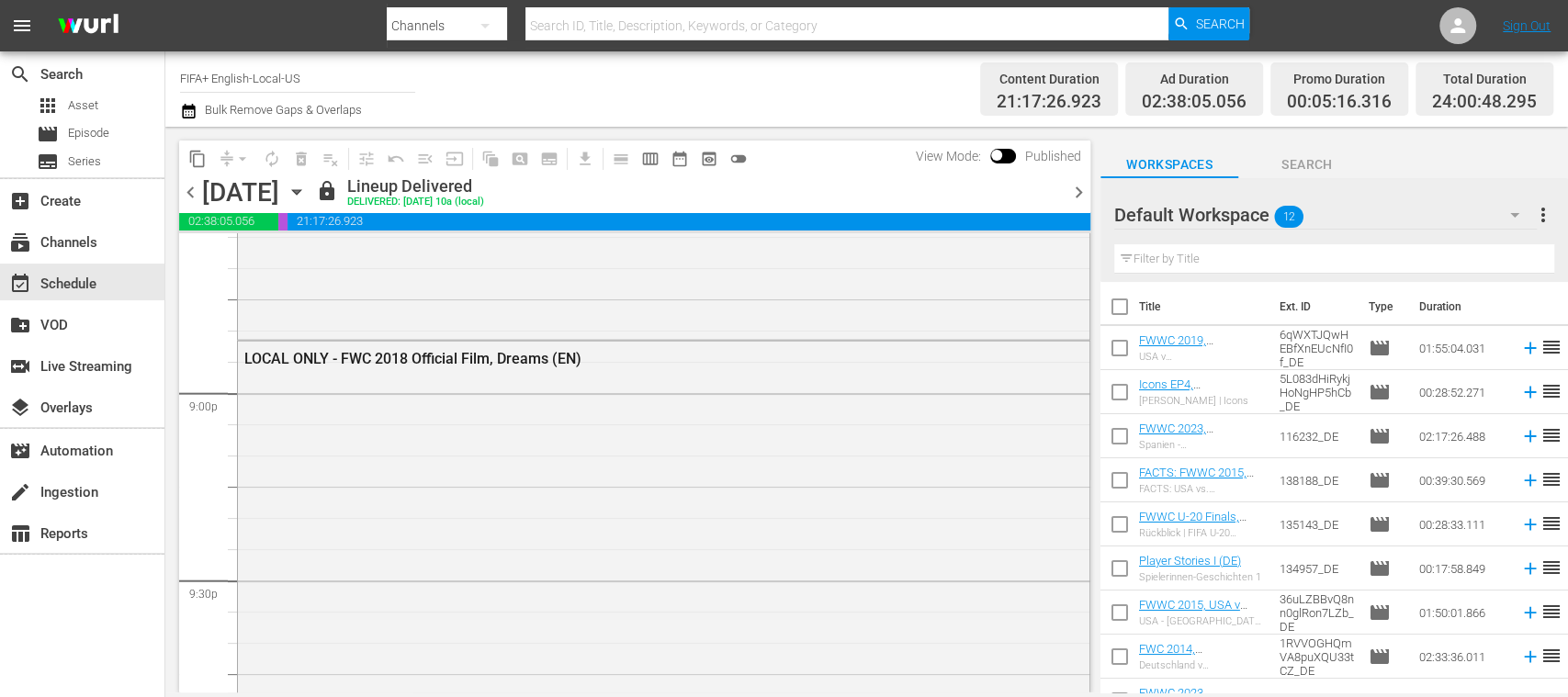
scroll to position [7683, 0]
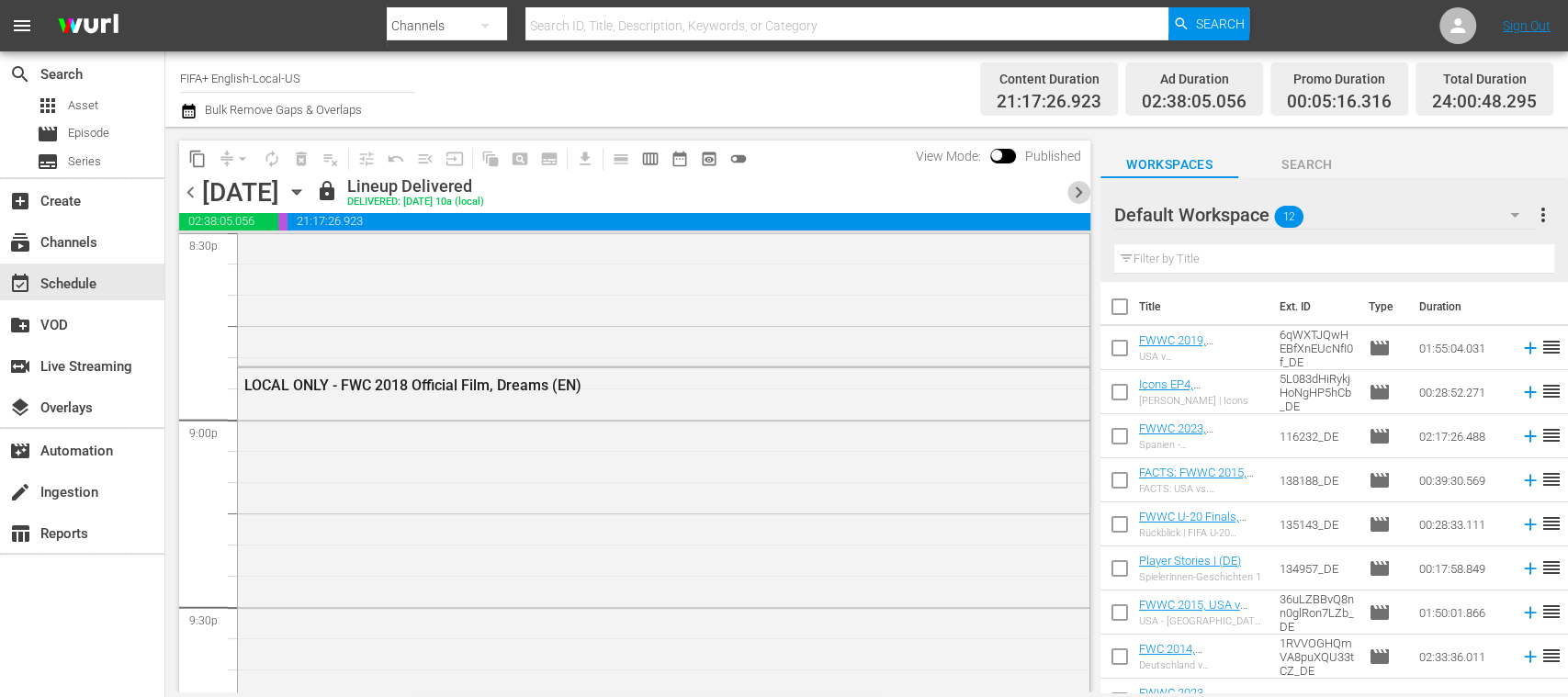
click at [1079, 187] on span "chevron_right" at bounding box center [1079, 192] width 23 height 23
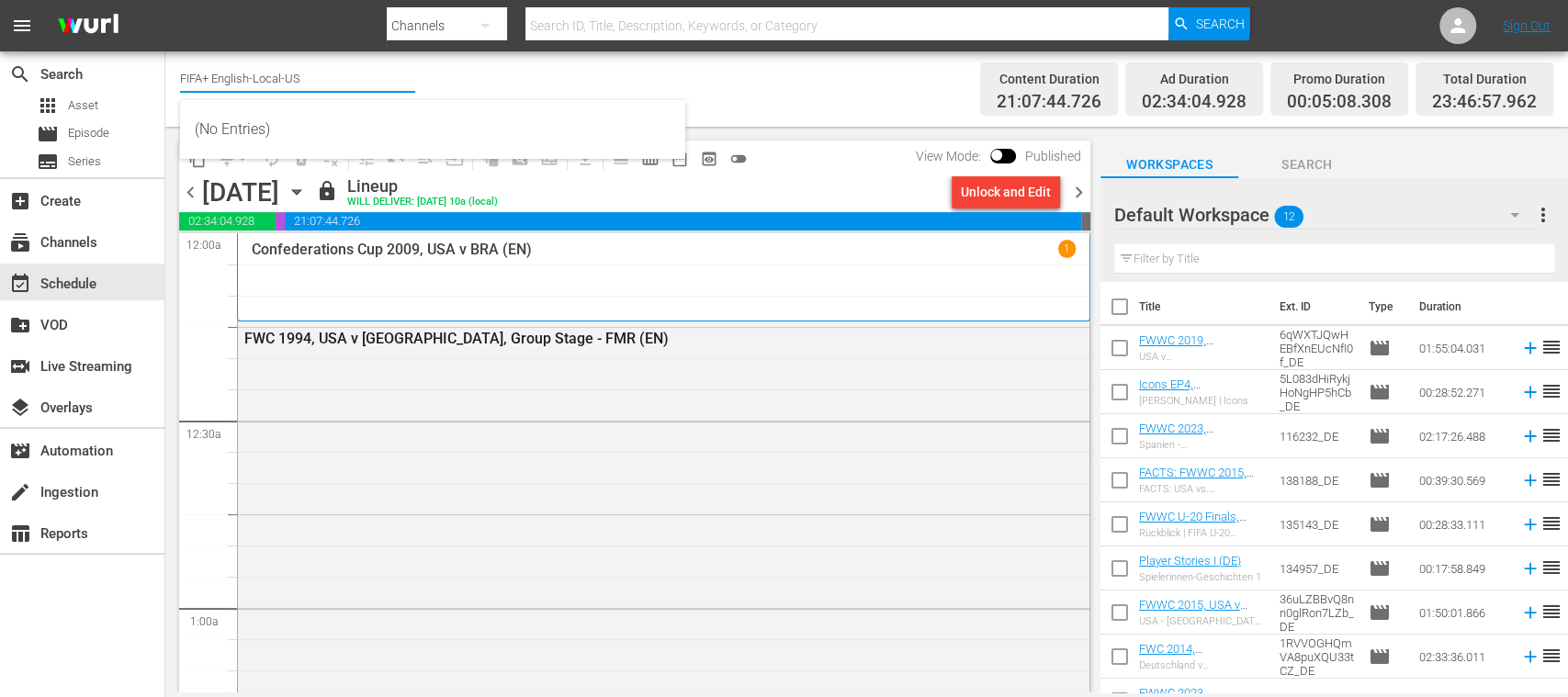
drag, startPoint x: 237, startPoint y: 77, endPoint x: 367, endPoint y: 79, distance: 130.0
click at [367, 79] on input "FIFA+ English-Local-US" at bounding box center [297, 77] width 235 height 44
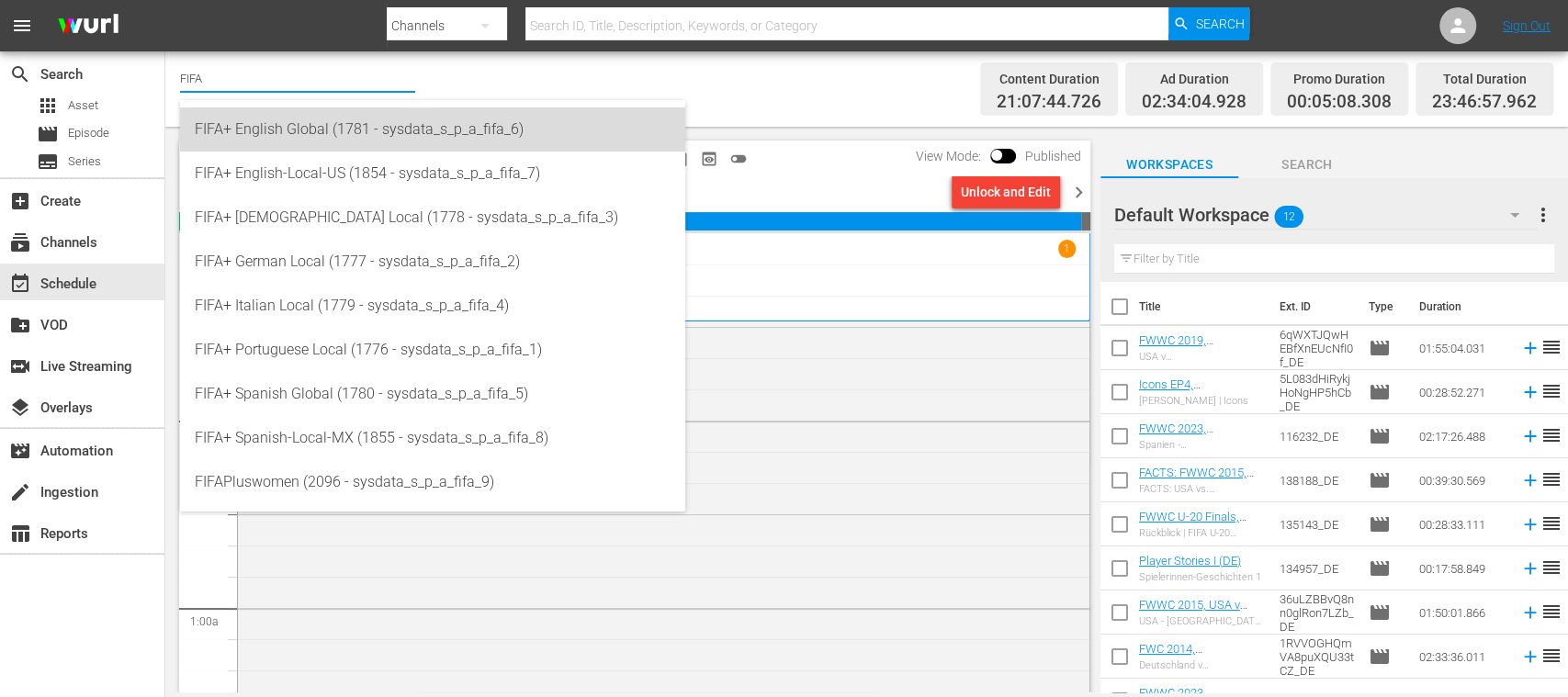
click at [367, 130] on div "FIFA+ English Global (1781 - sysdata_s_p_a_fifa_6)" at bounding box center [432, 128] width 476 height 44
type input "FIFA+ English Global (1781 - sysdata_s_p_a_fifa_6)"
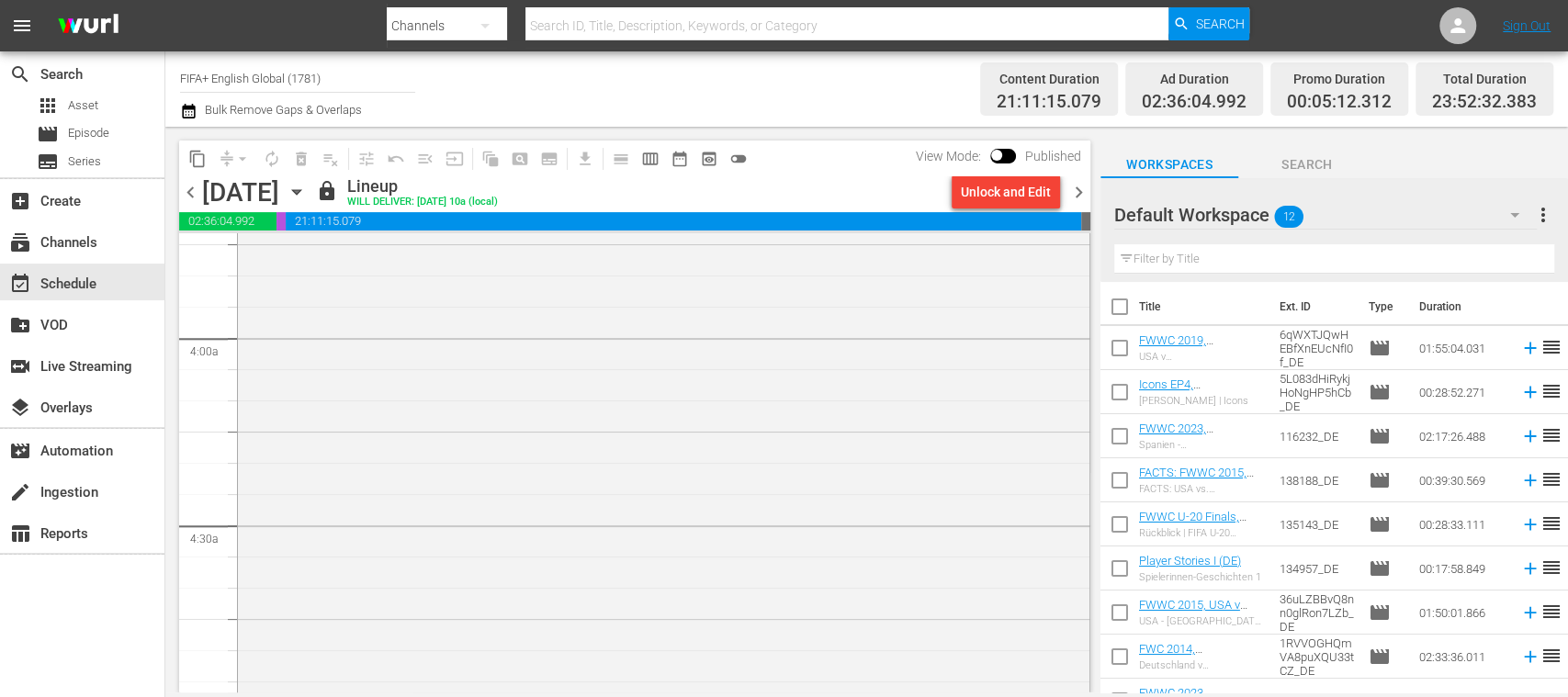
scroll to position [1693, 0]
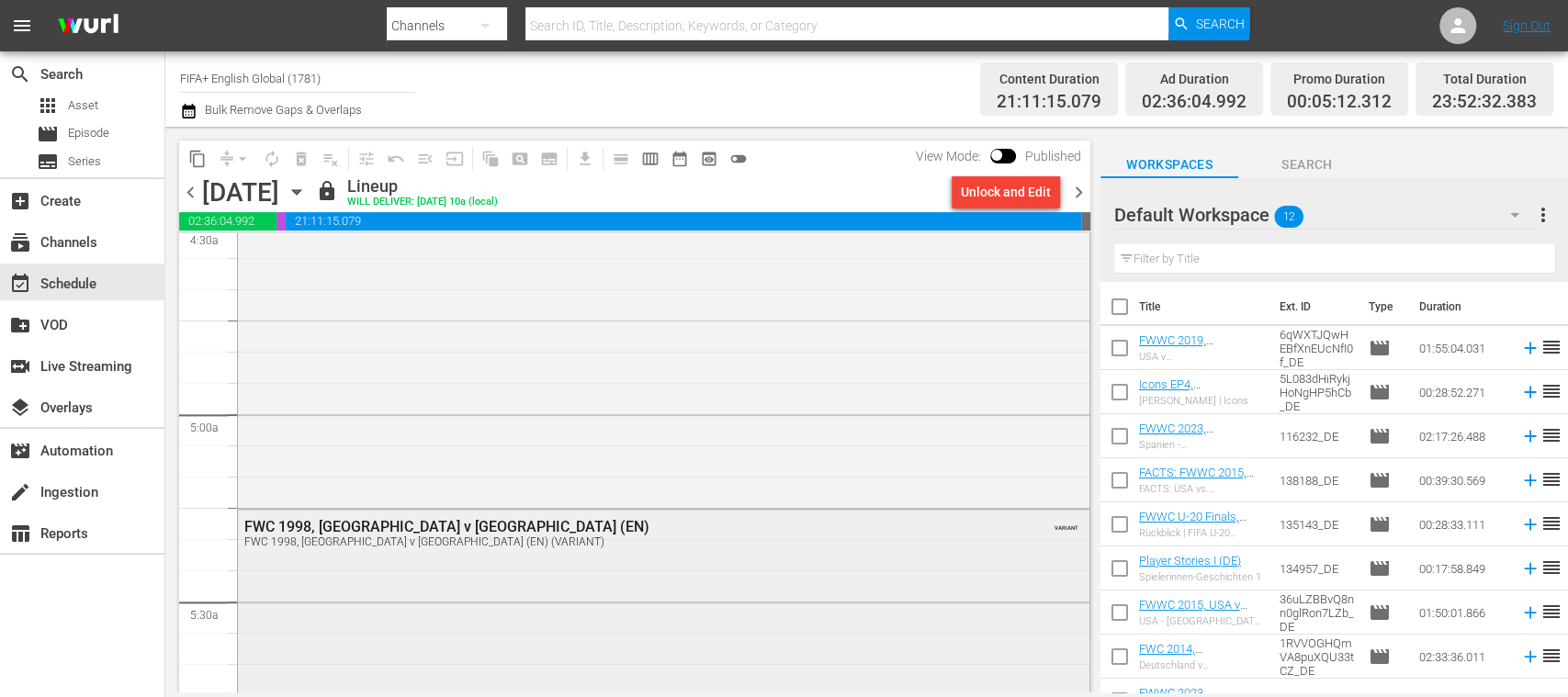
click at [432, 529] on div "FWC 1998, England v Tunisia (EN)" at bounding box center [614, 527] width 739 height 18
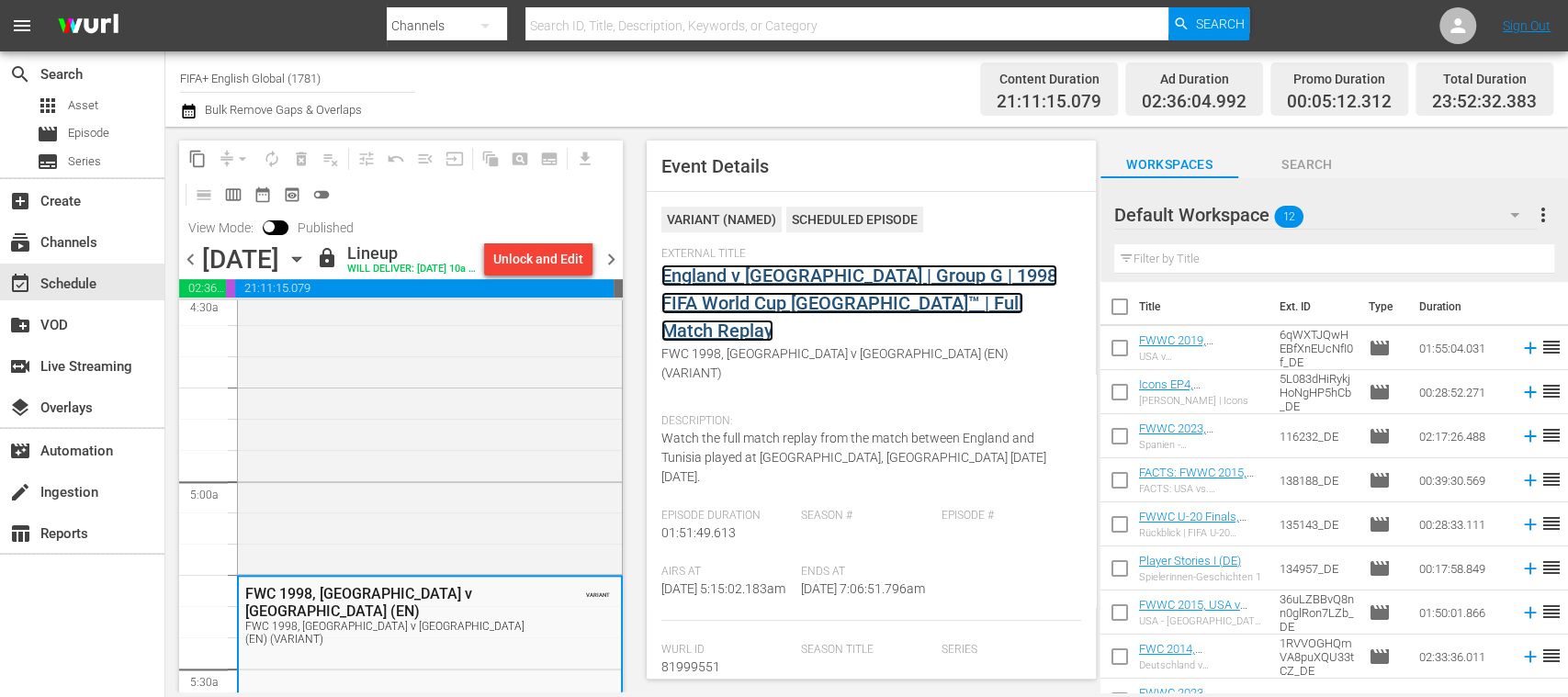
click at [818, 304] on link "England v Tunisia | Group G | 1998 FIFA World Cup France™ | Full Match Replay" at bounding box center [859, 302] width 395 height 77
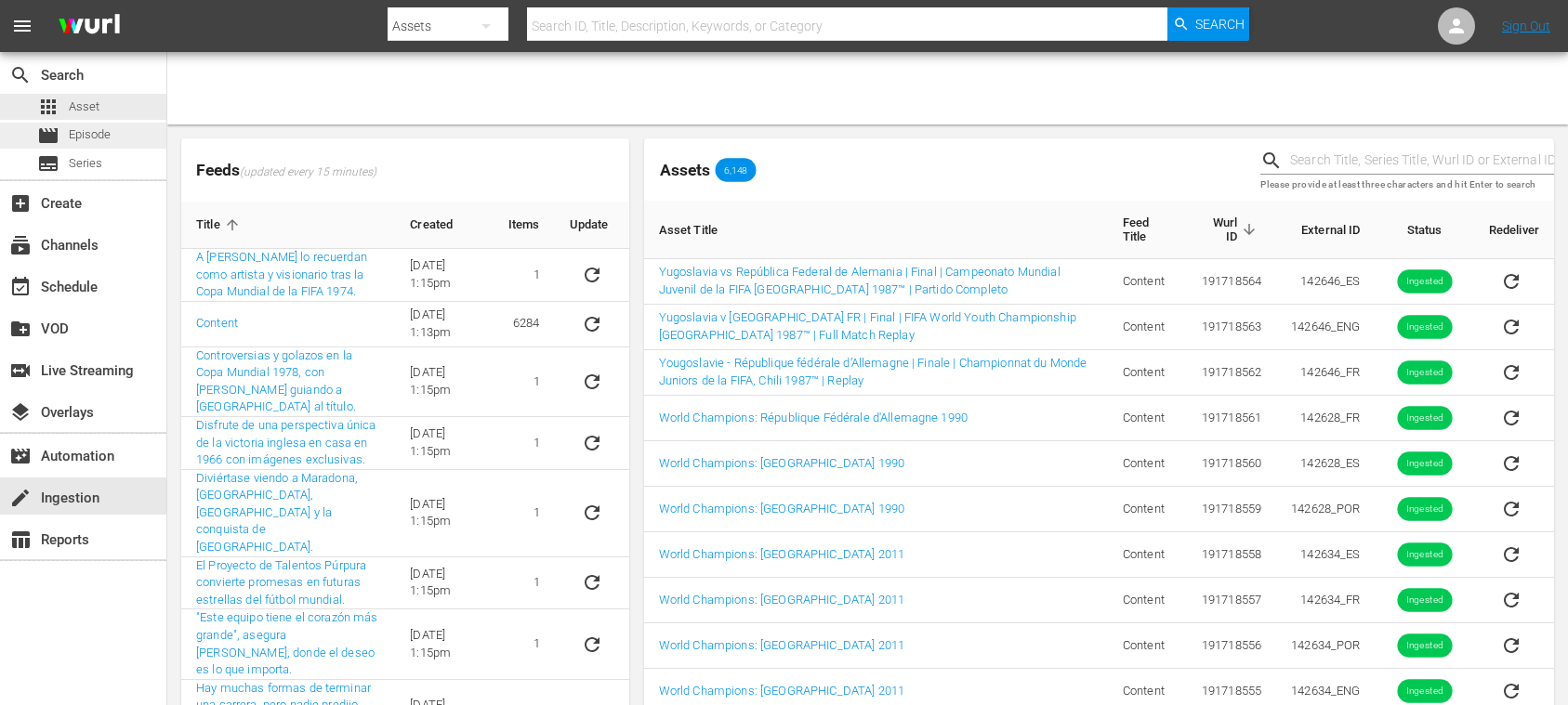
scroll to position [175, 0]
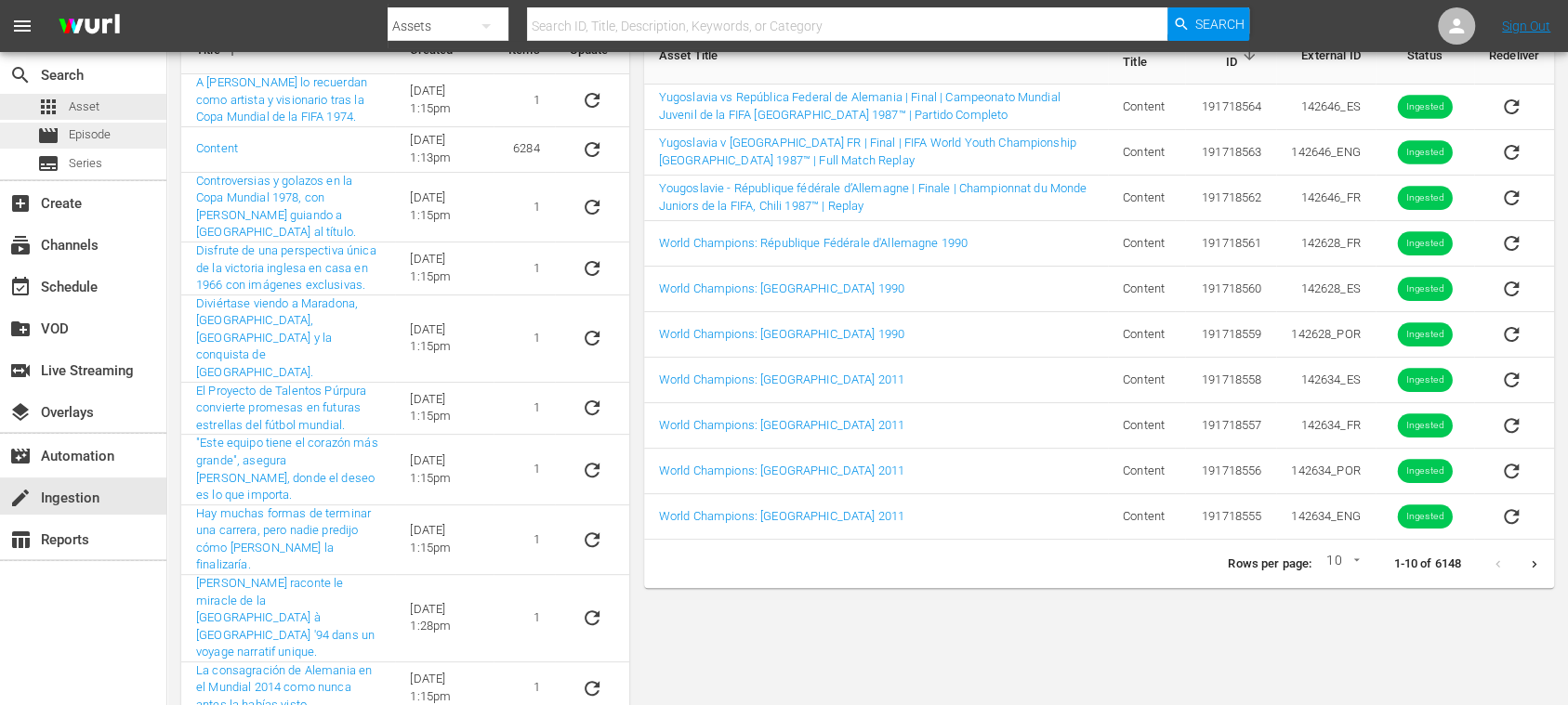
click at [100, 124] on div "movie Episode" at bounding box center [73, 136] width 73 height 26
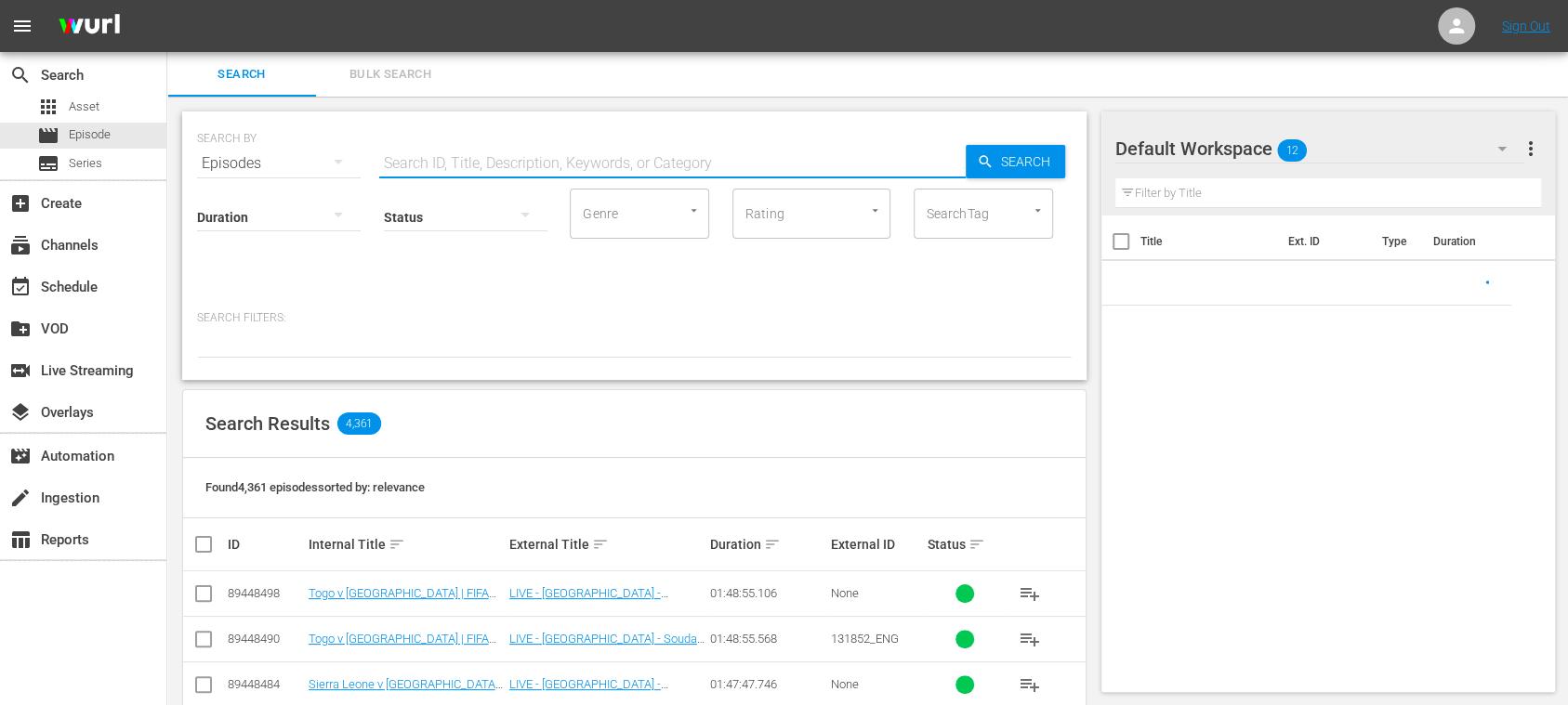
click at [458, 169] on input "text" at bounding box center [672, 163] width 587 height 44
paste input "116394_ENG"
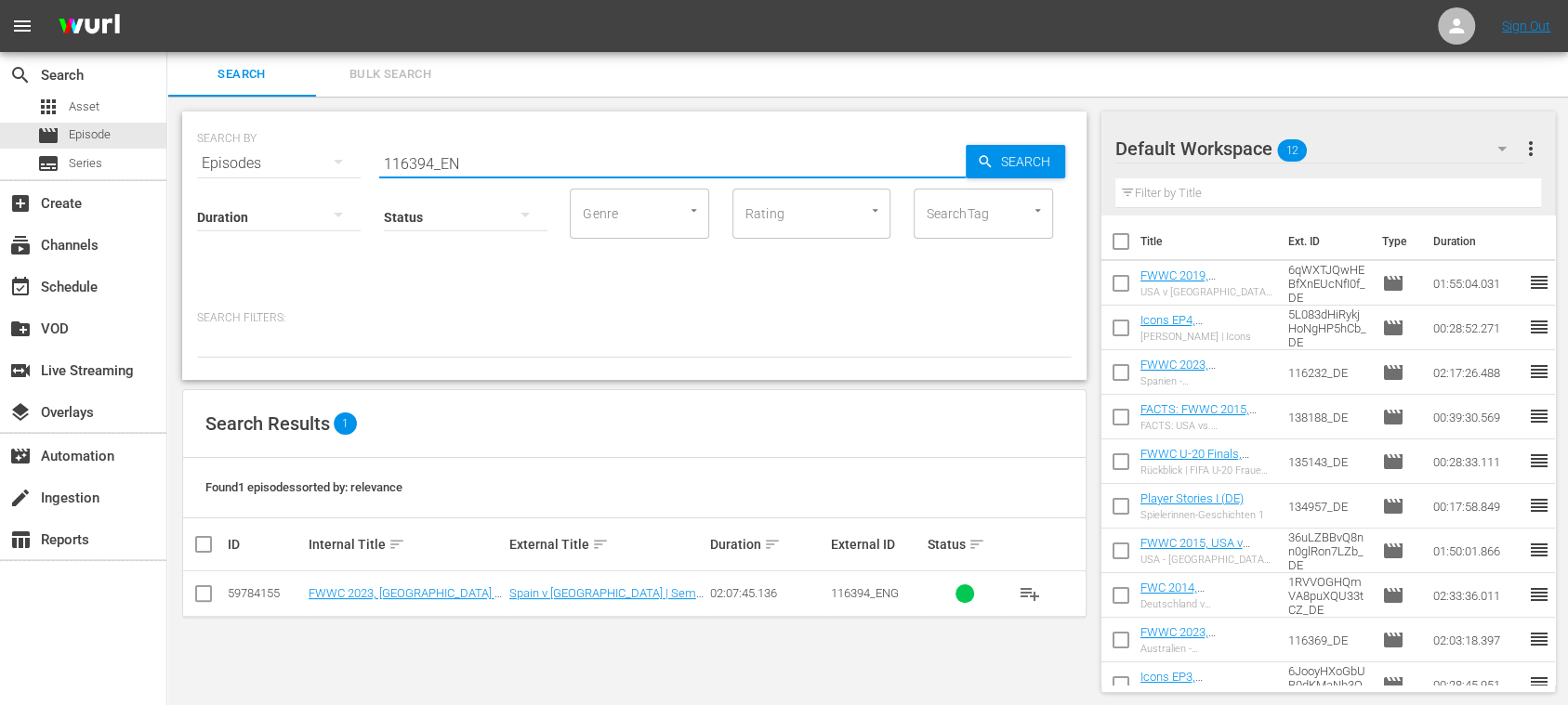
type input "116394_ENG"
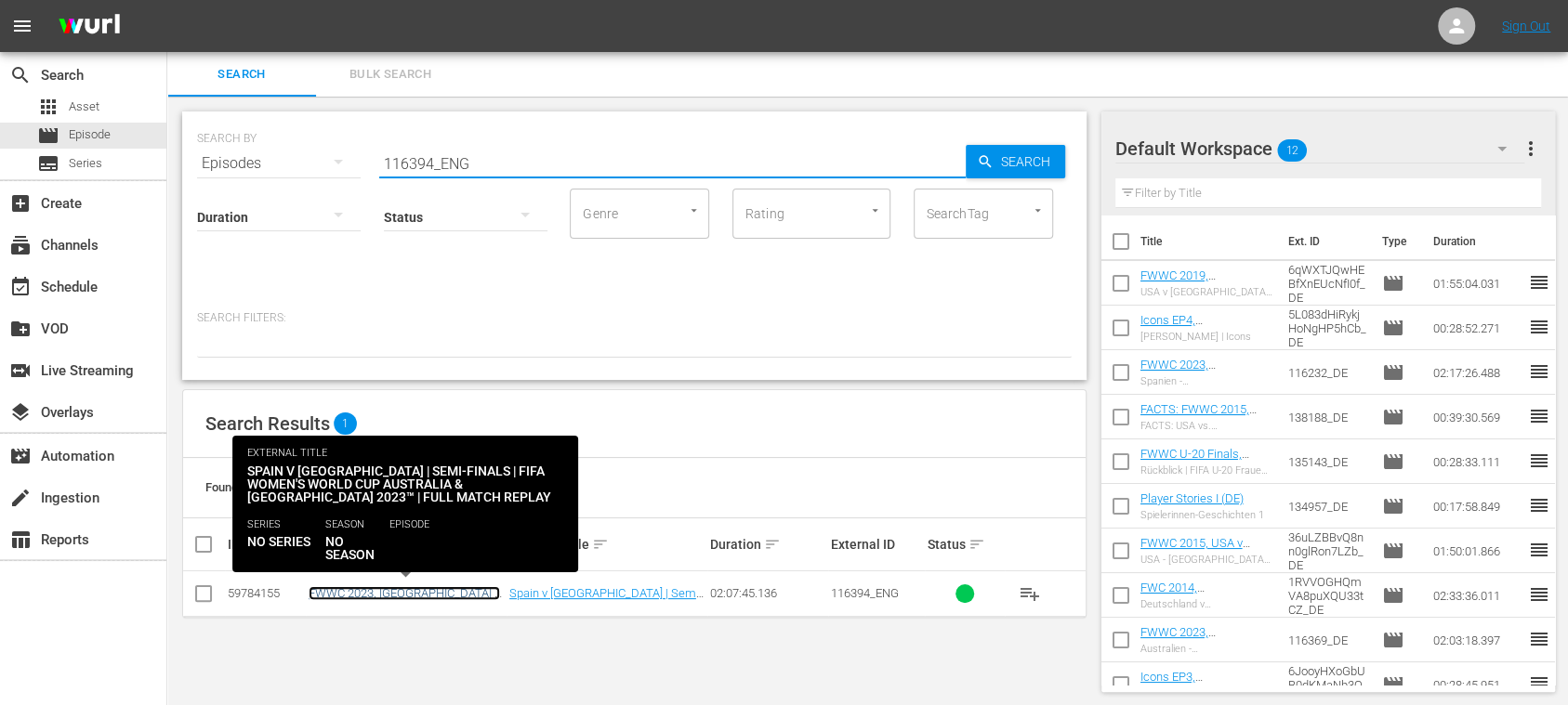
click at [457, 591] on link "FWWC 2023, [GEOGRAPHIC_DATA] v [GEOGRAPHIC_DATA] (EN) new" at bounding box center [404, 601] width 191 height 28
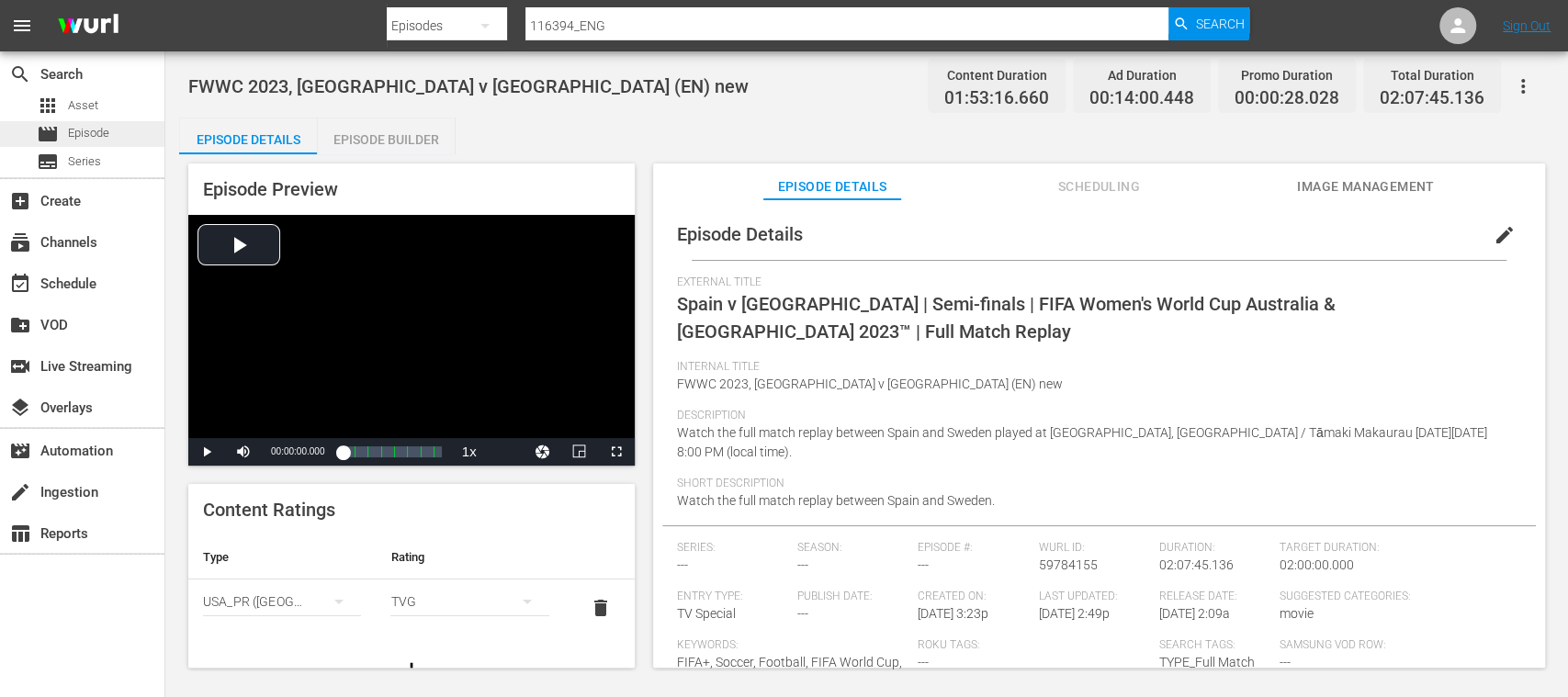
click at [105, 130] on span "Episode" at bounding box center [88, 133] width 41 height 19
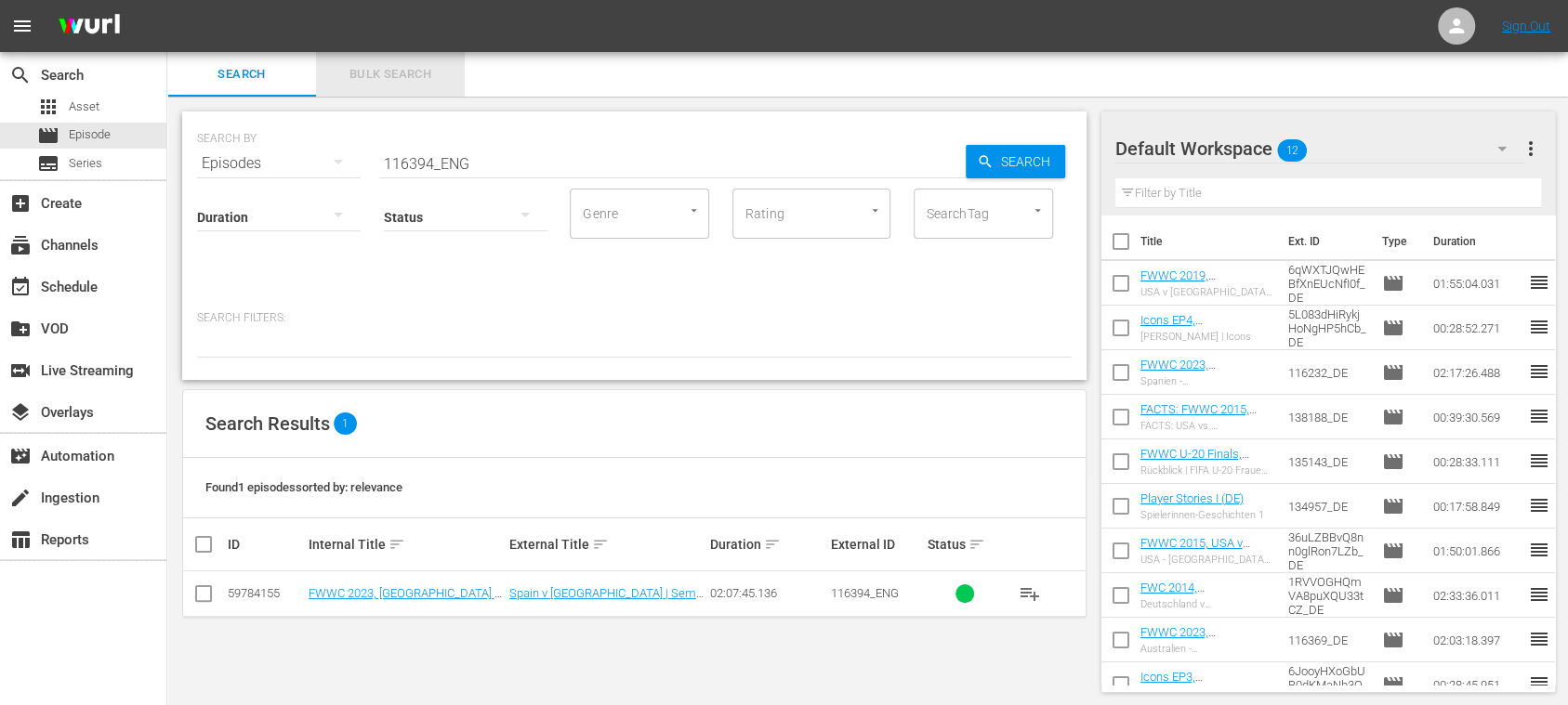
click at [412, 73] on span "Bulk Search" at bounding box center [390, 74] width 126 height 22
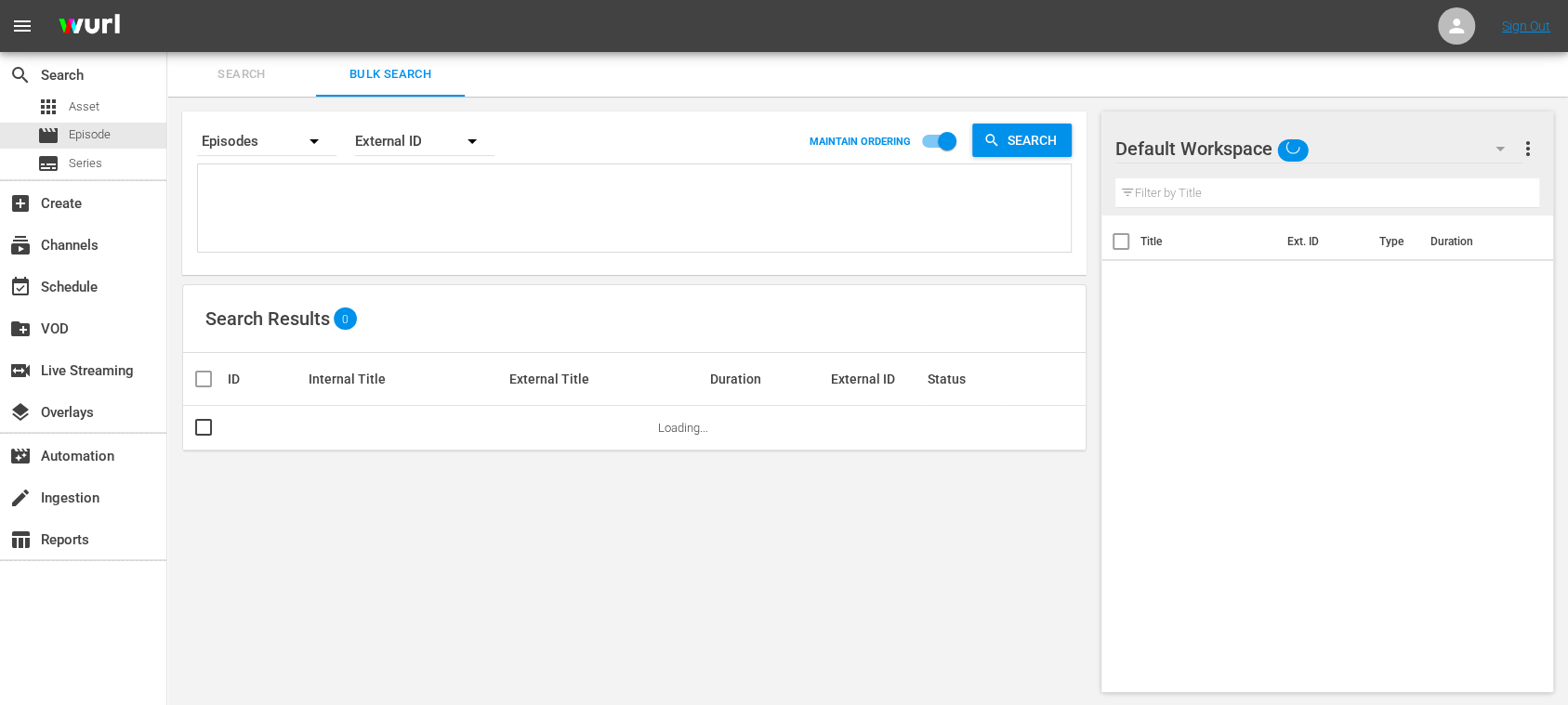
click at [314, 191] on textarea at bounding box center [637, 212] width 868 height 85
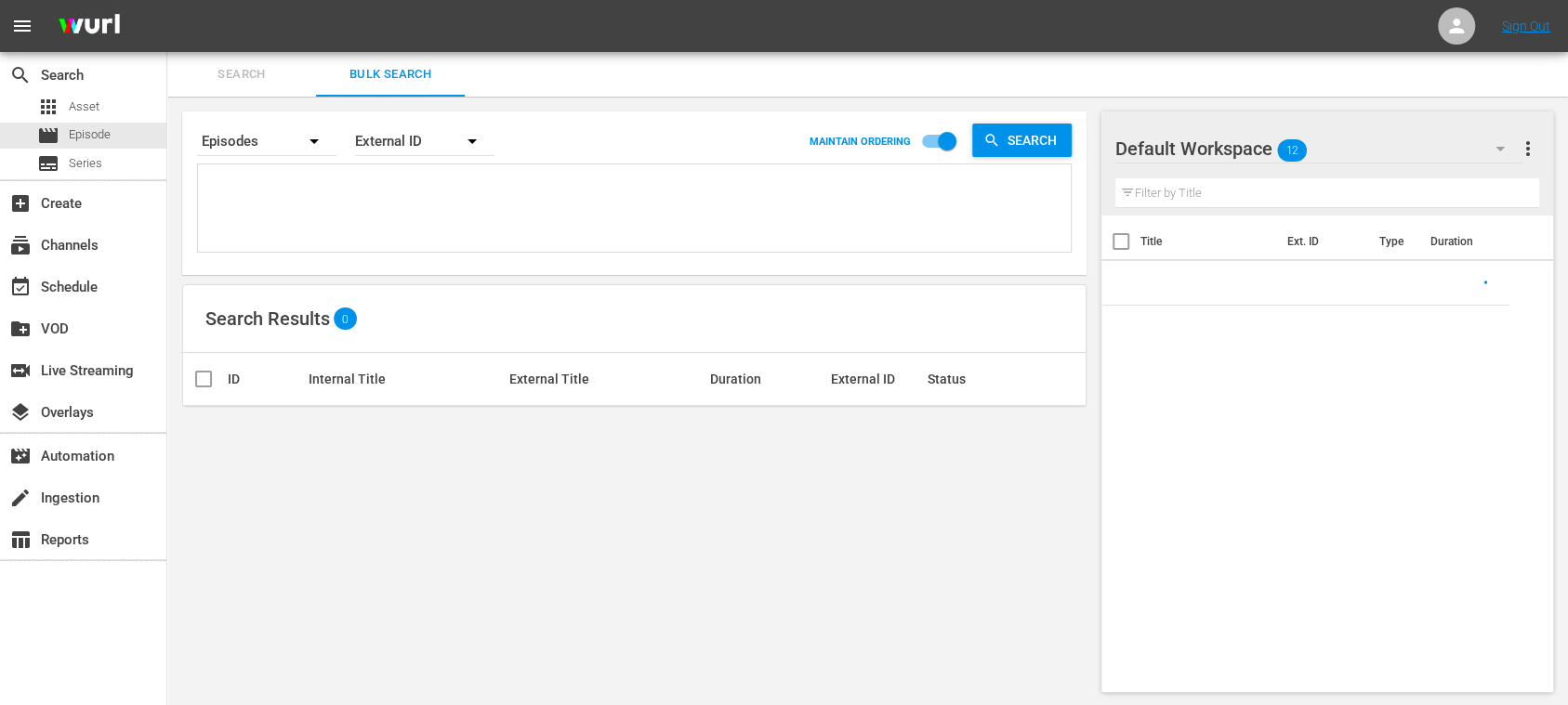
click at [460, 137] on button "button" at bounding box center [472, 140] width 44 height 44
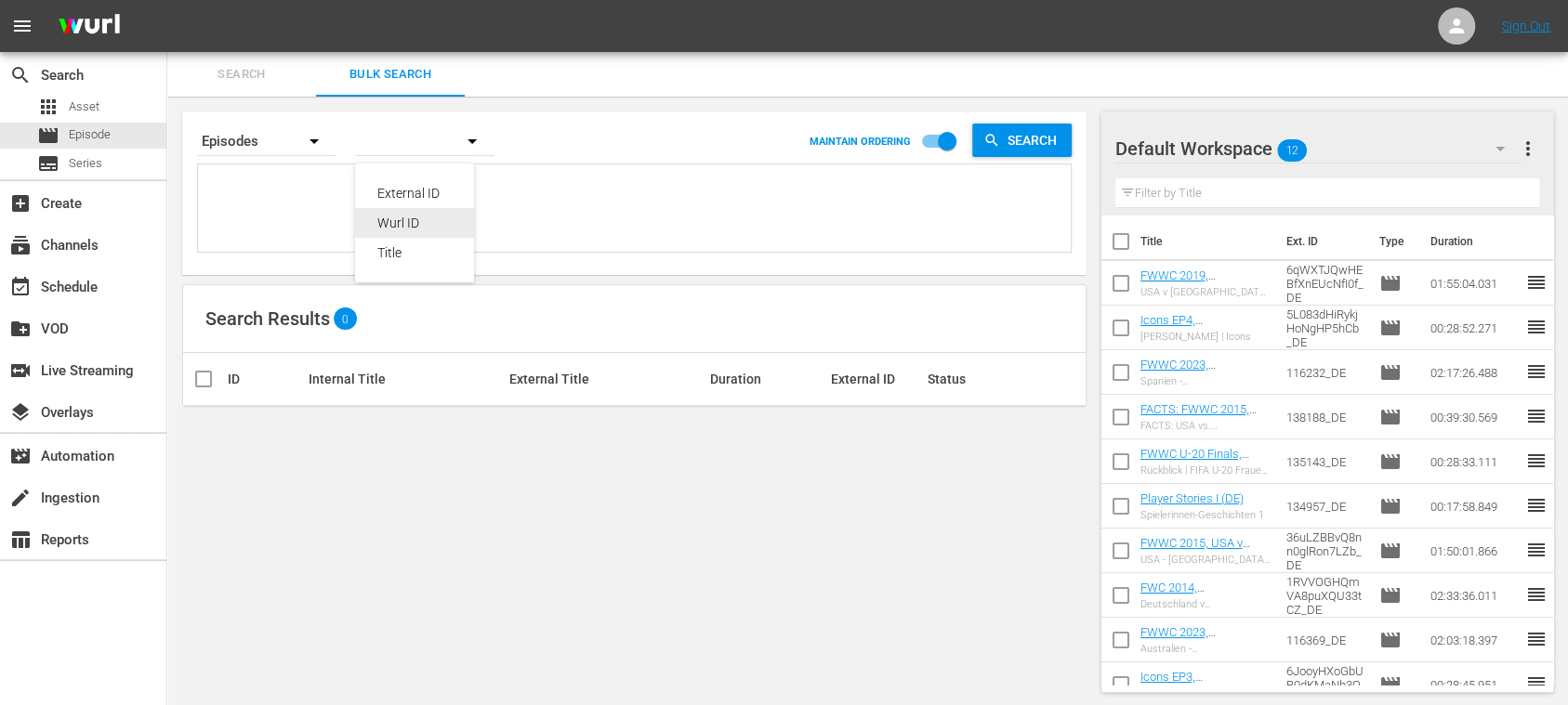
click at [417, 216] on div "Wurl ID" at bounding box center [414, 223] width 74 height 30
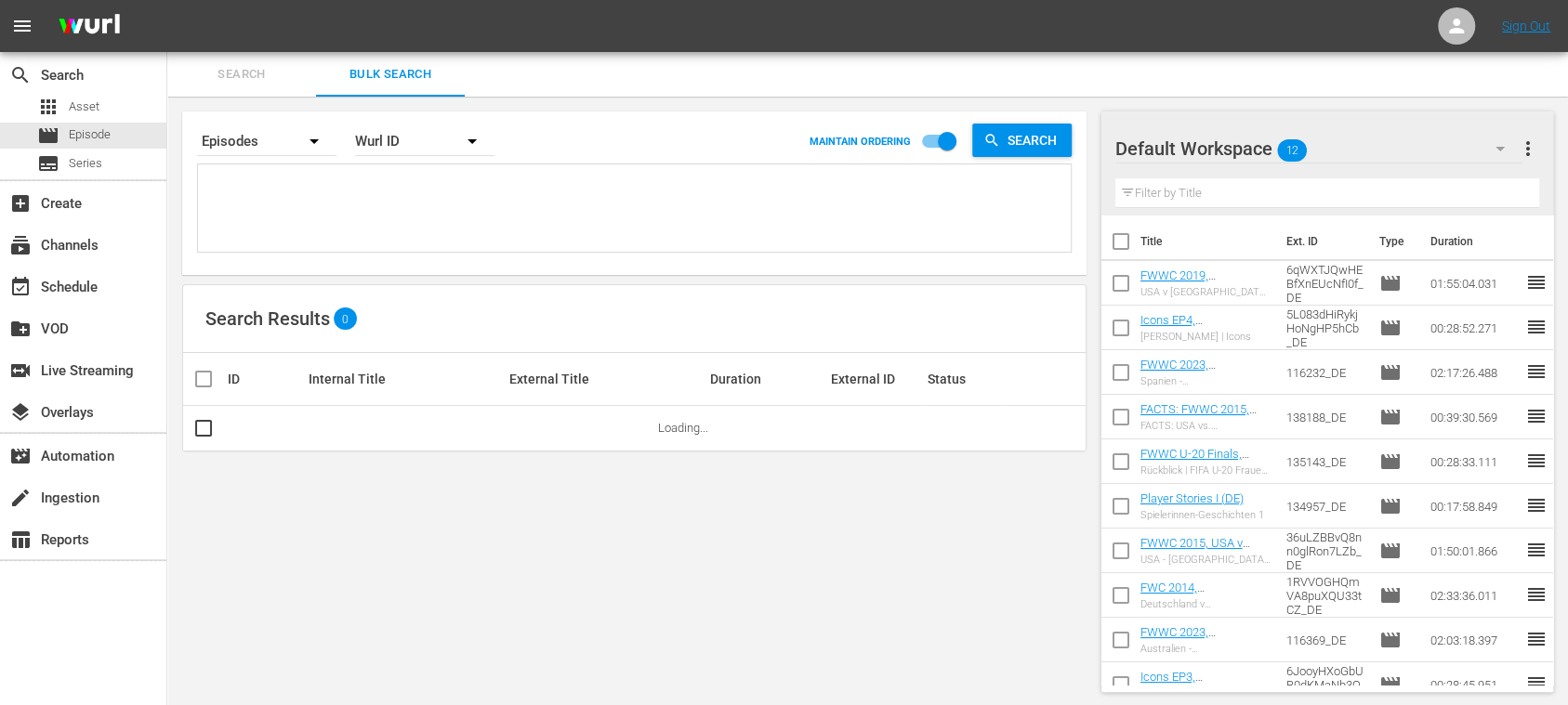
click at [349, 190] on div "External ID Wurl ID Title" at bounding box center [784, 352] width 1568 height 705
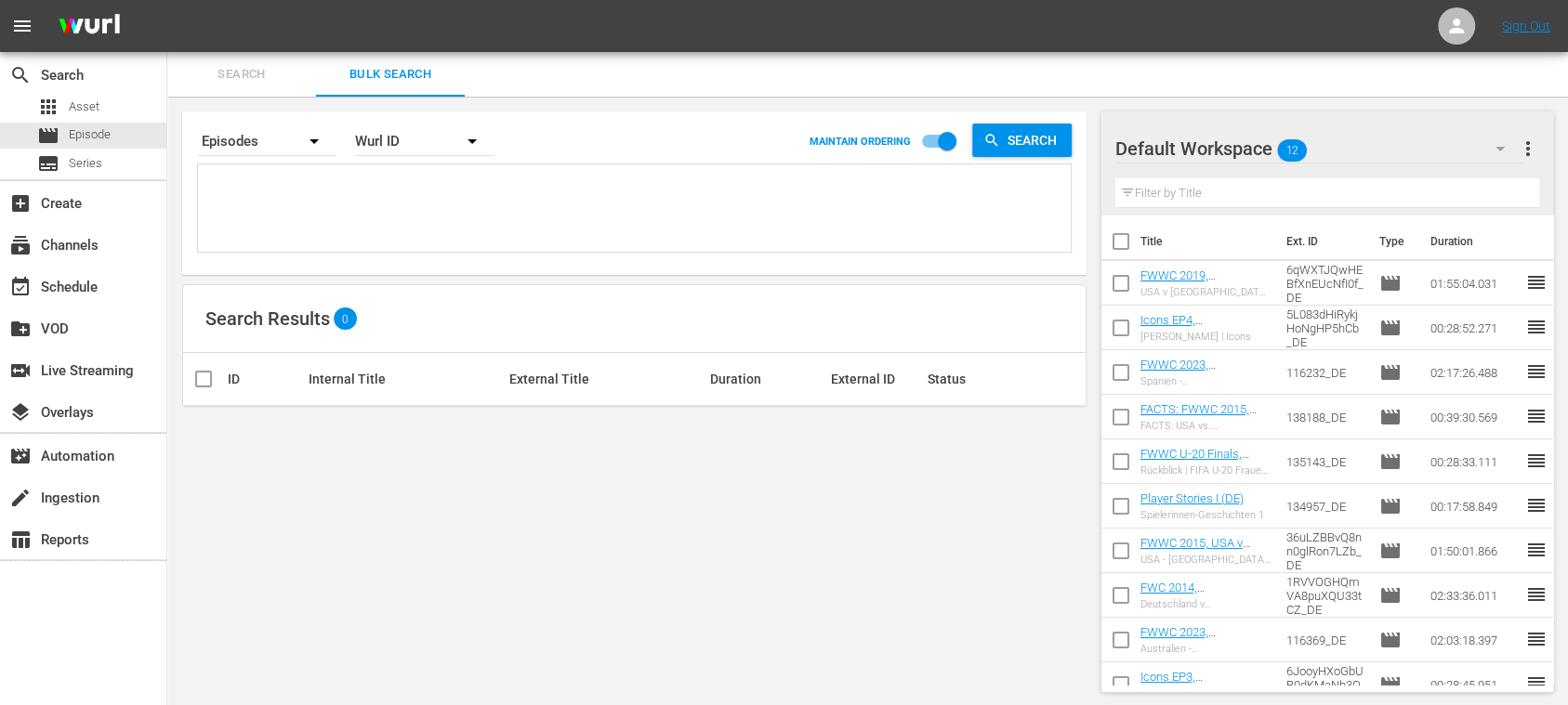
click at [336, 187] on textarea at bounding box center [637, 212] width 868 height 85
paste textarea "82000118 81999692 59784155"
type textarea "82000118 81999692 59784155"
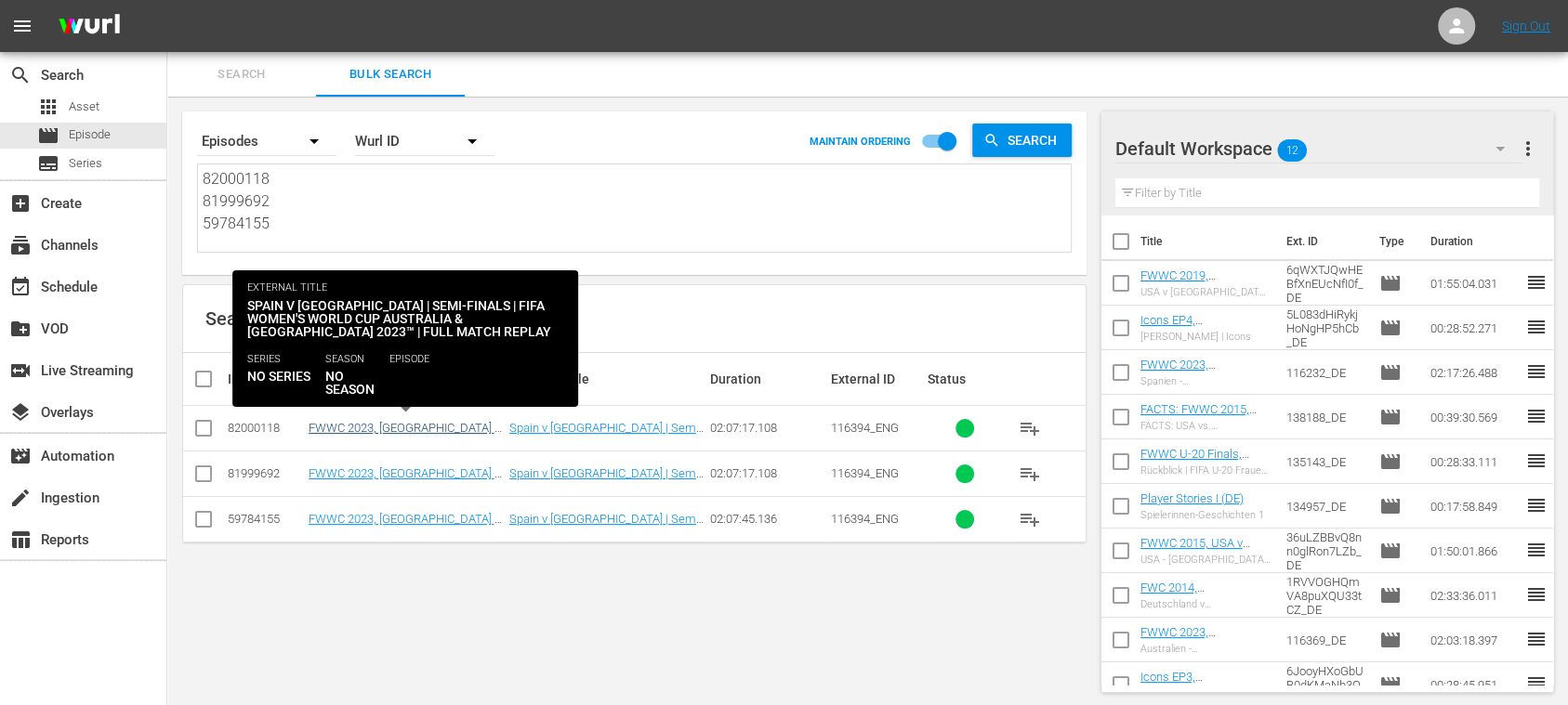
type textarea "82000118 81999692 59784155"
click at [419, 421] on link "FWWC 2023, Spain v Sweden (EN) new (FWWC 2023, Spain v Sweden (EN) new (VARIANT…" at bounding box center [406, 456] width 195 height 70
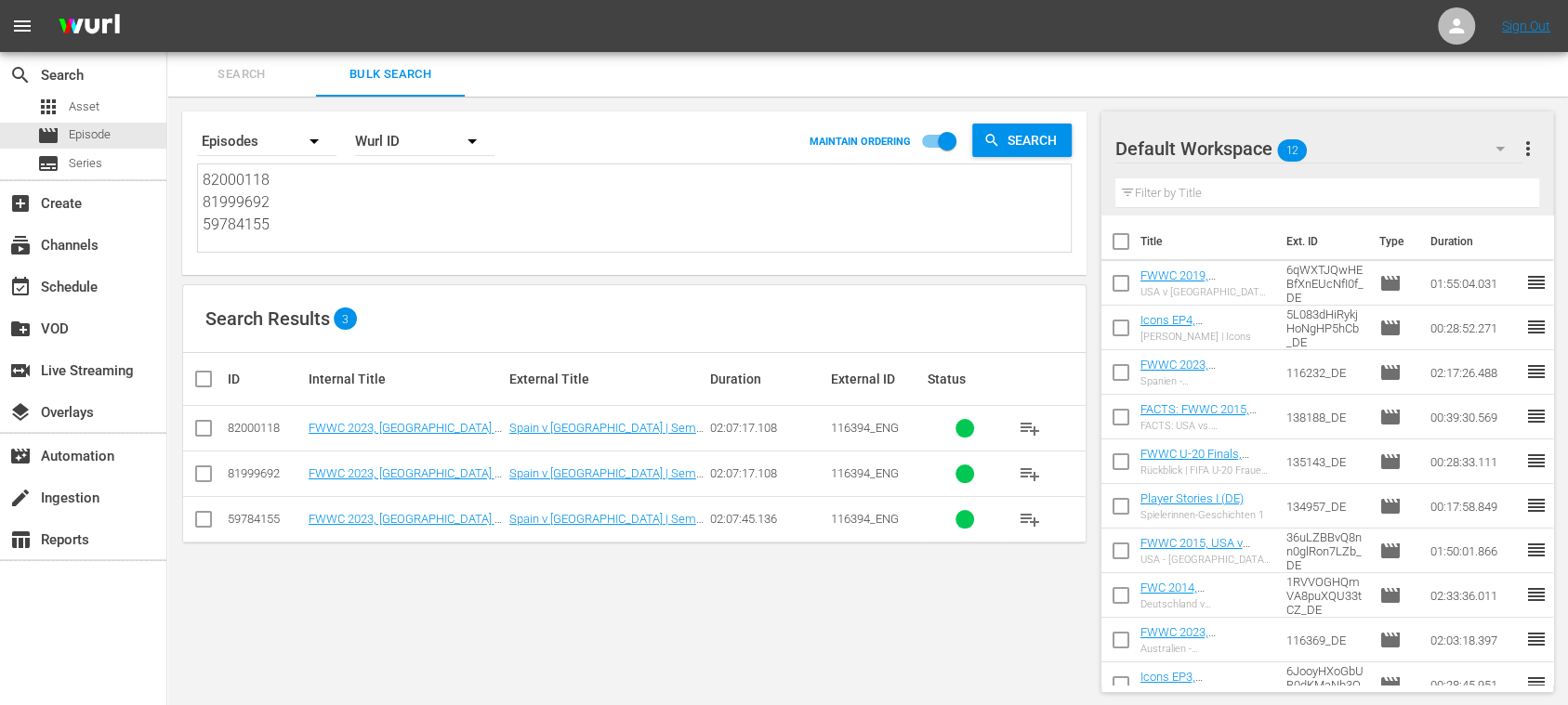
drag, startPoint x: 290, startPoint y: 222, endPoint x: 173, endPoint y: 149, distance: 137.9
click at [173, 149] on div "Search By Episodes Order By Wurl ID MAINTAIN ORDERING Search 82000118 81999692 …" at bounding box center [635, 402] width 934 height 610
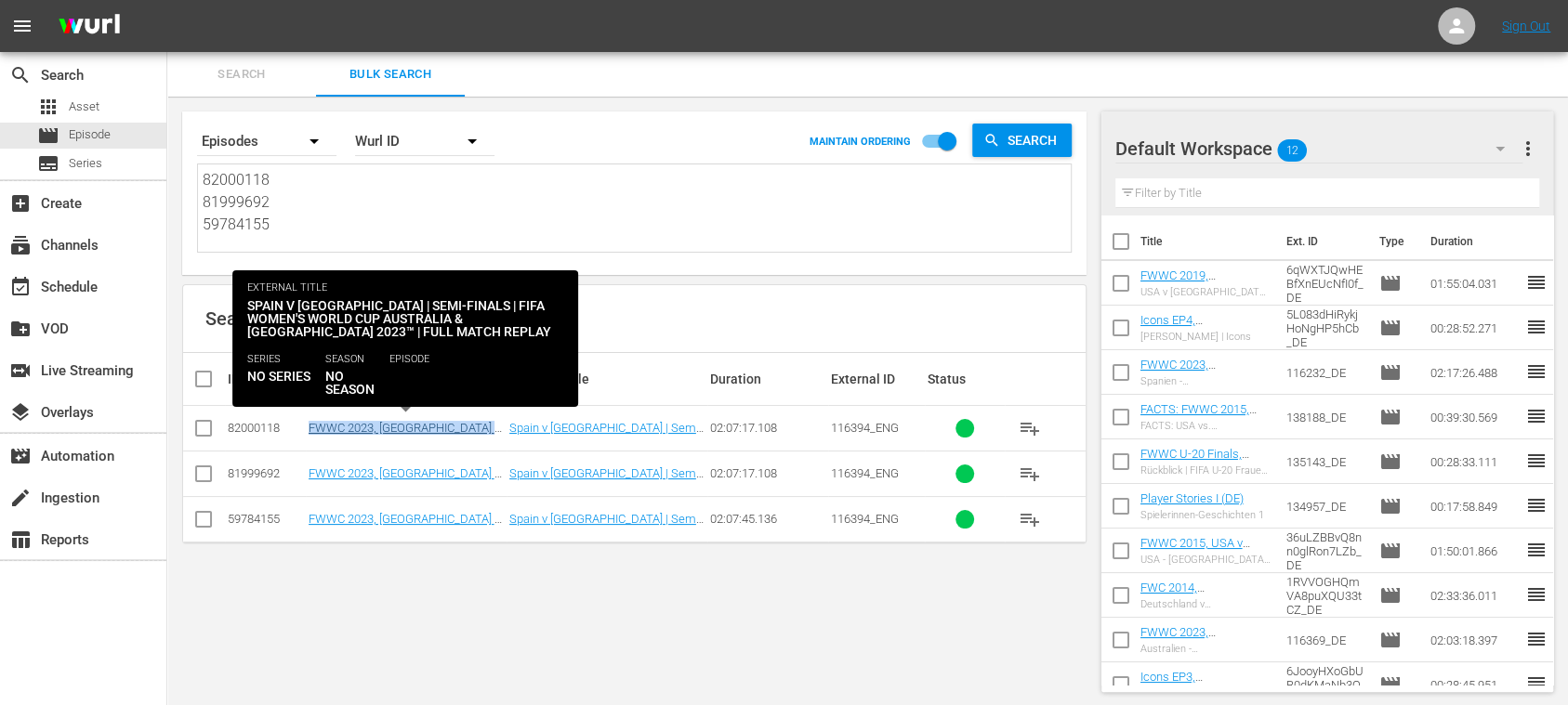
drag, startPoint x: 307, startPoint y: 436, endPoint x: 487, endPoint y: 430, distance: 180.1
click at [487, 430] on tr "82000118 FWWC 2023, Spain v Sweden (EN) new (FWWC 2023, Spain v Sweden (EN) new…" at bounding box center [634, 428] width 902 height 45
copy tr "FWWC 2023, Spain v Sweden (EN)"
click at [447, 427] on link "FWWC 2023, Spain v Sweden (EN) new (FWWC 2023, Spain v Sweden (EN) new (VARIANT…" at bounding box center [406, 456] width 195 height 70
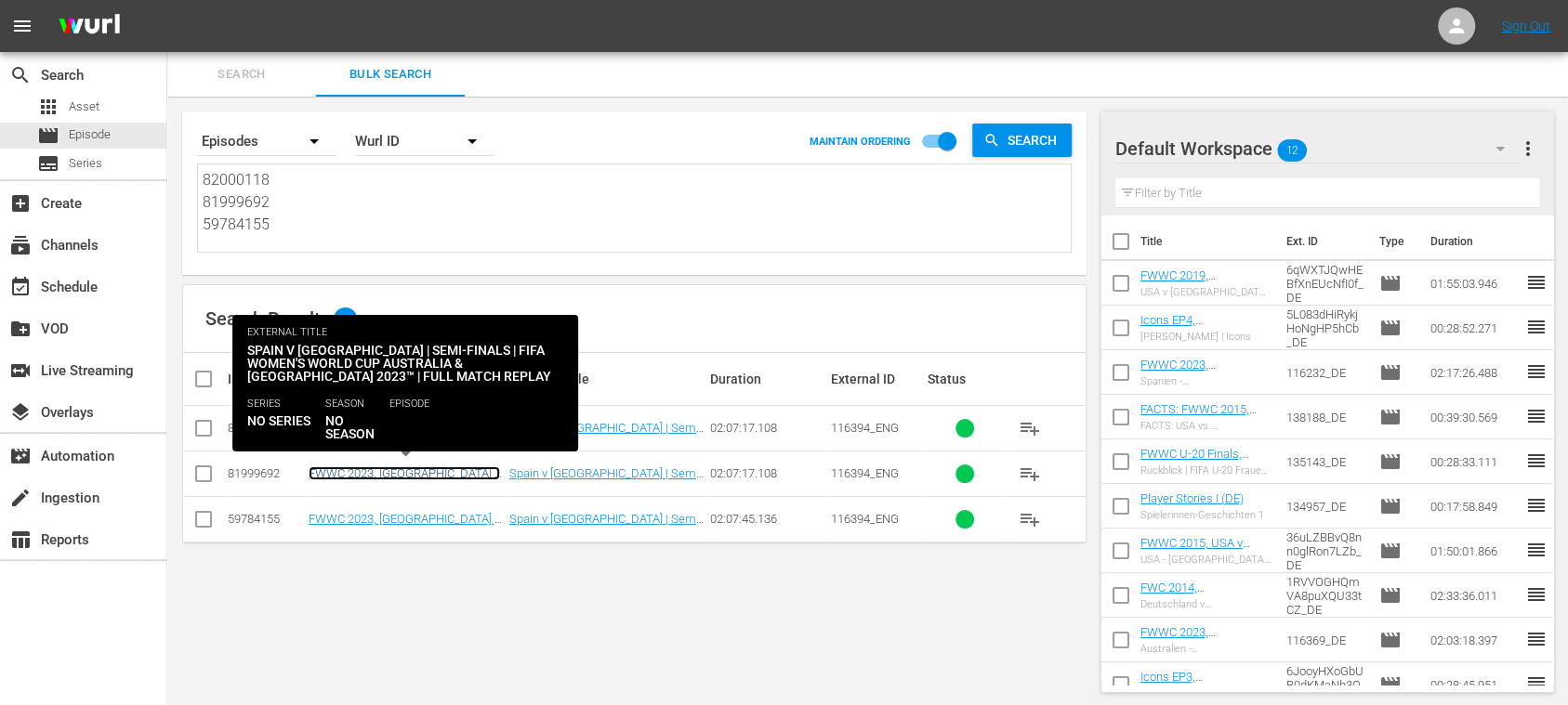
click at [393, 473] on link "FWWC 2023, Spain v Sweden (EN) new (FWWC 2023, Spain v Sweden (EN) new (VARIANT…" at bounding box center [406, 501] width 195 height 70
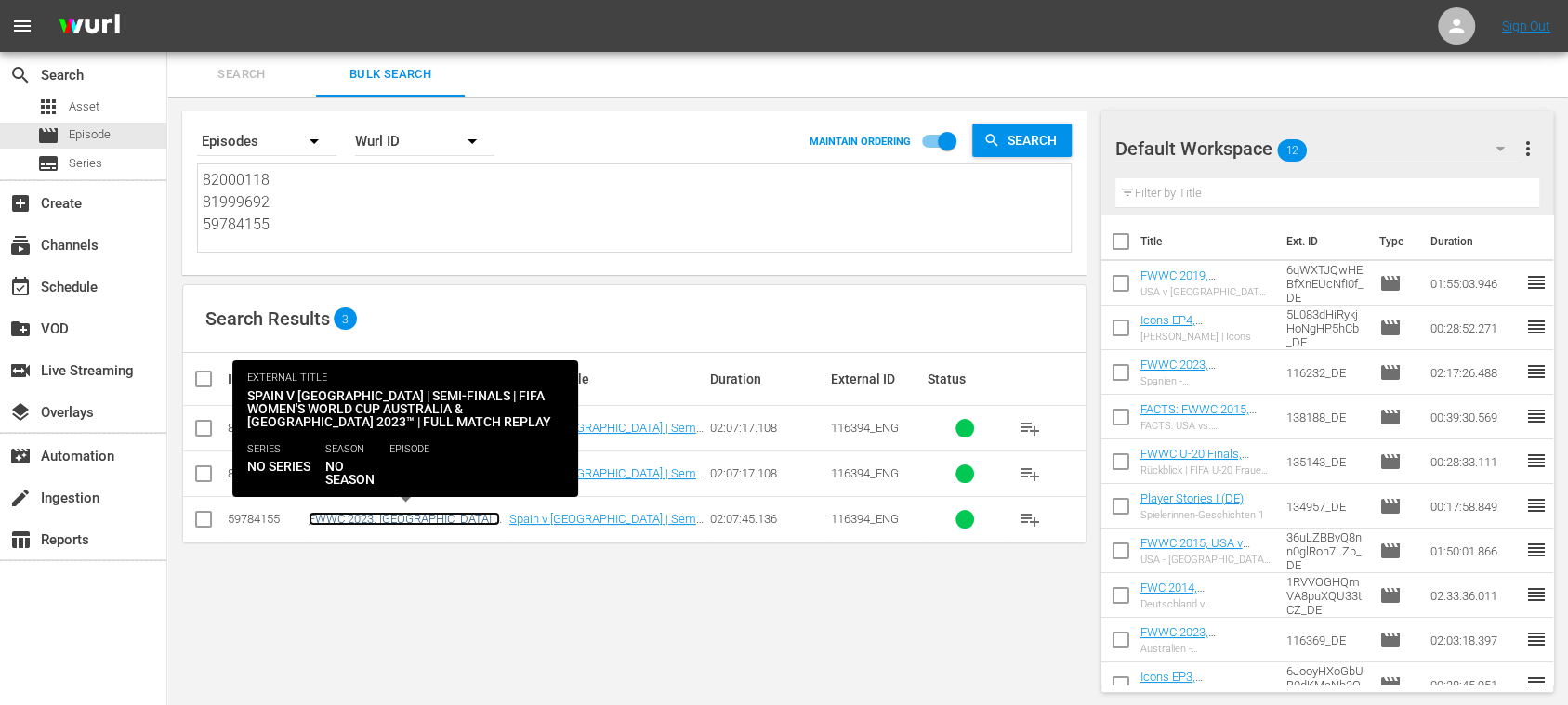
click at [332, 516] on link "FWWC 2023, [GEOGRAPHIC_DATA] v [GEOGRAPHIC_DATA] (EN) new" at bounding box center [404, 526] width 191 height 28
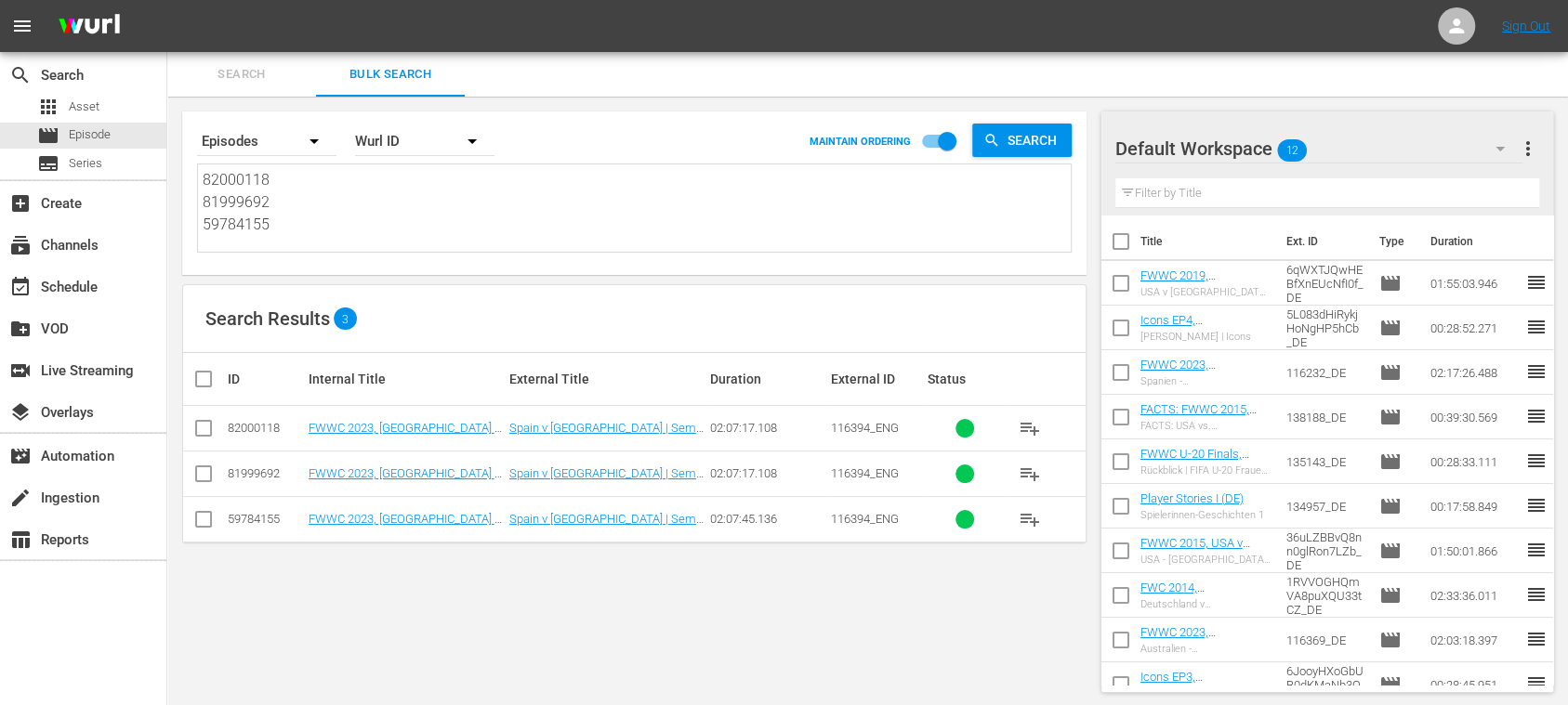
click at [256, 73] on span "Search" at bounding box center [241, 74] width 126 height 22
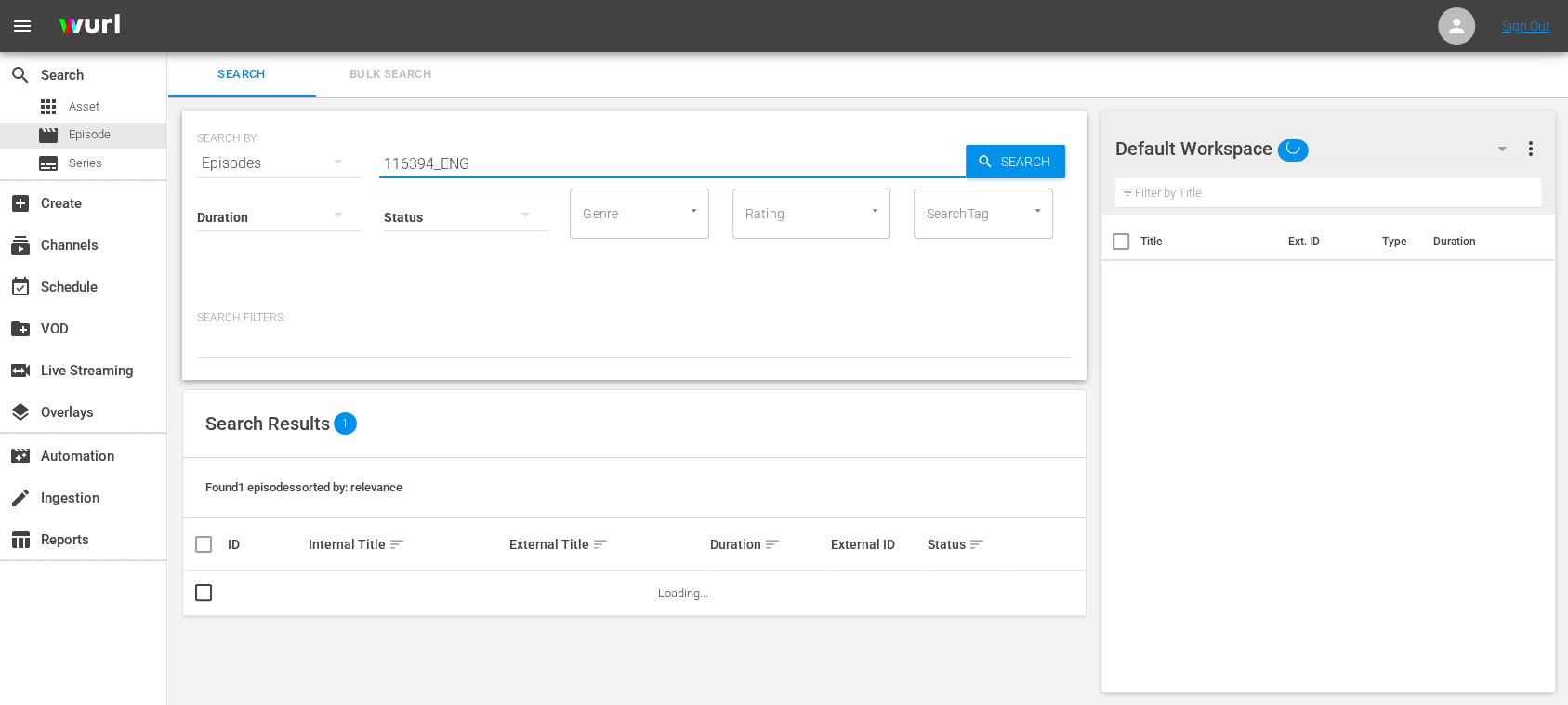
drag, startPoint x: 485, startPoint y: 156, endPoint x: 326, endPoint y: 152, distance: 159.1
click at [327, 152] on div "SEARCH BY Search By Episodes Search ID, Title, Description, Keywords, or Catego…" at bounding box center [634, 152] width 875 height 67
paste input "82000118 81999692 59784155"
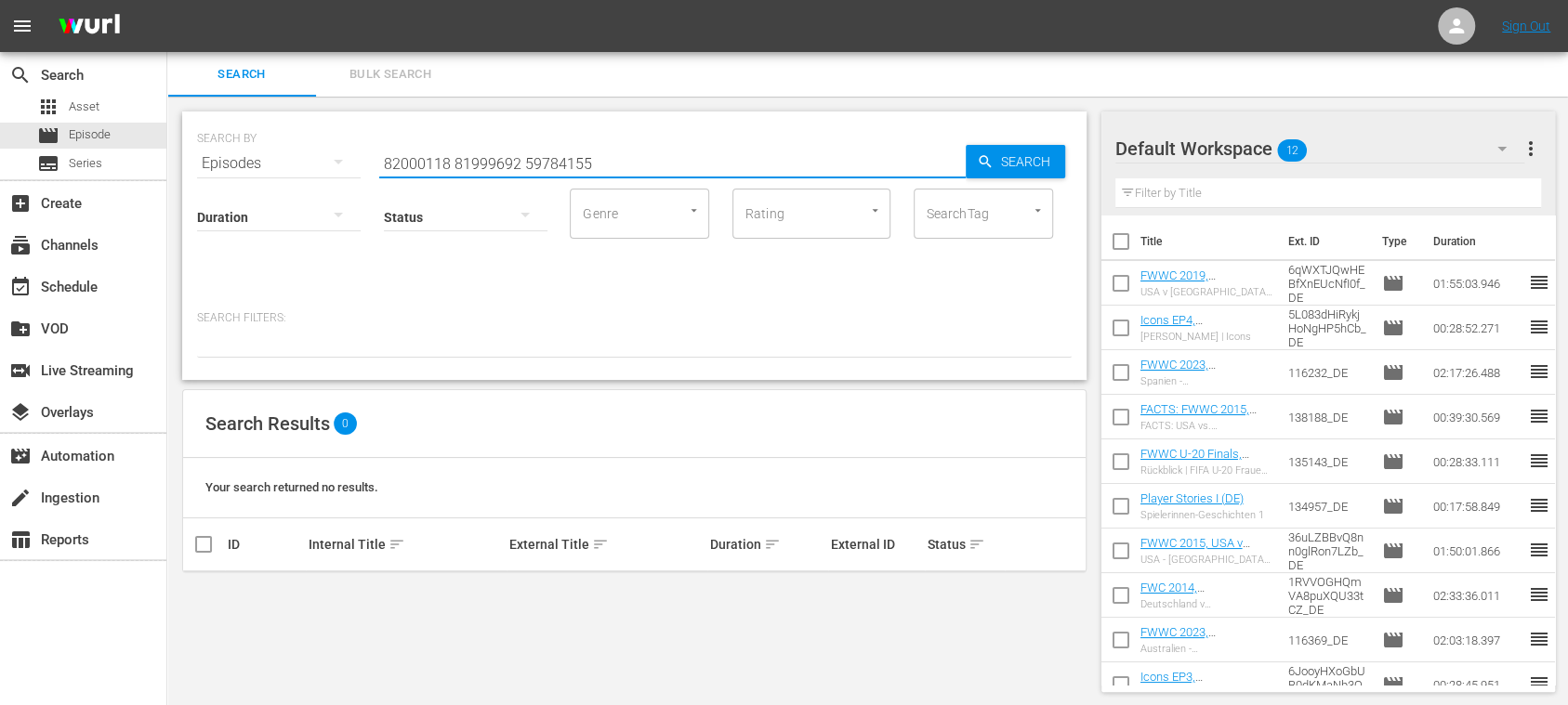
drag, startPoint x: 453, startPoint y: 162, endPoint x: 659, endPoint y: 172, distance: 206.2
click at [659, 172] on input "82000118 81999692 59784155" at bounding box center [672, 163] width 587 height 44
type input "82000118"
click at [387, 73] on span "Bulk Search" at bounding box center [390, 74] width 126 height 22
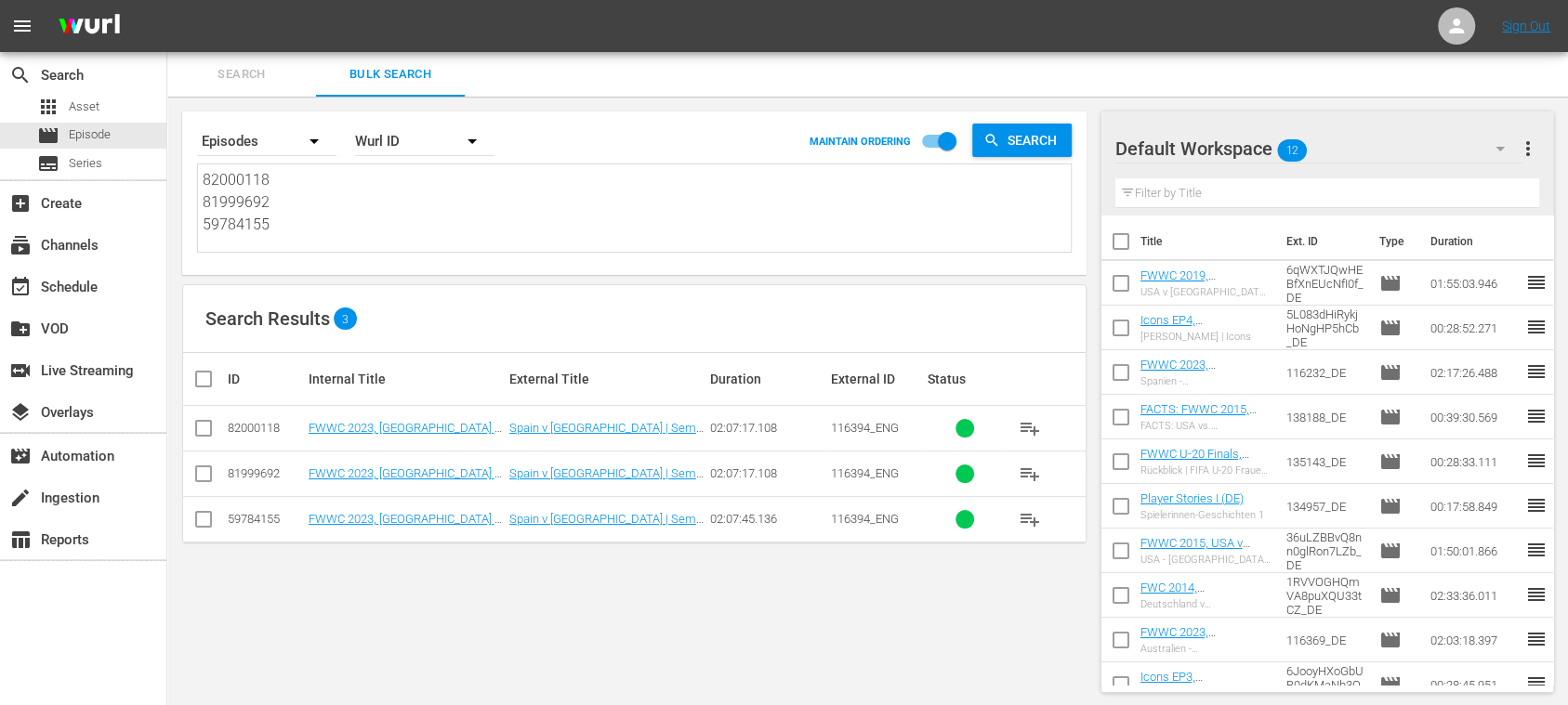
click at [441, 144] on div "Wurl ID" at bounding box center [425, 140] width 139 height 52
click at [424, 193] on div "External ID" at bounding box center [414, 193] width 74 height 30
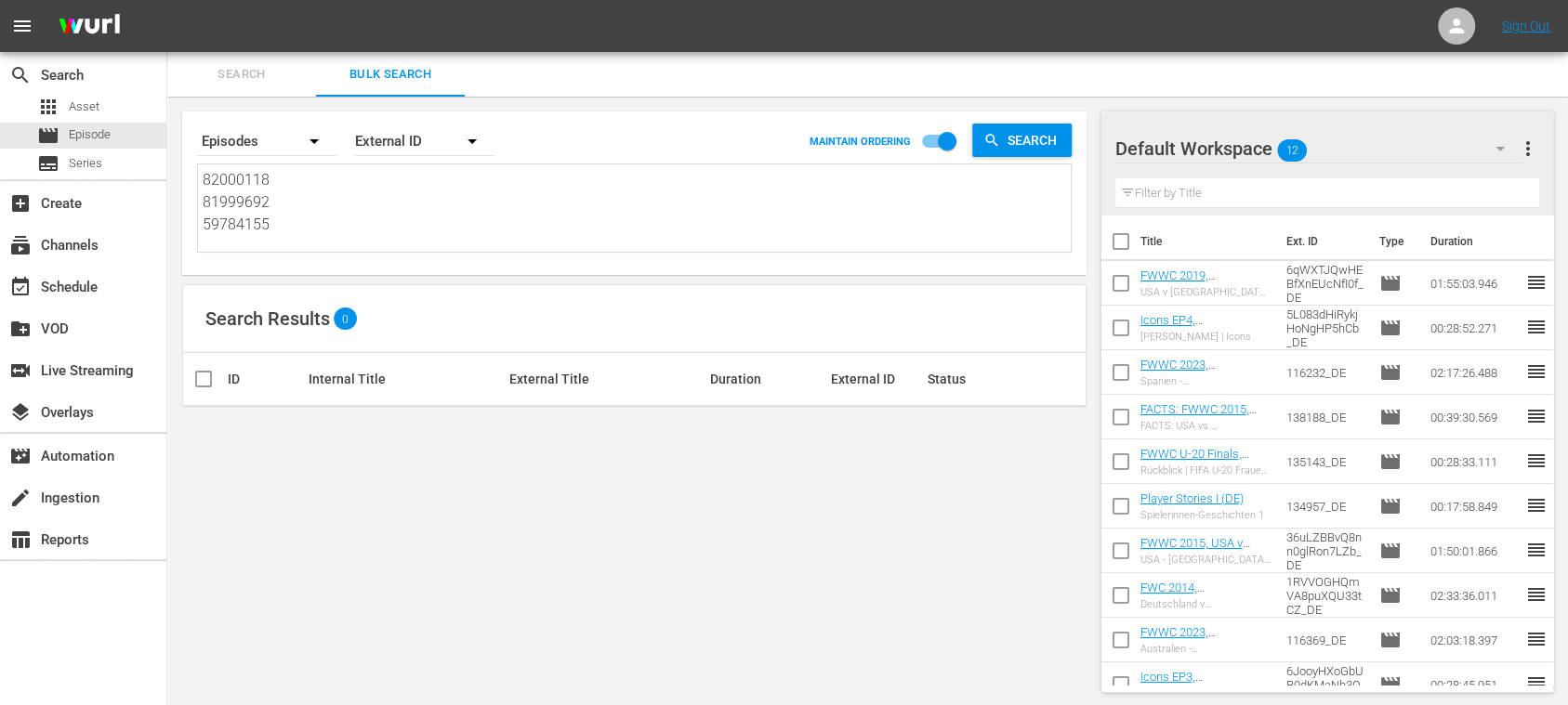
click at [429, 141] on div "External ID" at bounding box center [425, 140] width 139 height 52
click at [427, 223] on div "Wurl ID" at bounding box center [414, 223] width 74 height 30
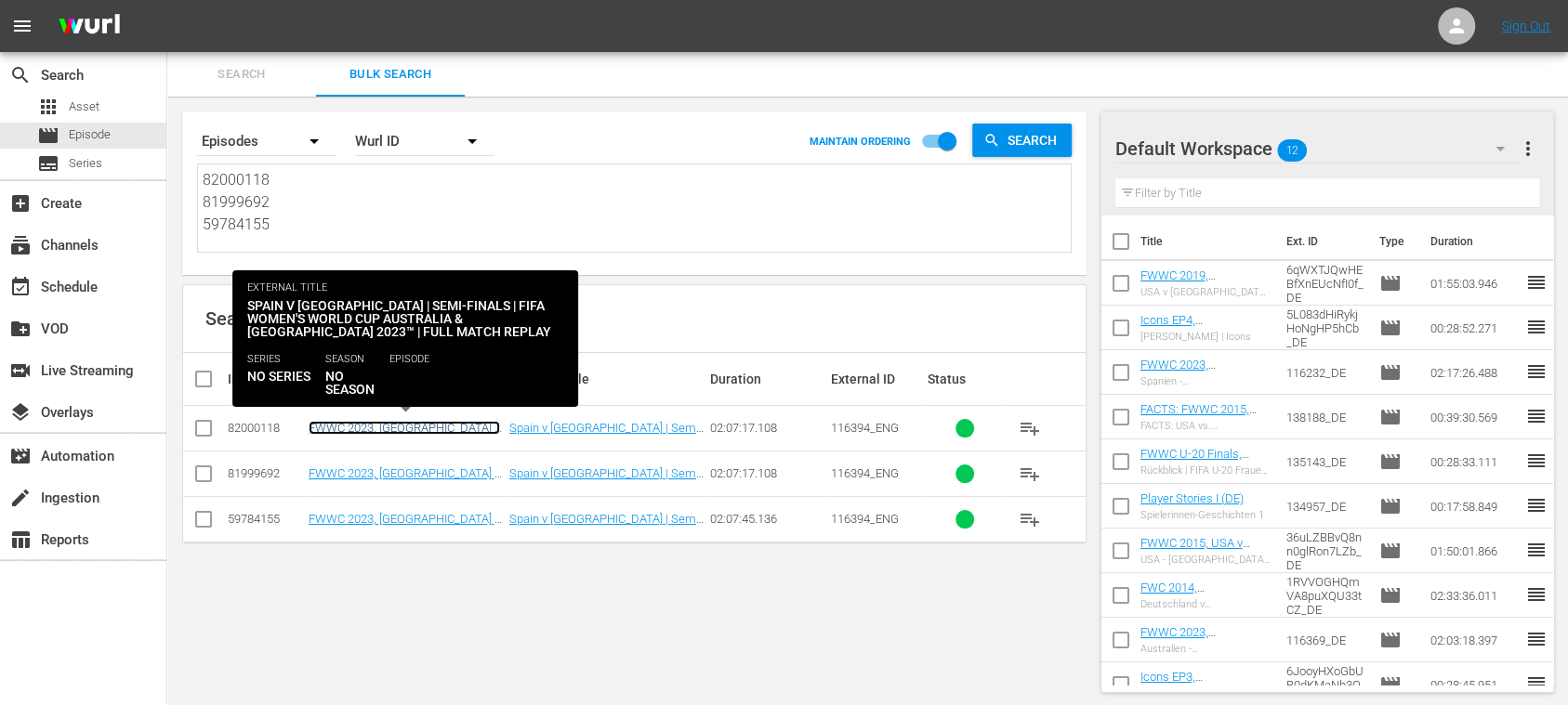
click at [431, 422] on link "FWWC 2023, Spain v Sweden (EN) new (FWWC 2023, Spain v Sweden (EN) new (VARIANT…" at bounding box center [406, 456] width 195 height 70
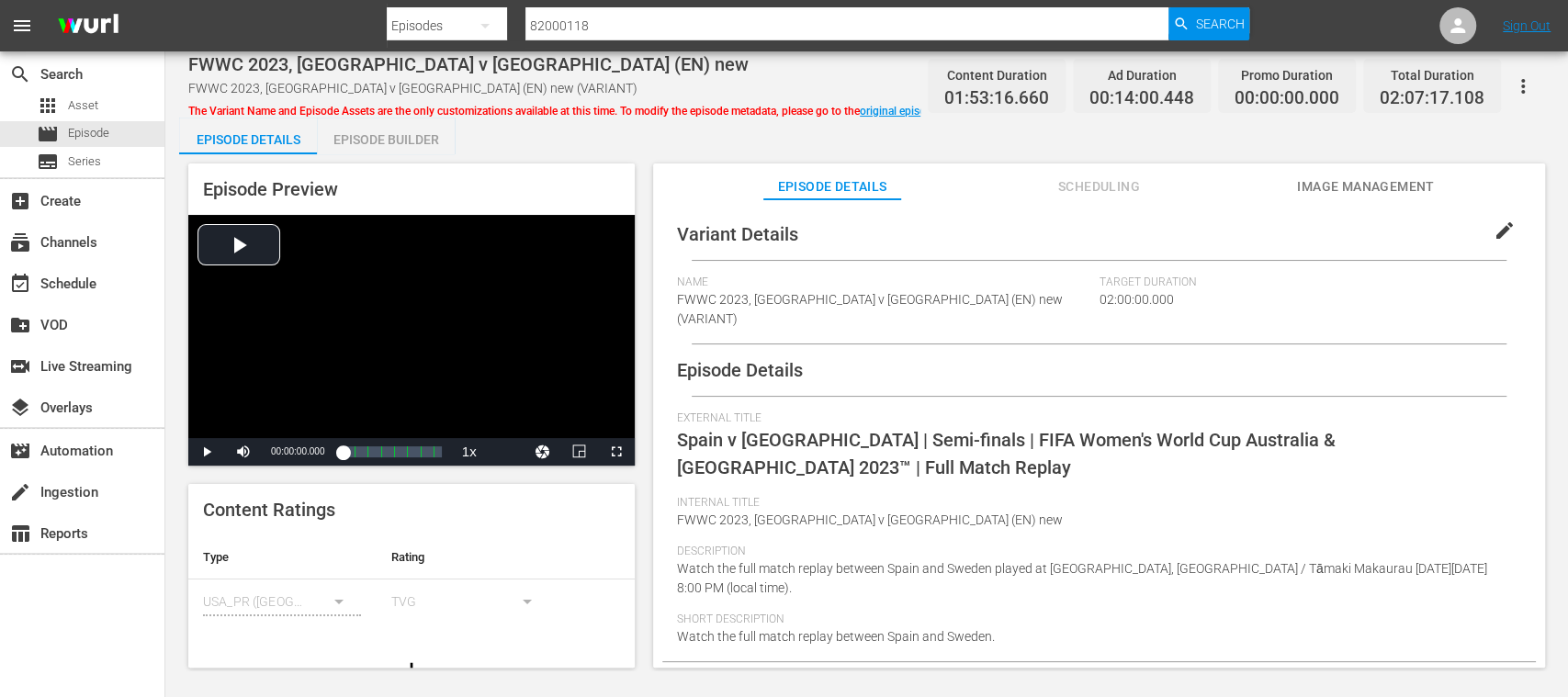
click at [433, 136] on div "Episode Builder" at bounding box center [385, 139] width 138 height 44
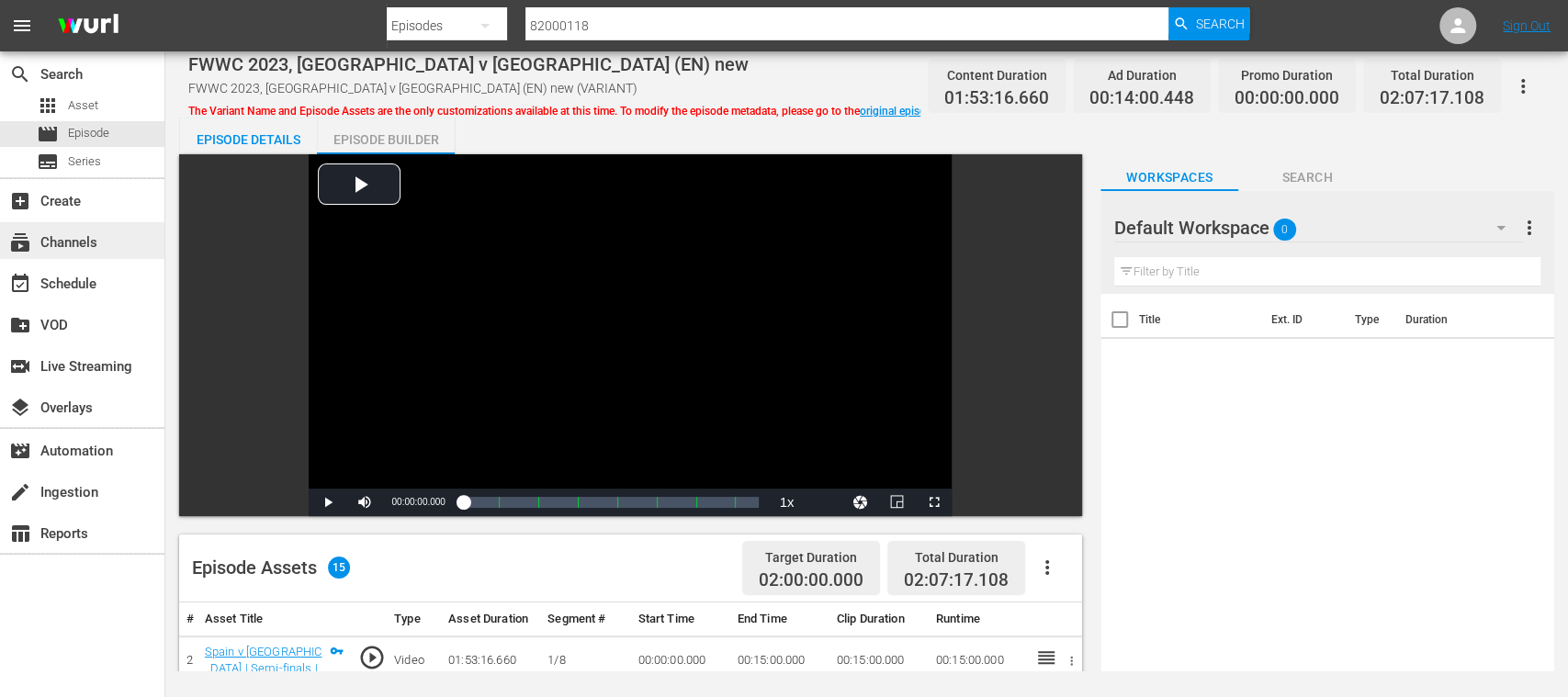
click at [79, 237] on div "subscriptions Channels" at bounding box center [51, 240] width 103 height 17
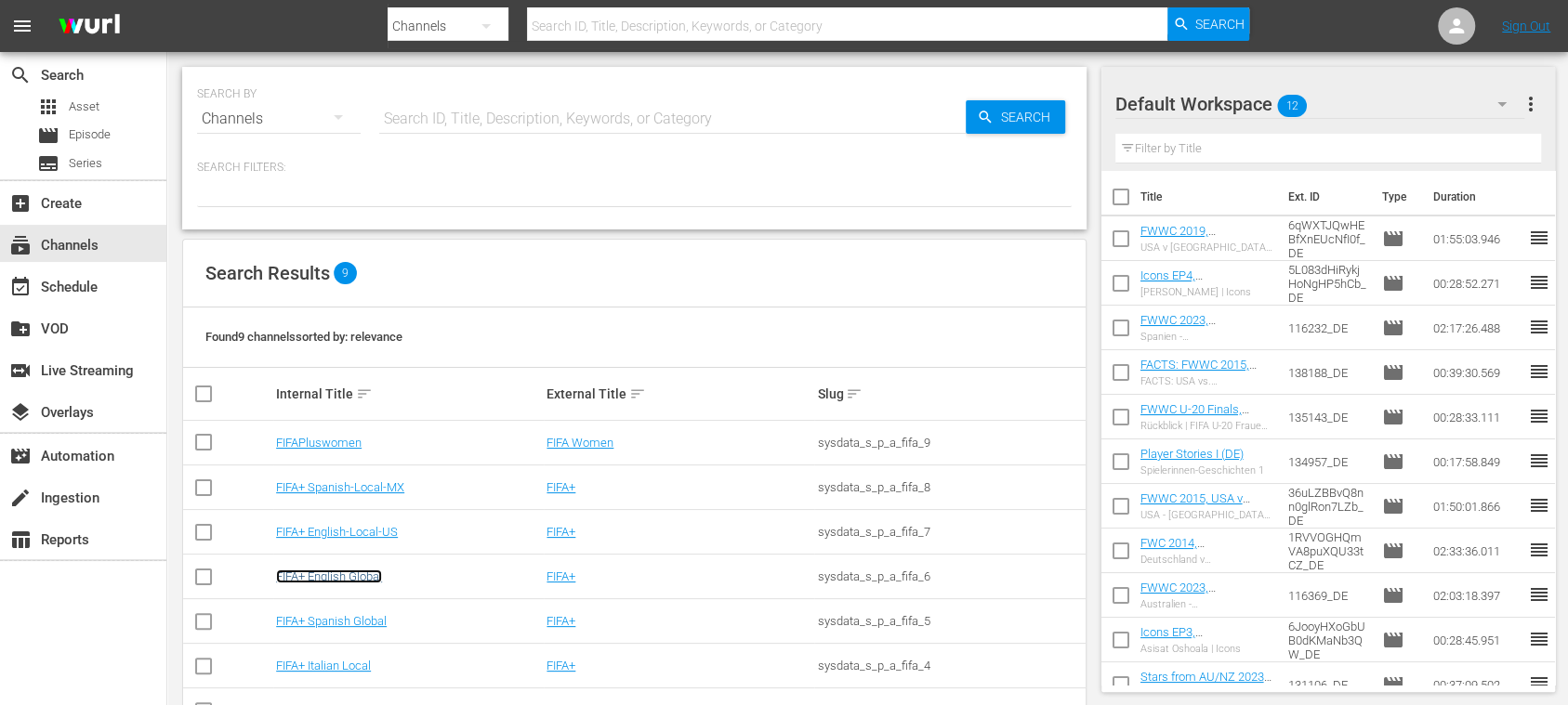
click at [372, 578] on link "FIFA+ English Global" at bounding box center [329, 576] width 106 height 14
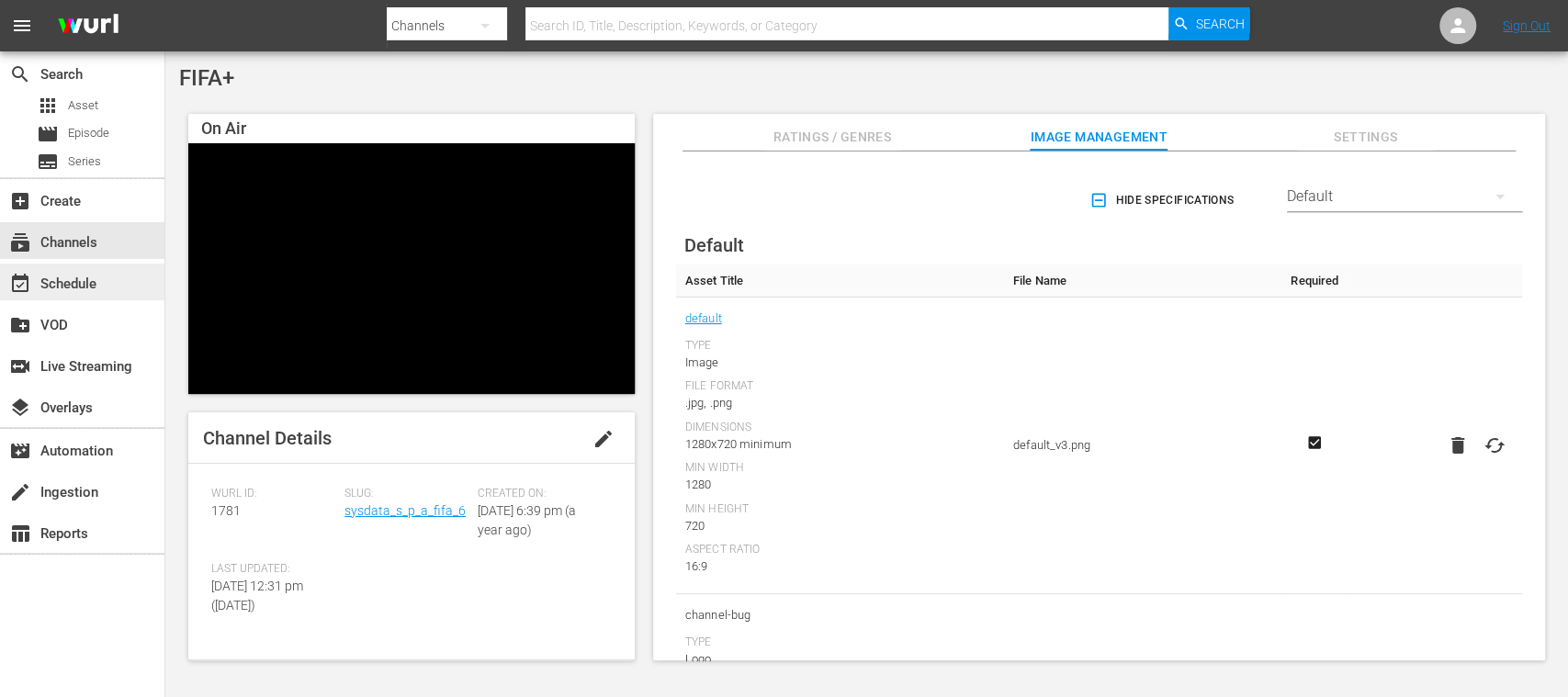
click at [80, 283] on div "event_available Schedule" at bounding box center [51, 281] width 103 height 17
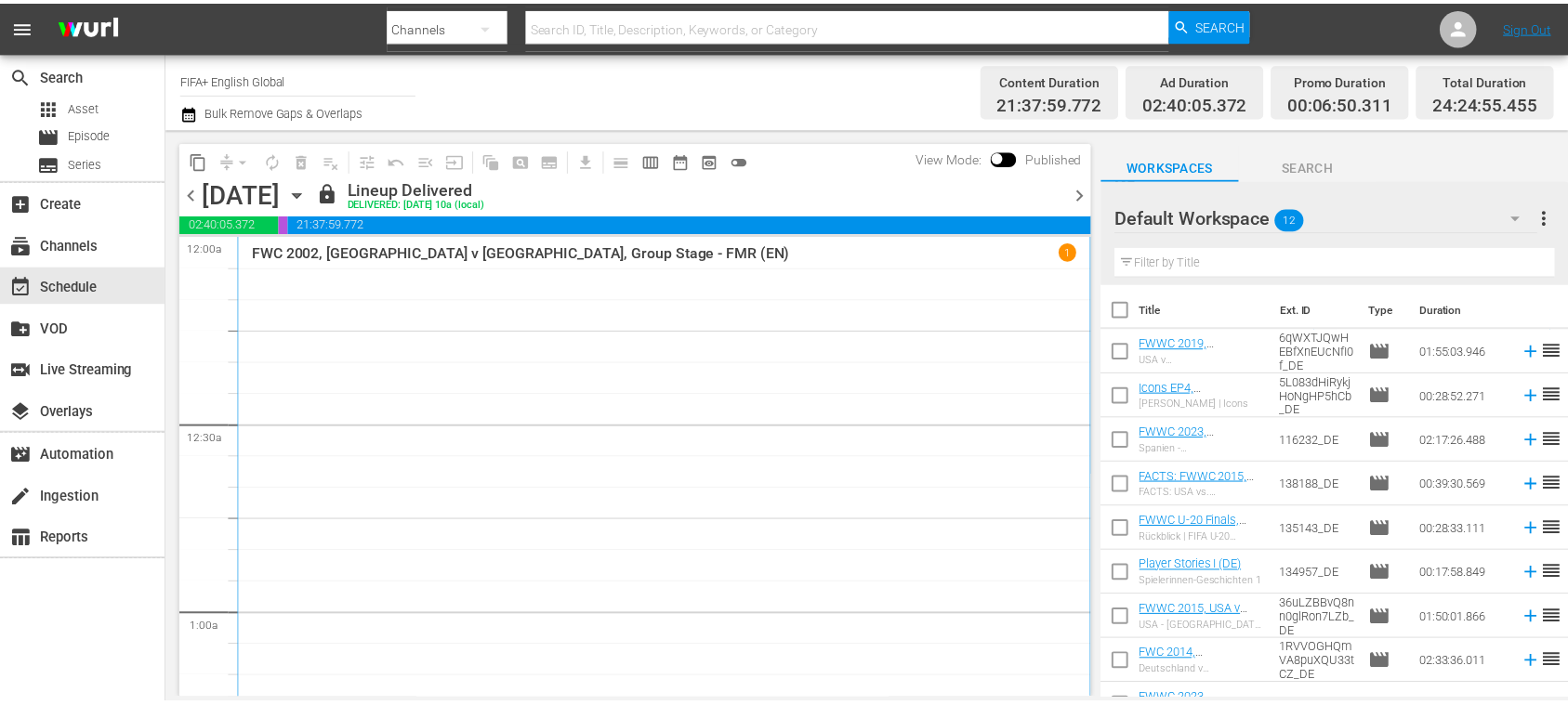
scroll to position [1157, 0]
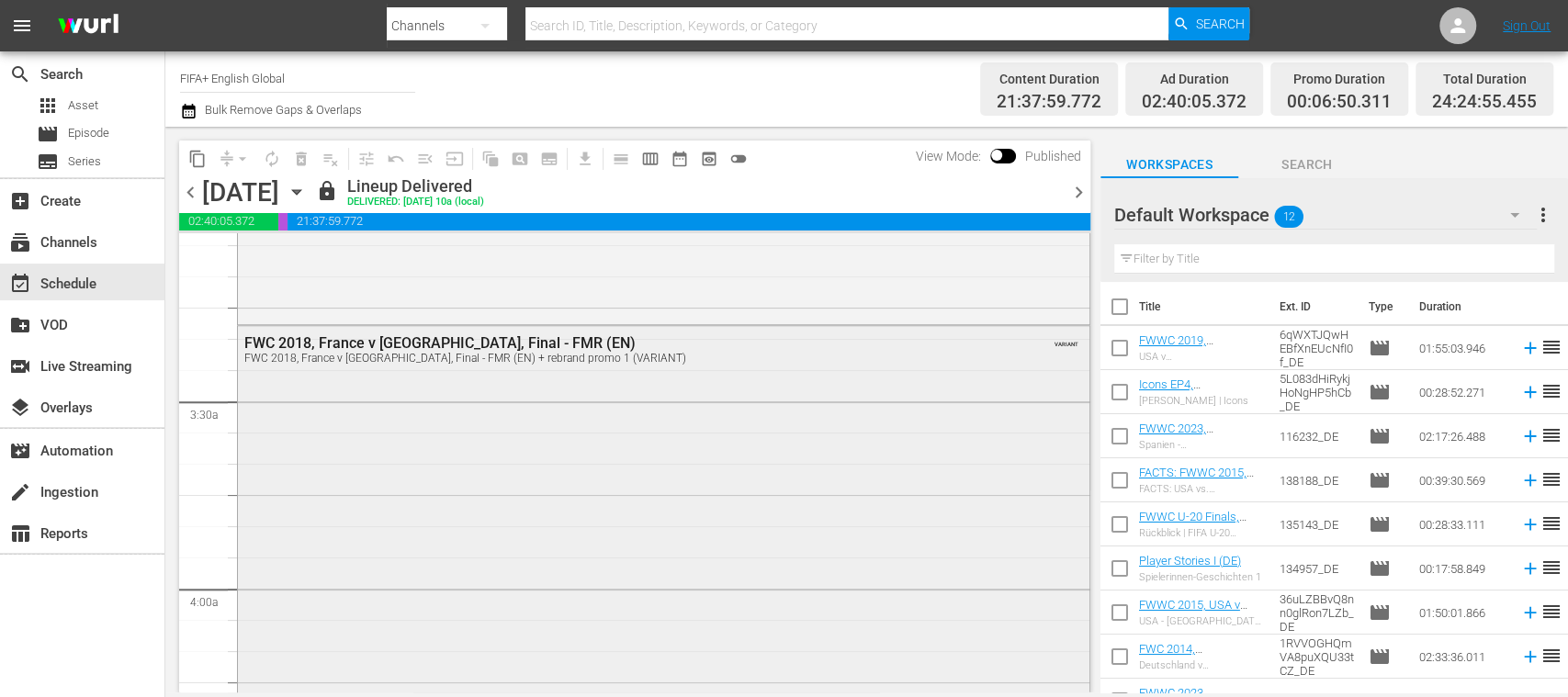
click at [532, 338] on div "FWC 2018, France v Croatia, Final - FMR (EN)" at bounding box center [614, 342] width 739 height 18
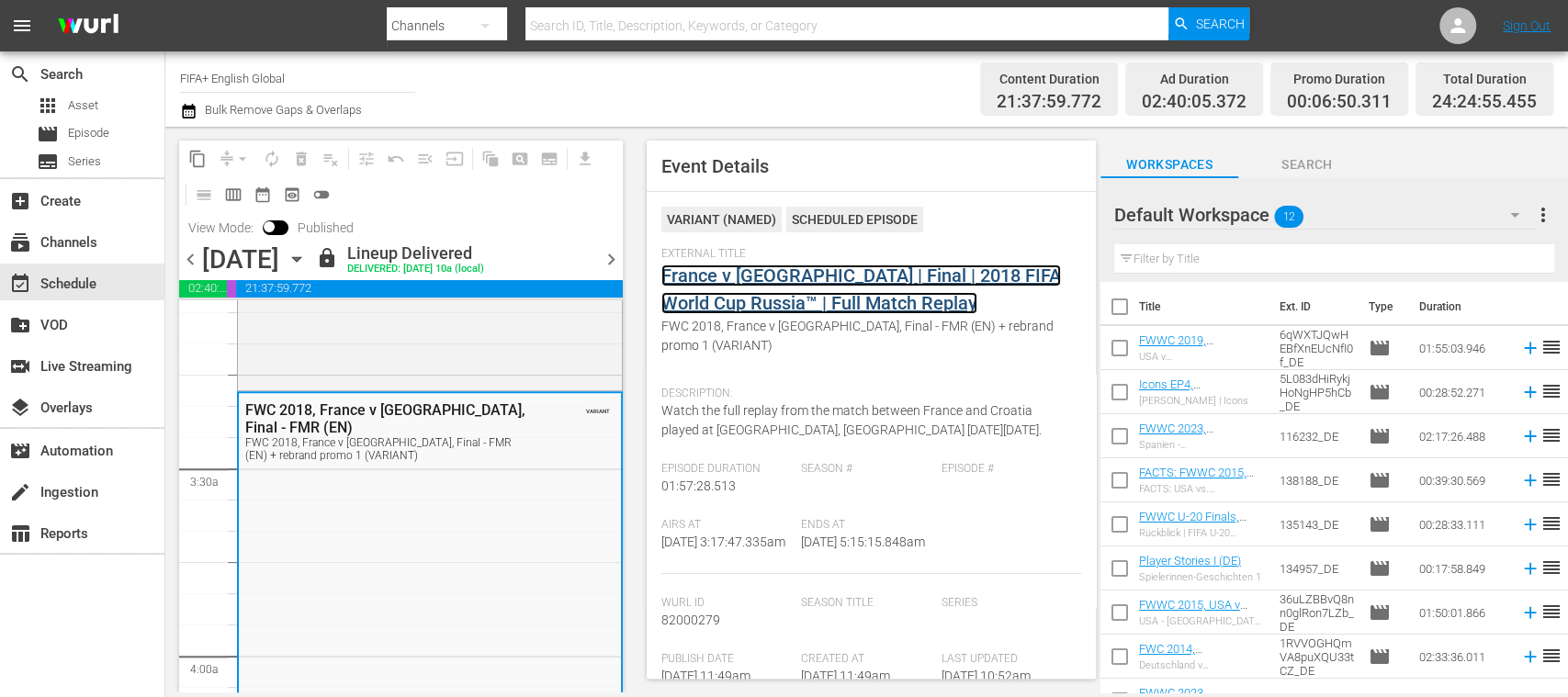
click at [807, 281] on link "France v Croatia | Final | 2018 FIFA World Cup Russia™ | Full Match Replay" at bounding box center [861, 288] width 399 height 49
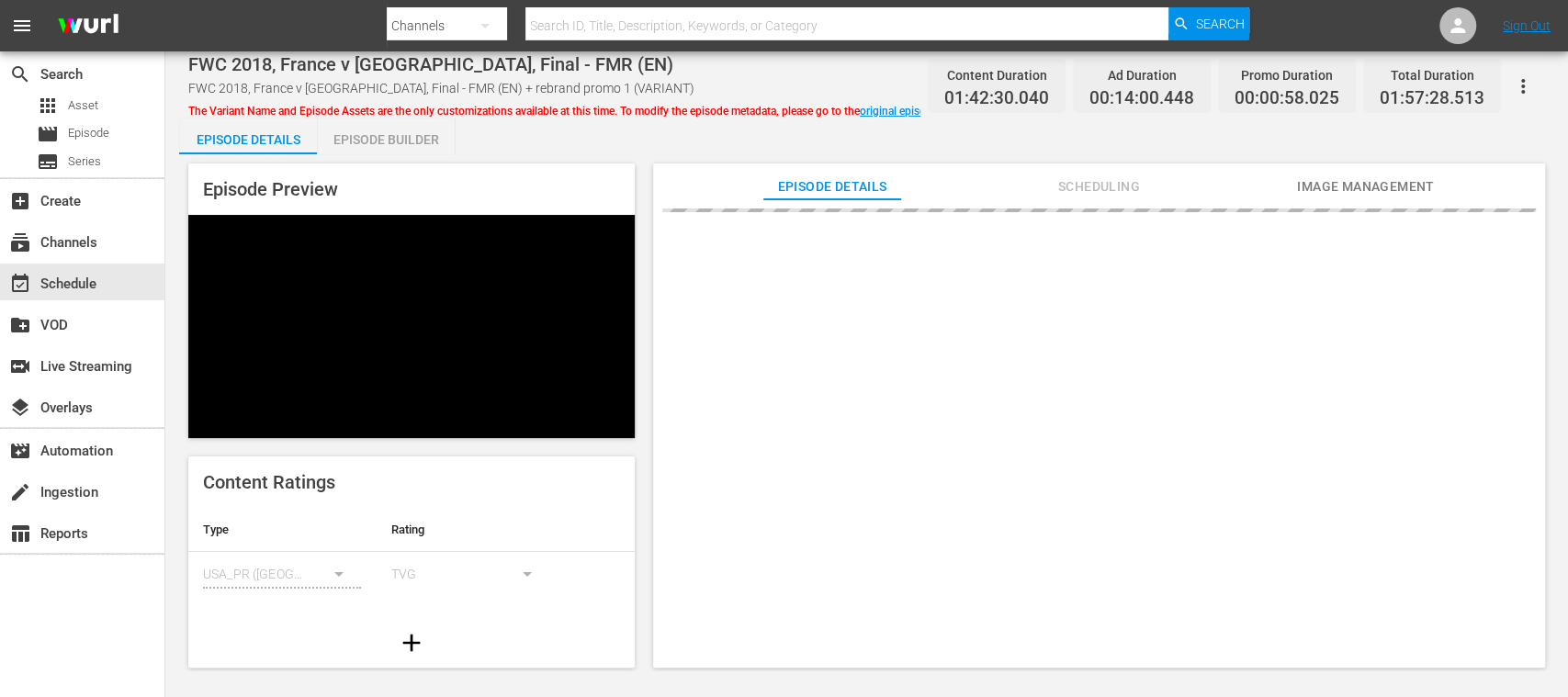
click at [400, 141] on div "Episode Builder" at bounding box center [385, 139] width 138 height 44
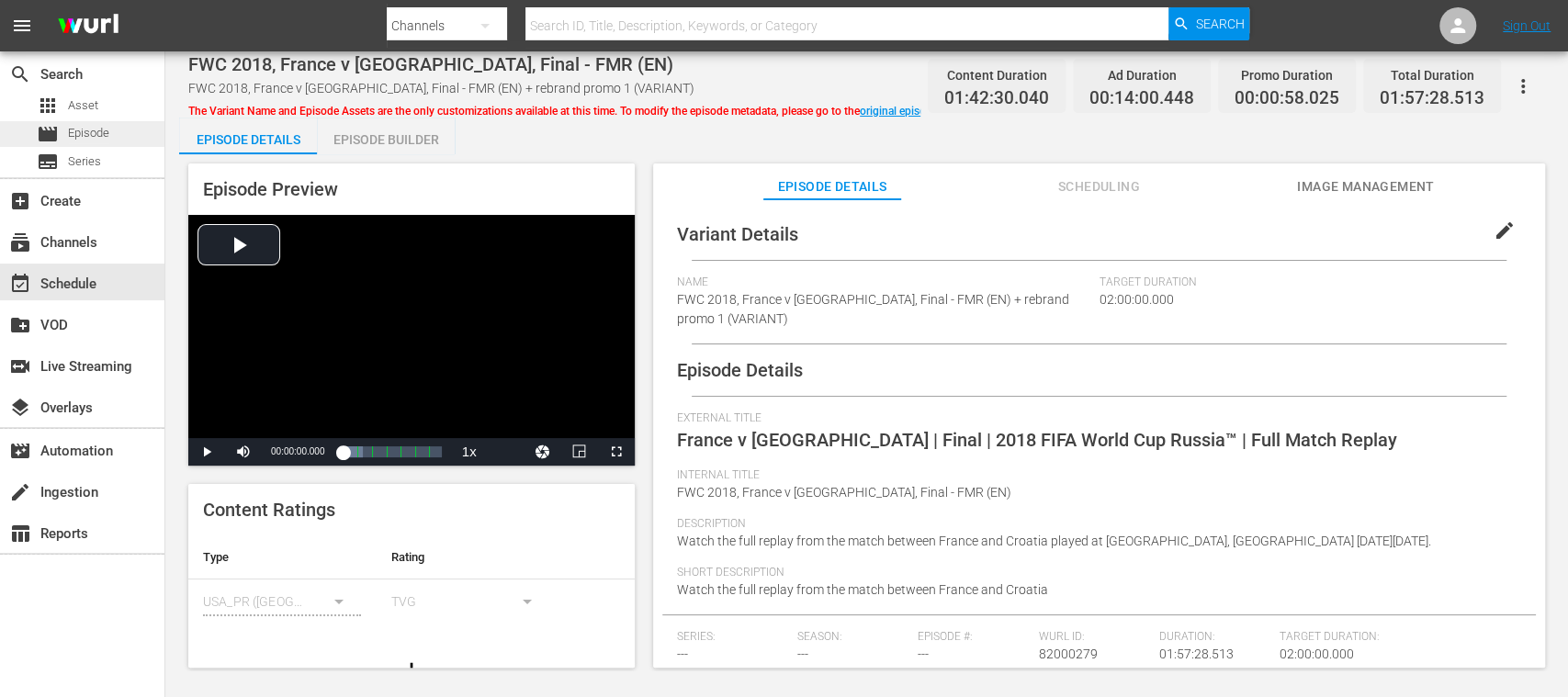
click at [101, 136] on span "Episode" at bounding box center [88, 133] width 41 height 19
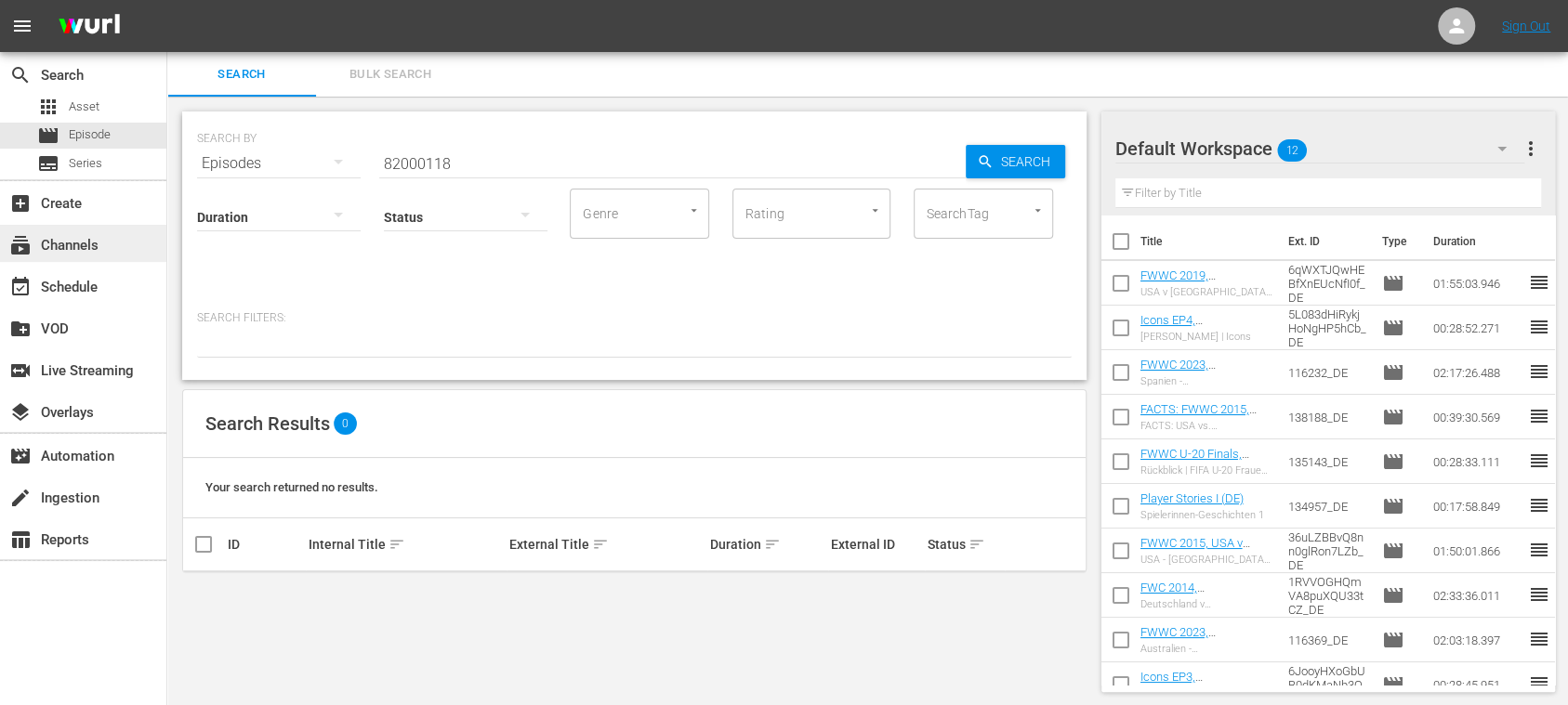
click at [104, 253] on div "subscriptions Channels" at bounding box center [83, 243] width 167 height 37
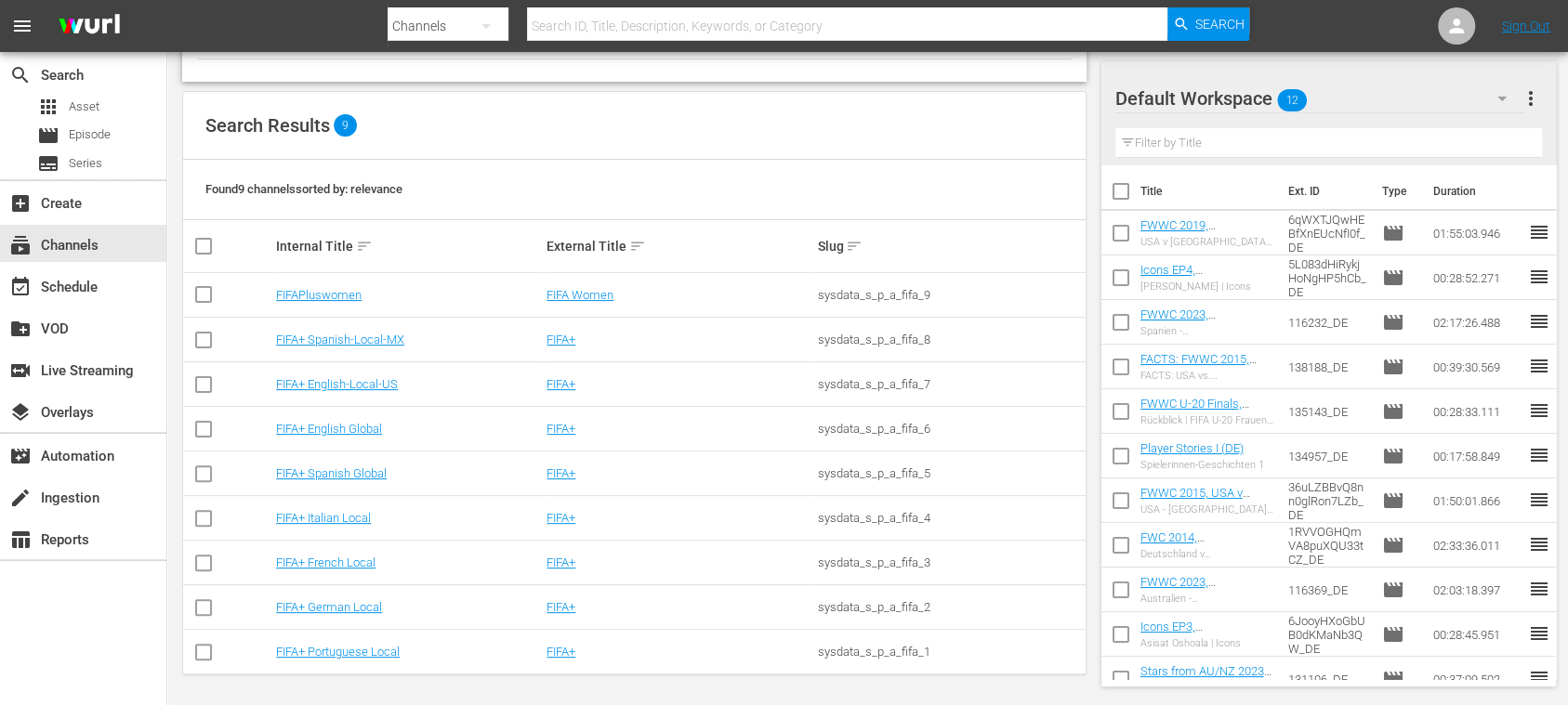
scroll to position [151, 0]
click at [374, 422] on link "FIFA+ English Global" at bounding box center [329, 425] width 106 height 14
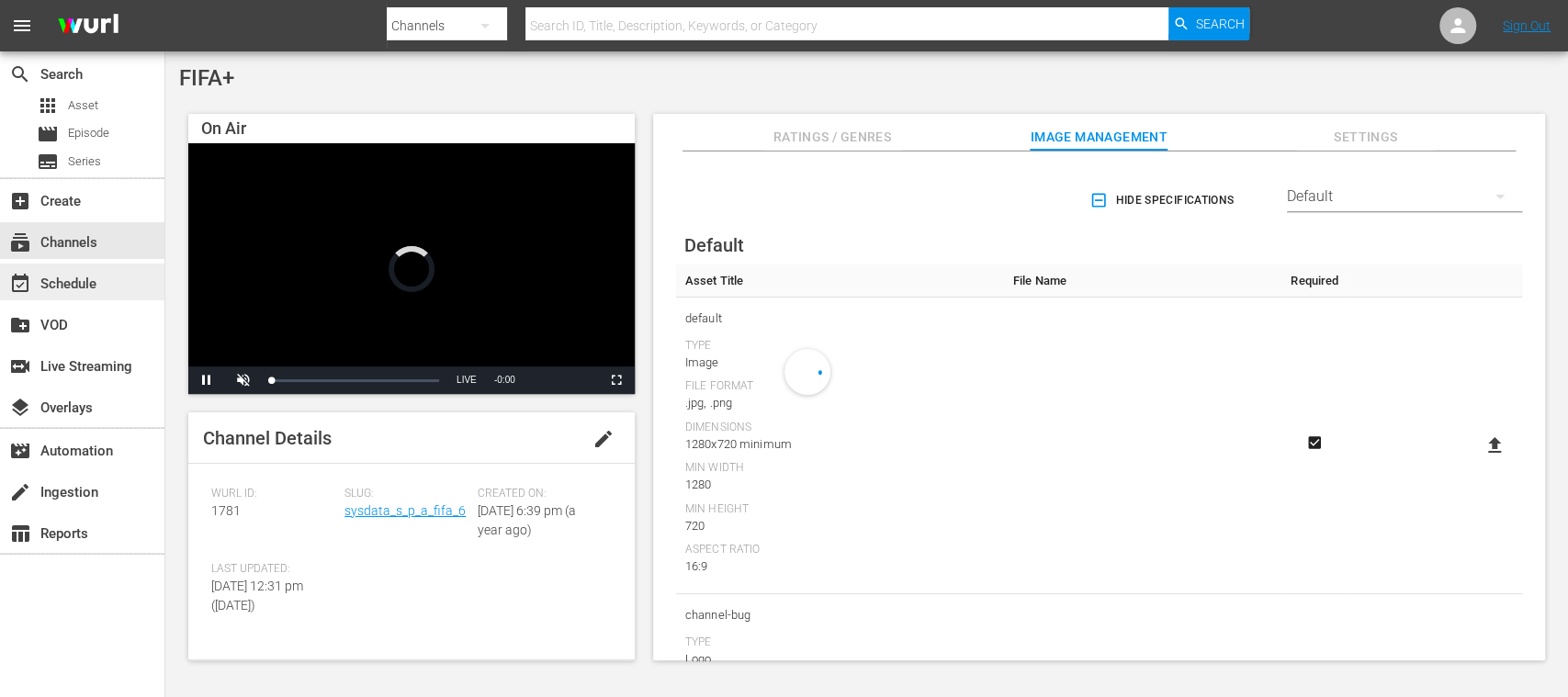
click at [98, 270] on div "event_available Schedule" at bounding box center [82, 281] width 165 height 36
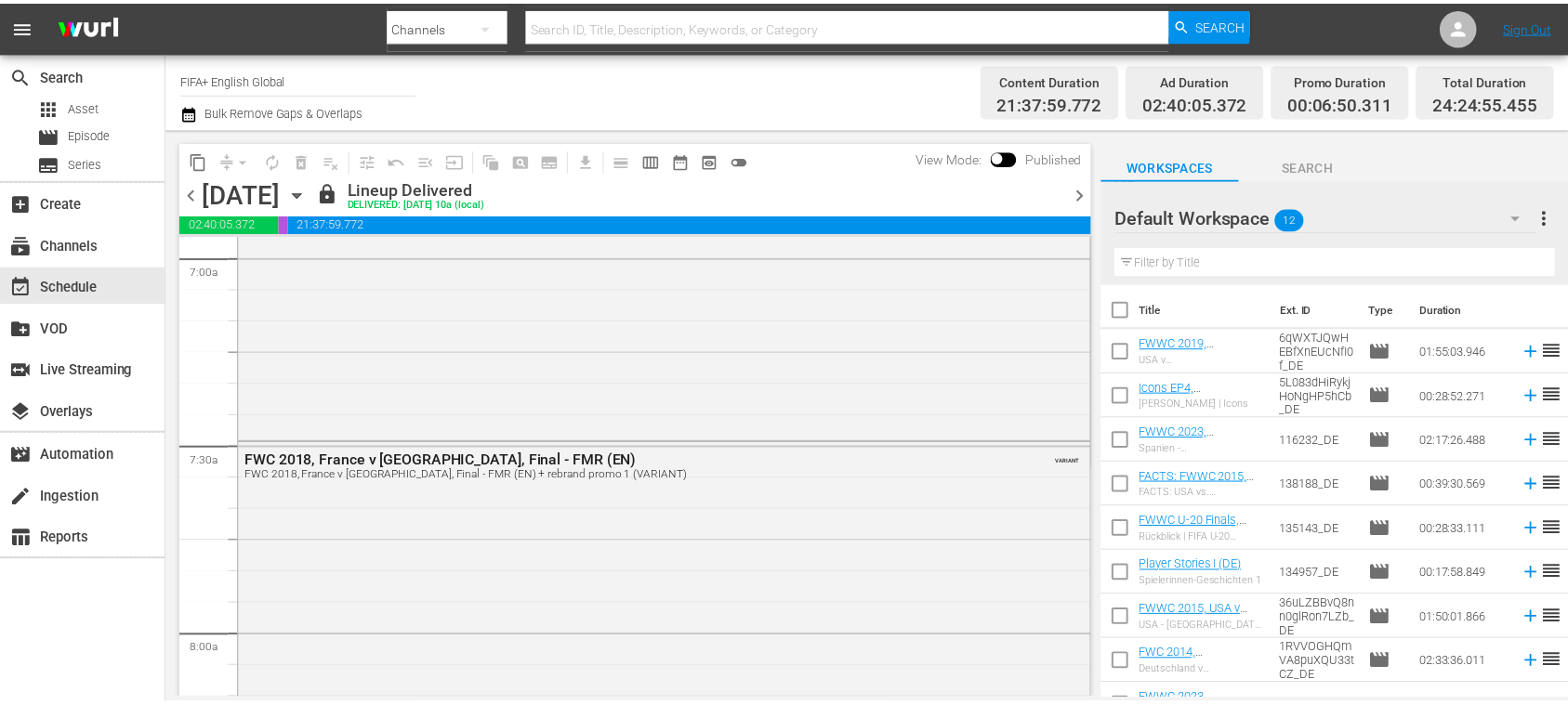
scroll to position [2689, 0]
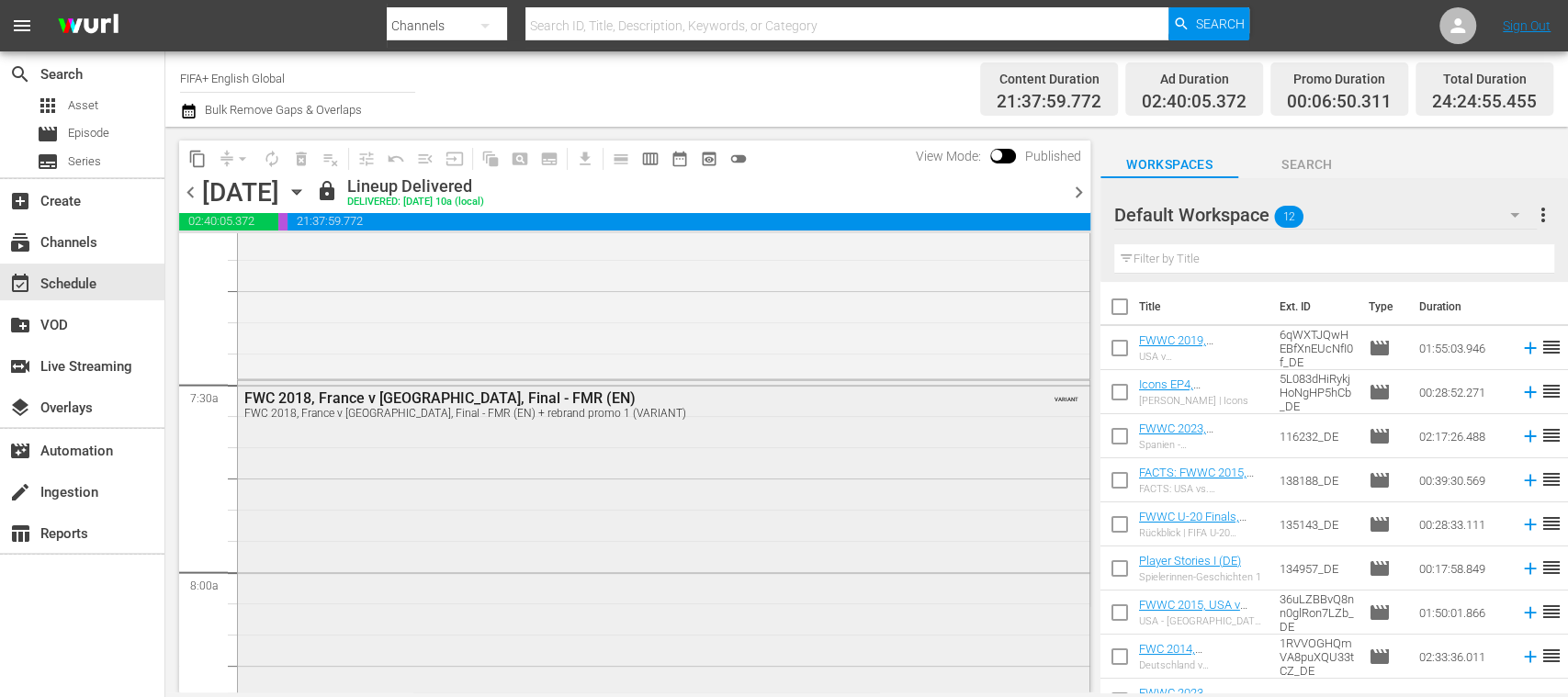
click at [571, 403] on div "FWC 2018, France v Croatia, Final - FMR (EN)" at bounding box center [614, 397] width 739 height 18
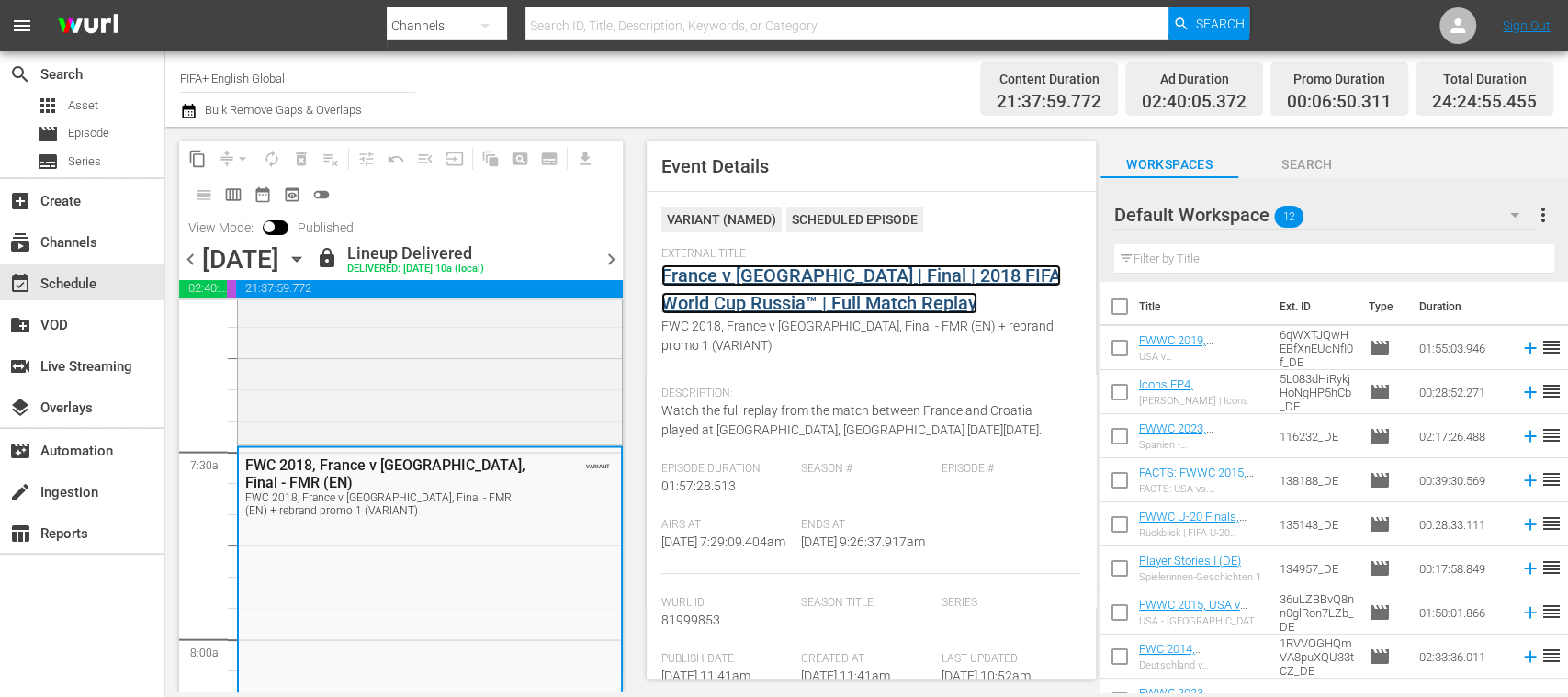
click at [772, 281] on link "France v Croatia | Final | 2018 FIFA World Cup Russia™ | Full Match Replay" at bounding box center [861, 288] width 399 height 49
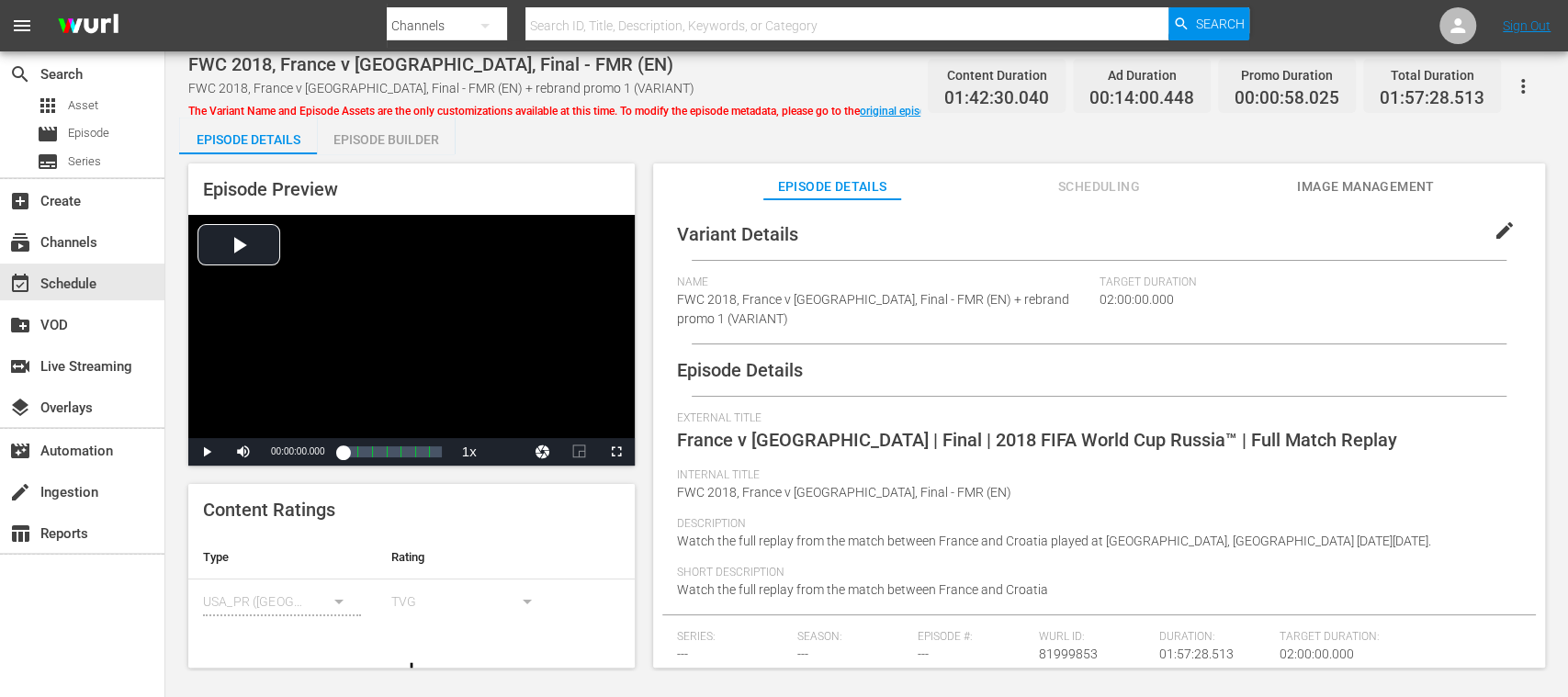
click at [418, 124] on div "Episode Builder" at bounding box center [385, 139] width 138 height 44
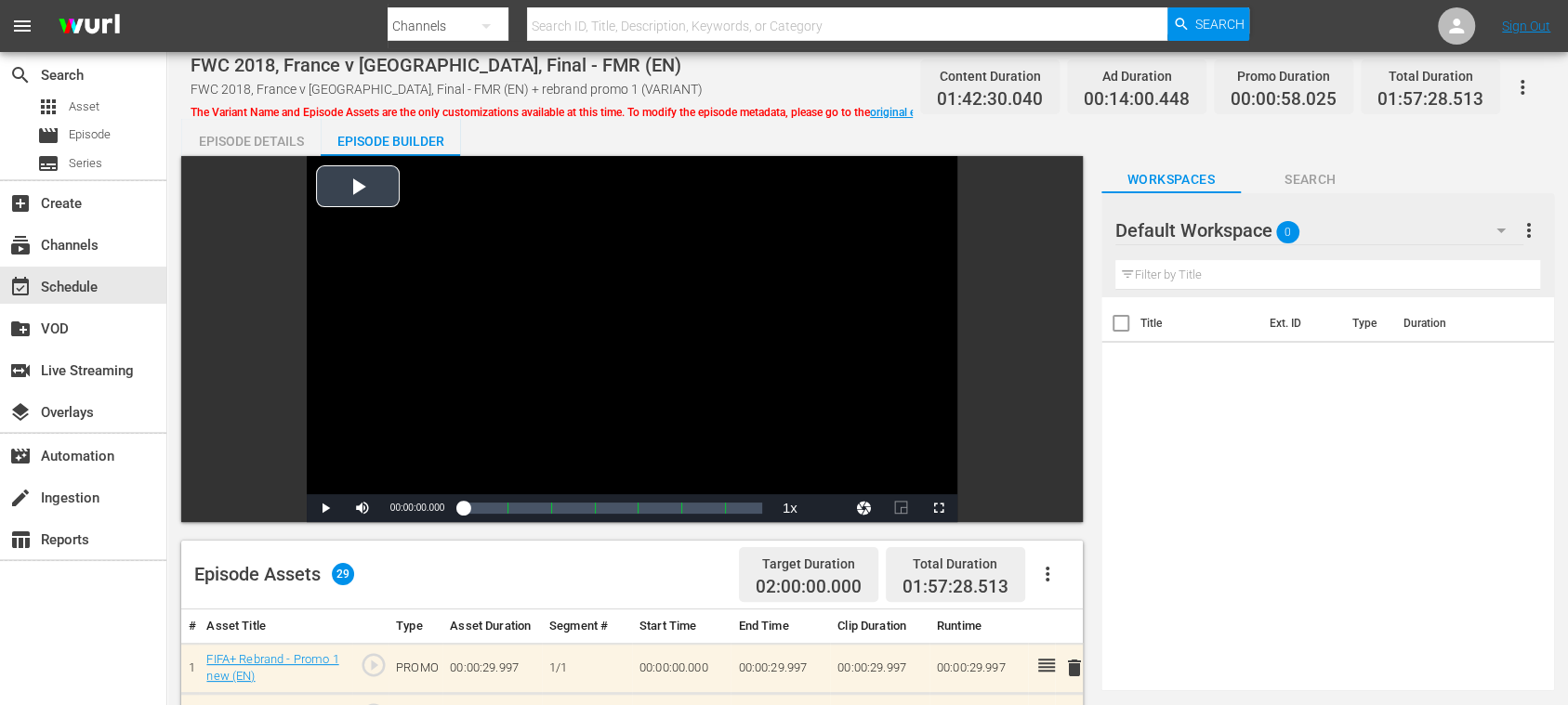
scroll to position [329, 0]
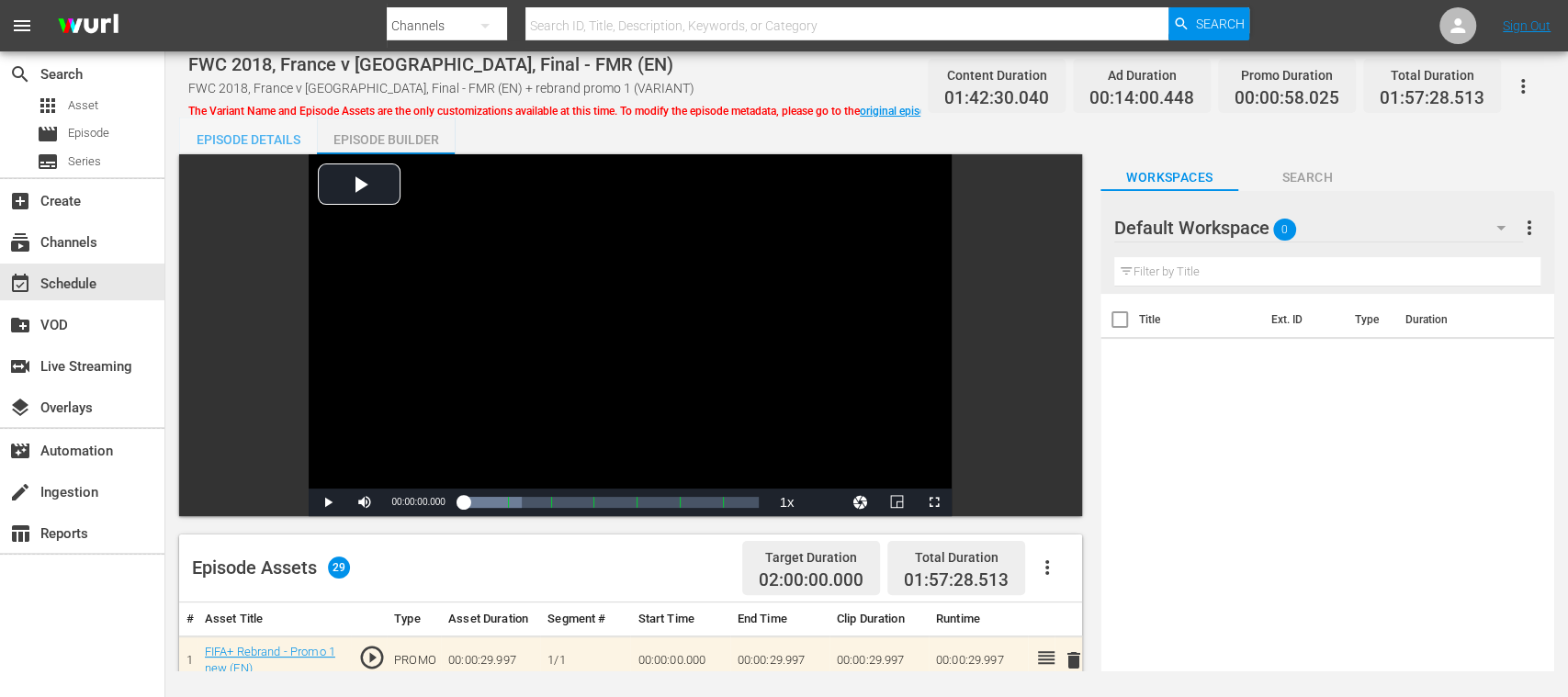
click at [283, 140] on div "Episode Details" at bounding box center [248, 139] width 138 height 44
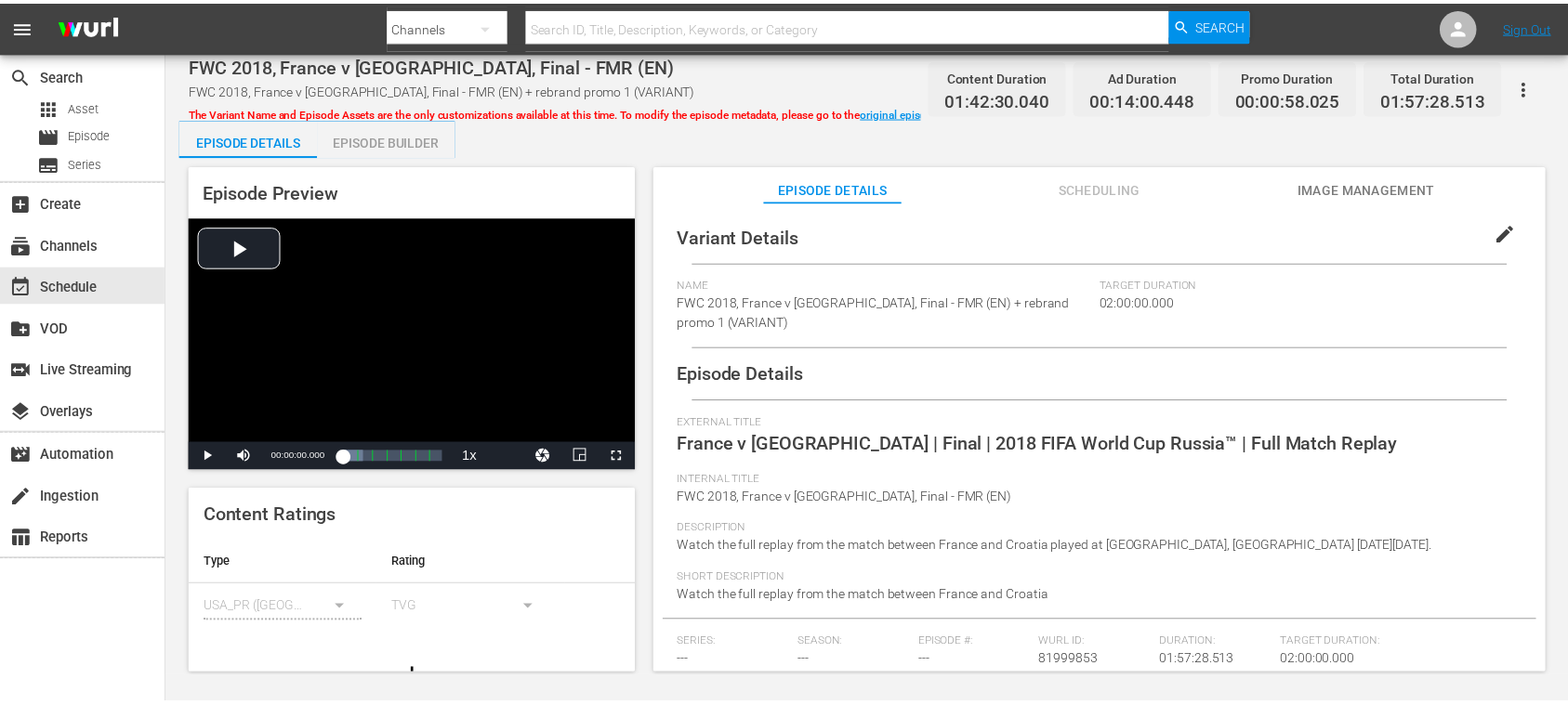
scroll to position [224, 0]
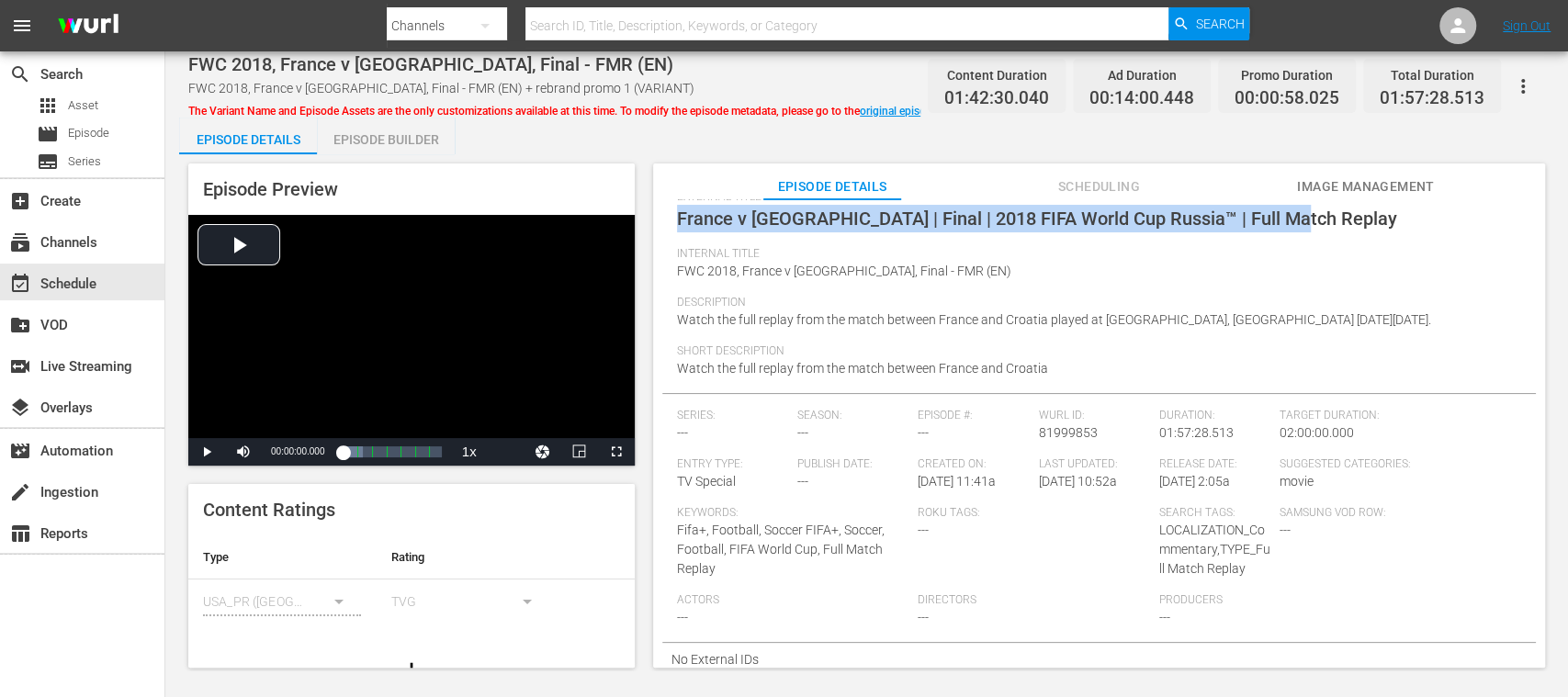
drag, startPoint x: 678, startPoint y: 216, endPoint x: 1287, endPoint y: 218, distance: 609.0
click at [1287, 218] on div "External Title France v Croatia | Final | 2018 FIFA World Cup Russia™ | Full Ma…" at bounding box center [1098, 218] width 844 height 57
copy span "France v Croatia | Final | 2018 FIFA World Cup Russia™ | Full Match Replay"
click at [112, 136] on div "movie Episode" at bounding box center [82, 134] width 165 height 26
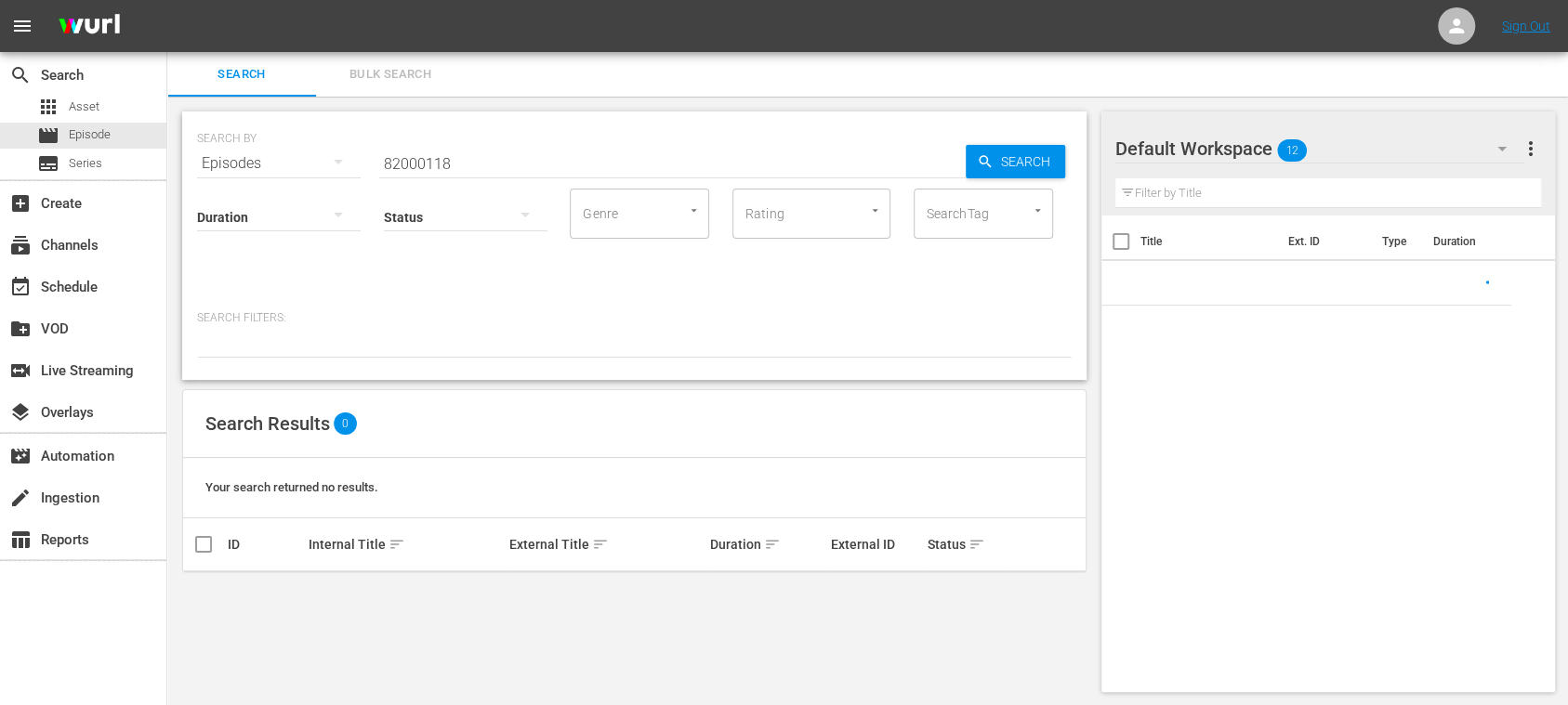
click at [412, 69] on span "Bulk Search" at bounding box center [390, 74] width 126 height 22
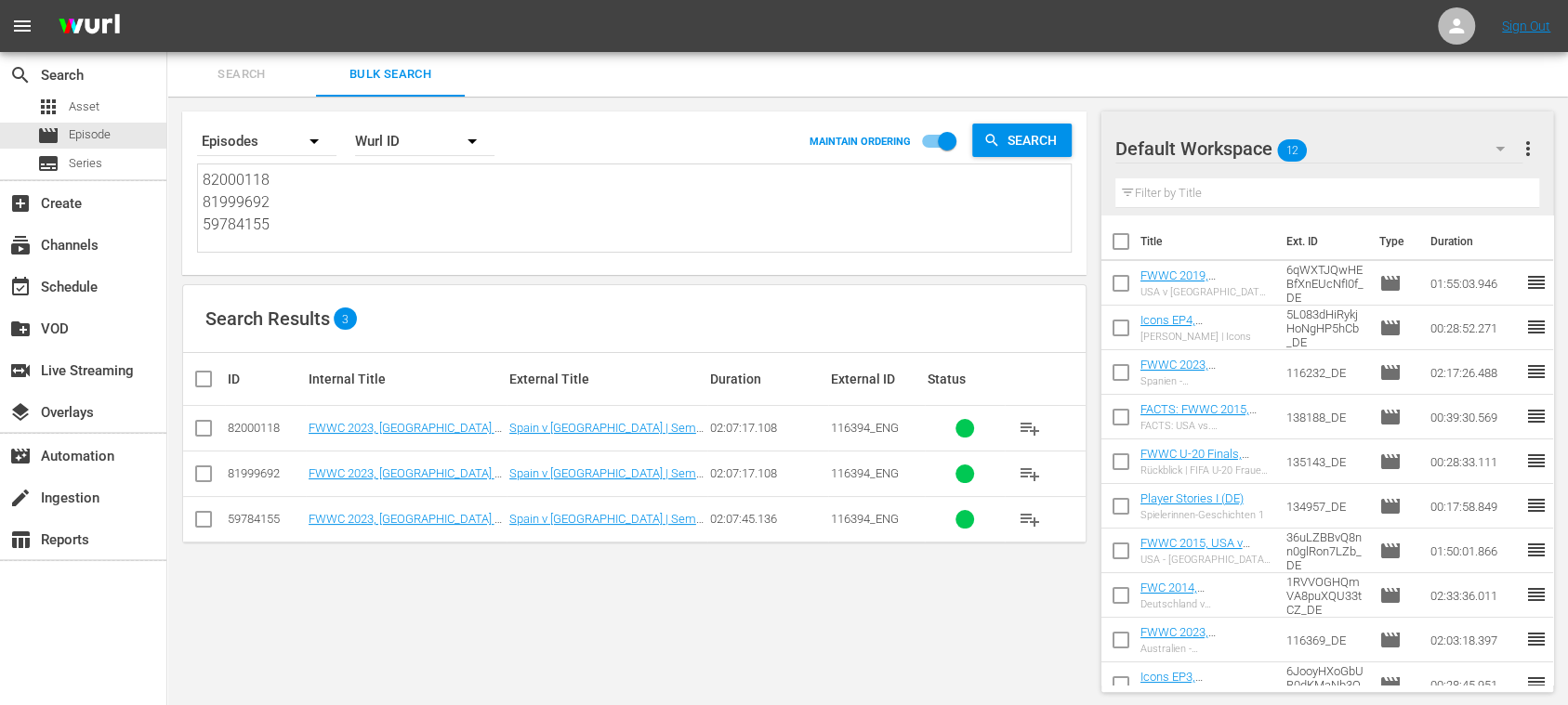
click at [256, 67] on span "Search" at bounding box center [241, 74] width 126 height 22
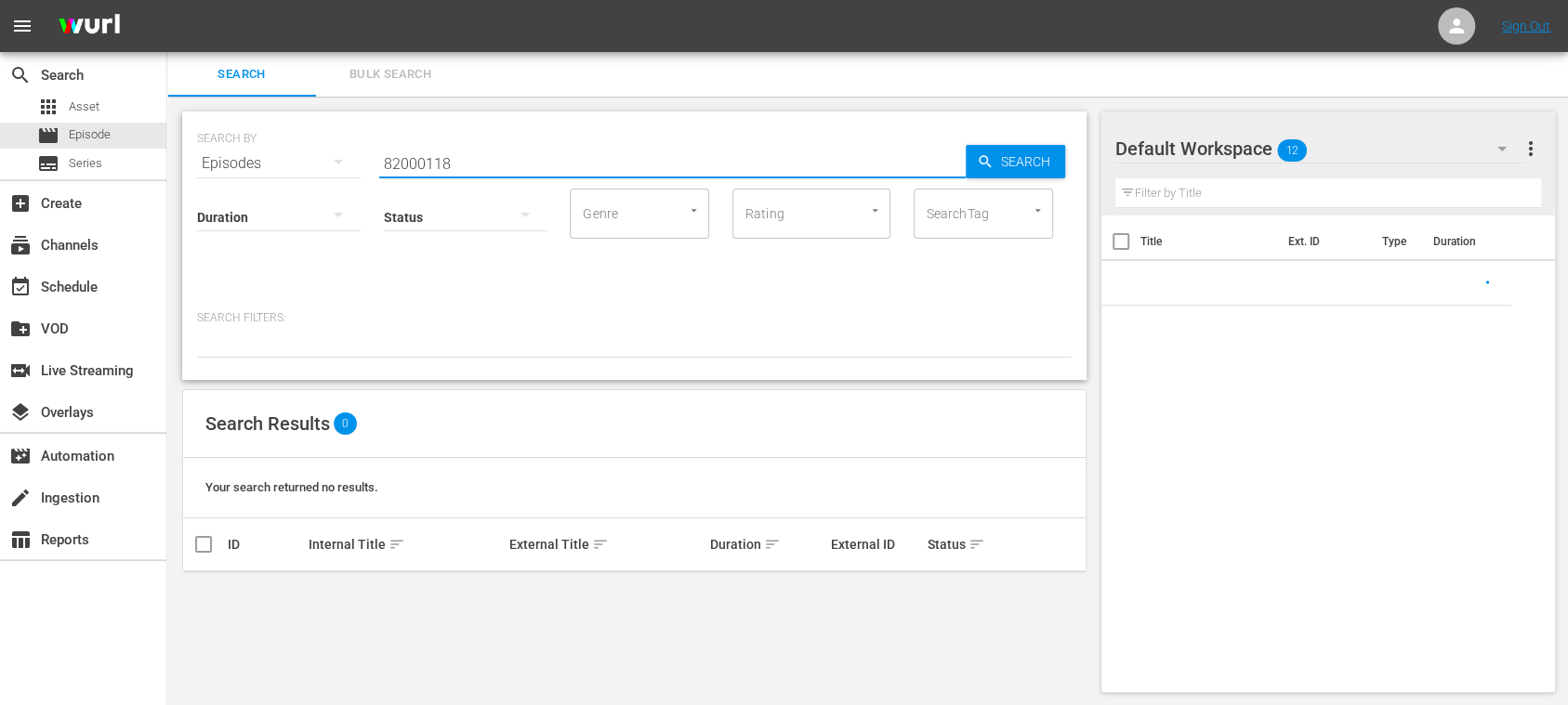
drag, startPoint x: 460, startPoint y: 157, endPoint x: 294, endPoint y: 152, distance: 166.1
click at [274, 152] on div "SEARCH BY Search By Episodes Search ID, Title, Description, Keywords, or Catego…" at bounding box center [634, 152] width 875 height 67
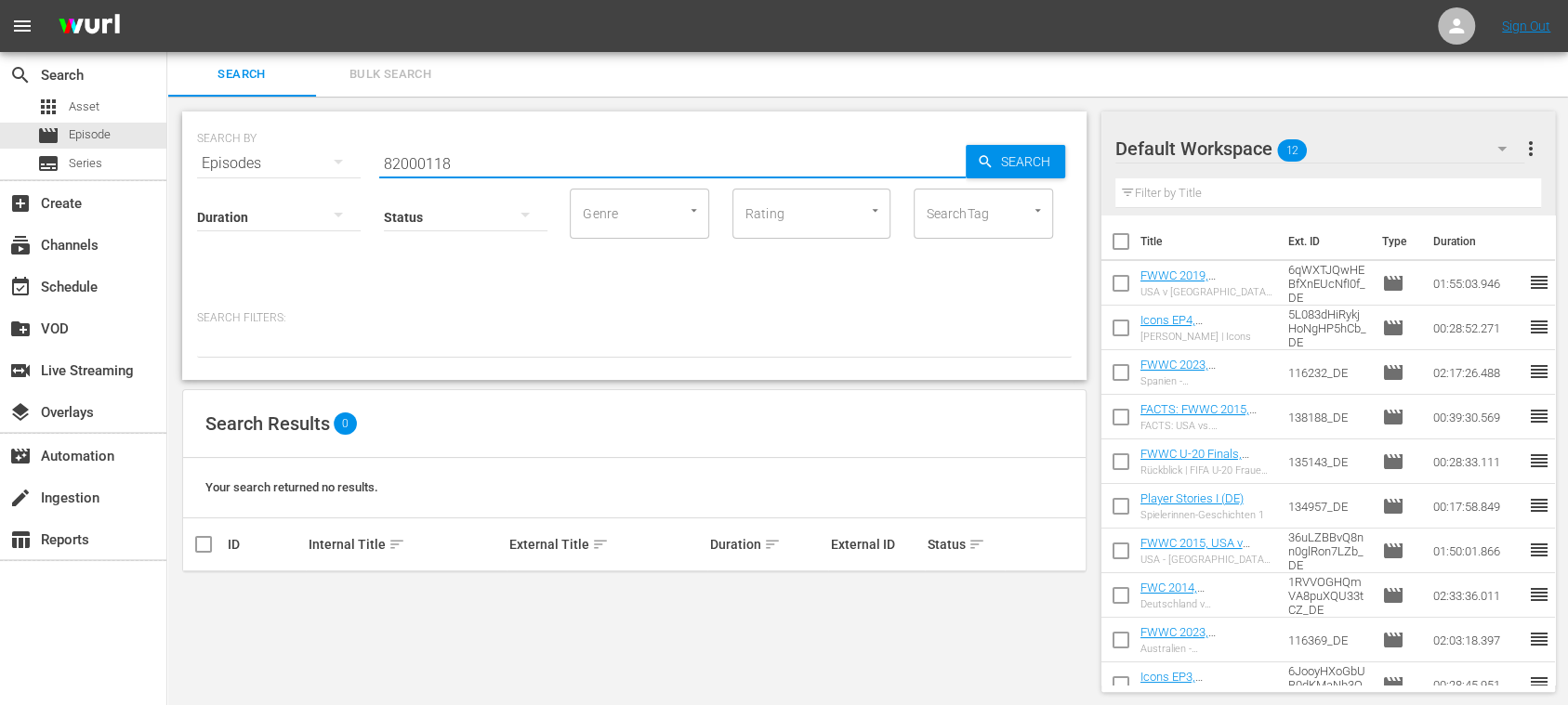
paste input "France v Croatia | Final | 2018 FIFA World Cup Russia™ | Full Match Replay"
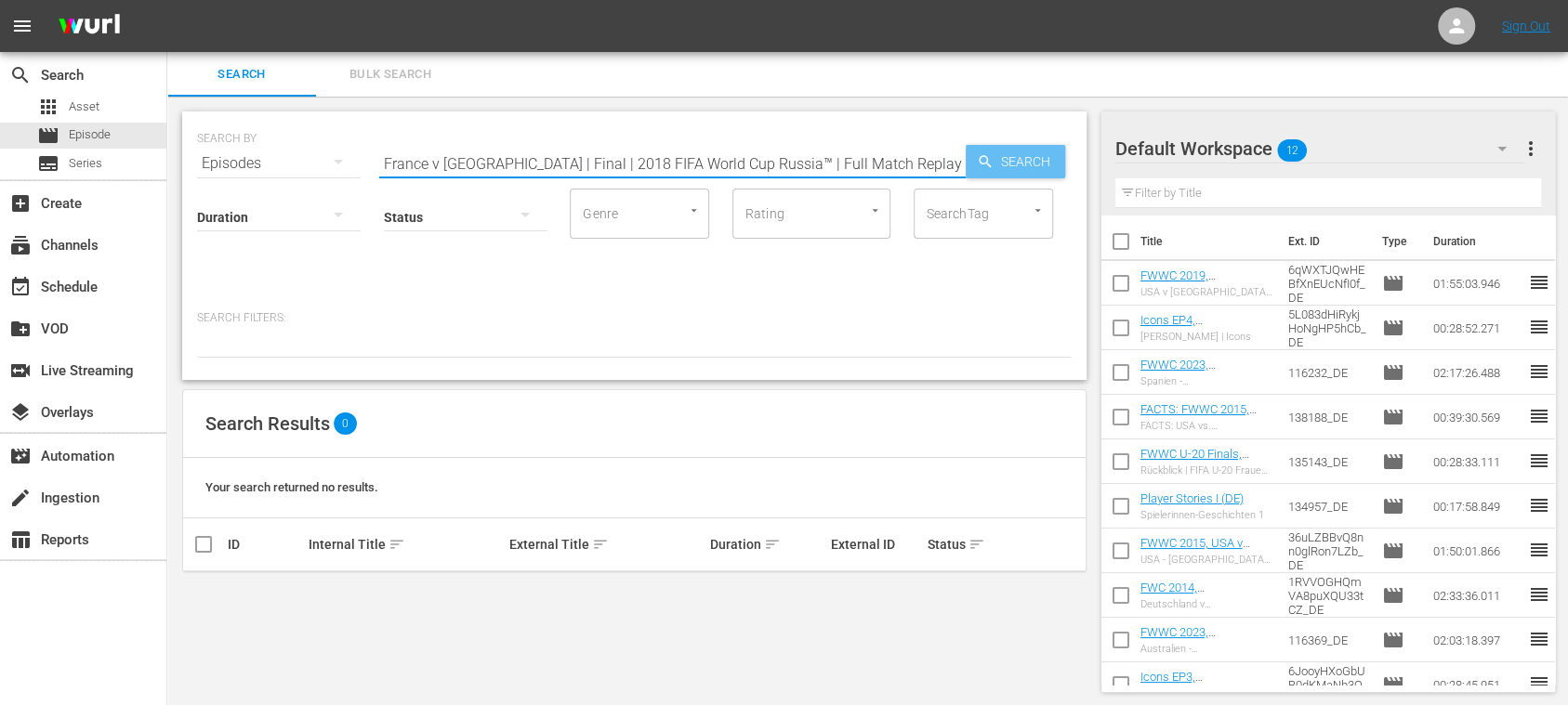
type input "France v Croatia | Final | 2018 FIFA World Cup Russia™ | Full Match Replay"
click at [1034, 166] on span "Search" at bounding box center [1029, 162] width 72 height 34
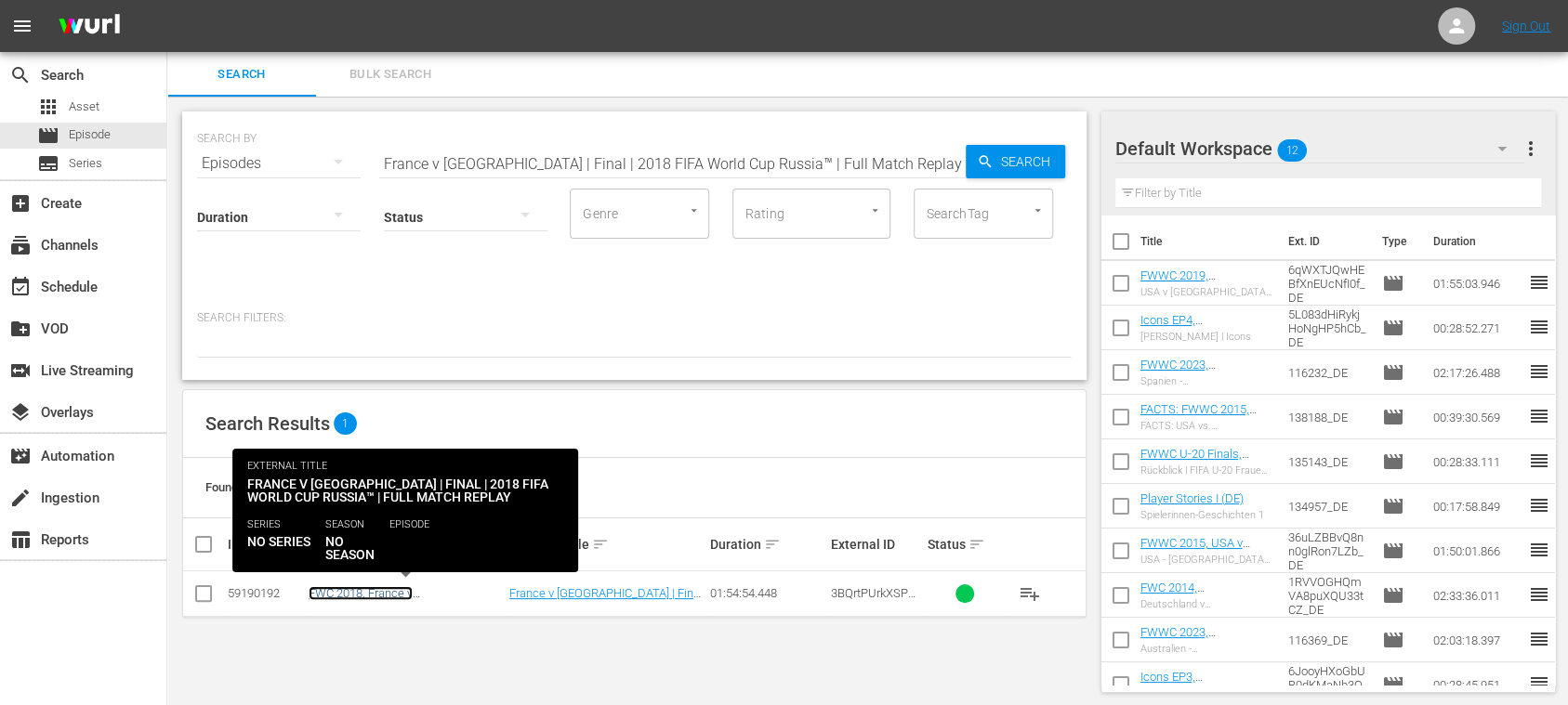
click at [465, 590] on link "FWC 2018, France v Croatia, Final - FMR (EN)" at bounding box center [397, 607] width 177 height 41
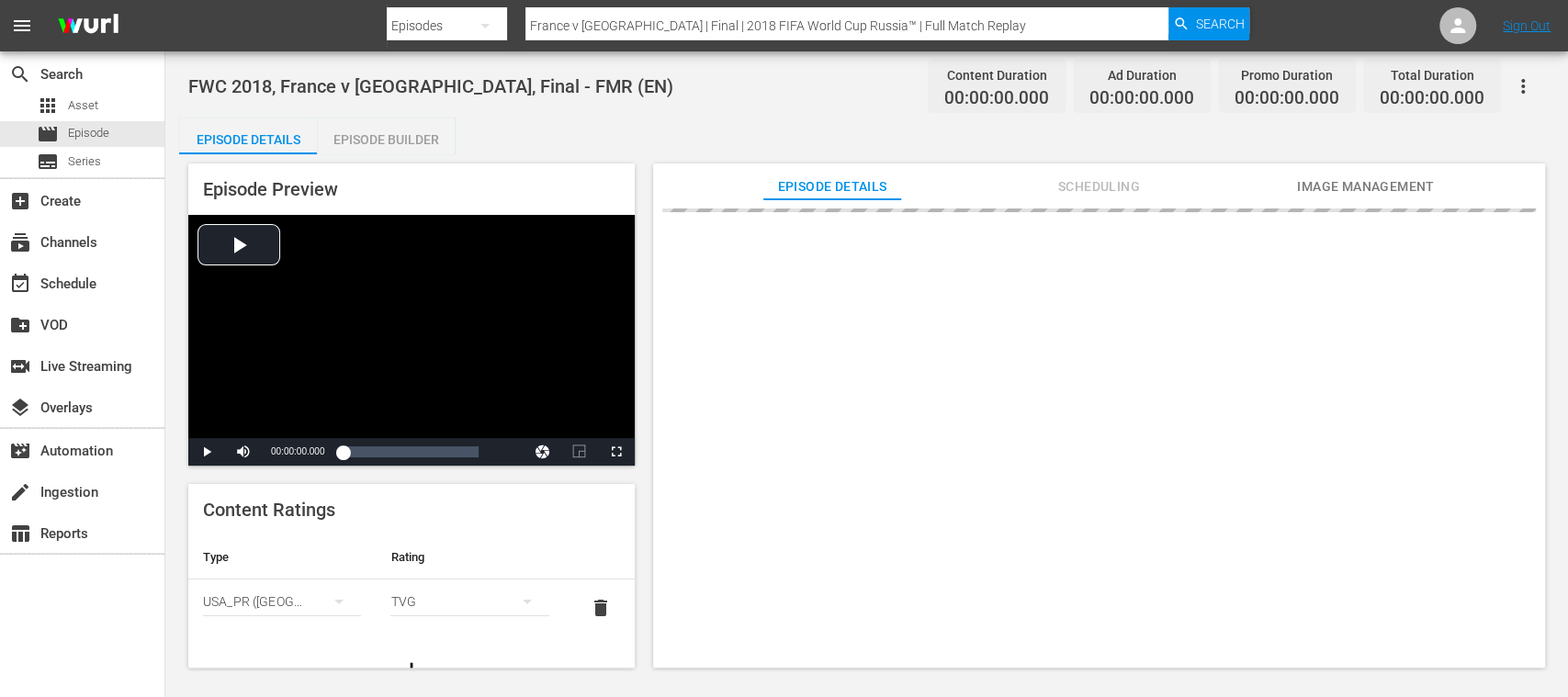
click at [408, 143] on div "Episode Builder" at bounding box center [385, 139] width 138 height 44
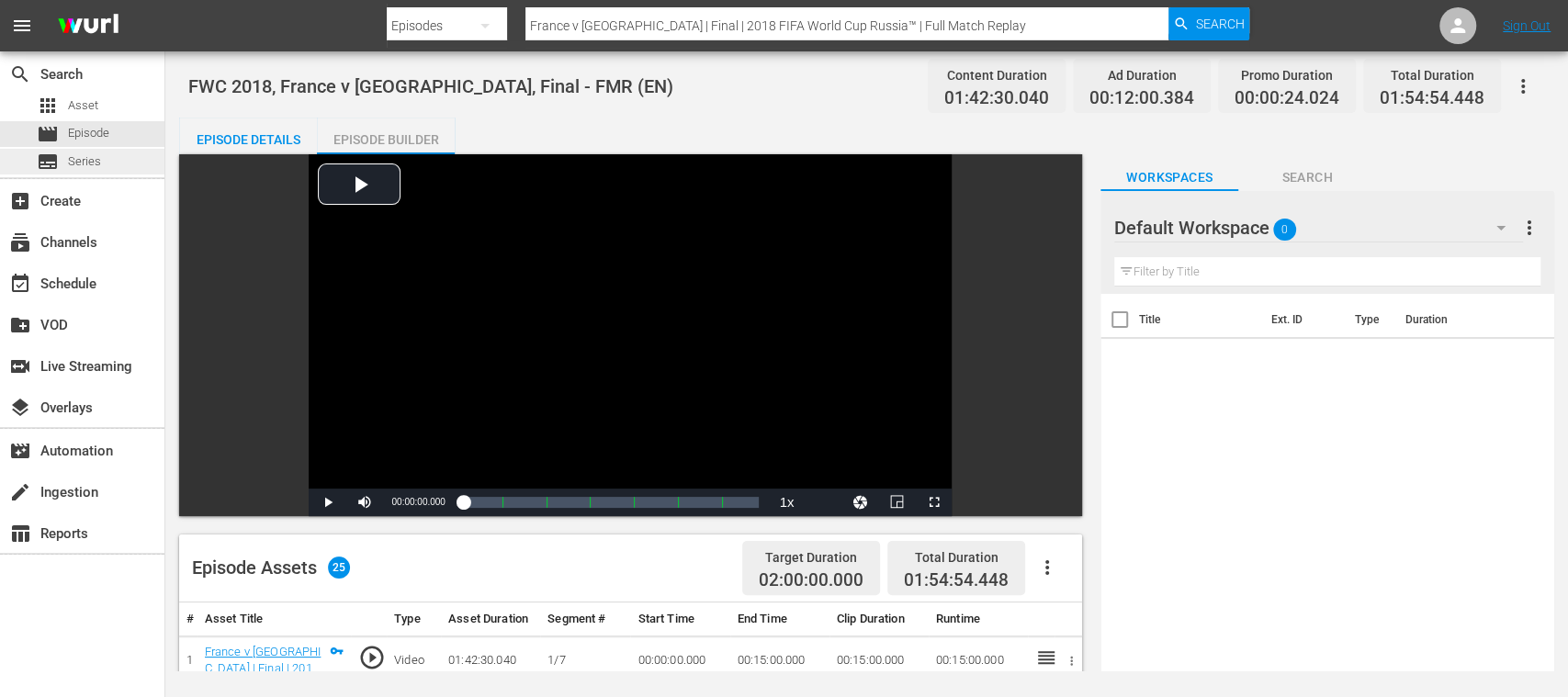
click at [101, 153] on div "subtitles Series" at bounding box center [82, 162] width 165 height 26
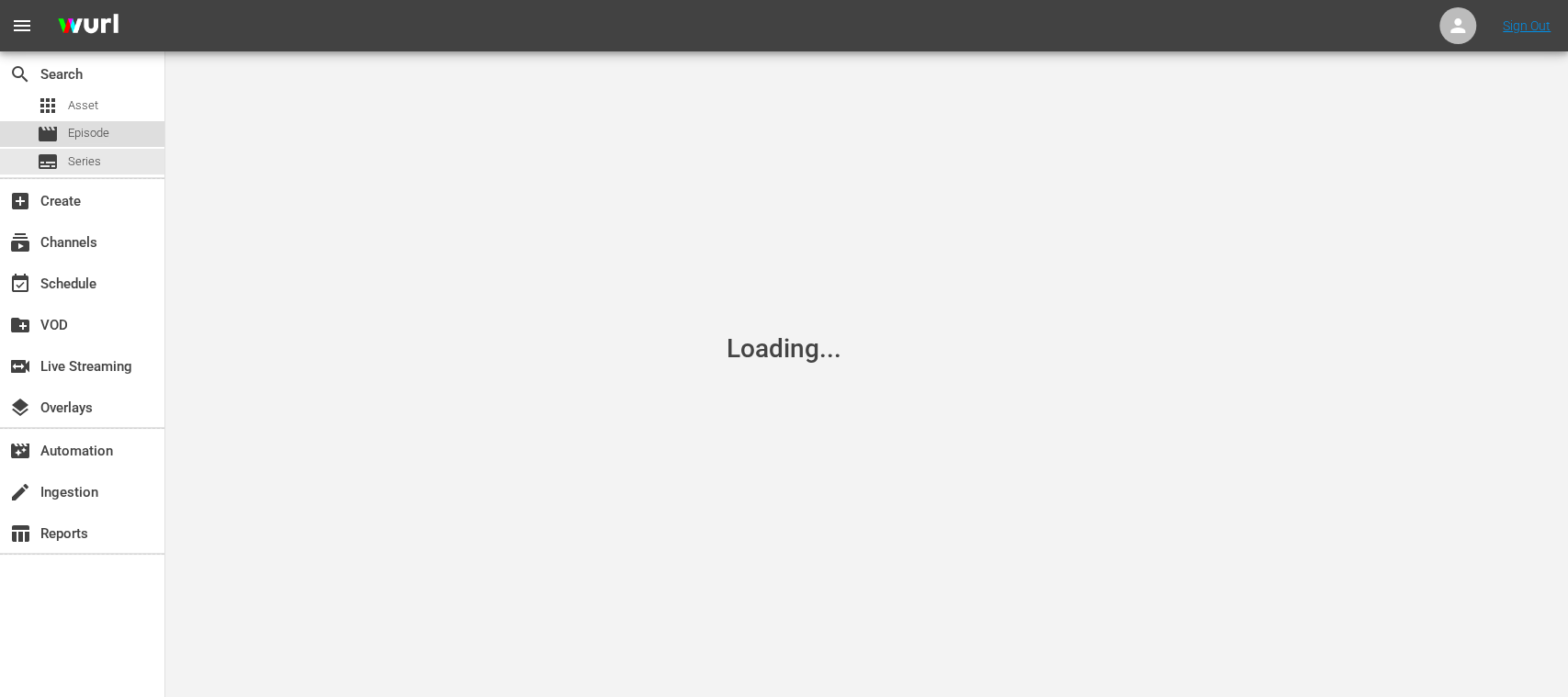
click at [104, 127] on span "Episode" at bounding box center [88, 133] width 41 height 19
